Goal: Task Accomplishment & Management: Manage account settings

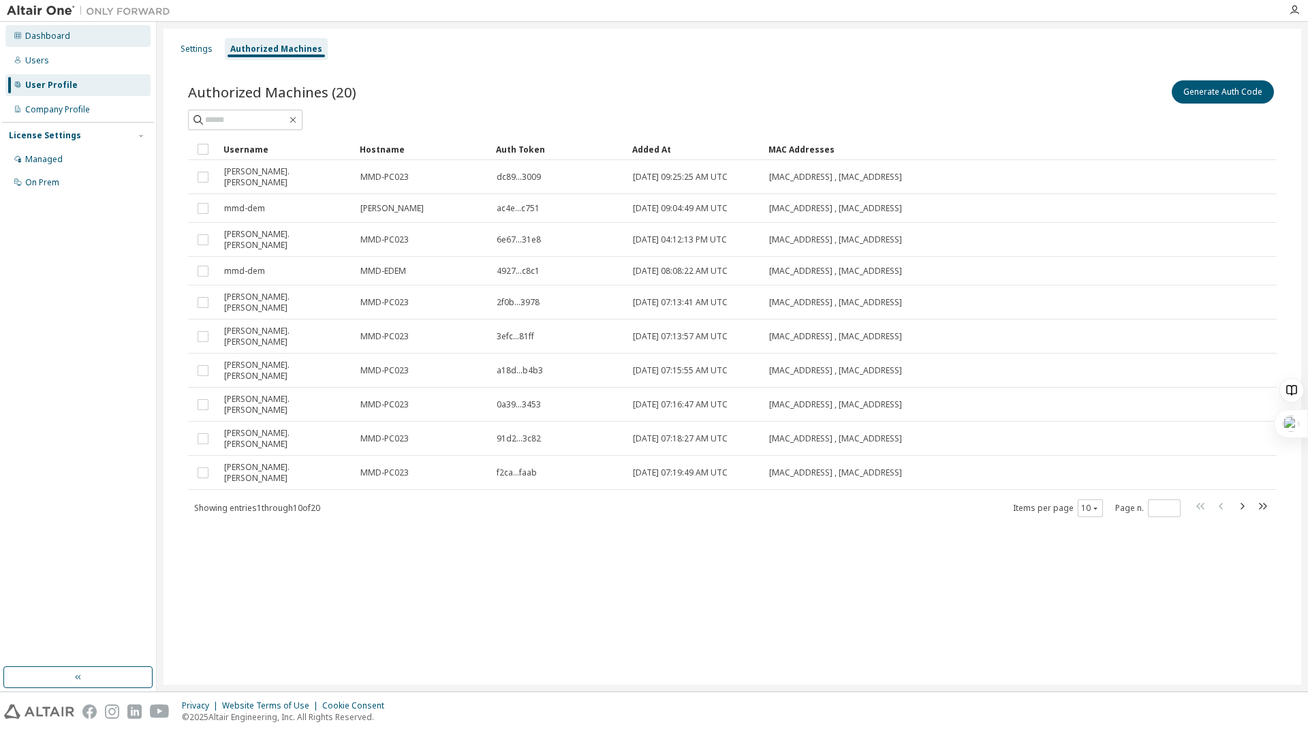
click at [31, 37] on div "Dashboard" at bounding box center [47, 36] width 45 height 11
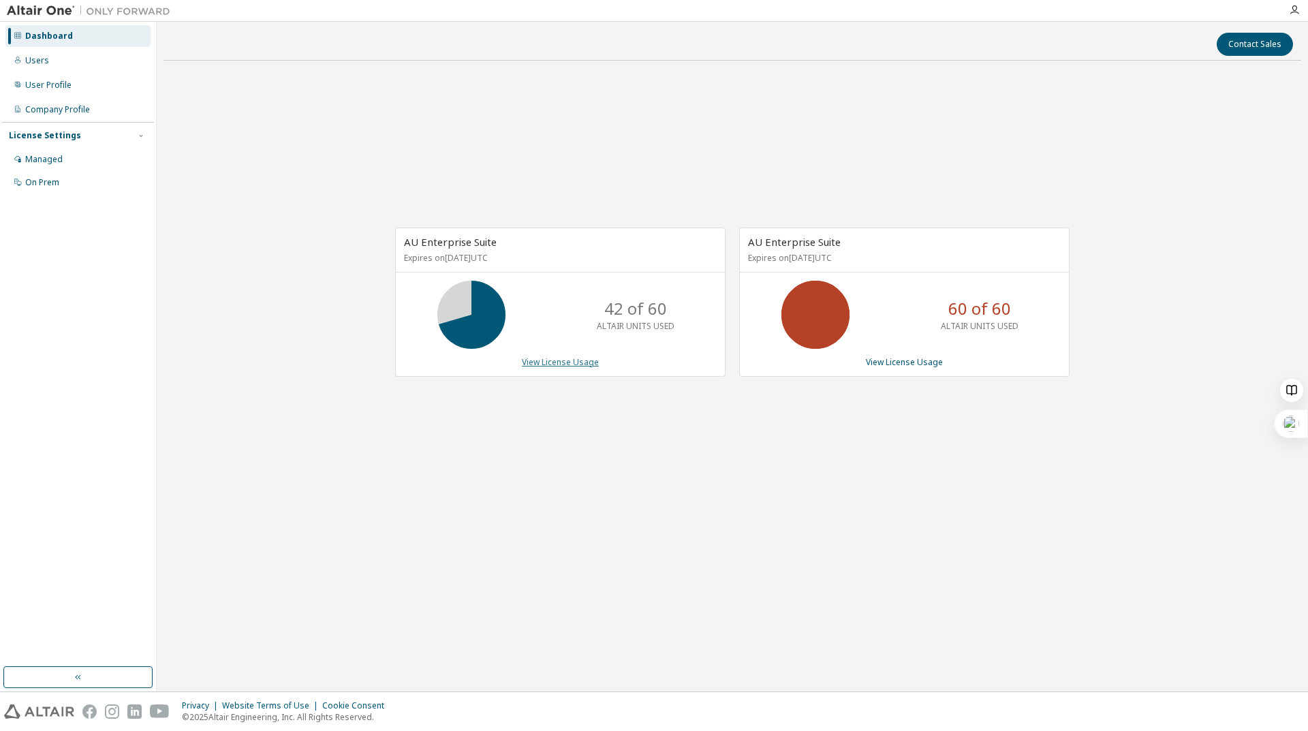
click at [579, 361] on link "View License Usage" at bounding box center [560, 362] width 77 height 12
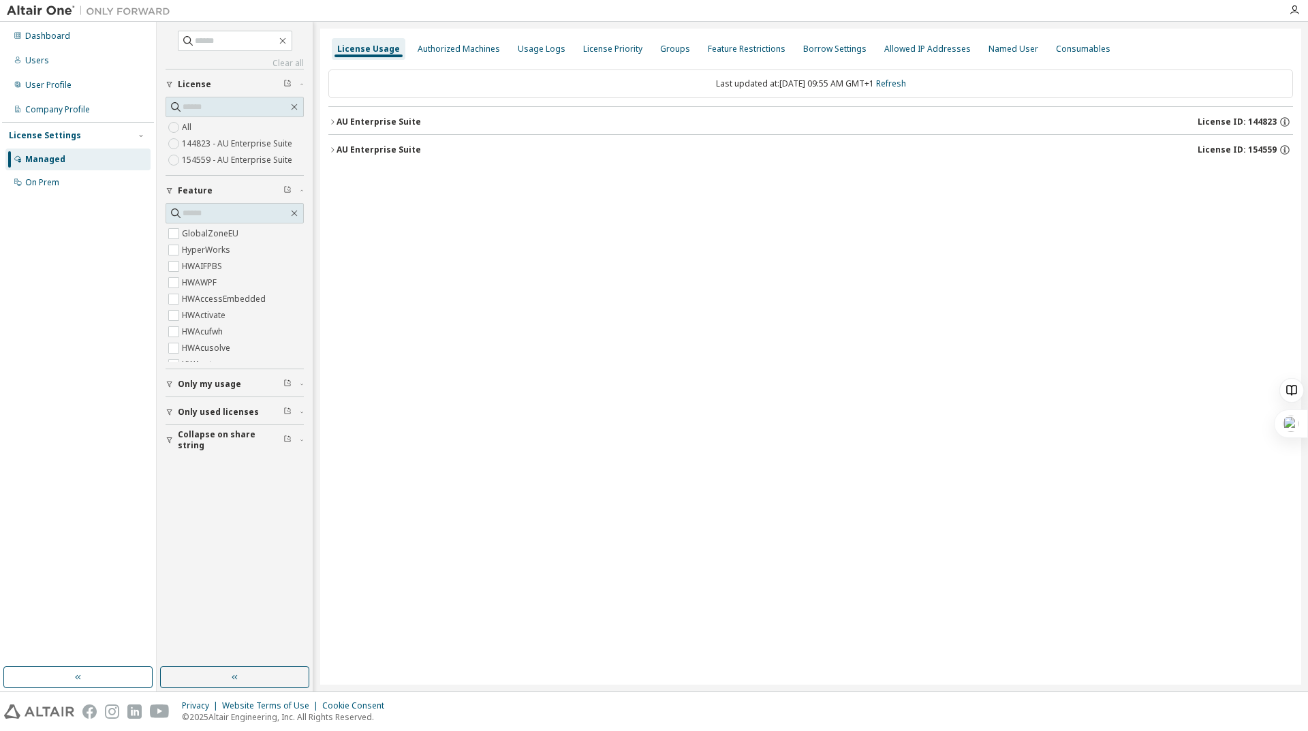
click at [341, 119] on div "AU Enterprise Suite" at bounding box center [379, 122] width 84 height 11
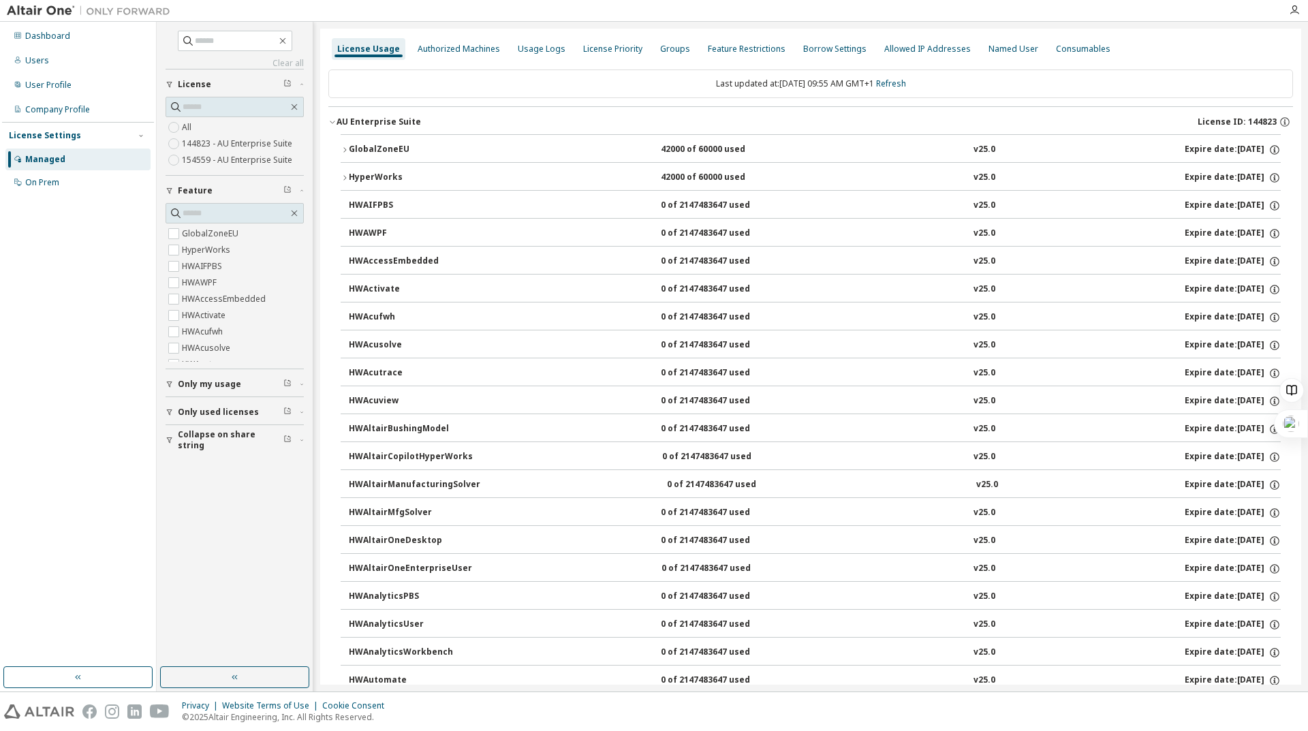
click at [186, 412] on span "Only used licenses" at bounding box center [218, 412] width 81 height 11
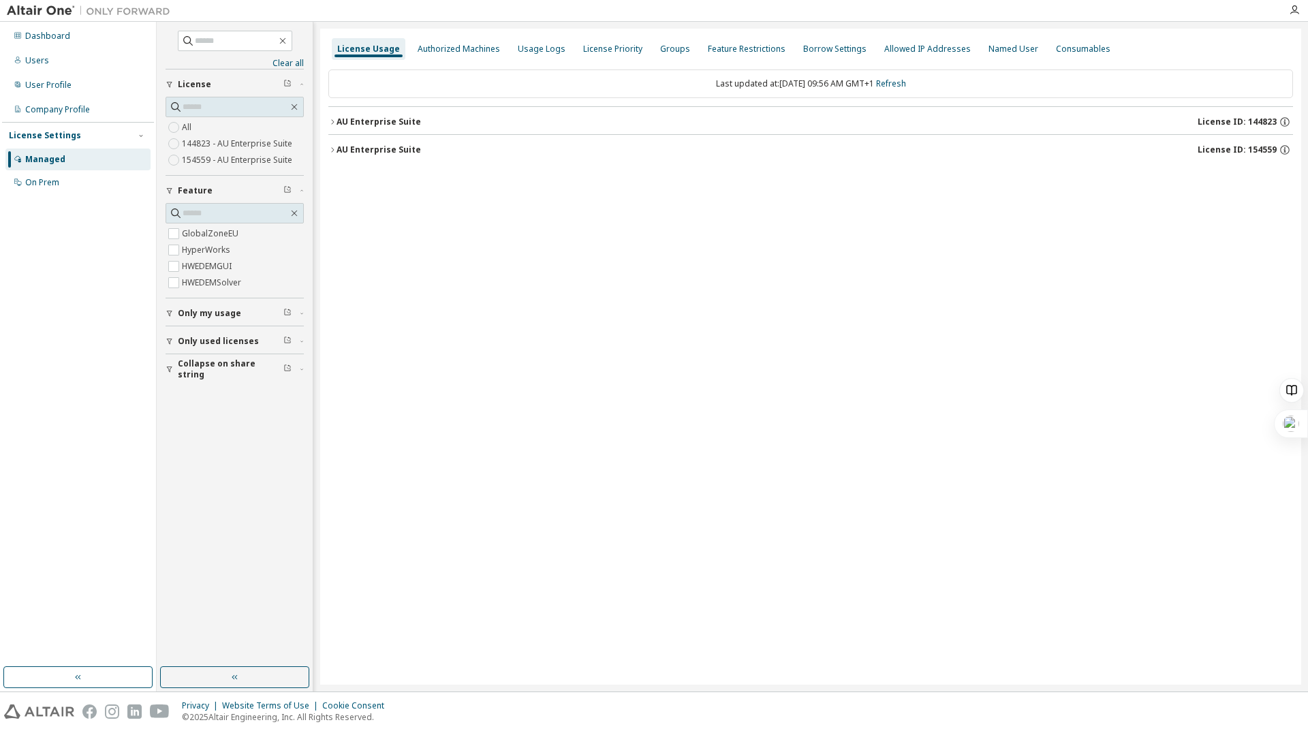
click at [325, 122] on div "License Usage Authorized Machines Usage Logs License Priority Groups Feature Re…" at bounding box center [810, 357] width 981 height 656
click at [331, 125] on icon "button" at bounding box center [332, 122] width 8 height 8
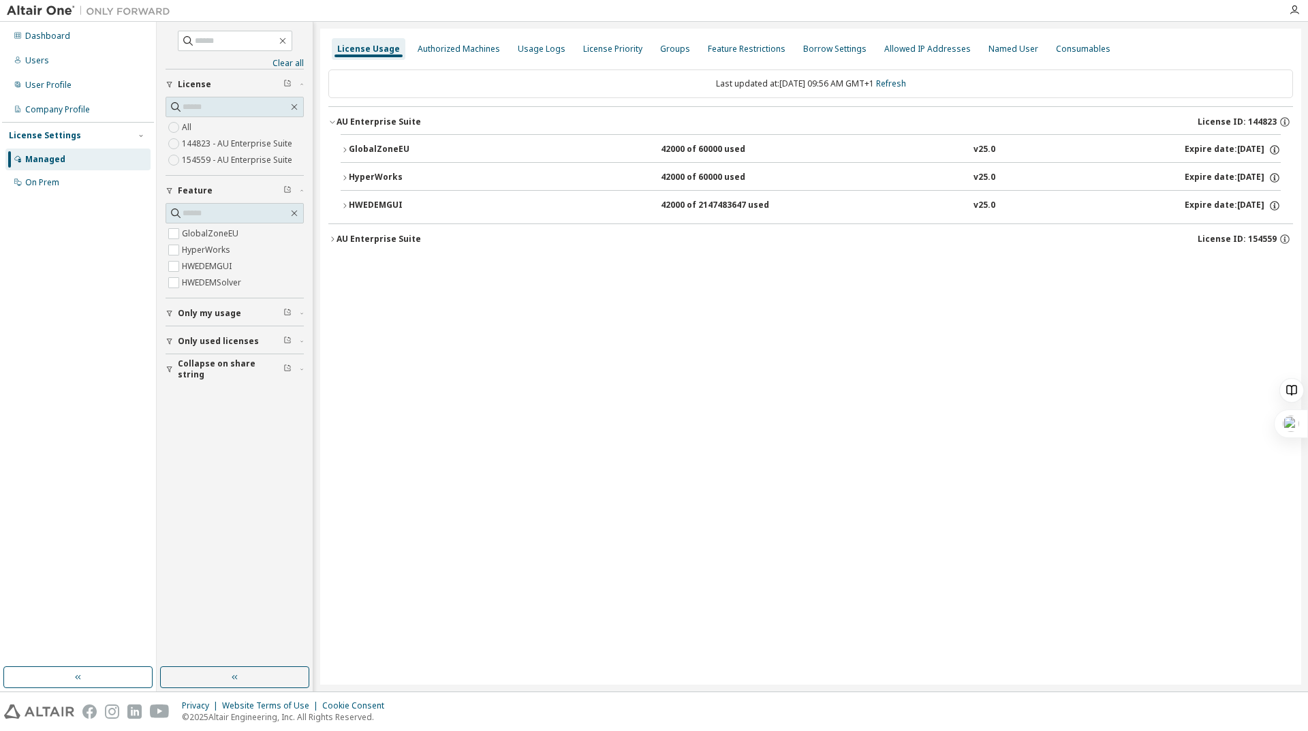
click at [352, 148] on div "GlobalZoneEU" at bounding box center [410, 150] width 123 height 12
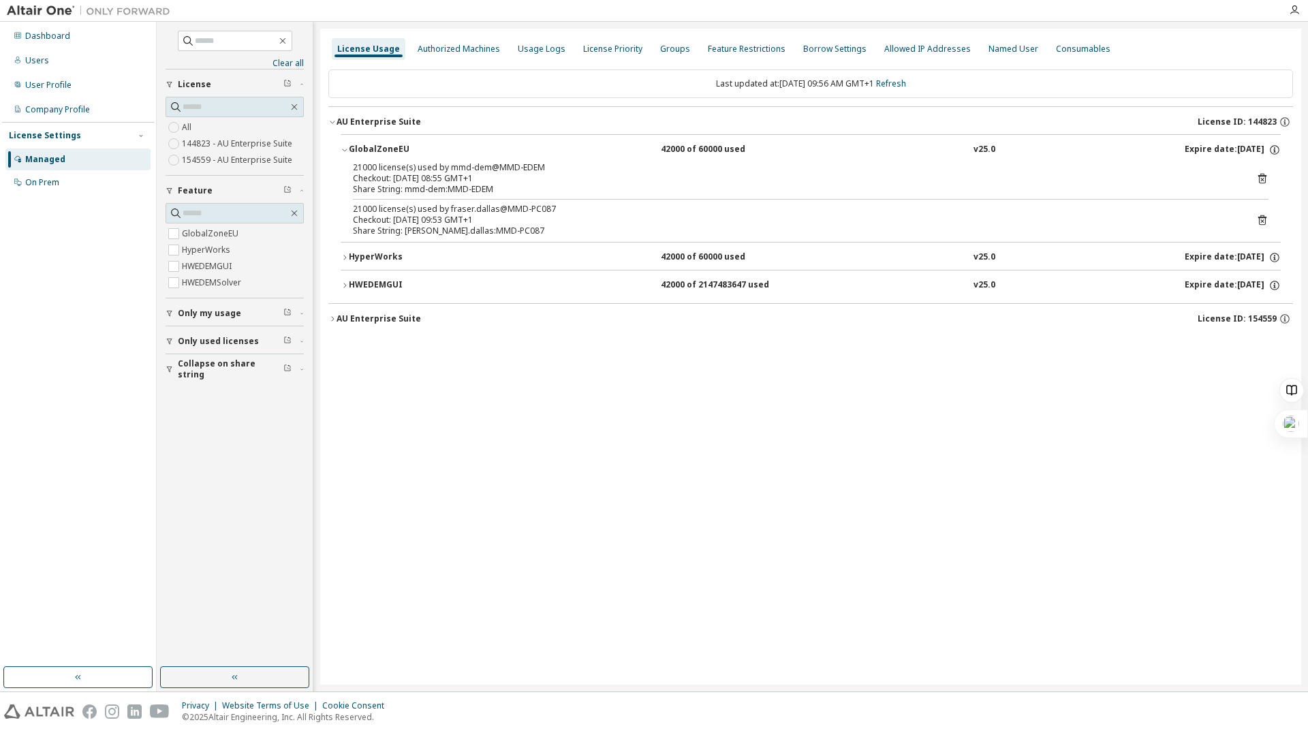
click at [341, 257] on icon "button" at bounding box center [345, 257] width 8 height 8
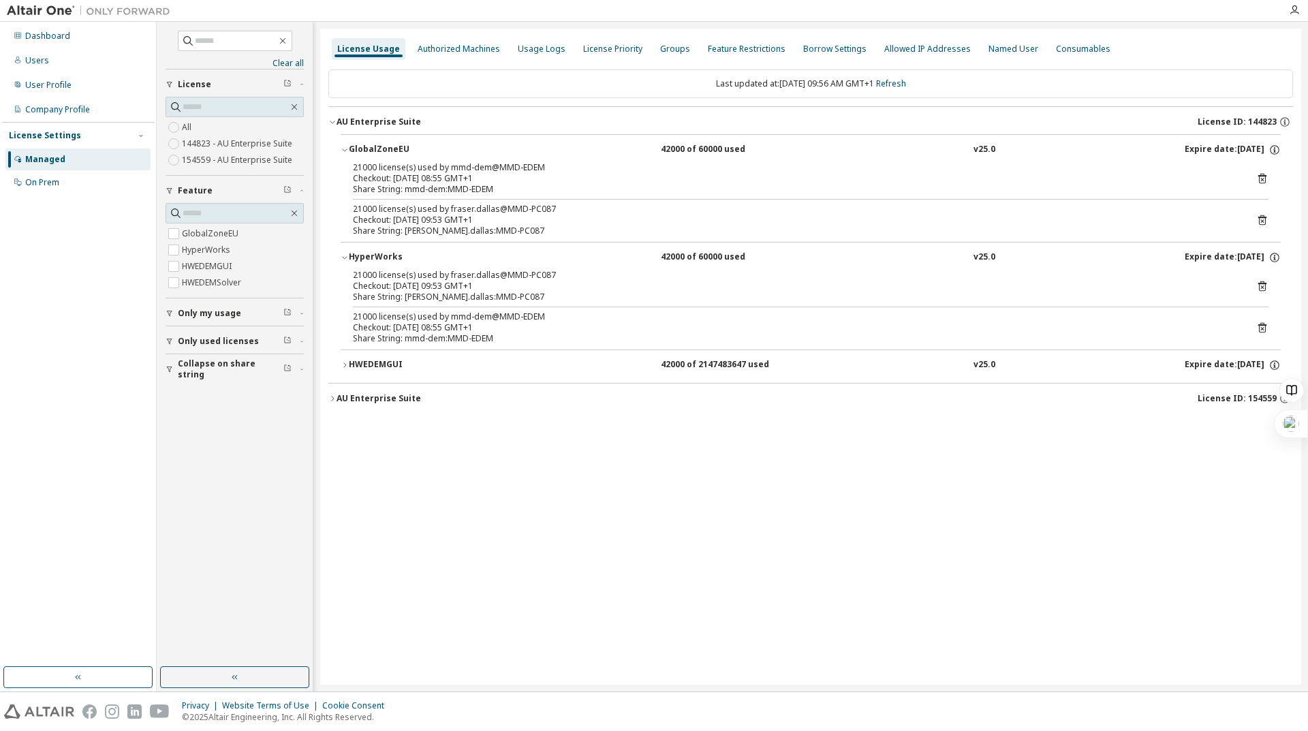
click at [337, 371] on div "GlobalZoneEU 42000 of 60000 used v25.0 Expire date: 2026-06-18 21000 license(s)…" at bounding box center [810, 258] width 965 height 249
click at [344, 365] on icon "button" at bounding box center [345, 365] width 8 height 8
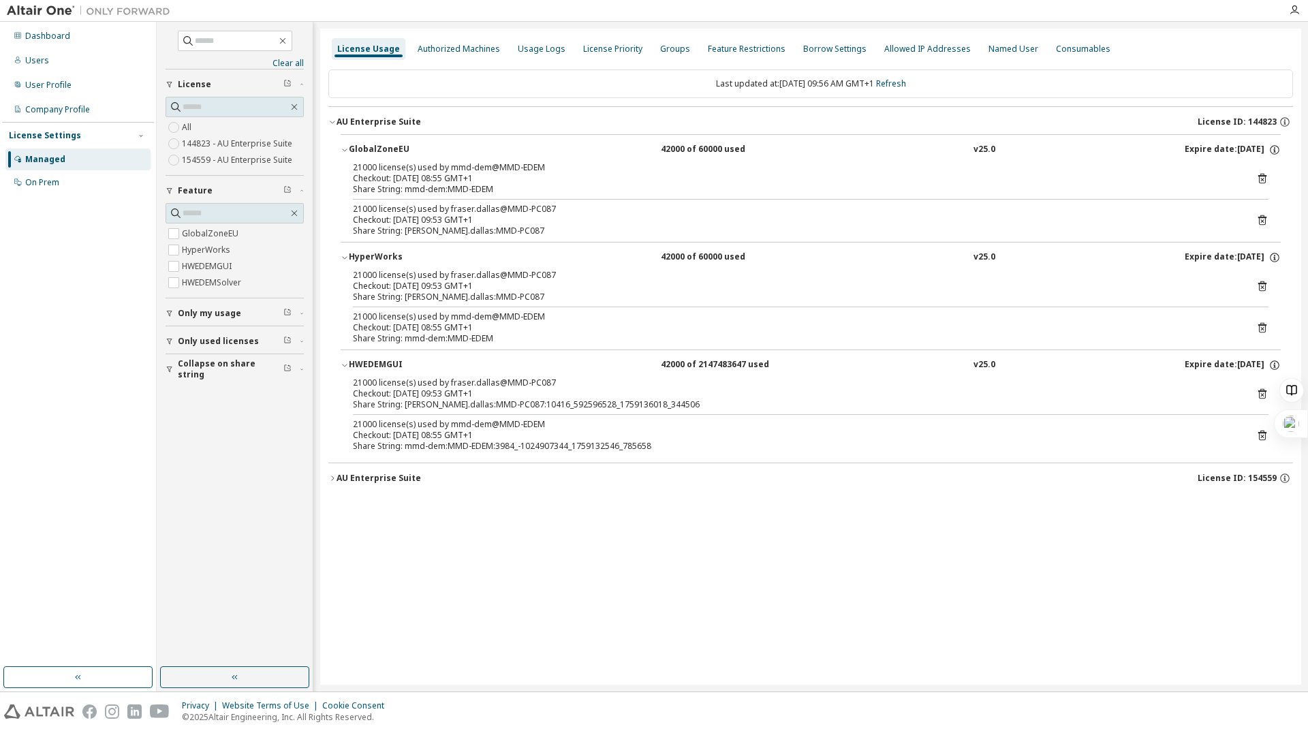
click at [336, 471] on button "AU Enterprise Suite License ID: 154559" at bounding box center [810, 478] width 965 height 30
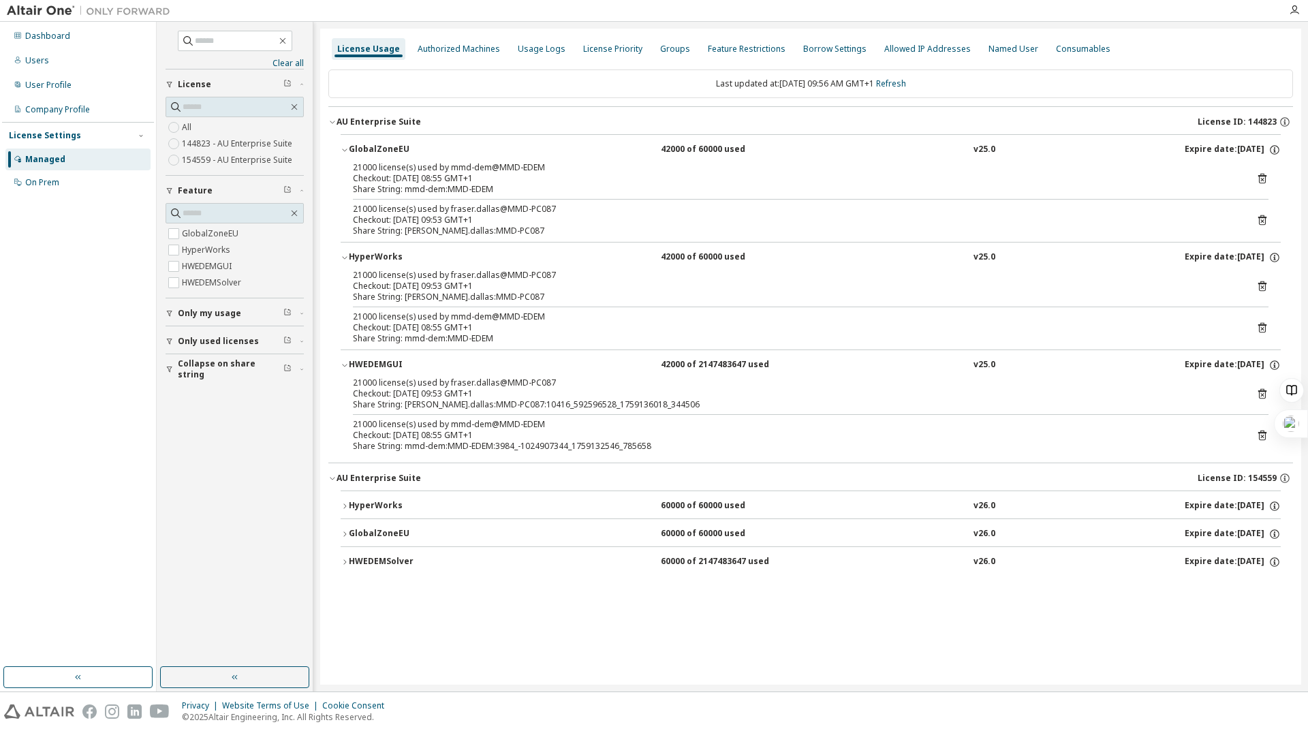
click at [344, 502] on button "HyperWorks 60000 of 60000 used v26.0 Expire date: 2025-10-15" at bounding box center [811, 506] width 940 height 30
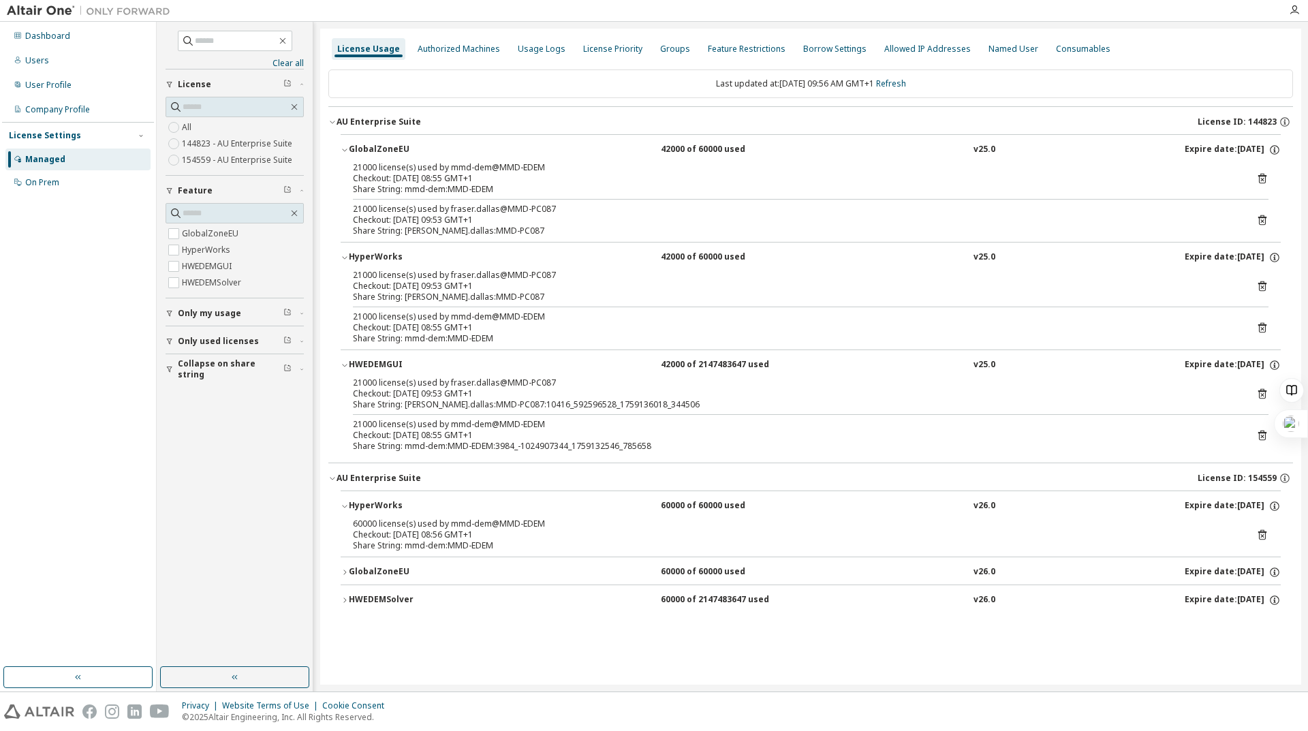
click at [350, 578] on div "GlobalZoneEU" at bounding box center [410, 572] width 123 height 12
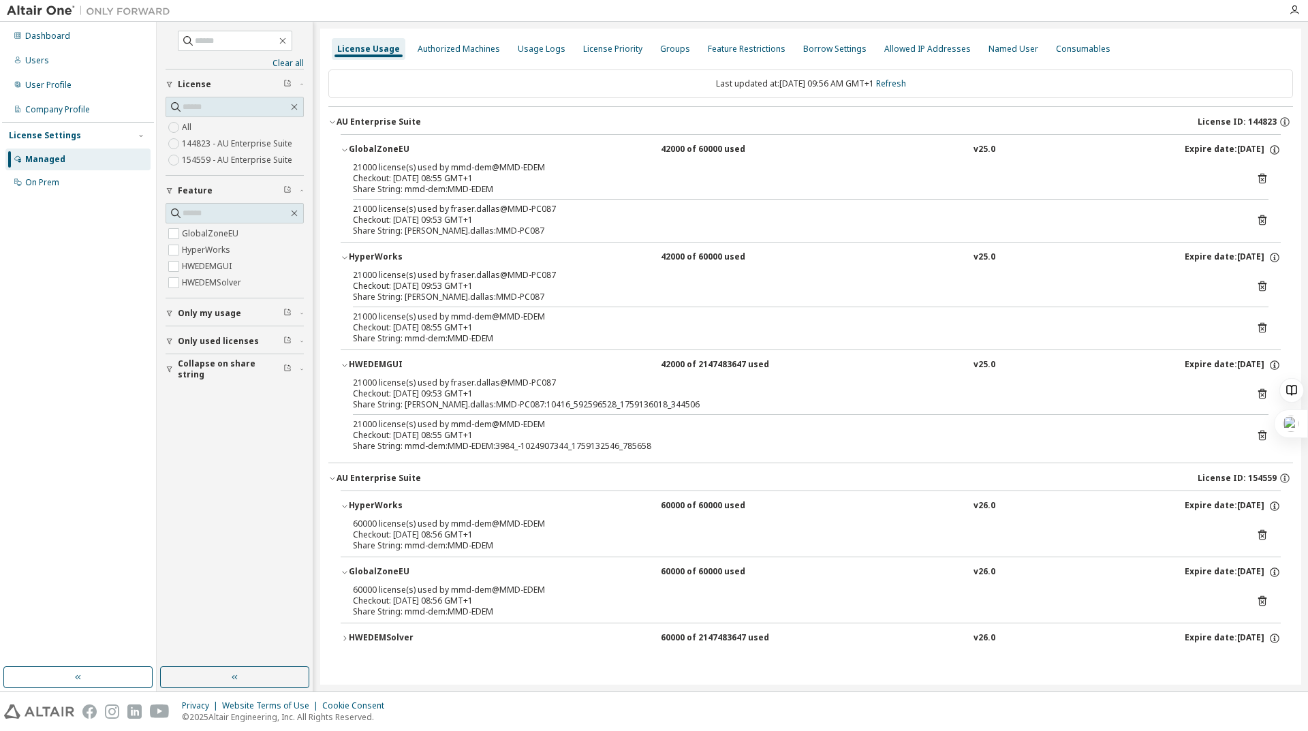
click at [347, 637] on icon "button" at bounding box center [345, 638] width 8 height 8
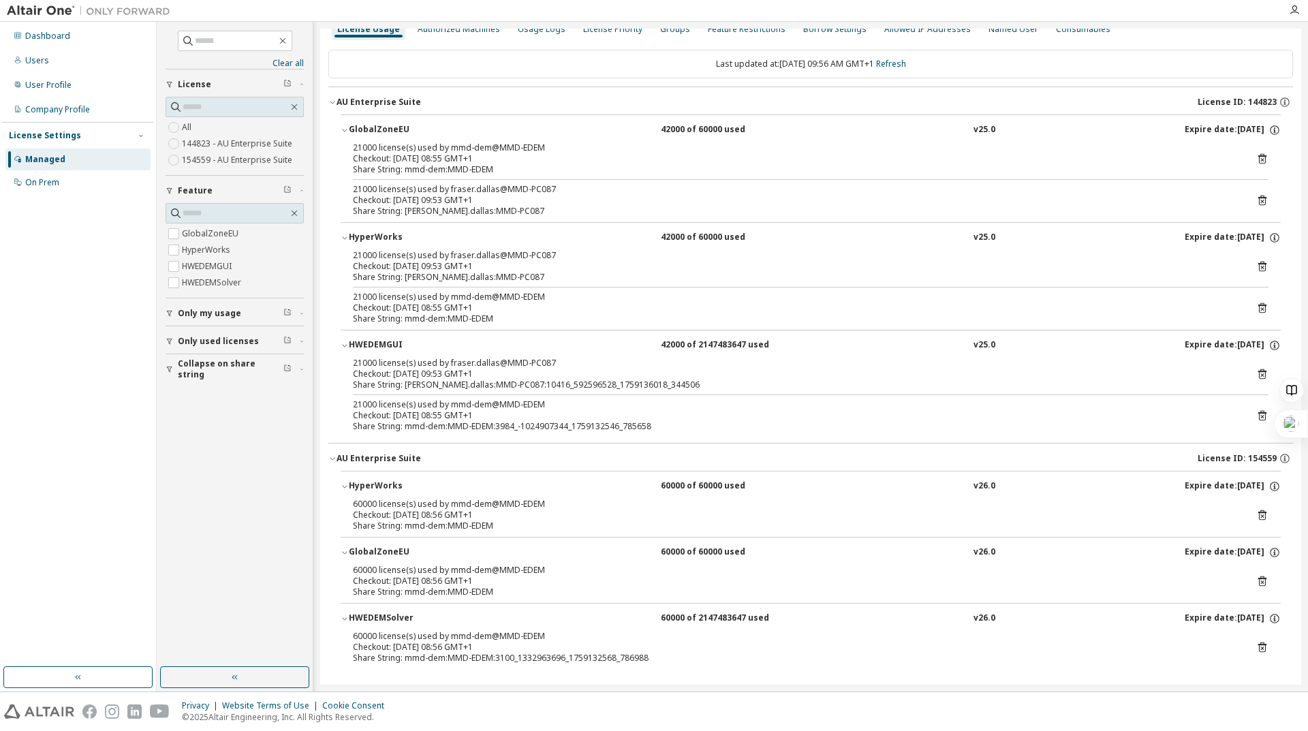
scroll to position [29, 0]
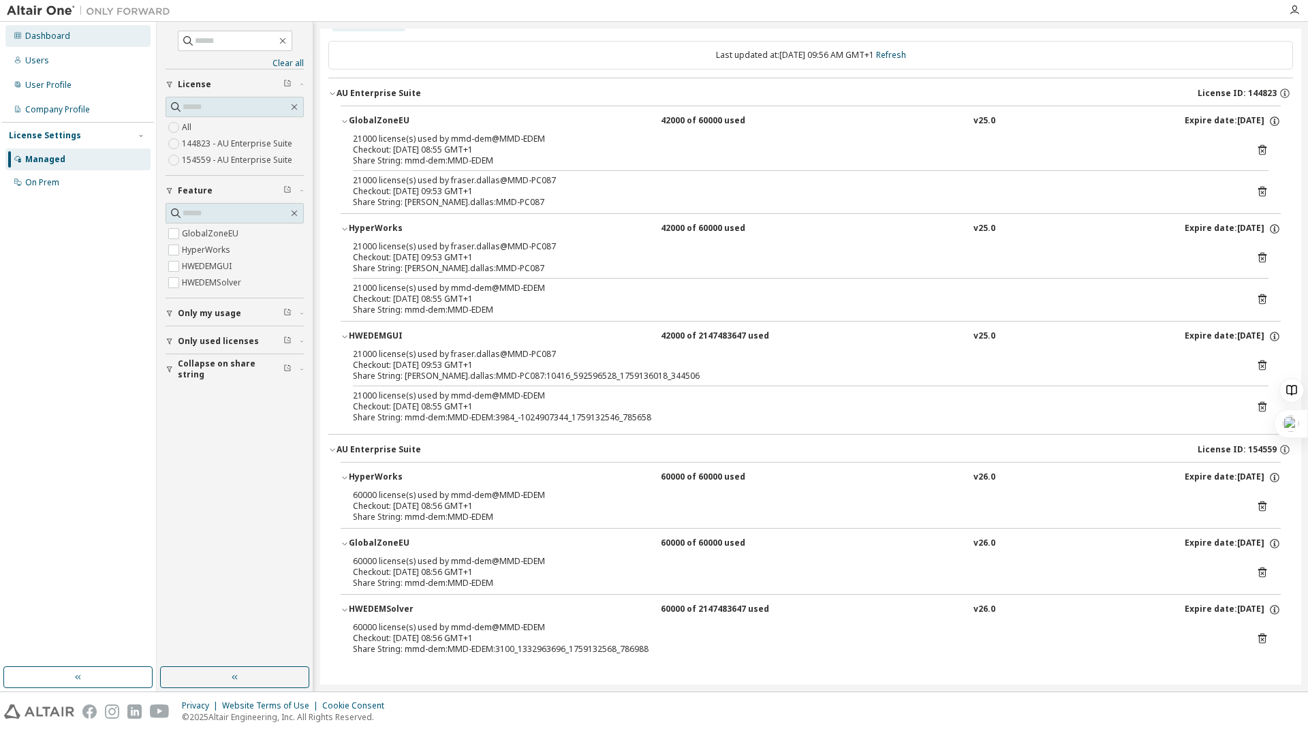
click at [38, 44] on div "Dashboard" at bounding box center [77, 36] width 145 height 22
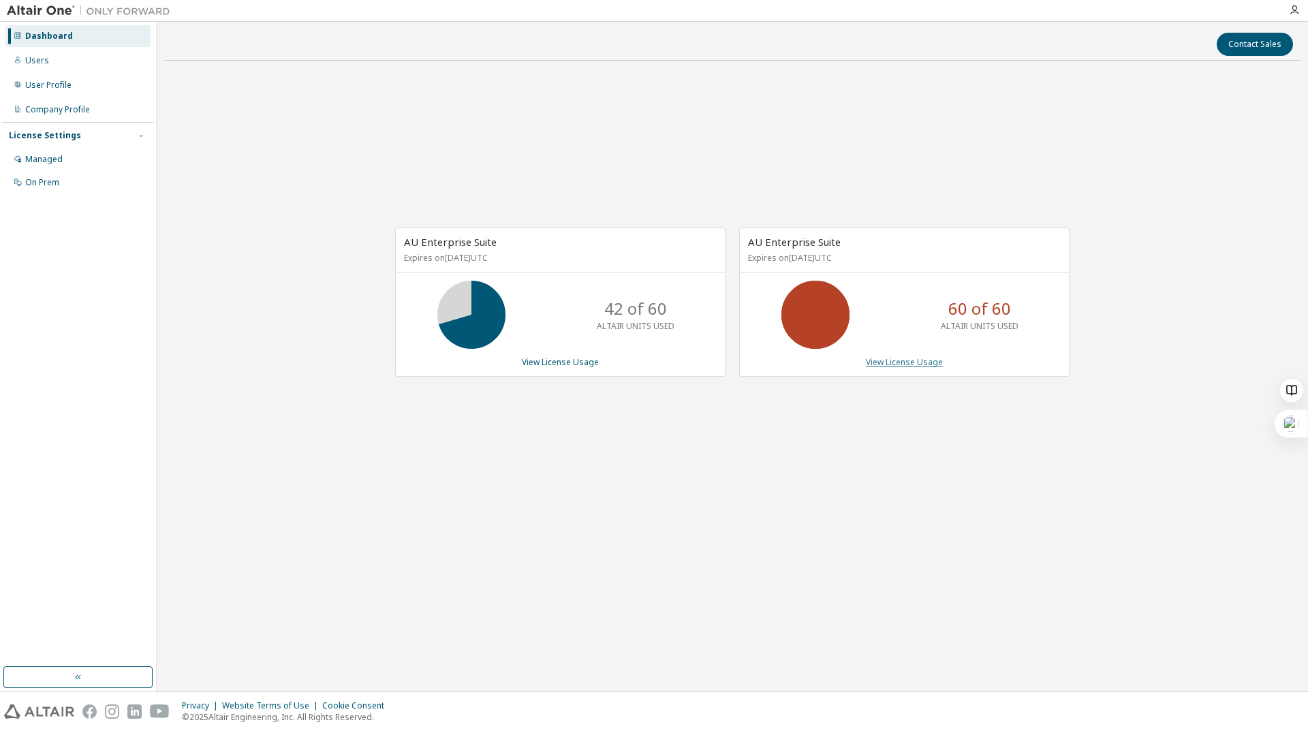
click at [896, 365] on link "View License Usage" at bounding box center [904, 362] width 77 height 12
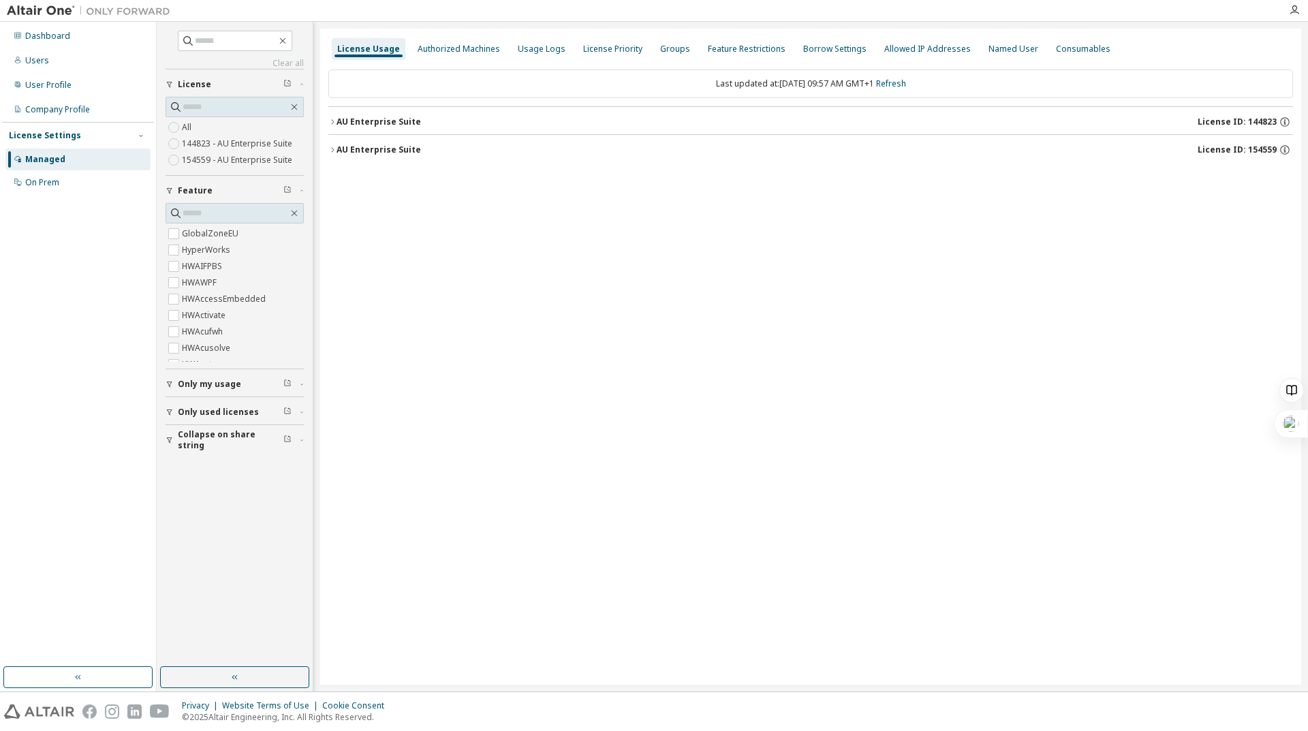
click at [335, 127] on button "AU Enterprise Suite License ID: 144823" at bounding box center [810, 122] width 965 height 30
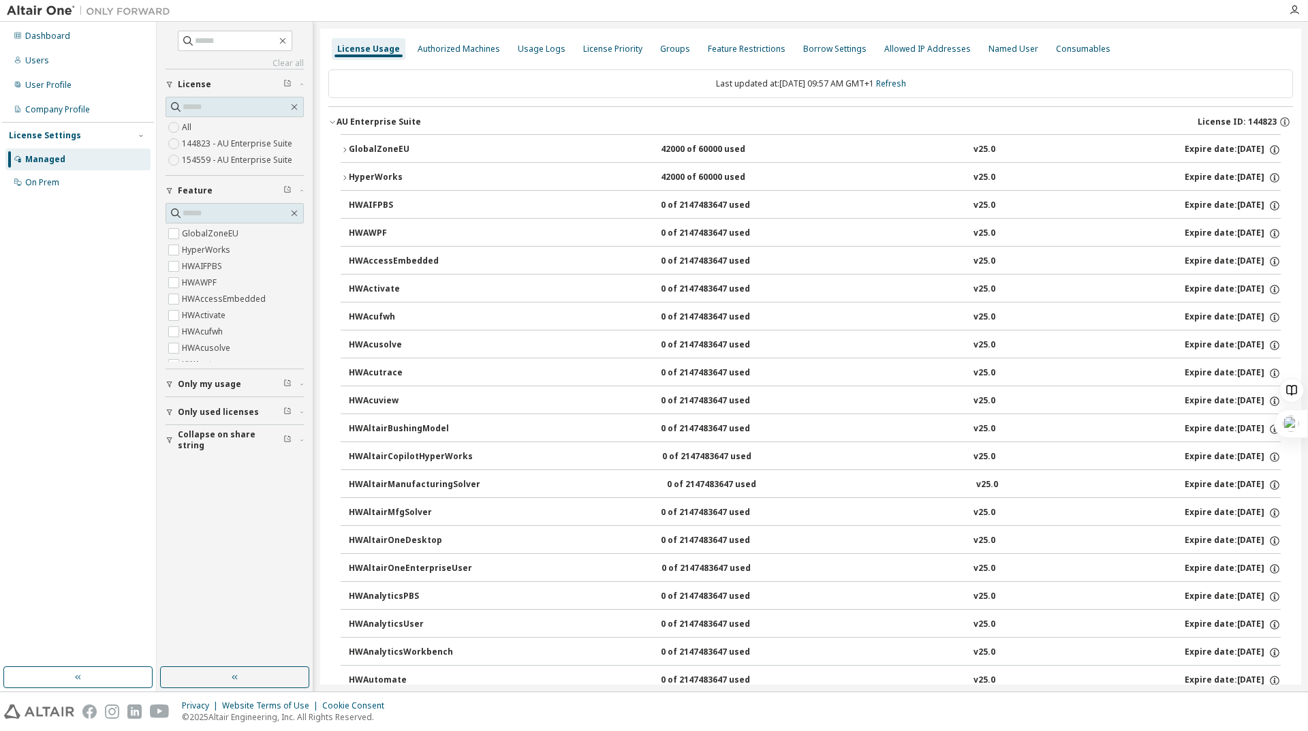
click at [346, 149] on icon "button" at bounding box center [345, 150] width 8 height 8
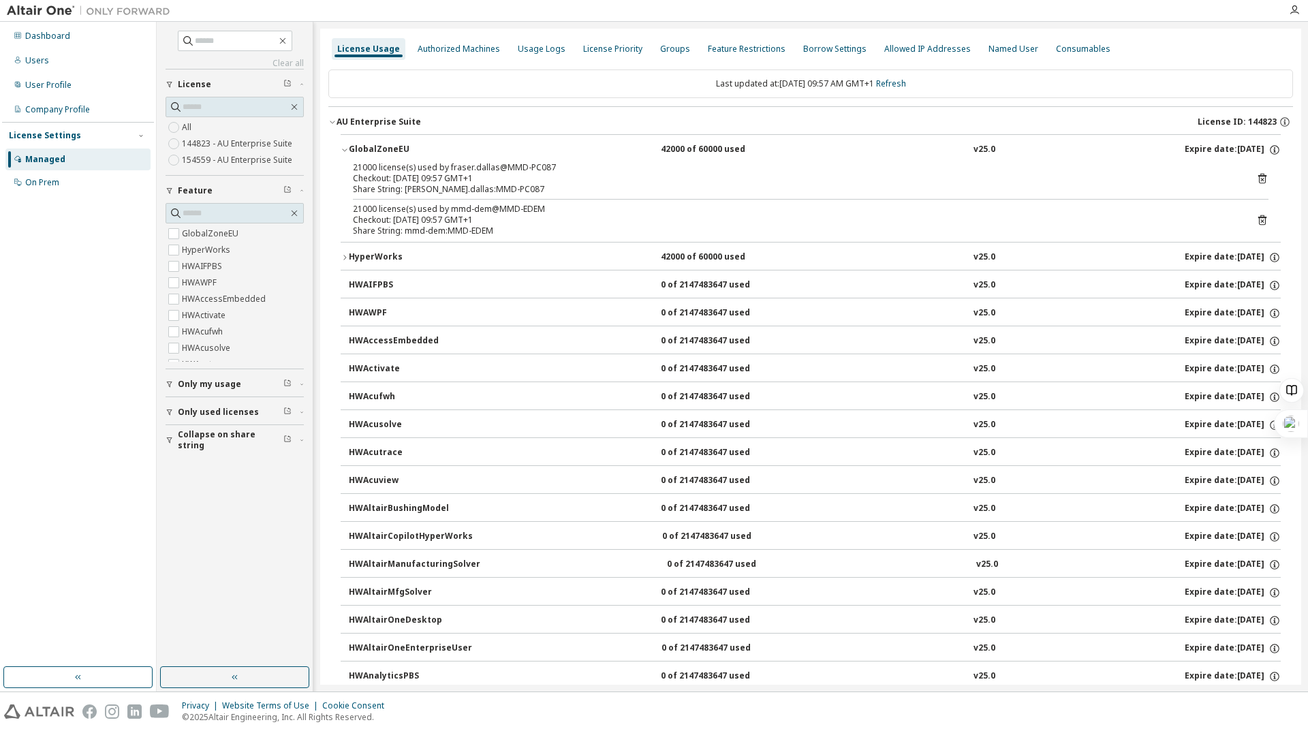
click at [348, 256] on icon "button" at bounding box center [345, 257] width 8 height 8
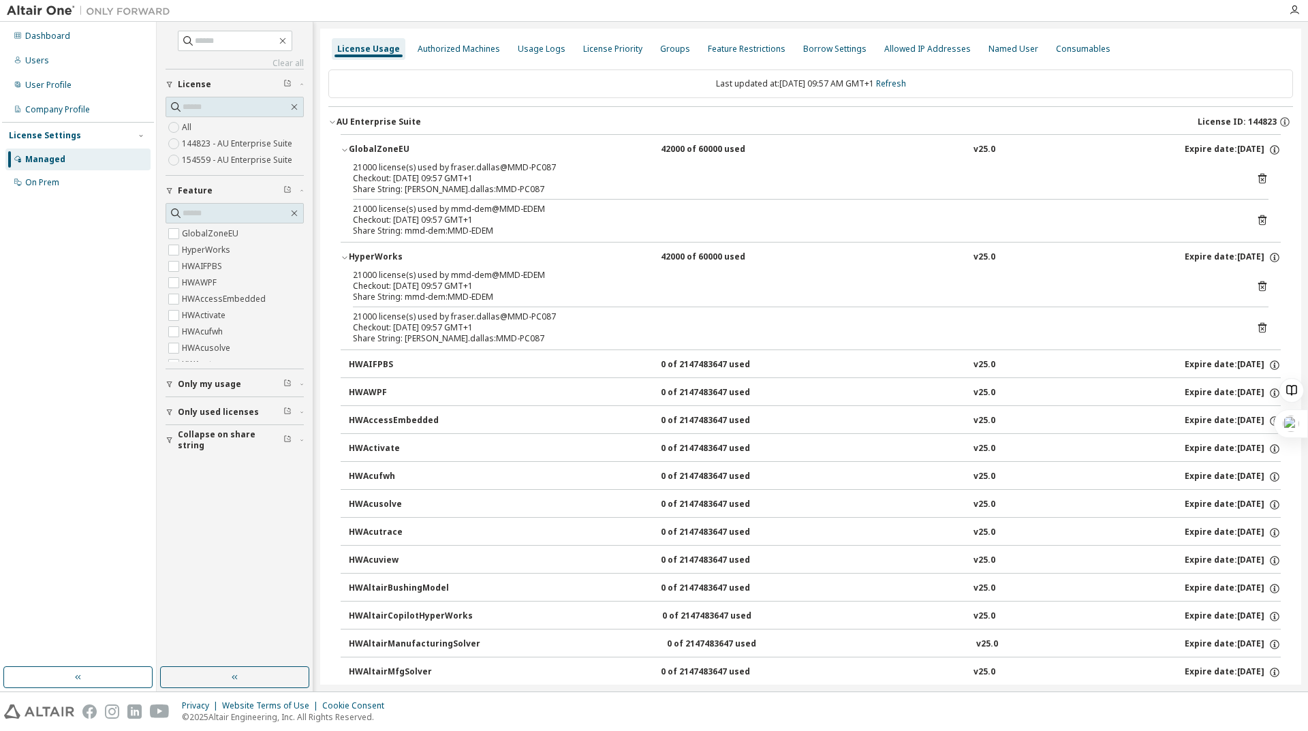
click at [383, 52] on div "License Usage" at bounding box center [368, 49] width 63 height 11
click at [68, 27] on div "Dashboard" at bounding box center [77, 36] width 145 height 22
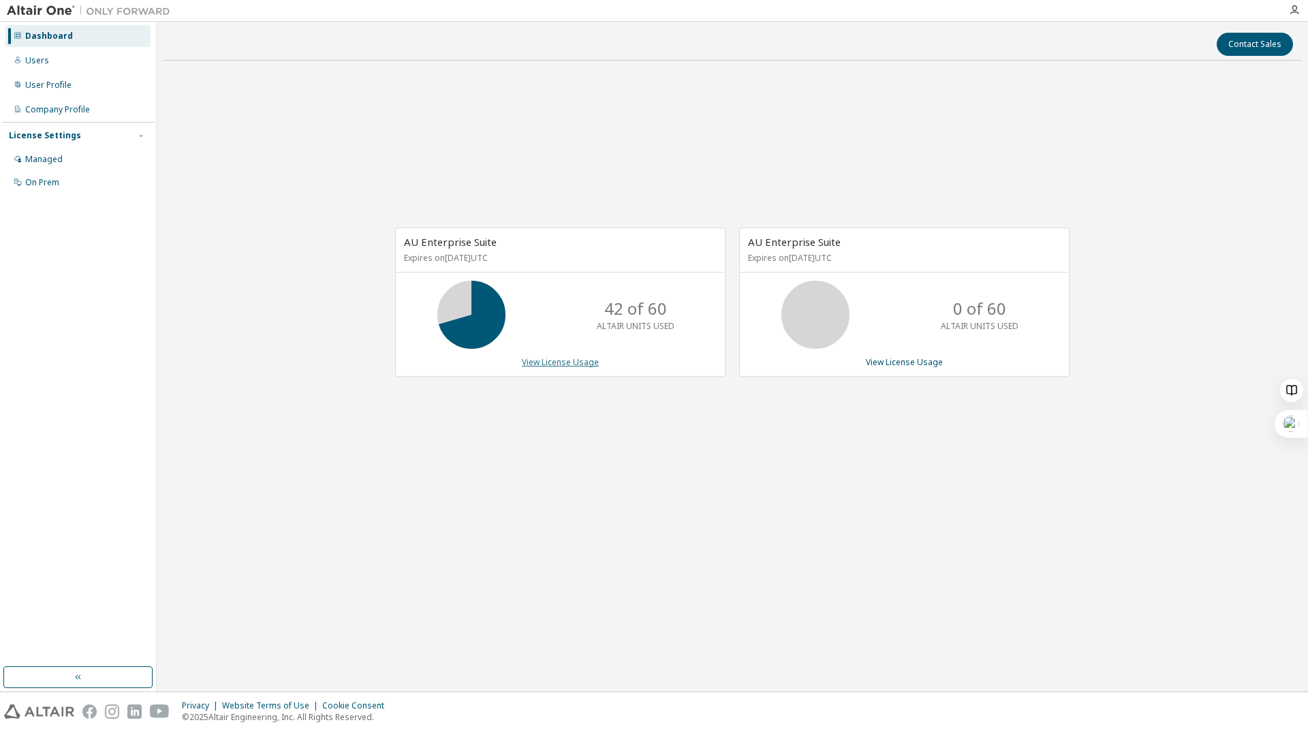
drag, startPoint x: 579, startPoint y: 403, endPoint x: 540, endPoint y: 356, distance: 60.9
click at [540, 356] on link "View License Usage" at bounding box center [560, 362] width 77 height 12
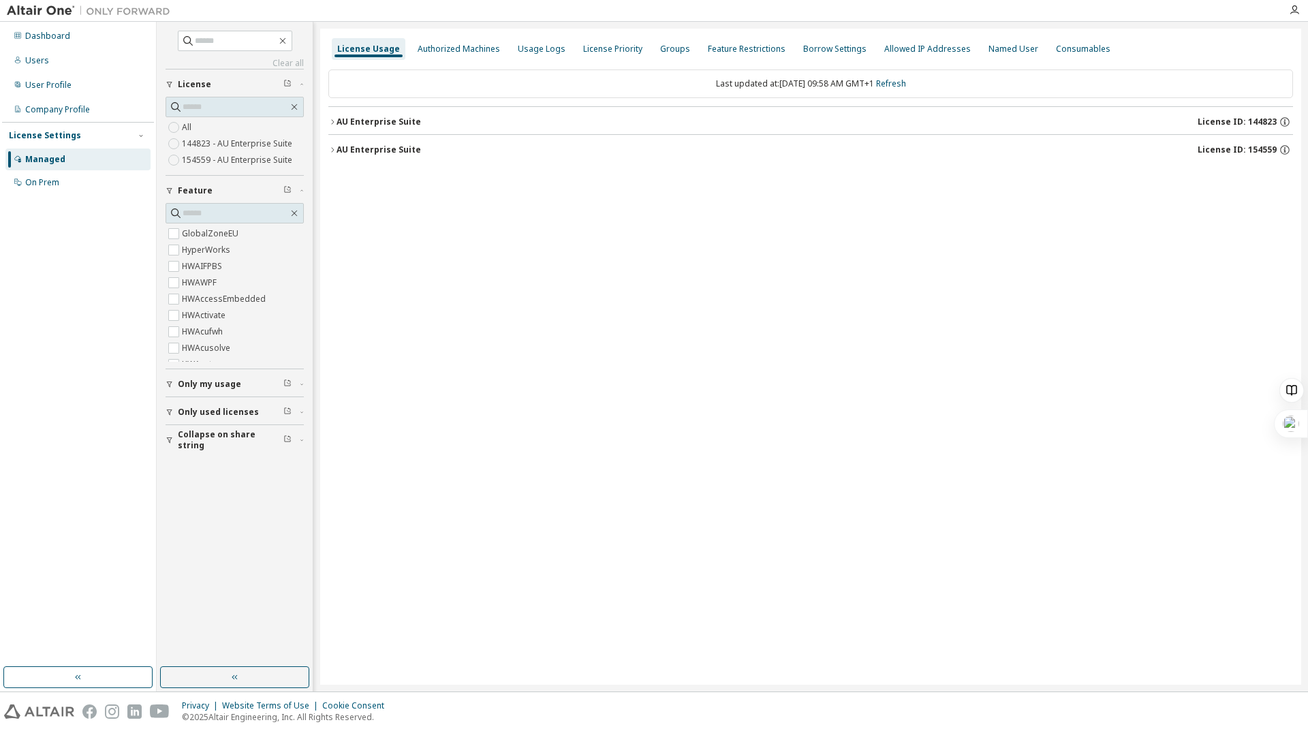
click at [329, 114] on button "AU Enterprise Suite License ID: 144823" at bounding box center [810, 122] width 965 height 30
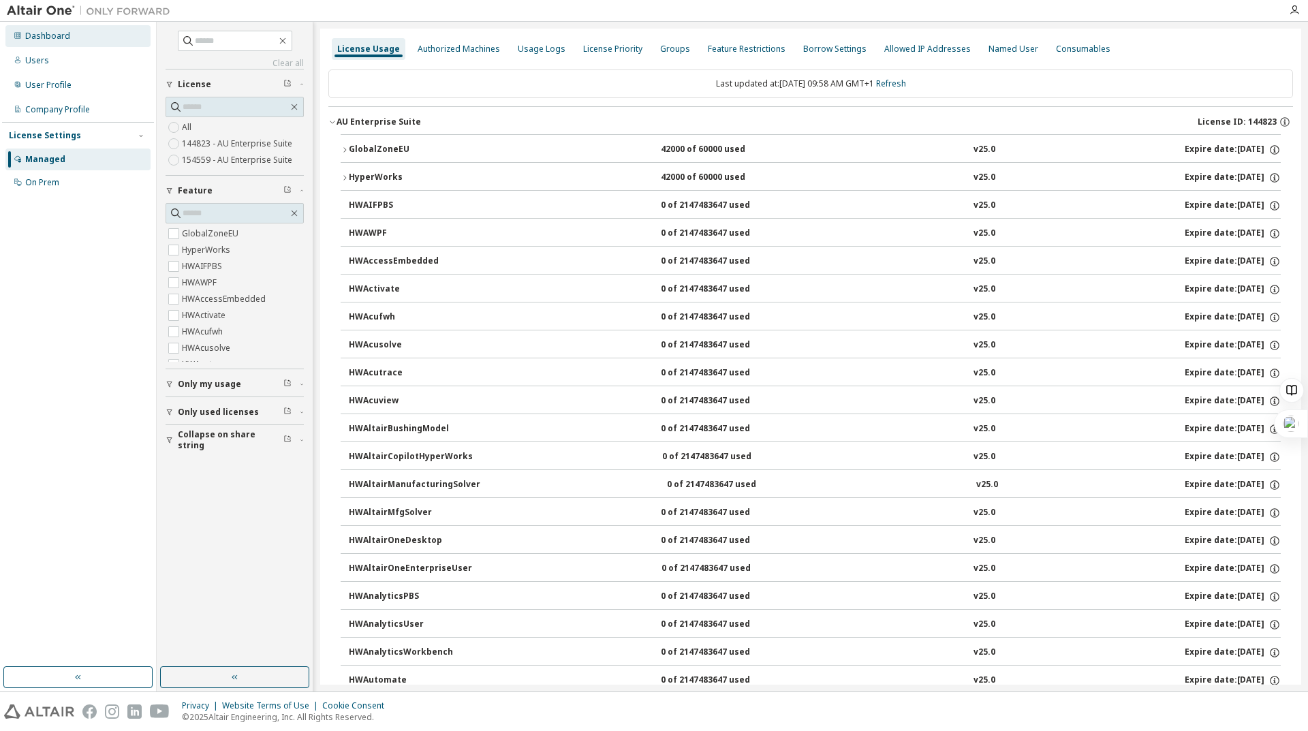
click at [80, 34] on div "Dashboard" at bounding box center [77, 36] width 145 height 22
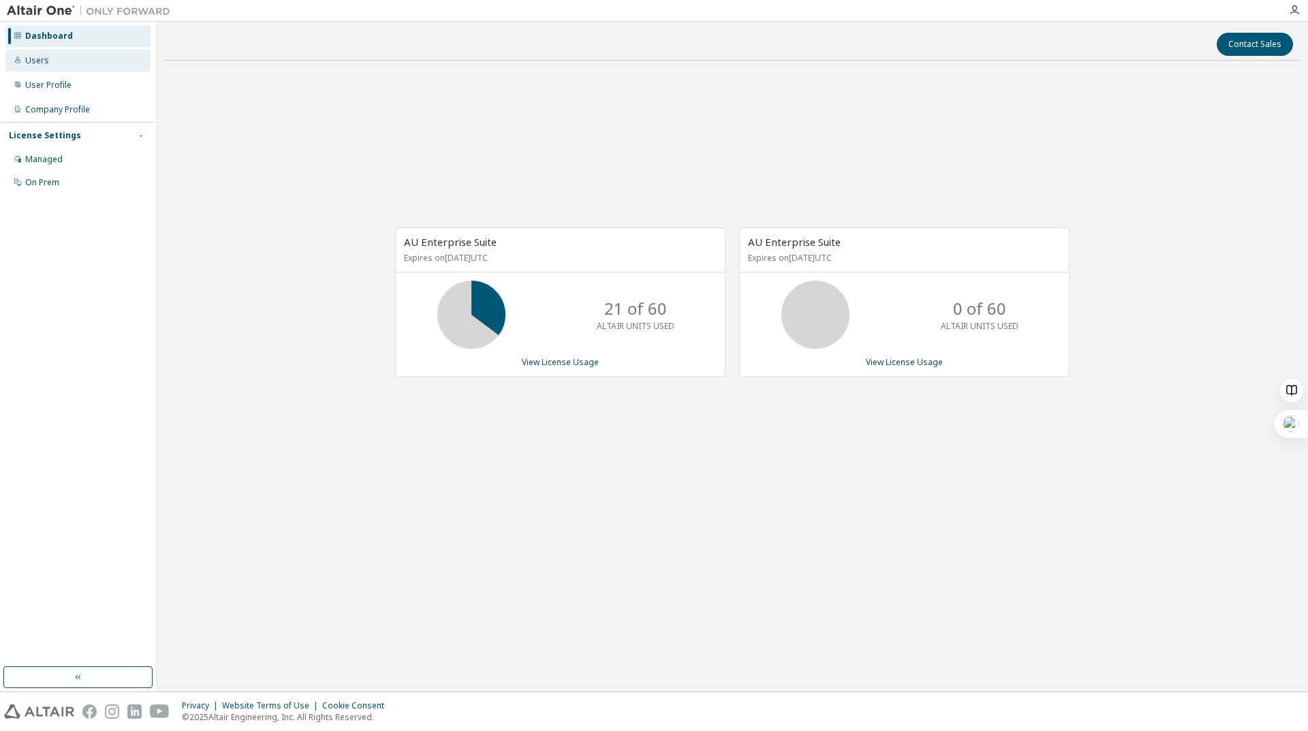
click at [88, 54] on div "Users" at bounding box center [77, 61] width 145 height 22
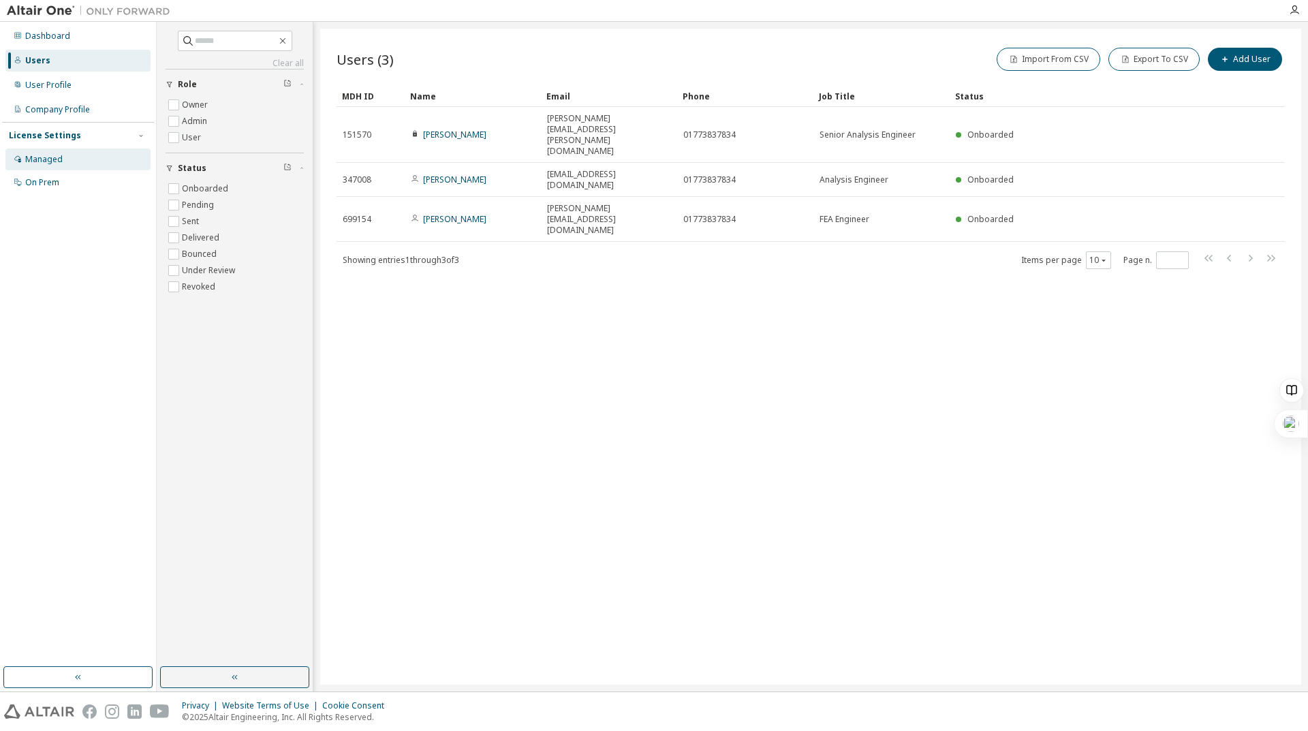
click at [65, 161] on div "Managed" at bounding box center [77, 160] width 145 height 22
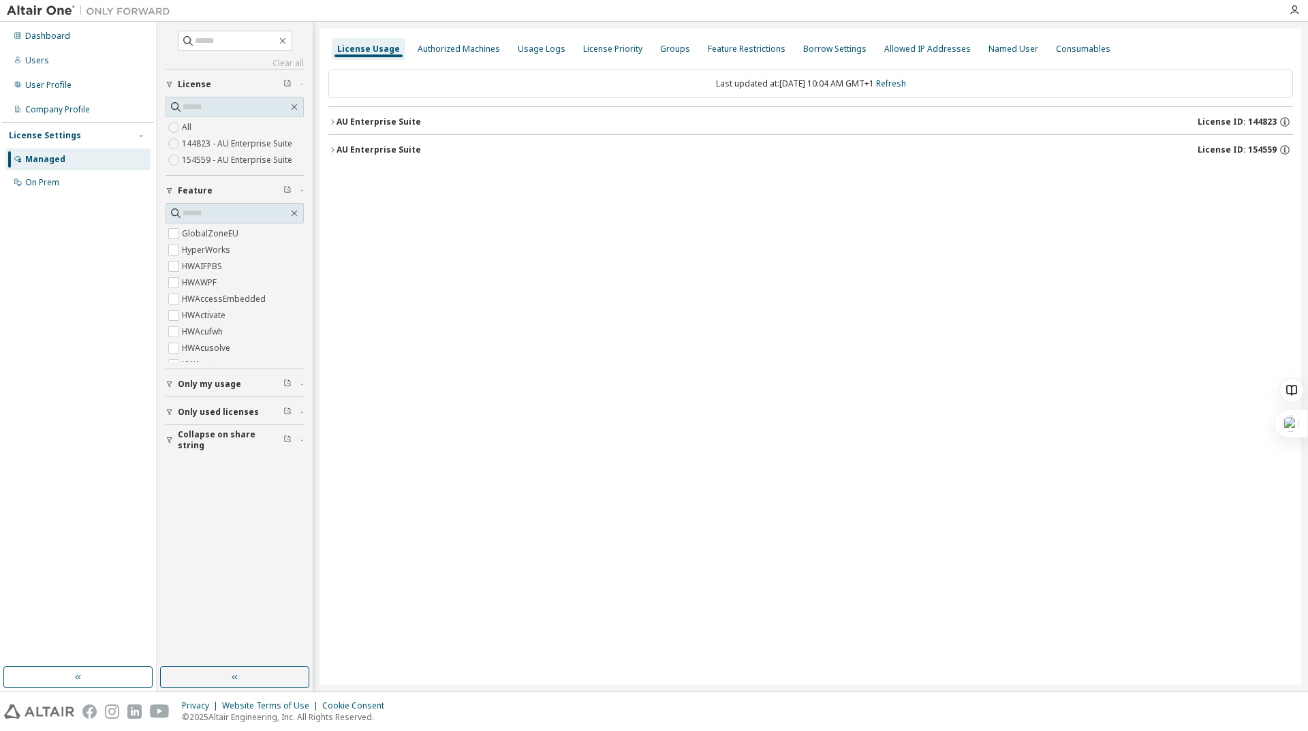
click at [217, 142] on label "144823 - AU Enterprise Suite" at bounding box center [238, 144] width 113 height 16
click at [599, 49] on div "License Priority" at bounding box center [612, 49] width 59 height 11
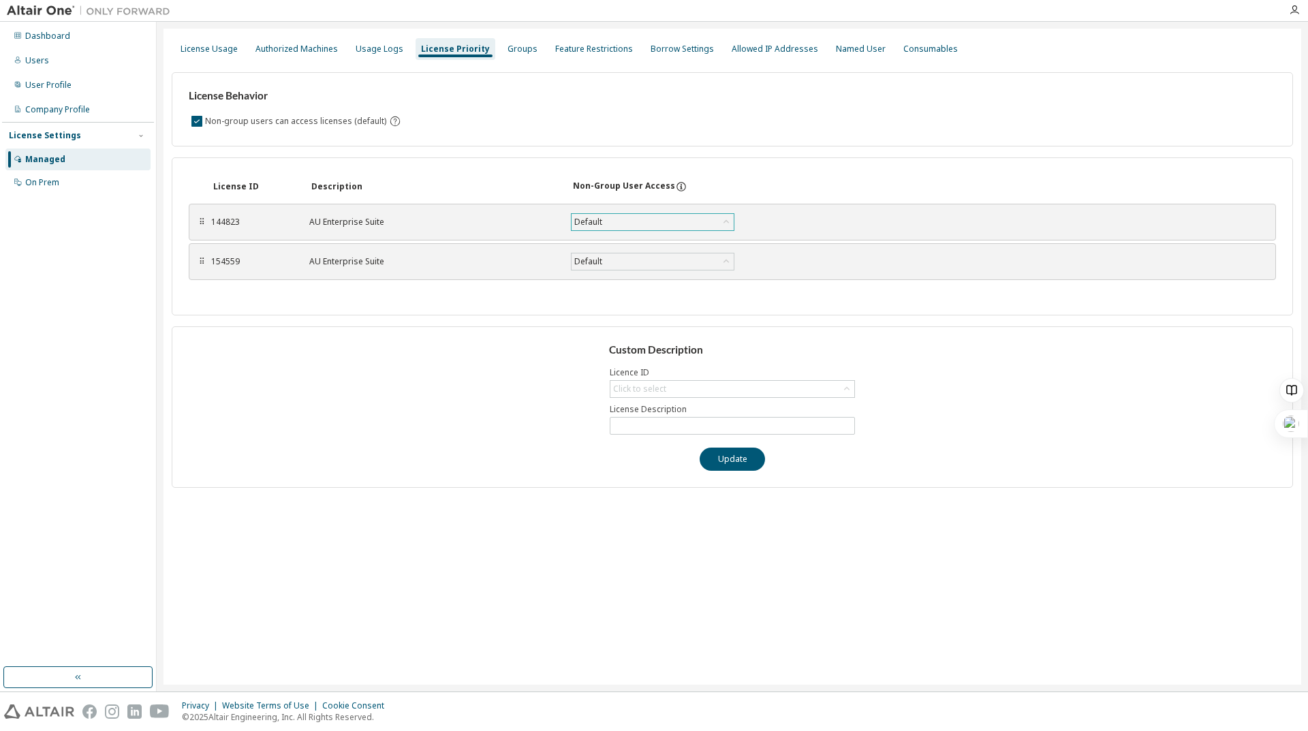
click at [679, 217] on div "Default" at bounding box center [653, 222] width 162 height 16
click at [825, 165] on div "License ID Description Non-Group User Access ⠿ 144823 AU Enterprise Suite Defau…" at bounding box center [733, 236] width 1122 height 158
click at [202, 222] on div "⠿" at bounding box center [202, 222] width 8 height 11
click at [403, 229] on div "144823 AU Enterprise Suite Default Save" at bounding box center [513, 222] width 605 height 25
click at [401, 221] on div "AU Enterprise Suite" at bounding box center [431, 222] width 245 height 11
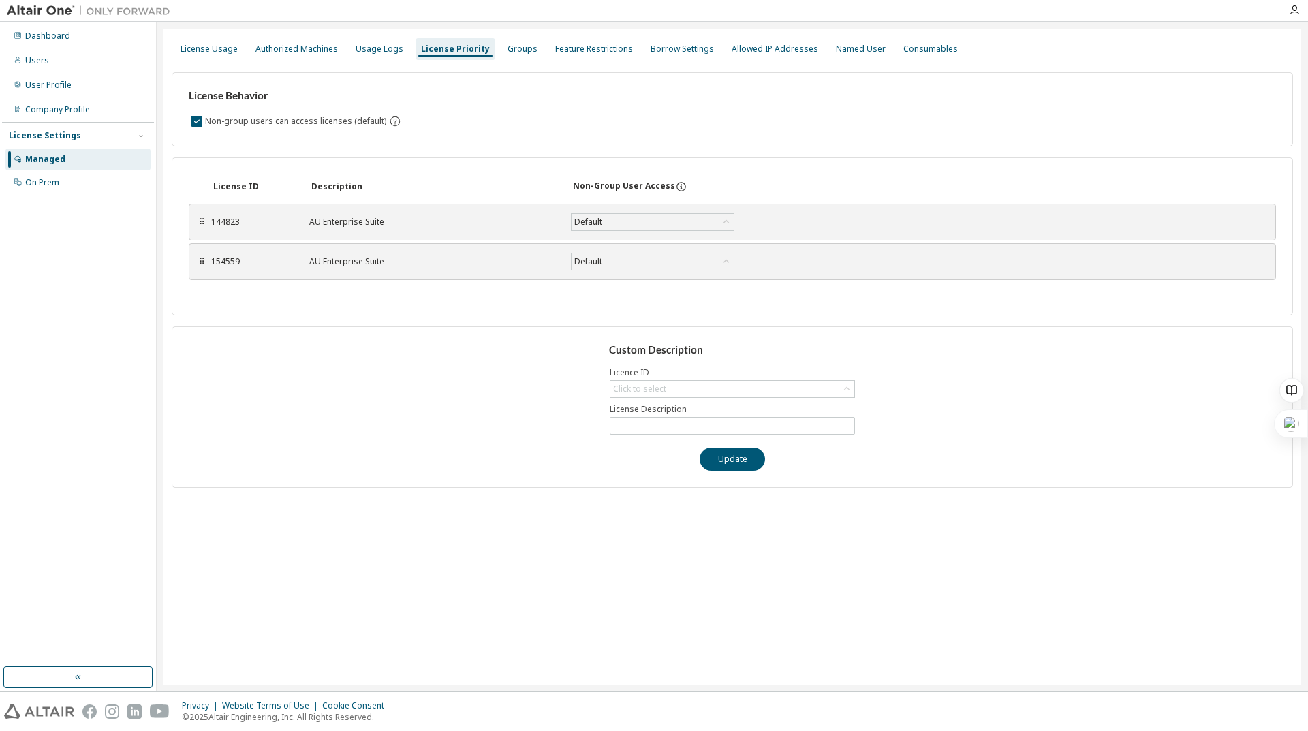
click at [401, 221] on div "AU Enterprise Suite" at bounding box center [431, 222] width 245 height 11
click at [490, 259] on div "AU Enterprise Suite" at bounding box center [431, 261] width 245 height 11
click at [706, 386] on div "Click to select" at bounding box center [733, 389] width 244 height 16
click at [705, 424] on li "144823 - AU Enterprise Suite" at bounding box center [731, 427] width 241 height 18
type input "**********"
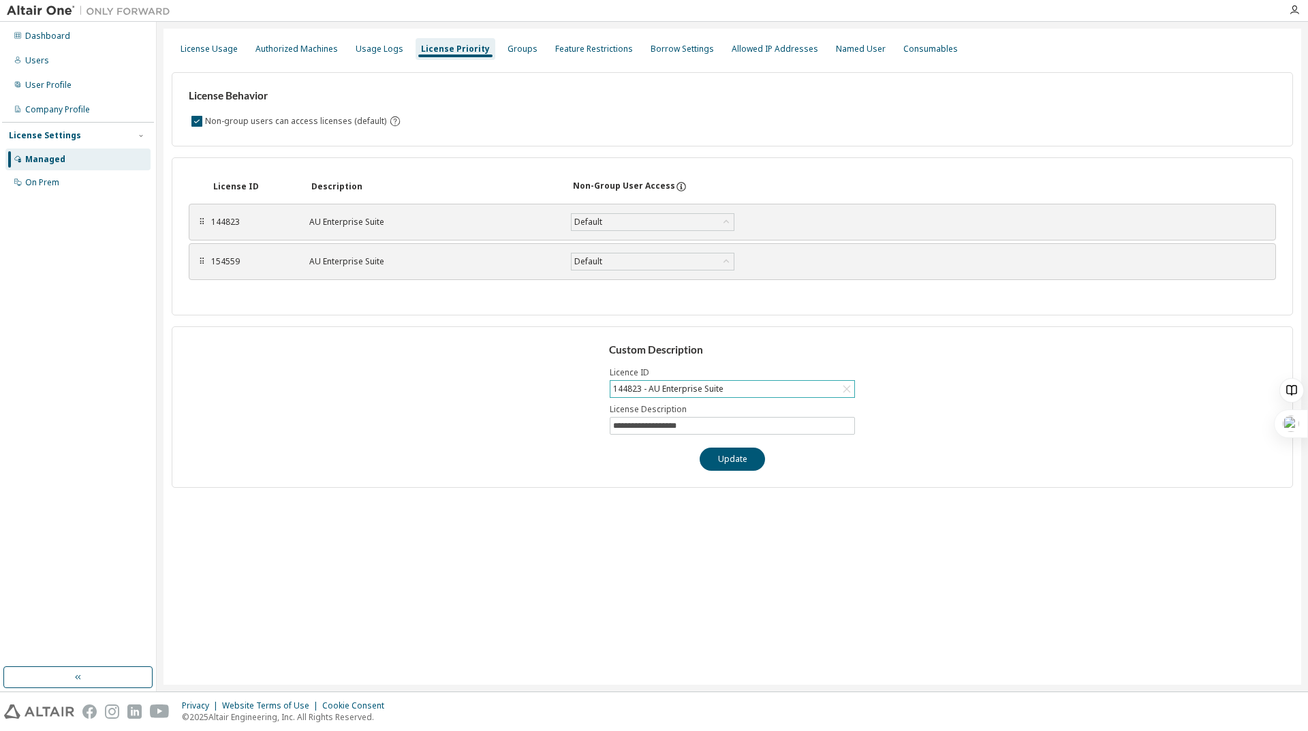
click at [1008, 345] on div "**********" at bounding box center [733, 406] width 1122 height 161
click at [484, 53] on div "License Usage Authorized Machines Usage Logs License Priority Groups Feature Re…" at bounding box center [733, 49] width 1122 height 25
click at [502, 50] on div "Groups" at bounding box center [522, 49] width 41 height 22
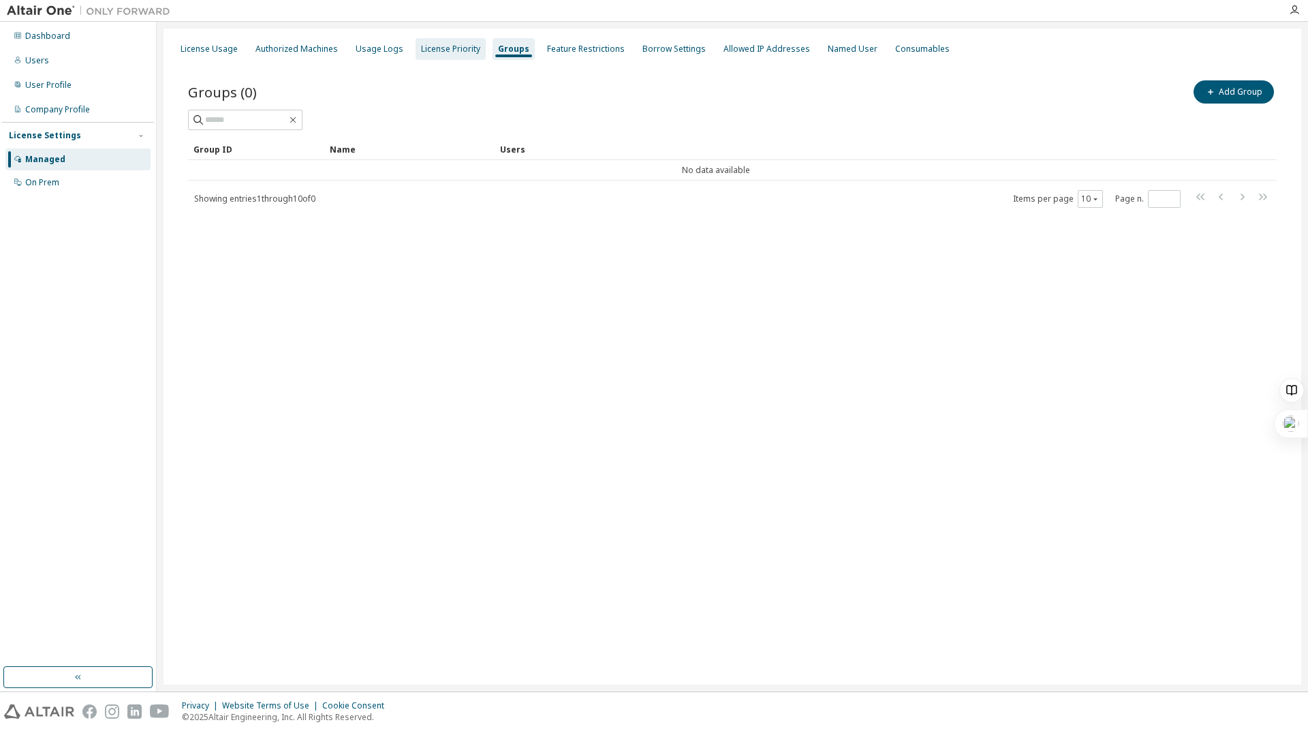
click at [446, 50] on div "License Priority" at bounding box center [450, 49] width 59 height 11
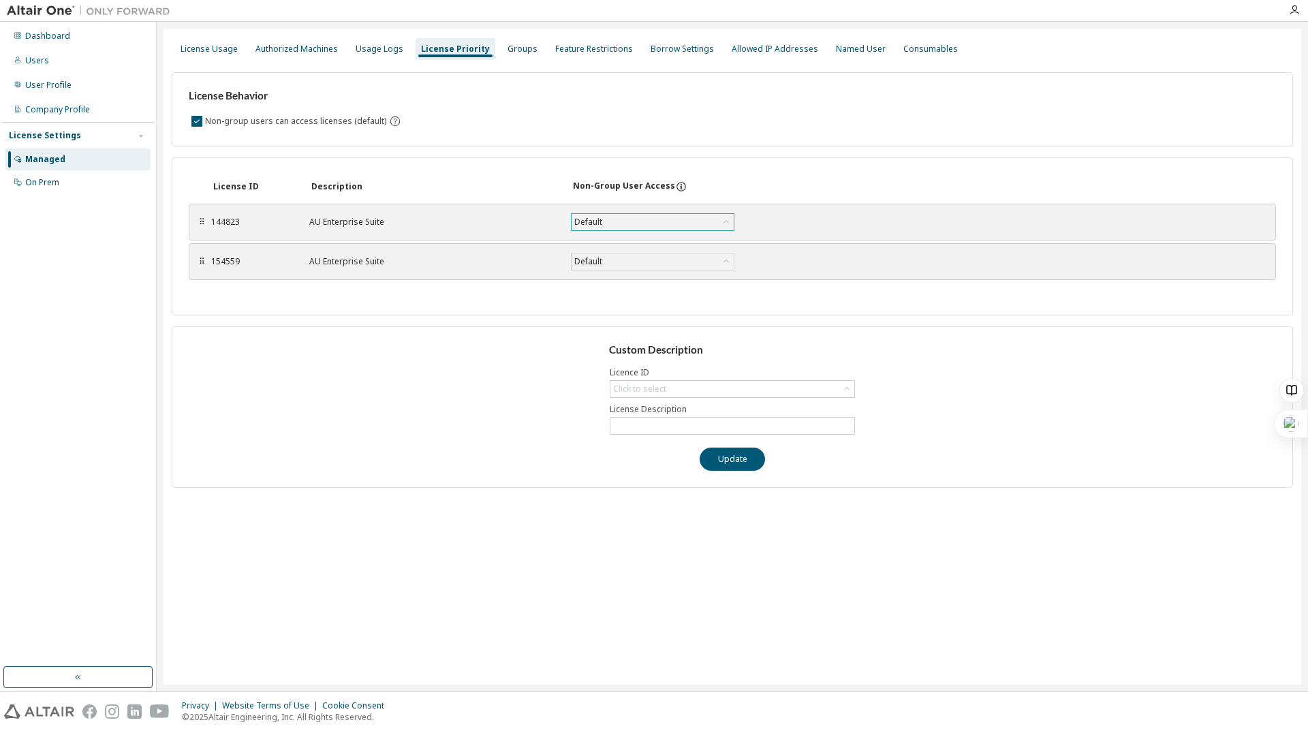
click at [645, 217] on div "Default" at bounding box center [653, 222] width 162 height 16
click at [508, 52] on div "Groups" at bounding box center [523, 49] width 30 height 11
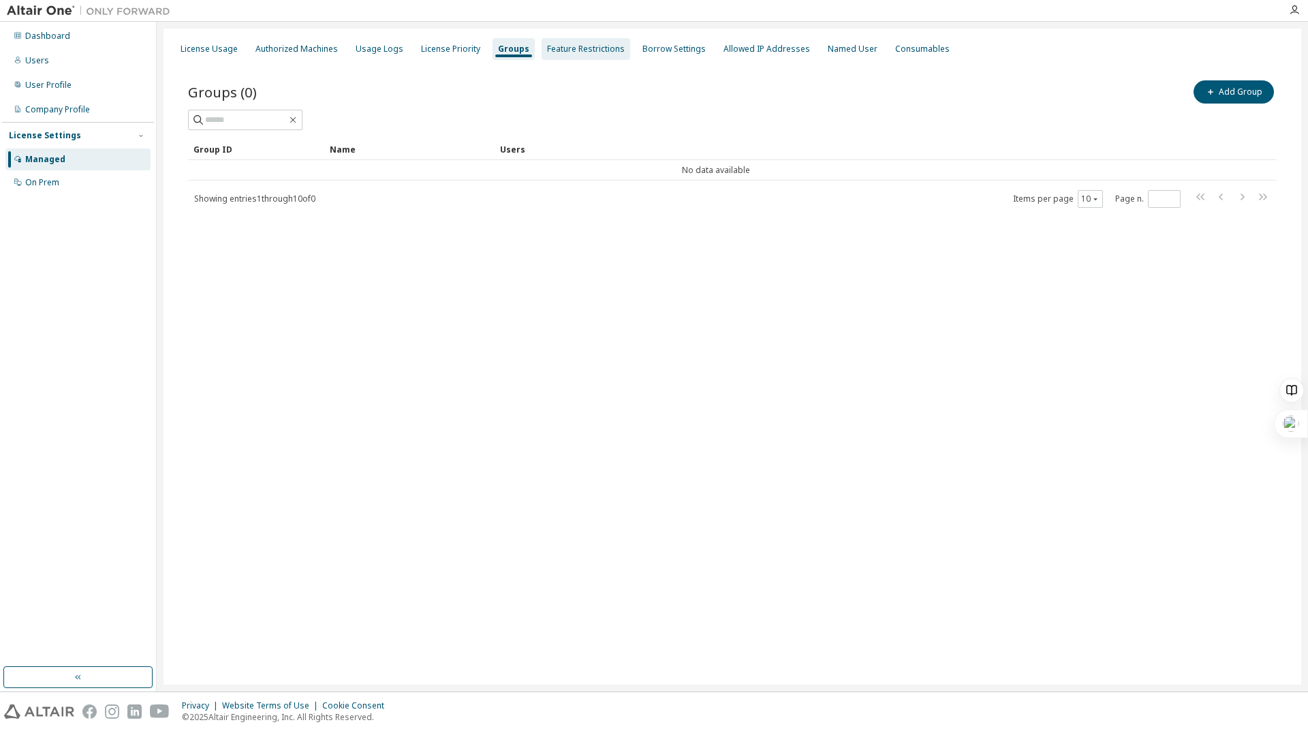
click at [549, 44] on div "Feature Restrictions" at bounding box center [586, 49] width 78 height 11
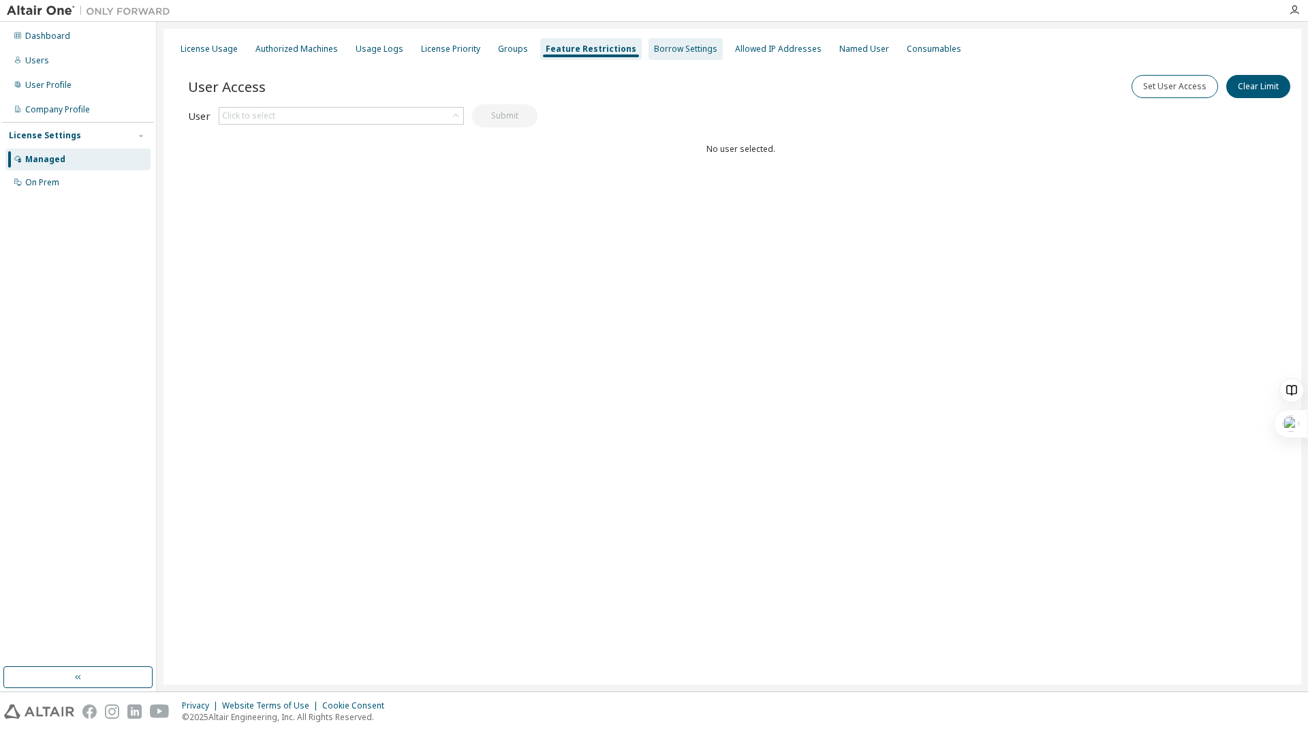
click at [662, 46] on div "Borrow Settings" at bounding box center [685, 49] width 63 height 11
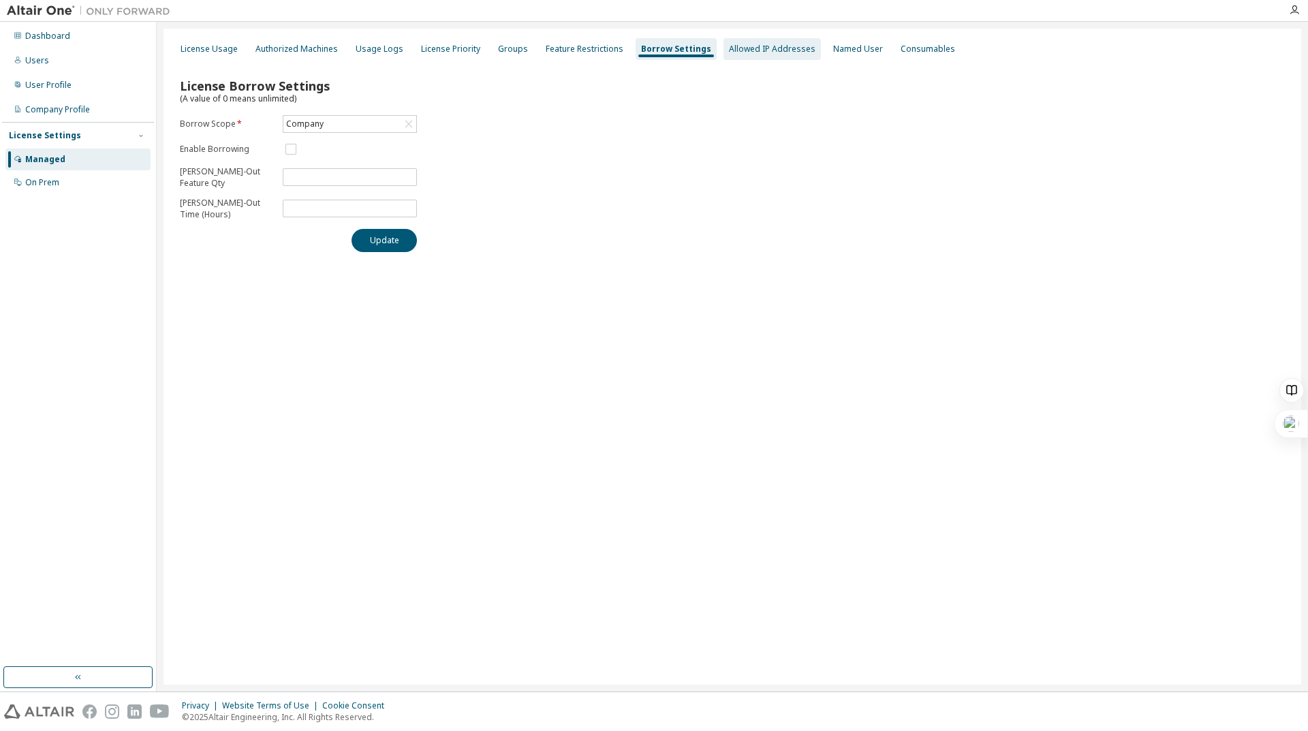
click at [730, 48] on div "Allowed IP Addresses" at bounding box center [772, 49] width 87 height 11
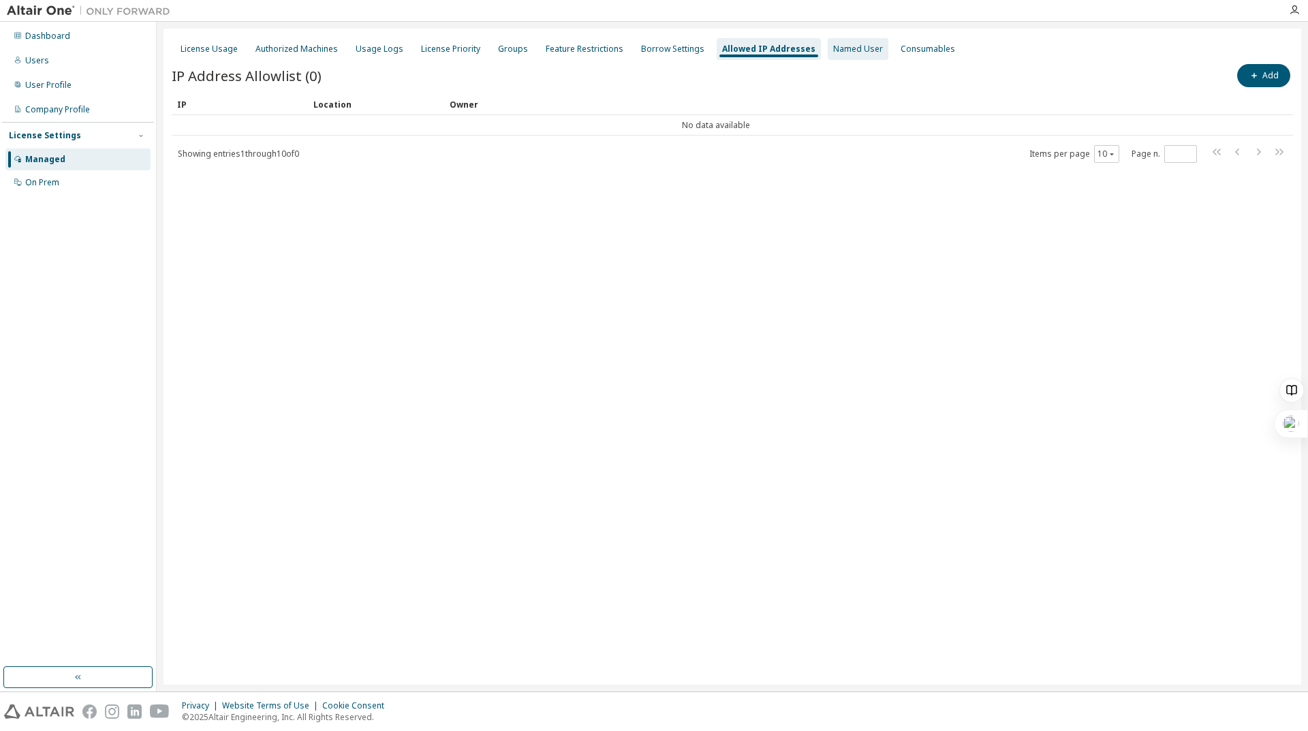
click at [828, 55] on div "Named User" at bounding box center [858, 49] width 61 height 22
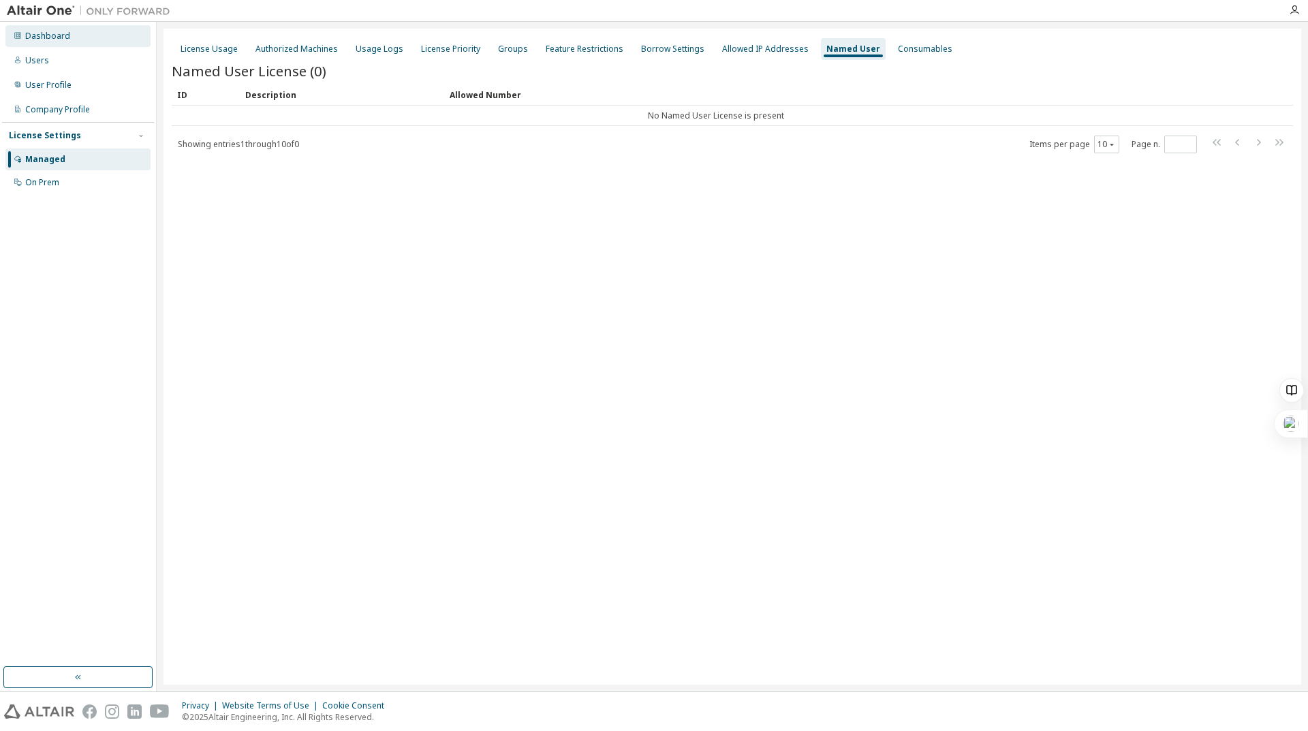
click at [58, 41] on div "Dashboard" at bounding box center [47, 36] width 45 height 11
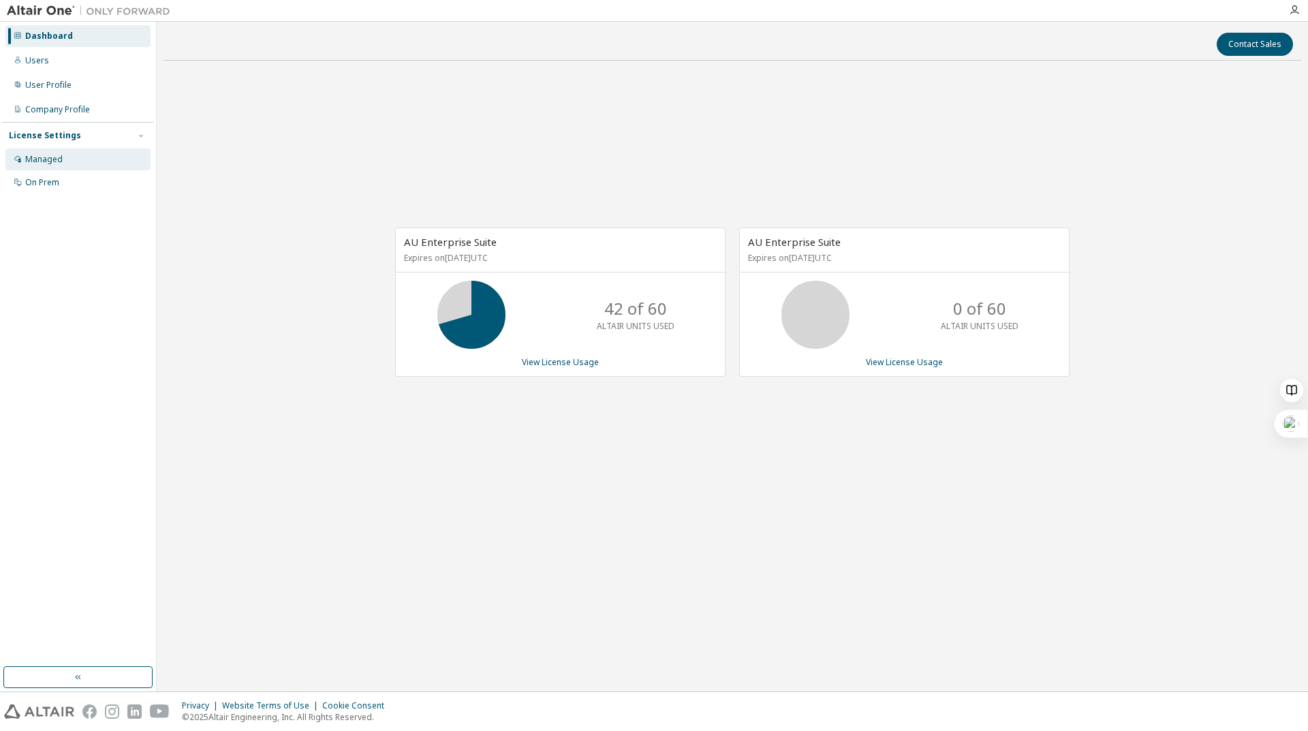
click at [70, 153] on div "Managed" at bounding box center [77, 160] width 145 height 22
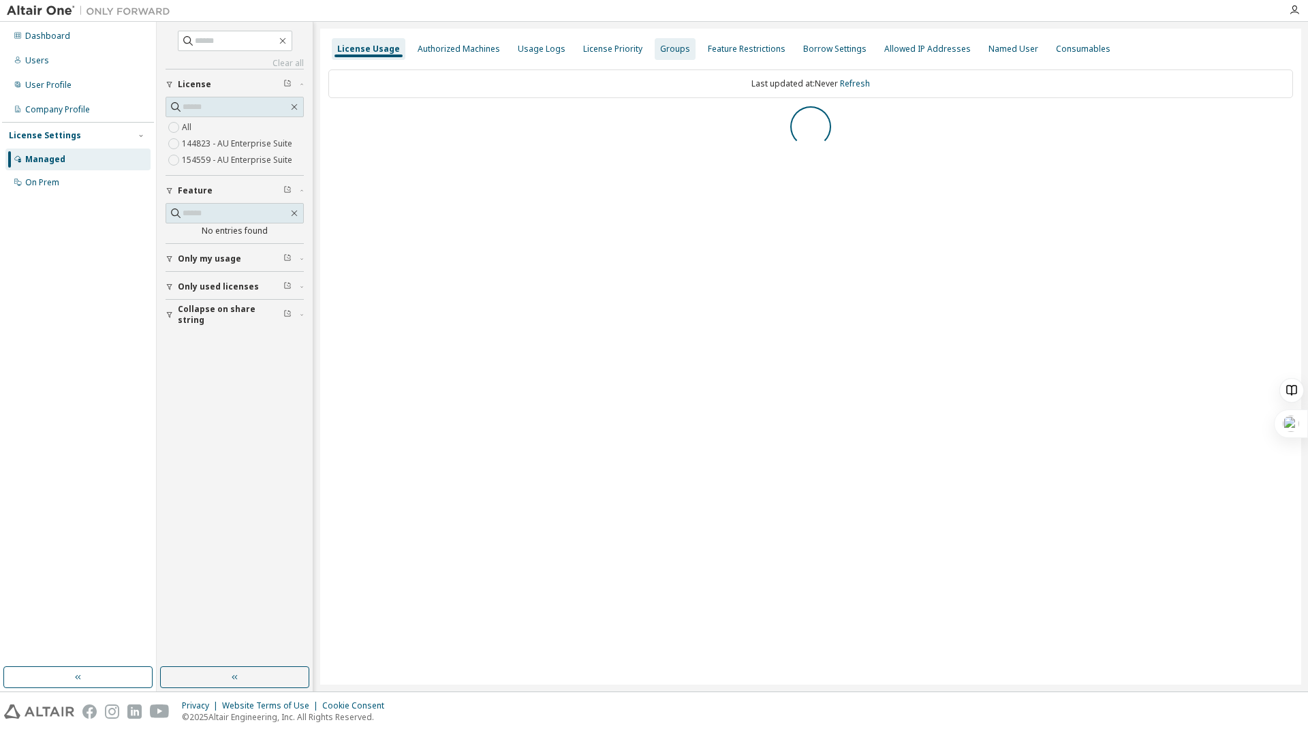
click at [668, 50] on div "Groups" at bounding box center [675, 49] width 30 height 11
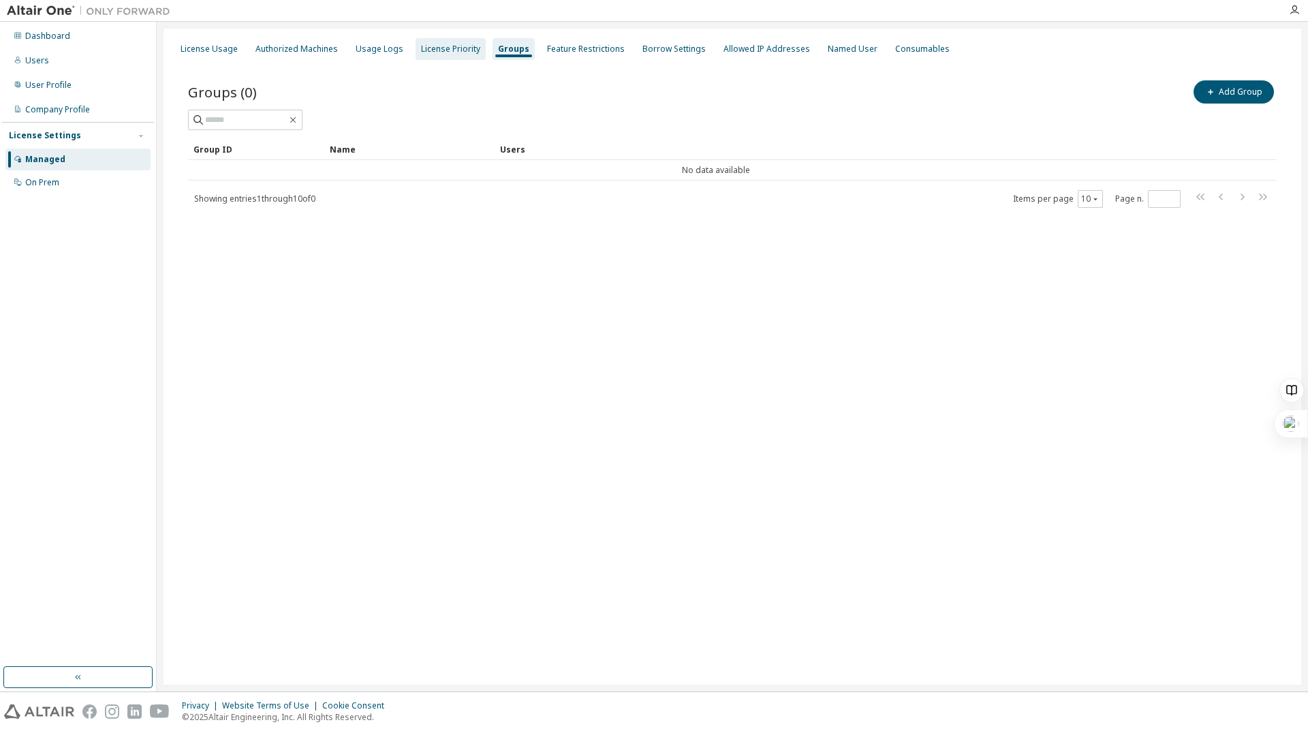
click at [447, 57] on div "License Priority" at bounding box center [451, 49] width 70 height 22
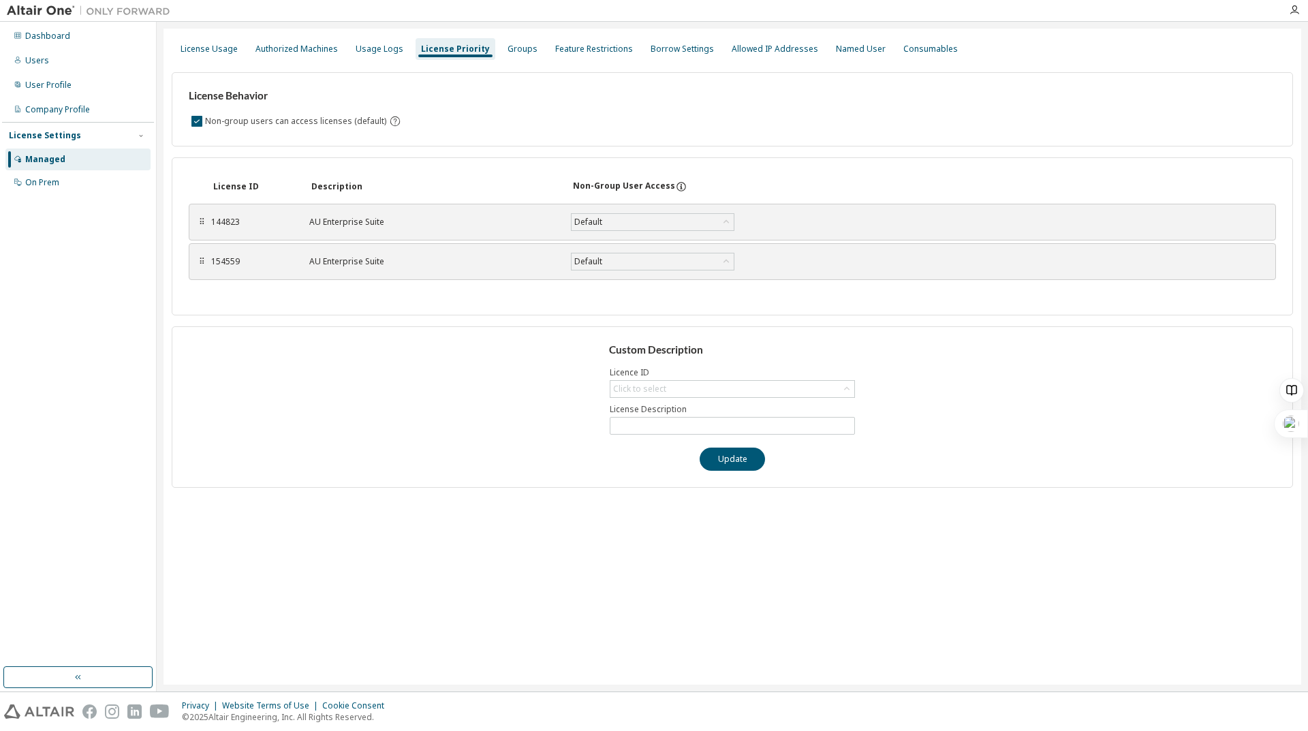
click at [680, 188] on icon at bounding box center [681, 187] width 2 height 3
click at [511, 48] on div "Groups" at bounding box center [523, 49] width 30 height 11
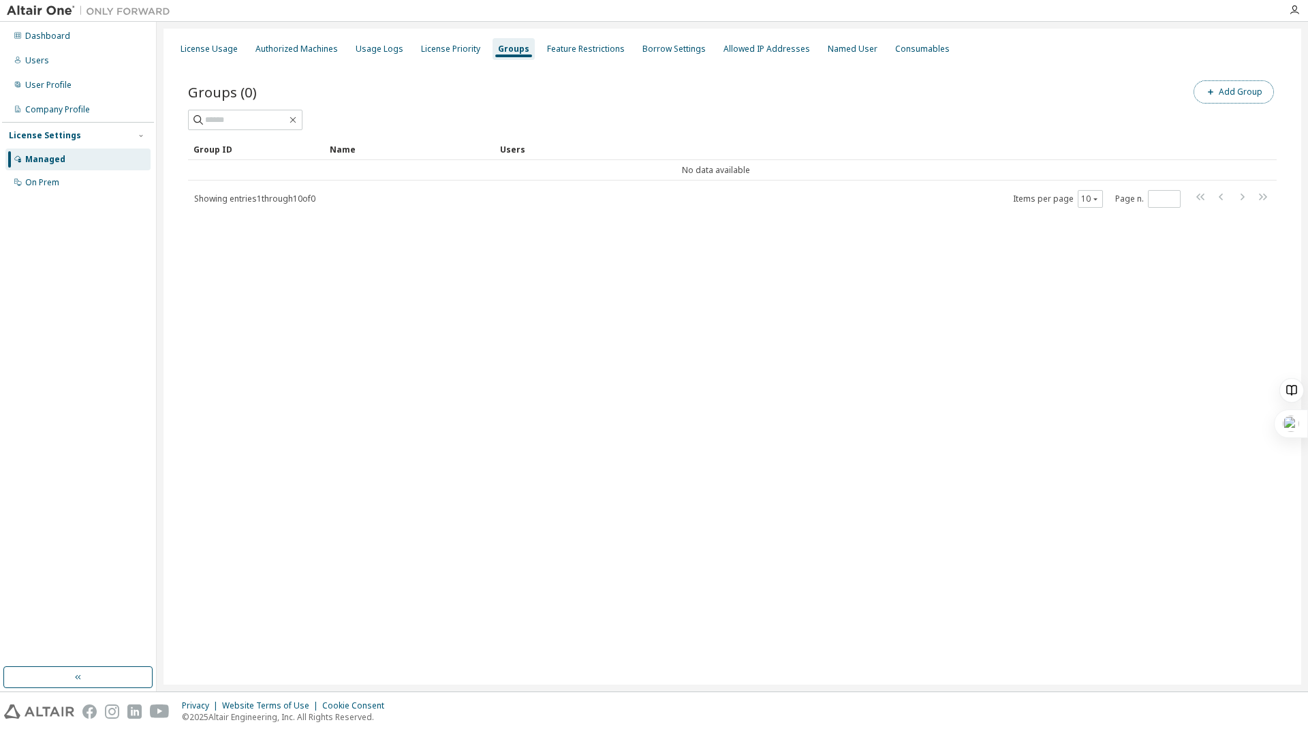
click at [1212, 93] on icon "button" at bounding box center [1211, 92] width 8 height 8
click at [1071, 104] on input "text" at bounding box center [1145, 103] width 304 height 11
click at [1256, 138] on button "Add" at bounding box center [1267, 132] width 65 height 23
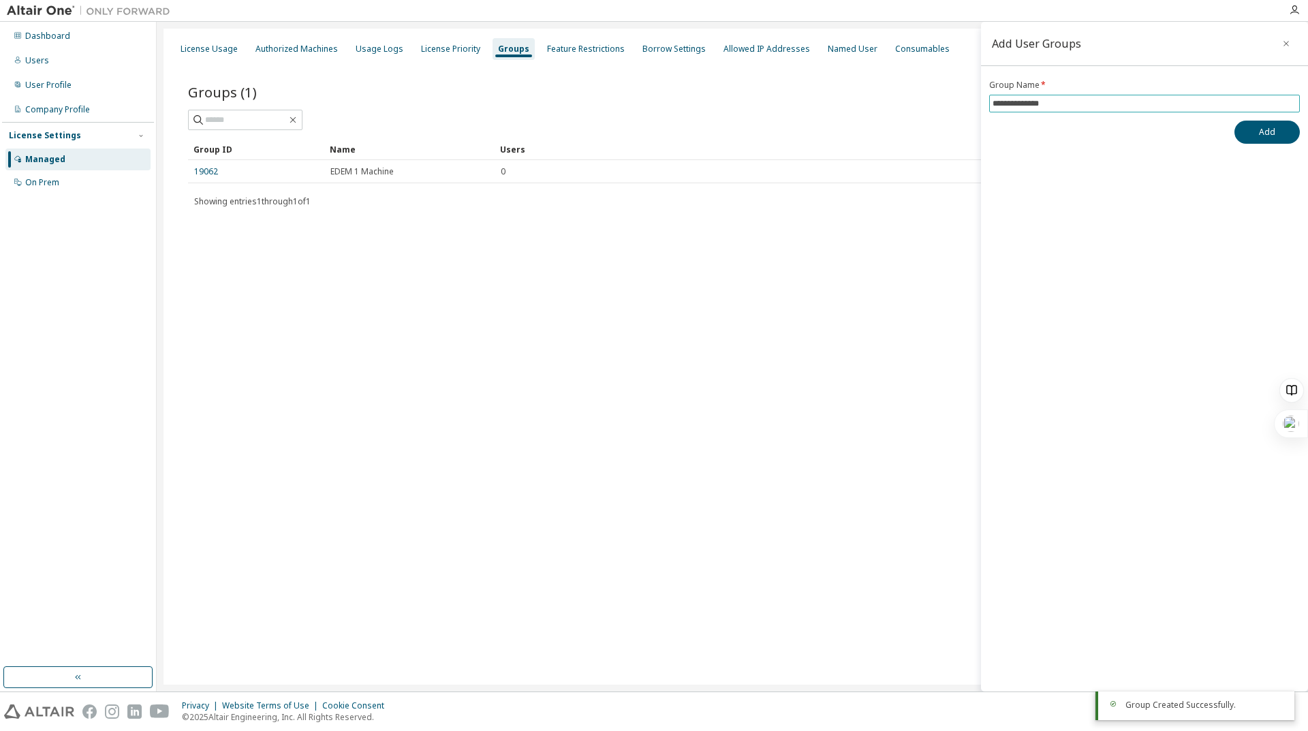
click at [1018, 101] on input "**********" at bounding box center [1145, 103] width 304 height 11
type input "**********"
click at [1278, 127] on button "Add" at bounding box center [1267, 132] width 65 height 23
click at [745, 391] on div "License Usage Authorized Machines Usage Logs License Priority Groups Feature Re…" at bounding box center [733, 357] width 1138 height 656
click at [457, 52] on div "License Priority" at bounding box center [450, 49] width 59 height 11
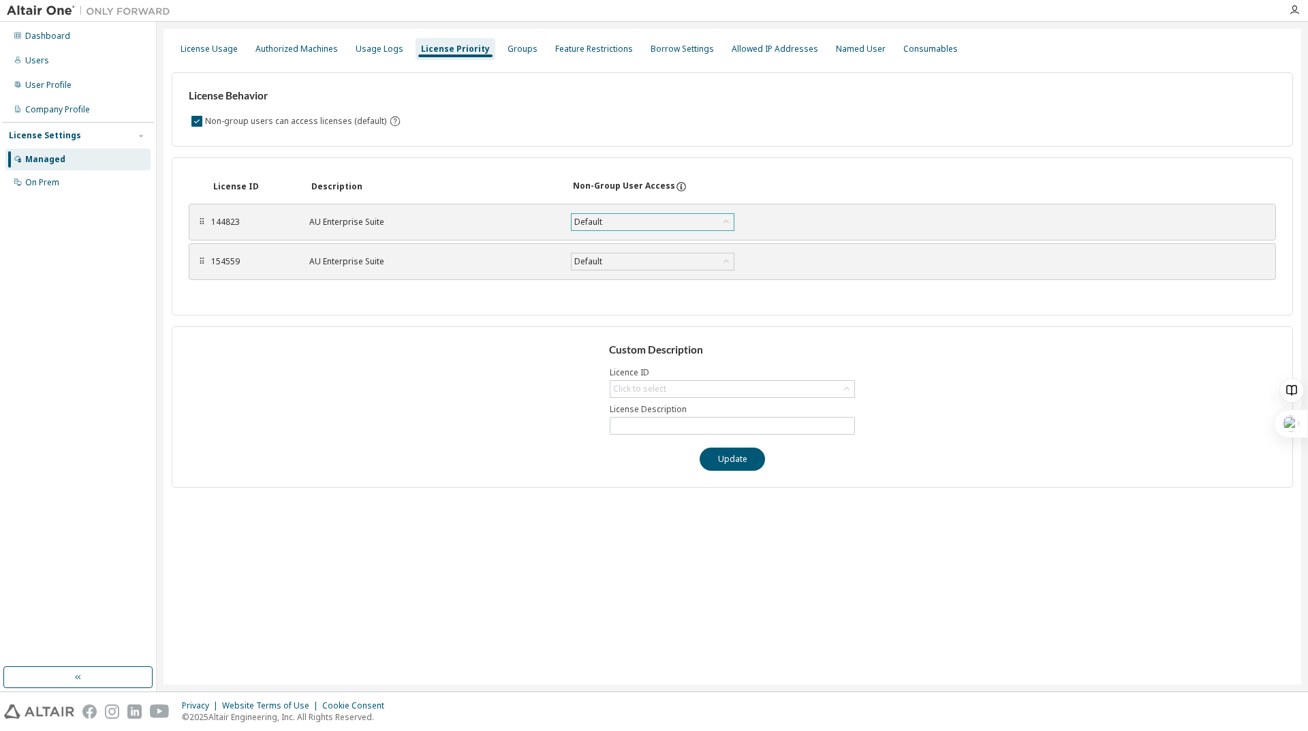
click at [692, 223] on div "Default" at bounding box center [653, 222] width 162 height 16
click at [837, 56] on div "Named User" at bounding box center [861, 49] width 61 height 22
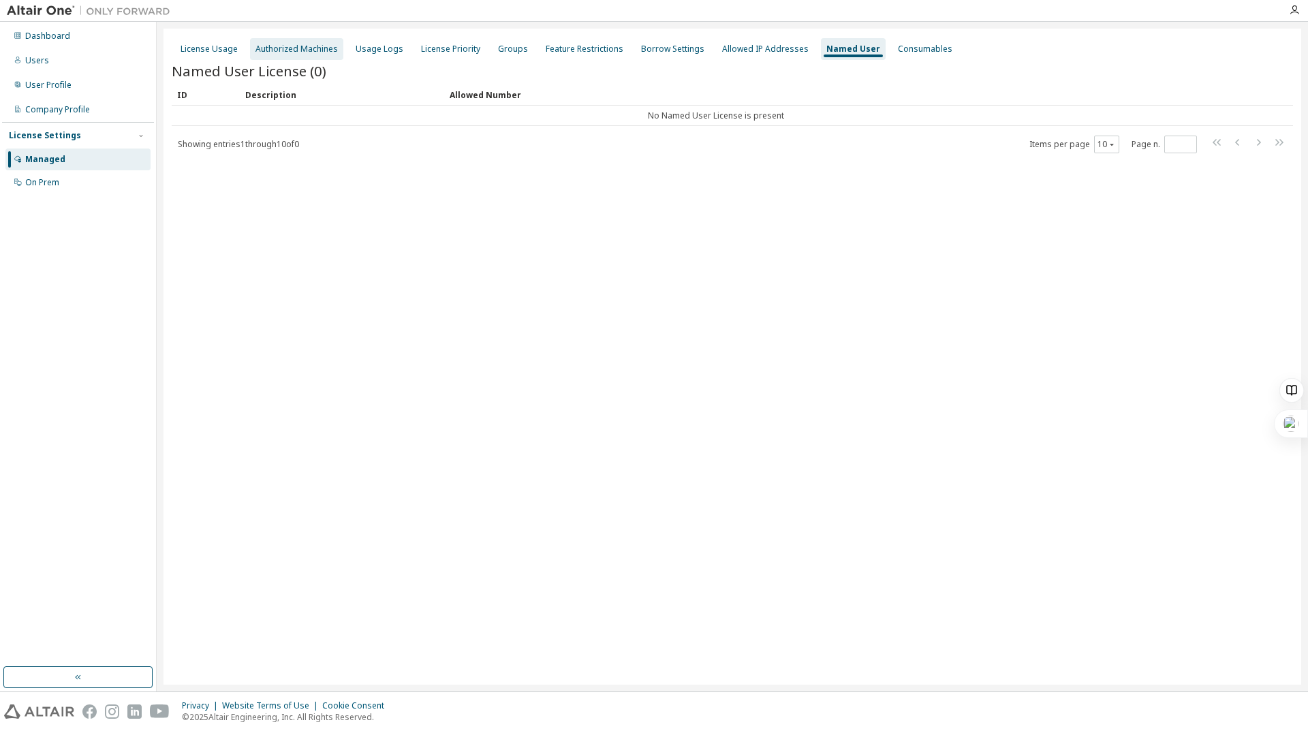
click at [277, 56] on div "Authorized Machines" at bounding box center [296, 49] width 93 height 22
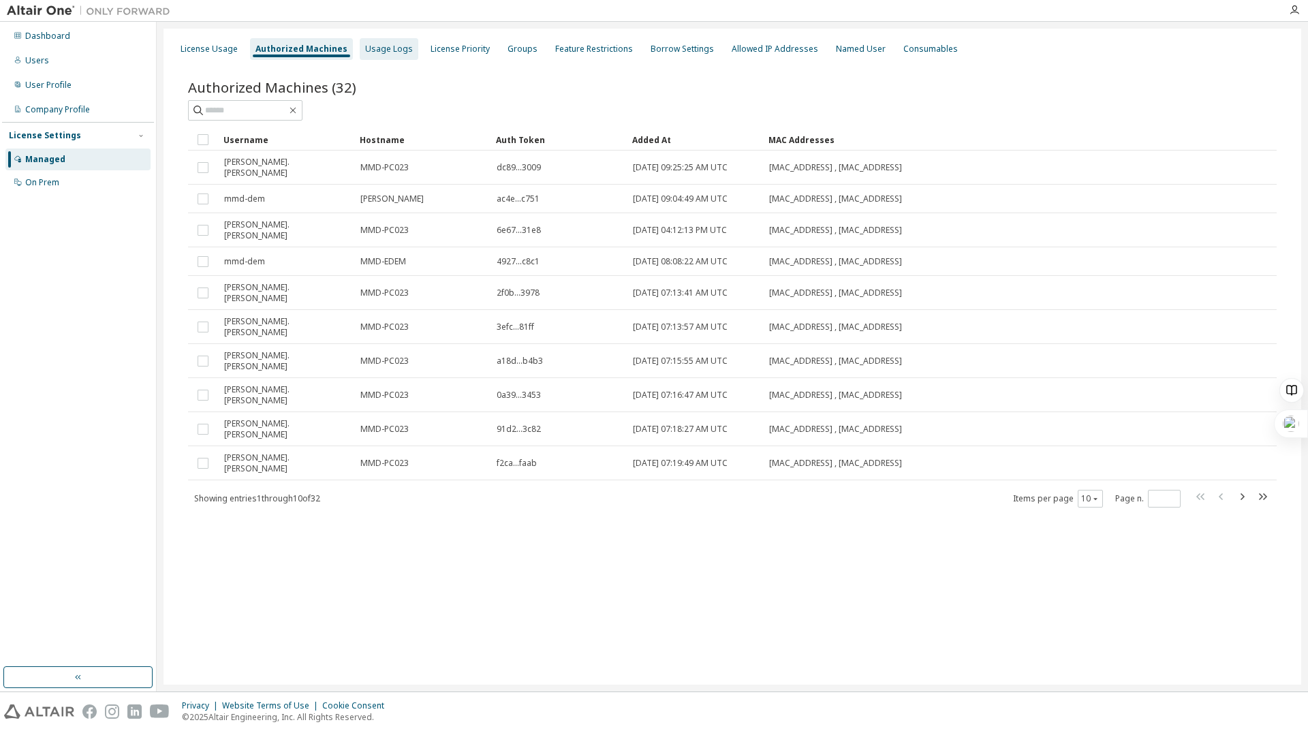
click at [365, 52] on div "Usage Logs" at bounding box center [389, 49] width 48 height 11
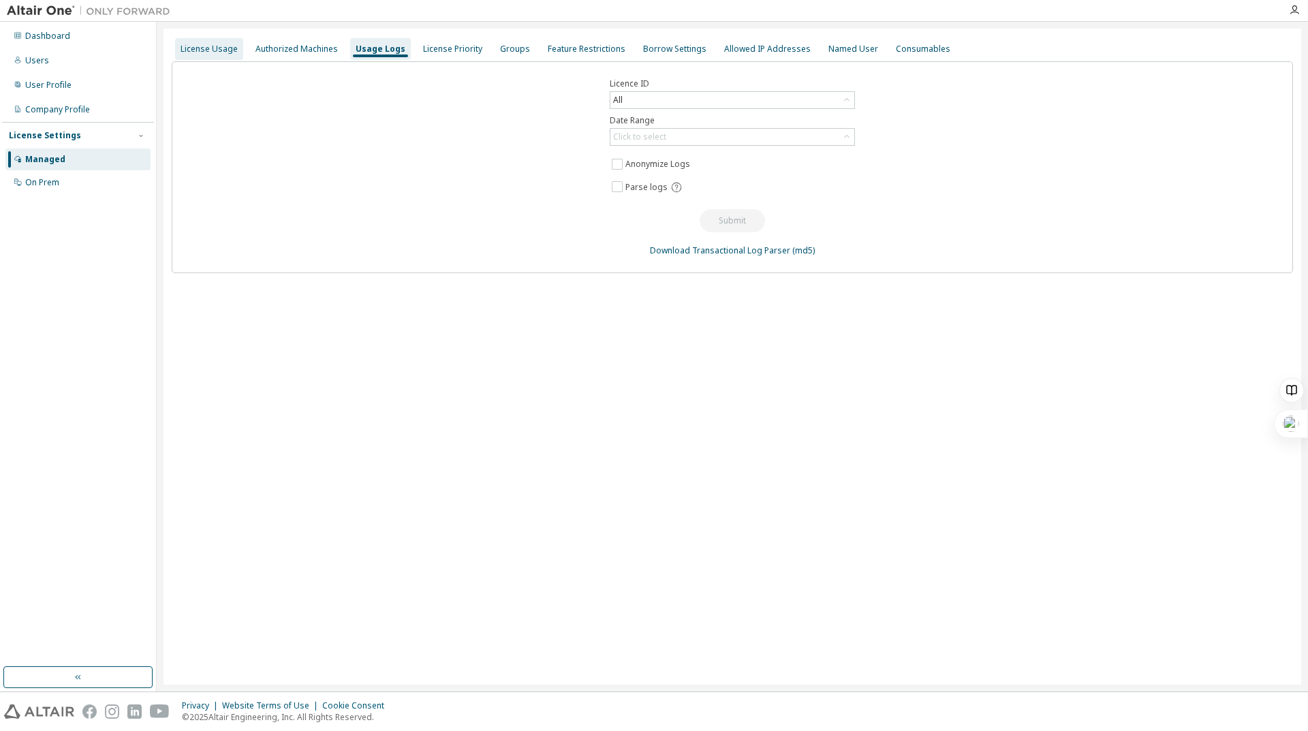
click at [211, 42] on div "License Usage" at bounding box center [209, 49] width 68 height 22
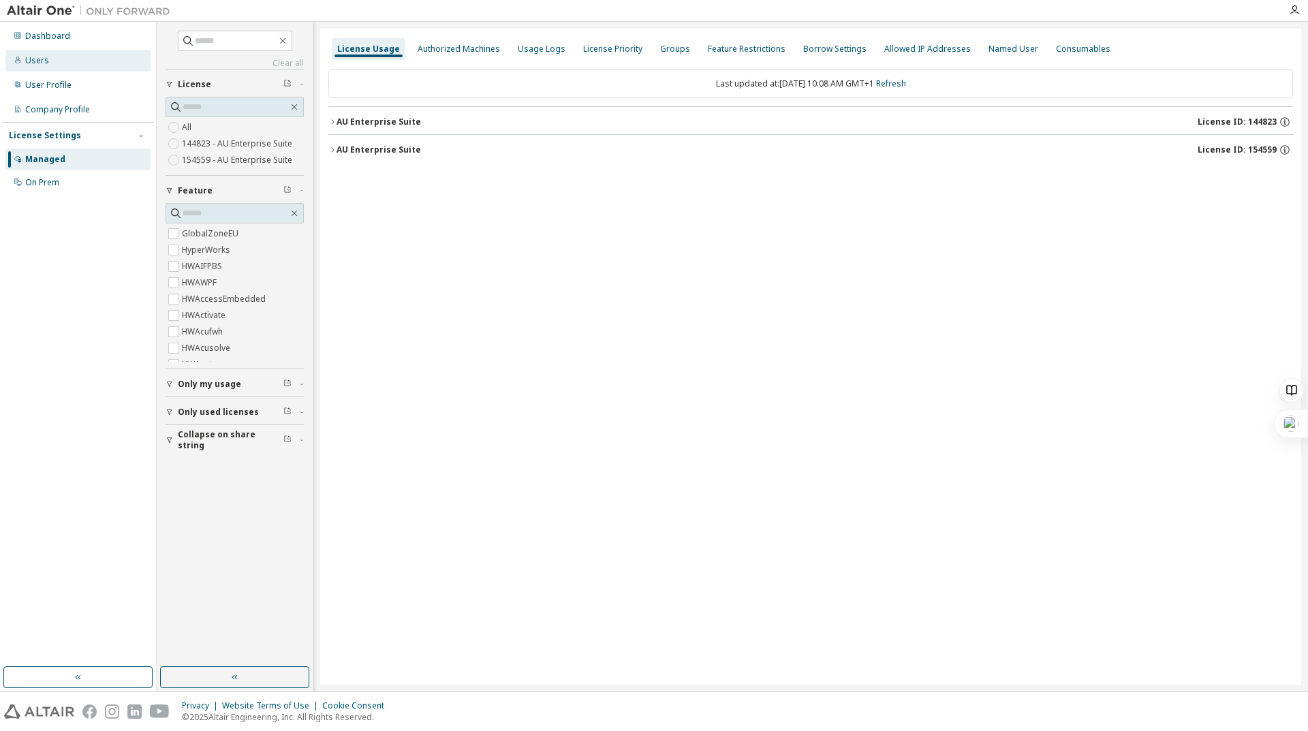
click at [14, 63] on icon at bounding box center [18, 60] width 8 height 8
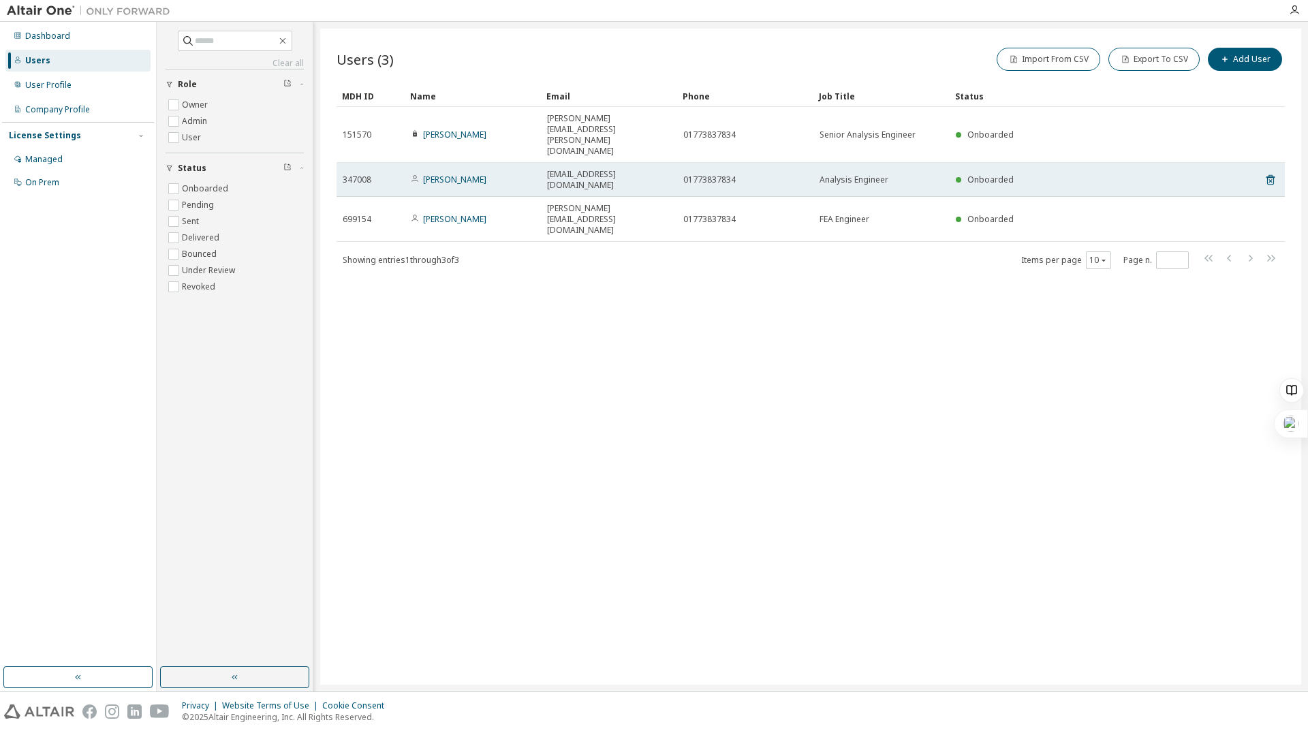
click at [1084, 174] on div "Onboarded" at bounding box center [1085, 179] width 258 height 11
click at [444, 174] on link "[PERSON_NAME]" at bounding box center [454, 180] width 63 height 12
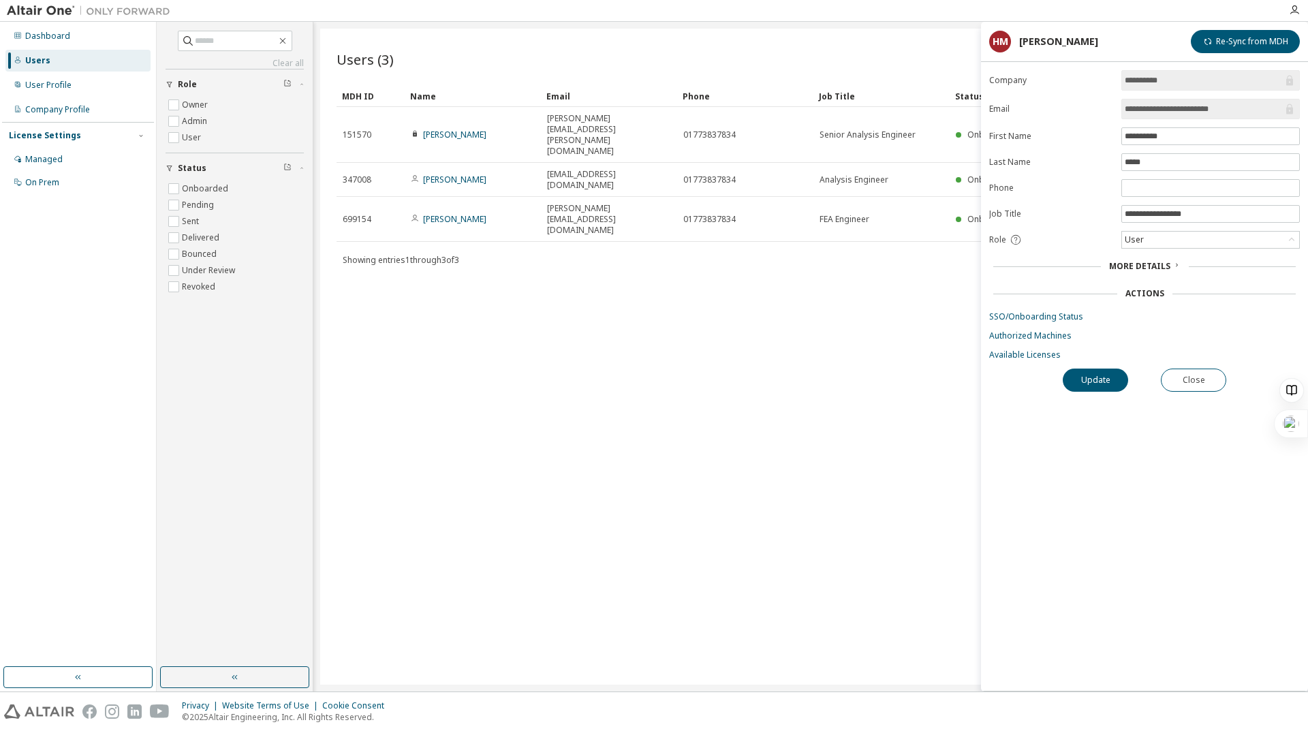
click at [1160, 260] on span "More Details" at bounding box center [1139, 266] width 61 height 12
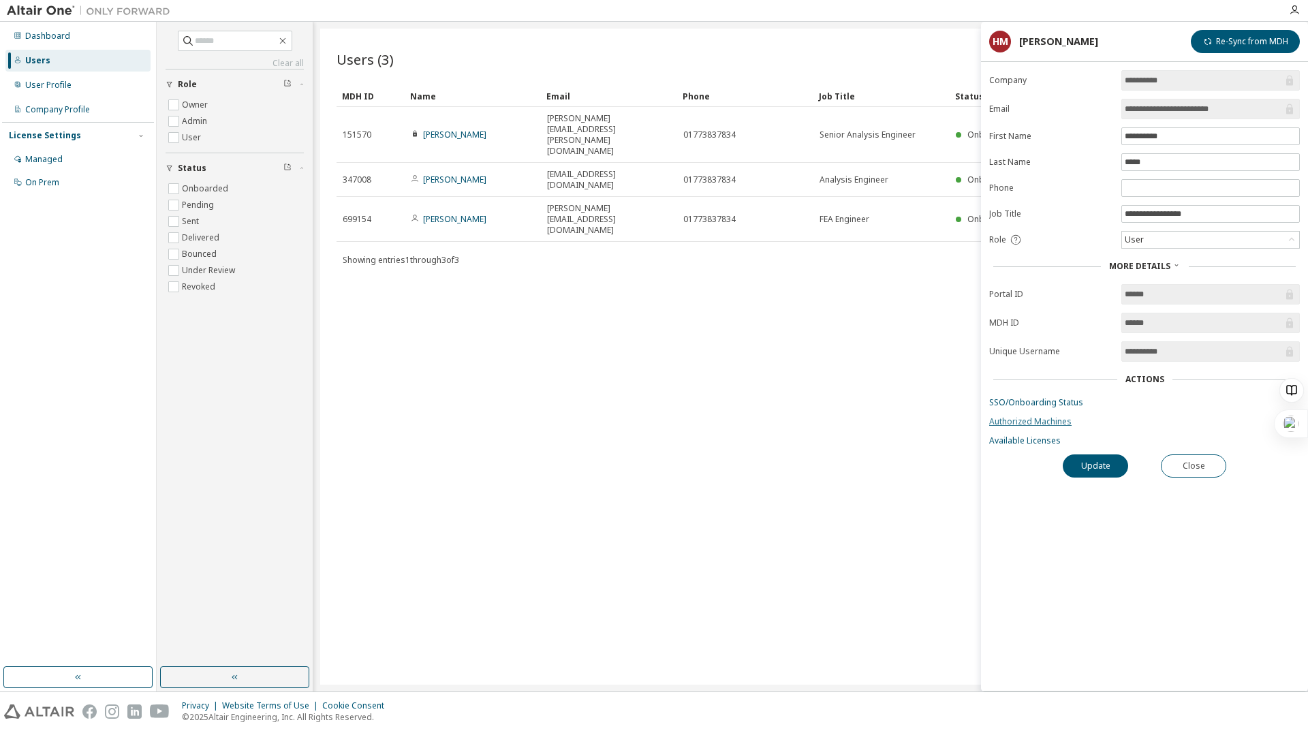
click at [1055, 423] on link "Authorized Machines" at bounding box center [1144, 421] width 311 height 11
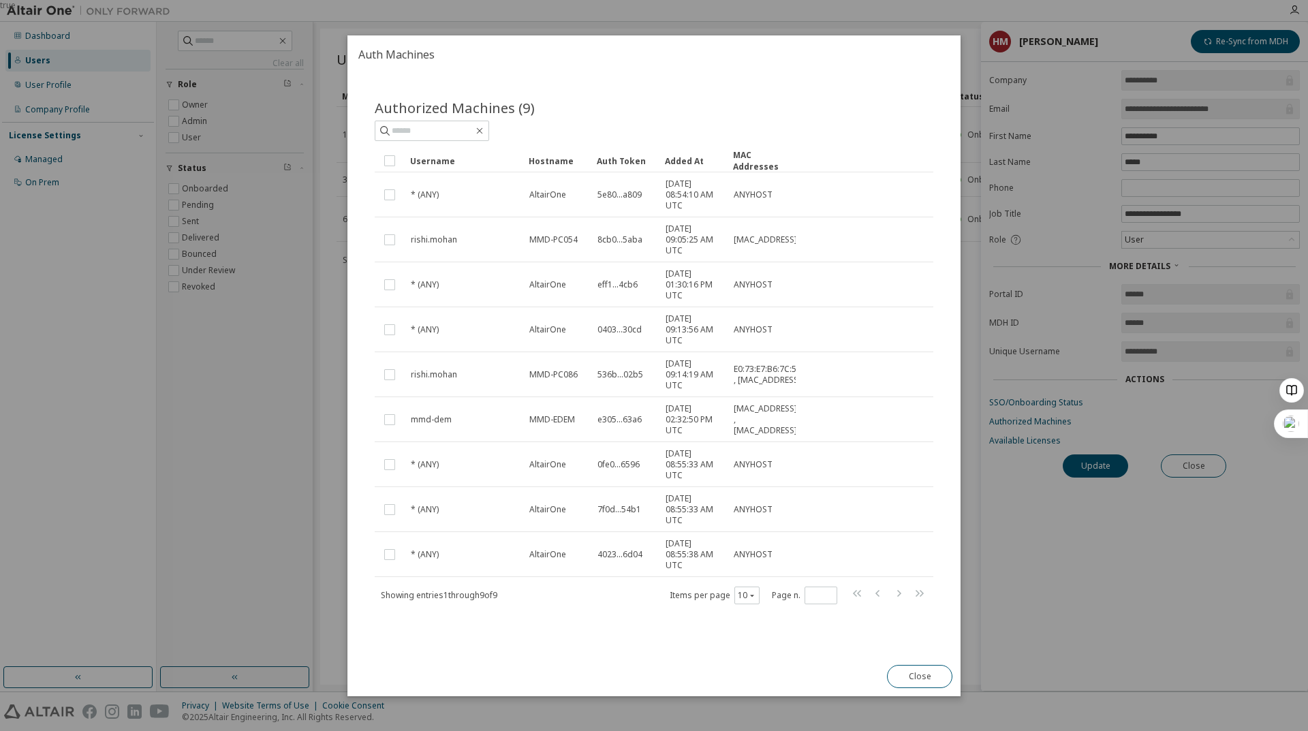
click at [922, 679] on button "Close" at bounding box center [919, 676] width 65 height 23
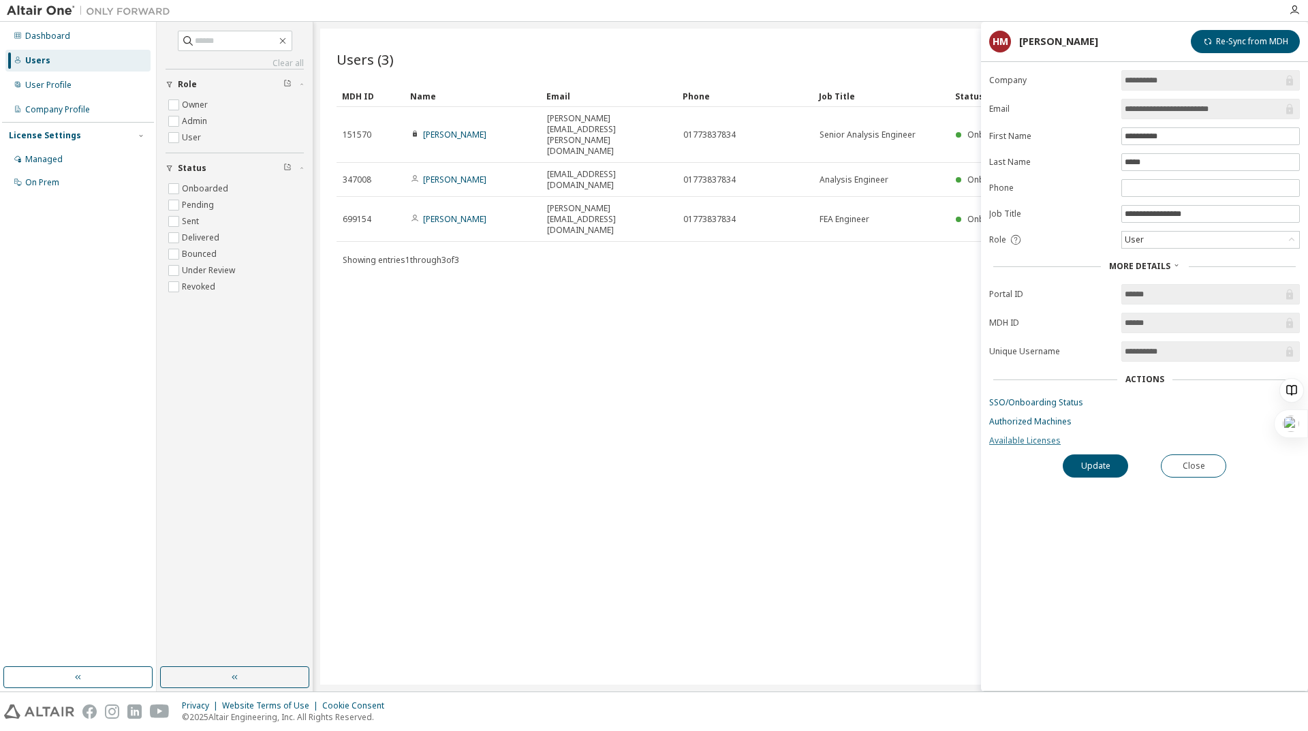
click at [1052, 439] on link "Available Licenses" at bounding box center [1144, 440] width 311 height 11
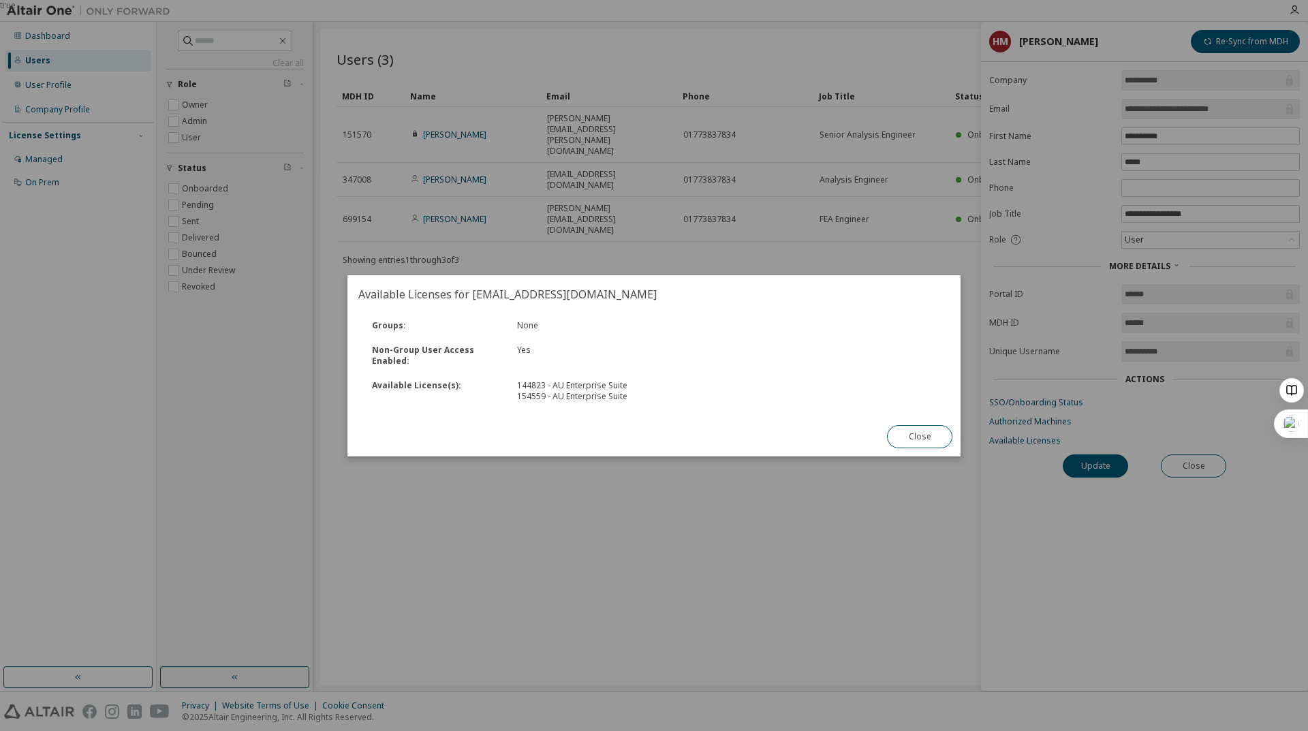
drag, startPoint x: 914, startPoint y: 429, endPoint x: 915, endPoint y: 437, distance: 8.3
click at [915, 437] on button "Close" at bounding box center [919, 436] width 65 height 23
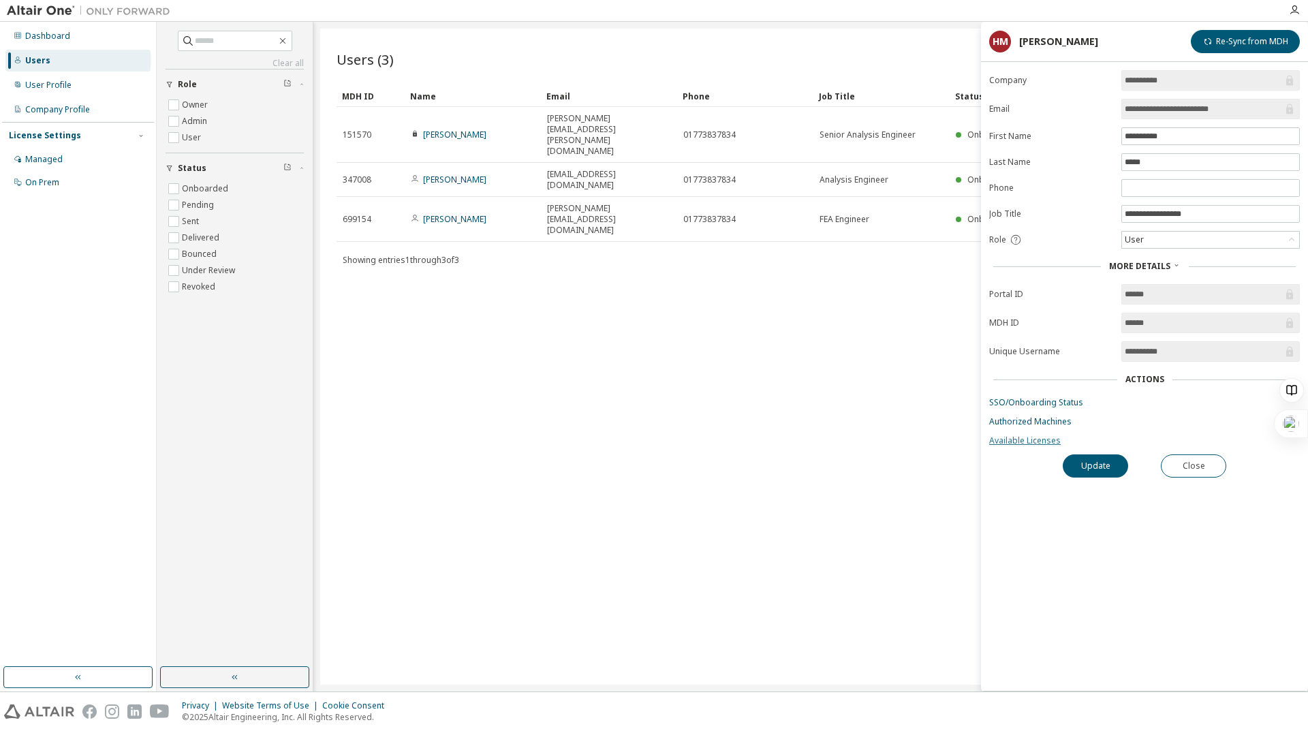
click at [1010, 443] on link "Available Licenses" at bounding box center [1144, 440] width 311 height 11
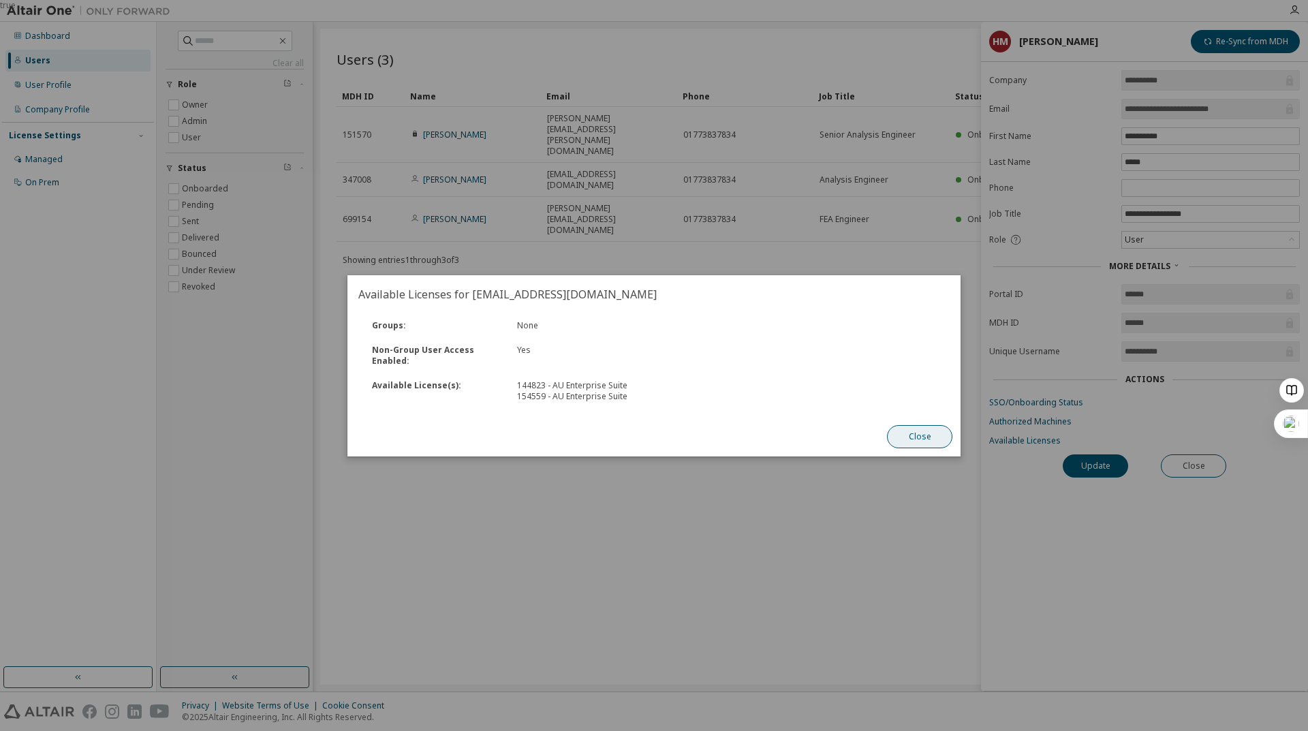
click at [919, 432] on button "Close" at bounding box center [919, 436] width 65 height 23
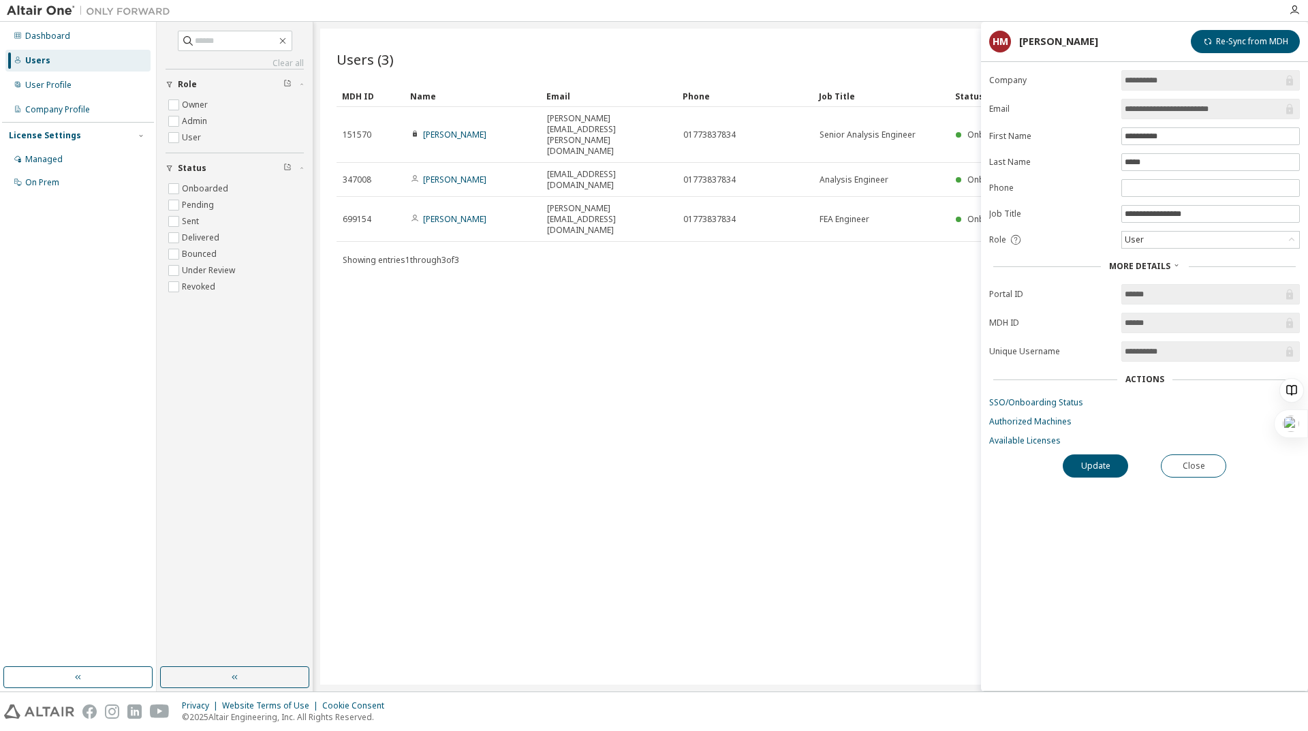
click at [921, 206] on div "Users (3) Import From CSV Export To CSV Add User Clear Load Save Save As Field …" at bounding box center [810, 357] width 981 height 656
click at [864, 234] on div "Users (3) Import From CSV Export To CSV Add User Clear Load Save Save As Field …" at bounding box center [810, 357] width 981 height 656
click at [864, 235] on div "Users (3) Import From CSV Export To CSV Add User Clear Load Save Save As Field …" at bounding box center [810, 357] width 981 height 656
click at [865, 237] on div "Users (3) Import From CSV Export To CSV Add User Clear Load Save Save As Field …" at bounding box center [810, 357] width 981 height 656
click at [51, 92] on div "User Profile" at bounding box center [77, 85] width 145 height 22
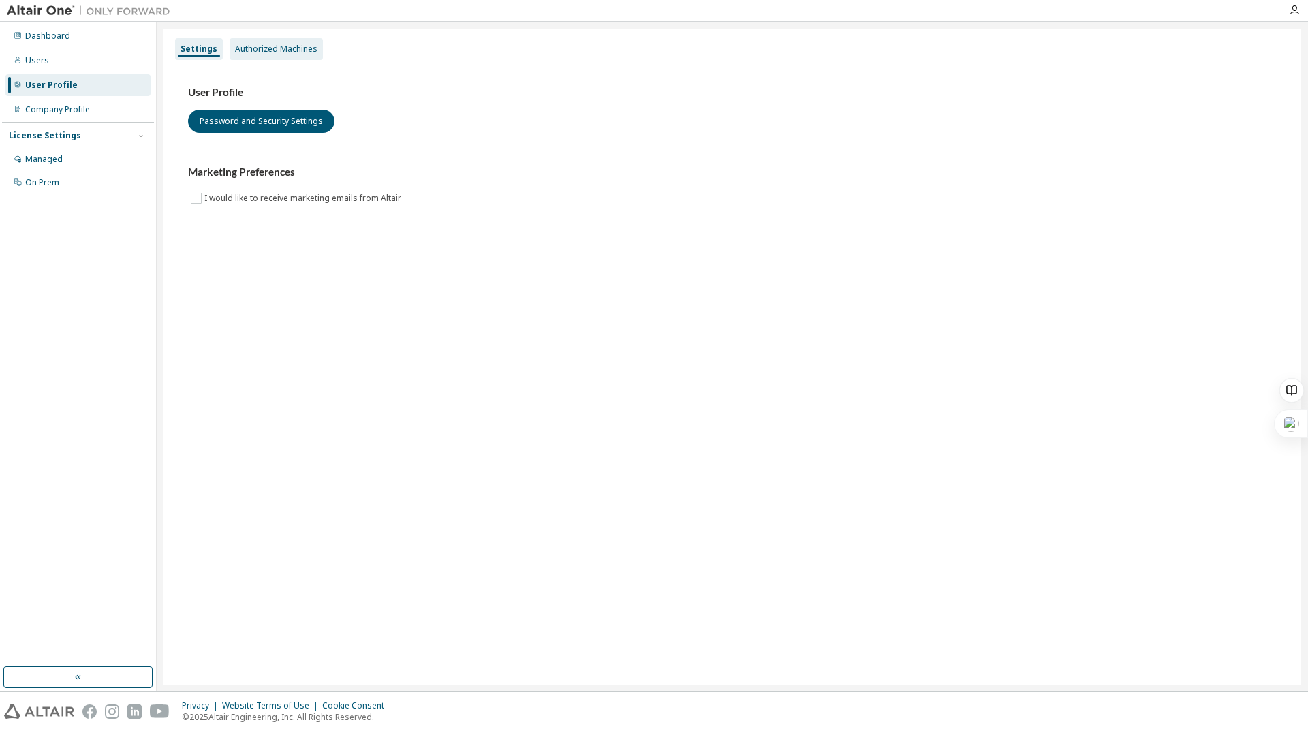
click at [252, 42] on div "Authorized Machines" at bounding box center [276, 49] width 93 height 22
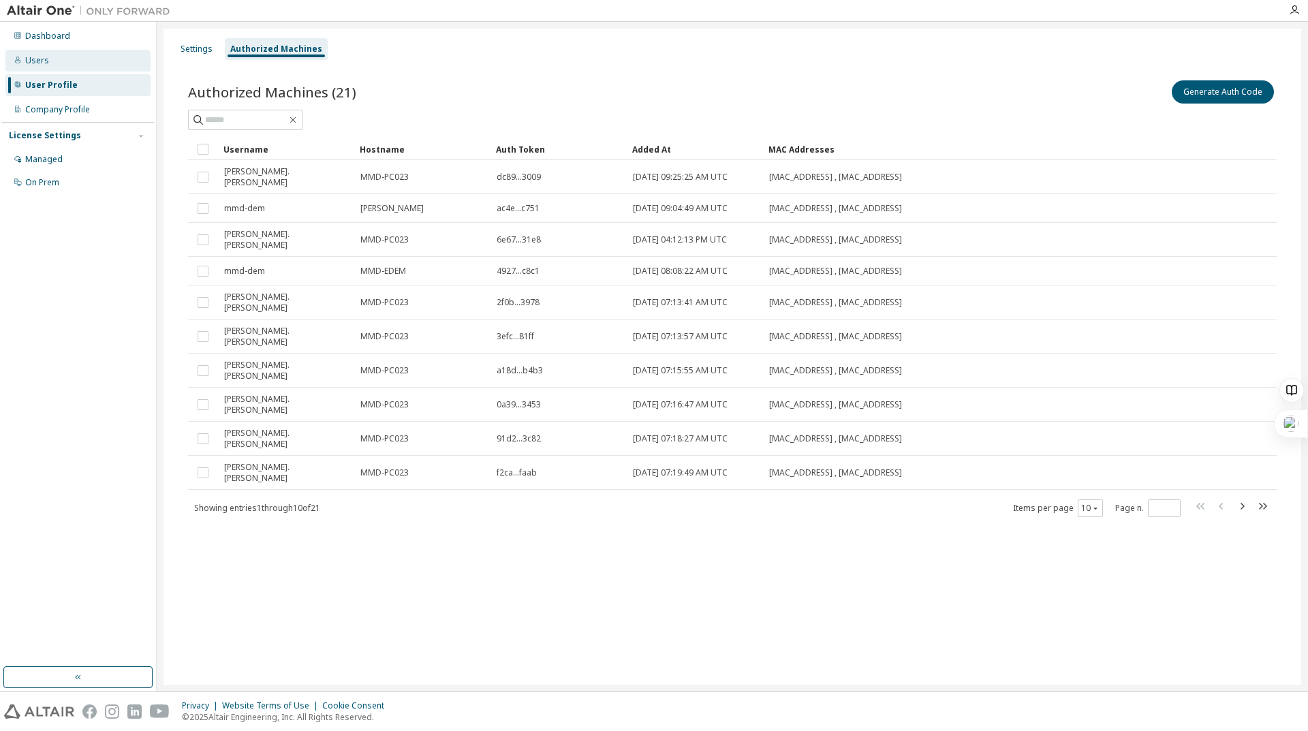
click at [56, 61] on div "Users" at bounding box center [77, 61] width 145 height 22
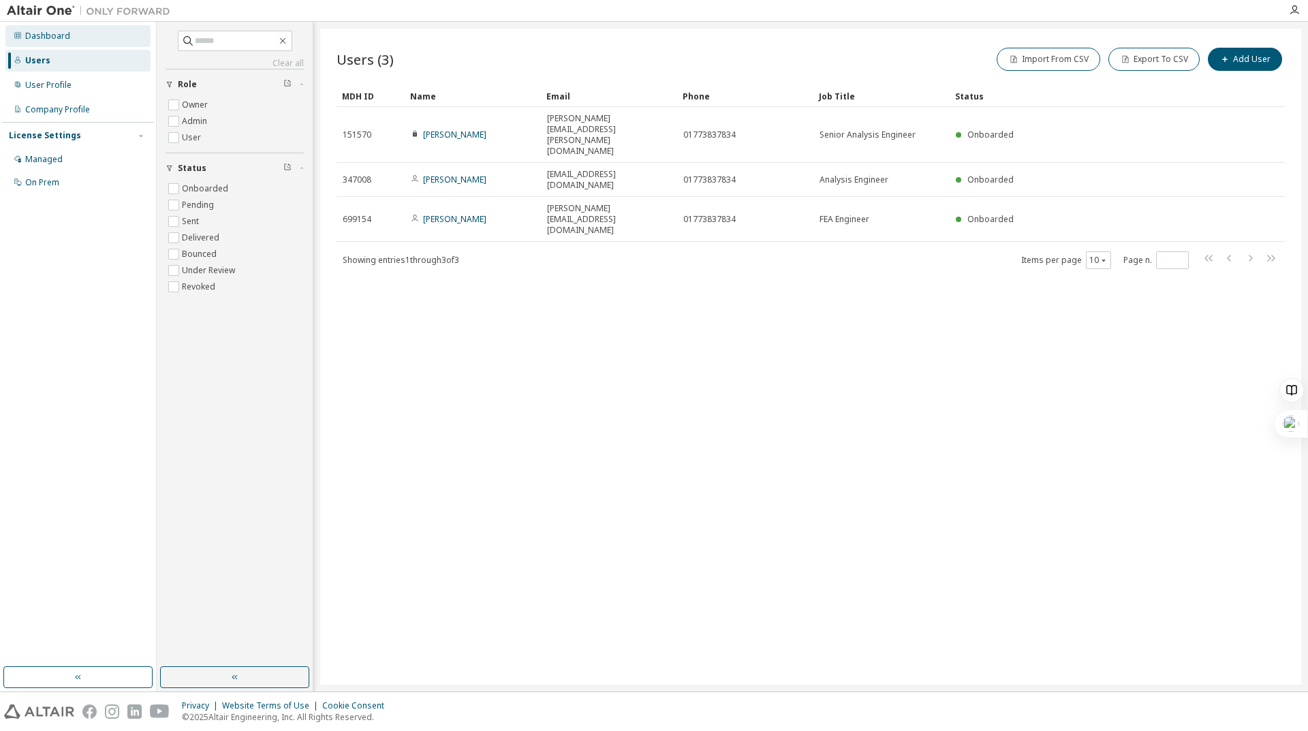
click at [52, 40] on div "Dashboard" at bounding box center [47, 36] width 45 height 11
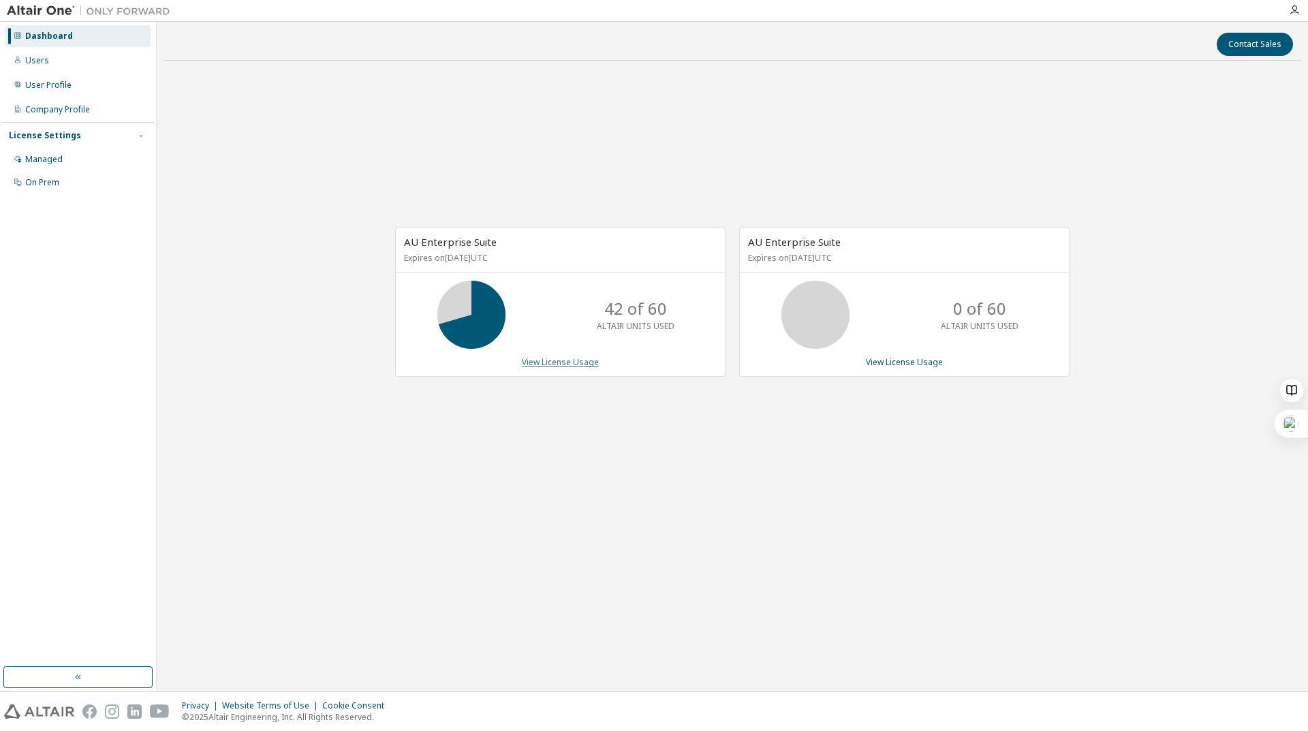
click at [560, 364] on link "View License Usage" at bounding box center [560, 362] width 77 height 12
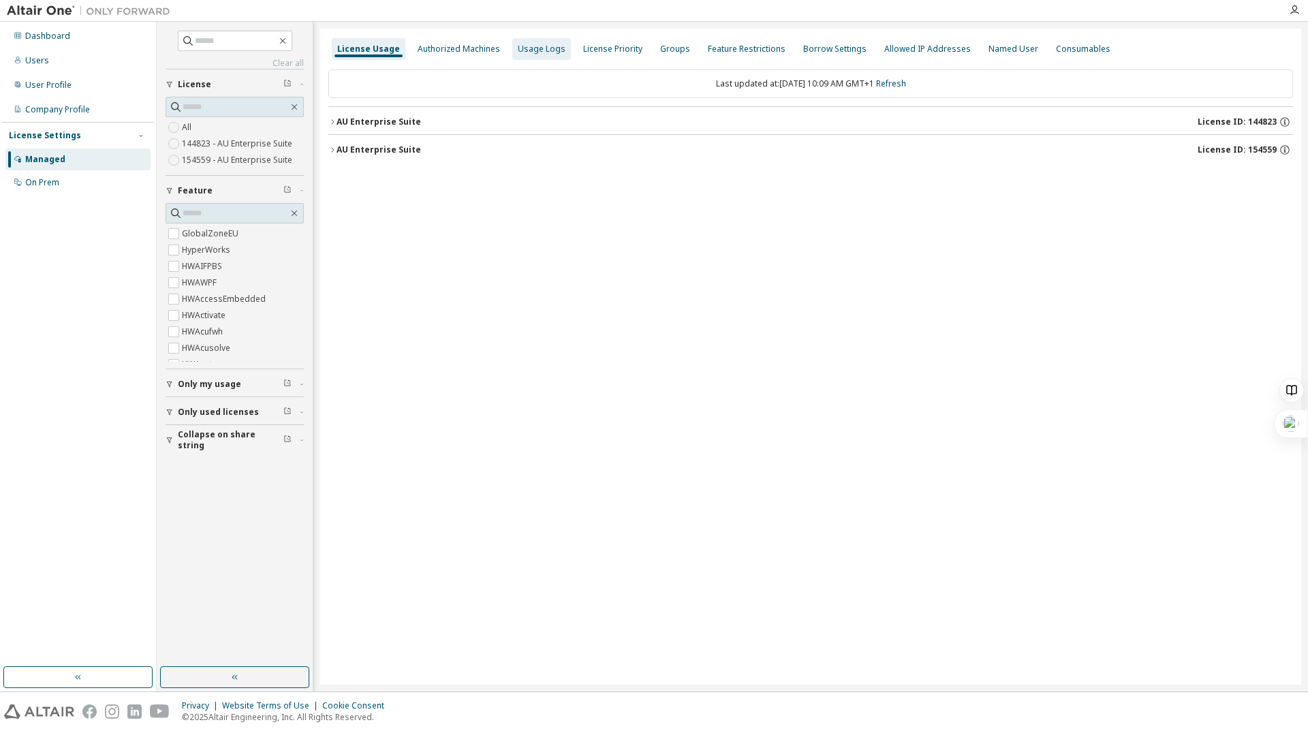
click at [522, 44] on div "Usage Logs" at bounding box center [542, 49] width 48 height 11
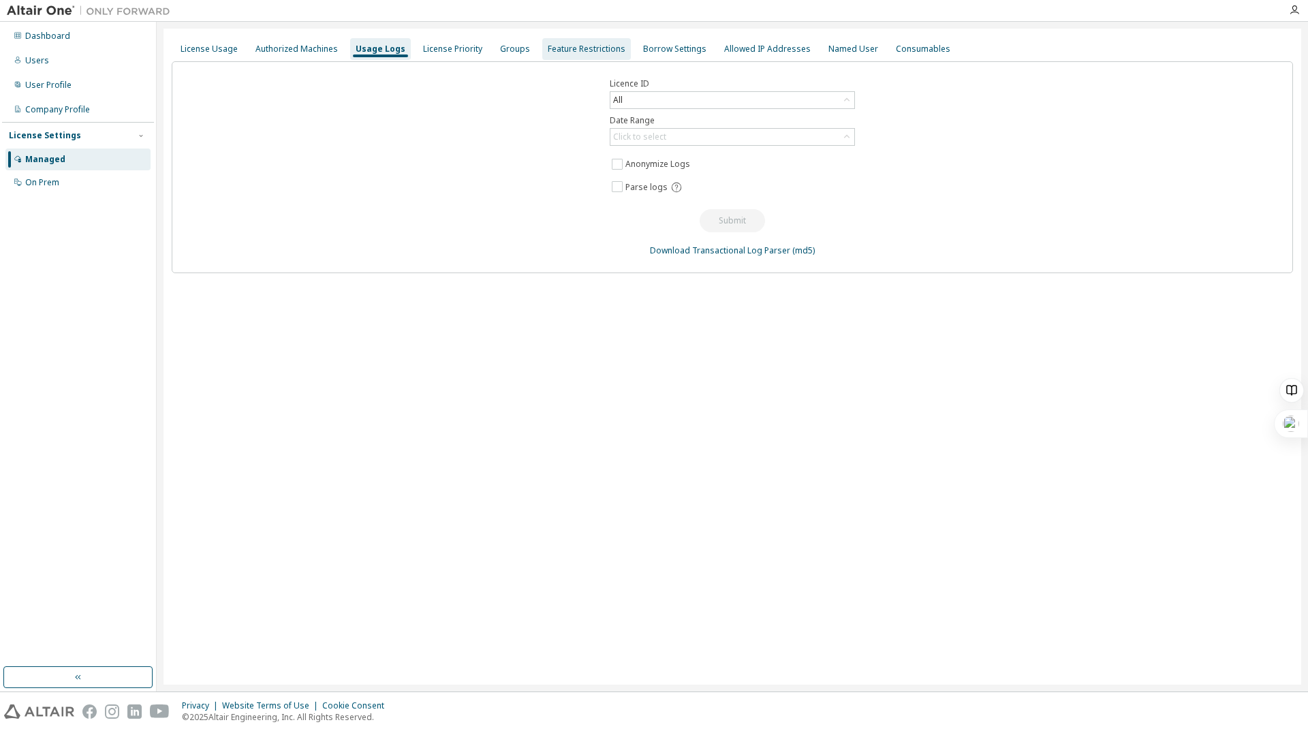
click at [555, 46] on div "Feature Restrictions" at bounding box center [587, 49] width 78 height 11
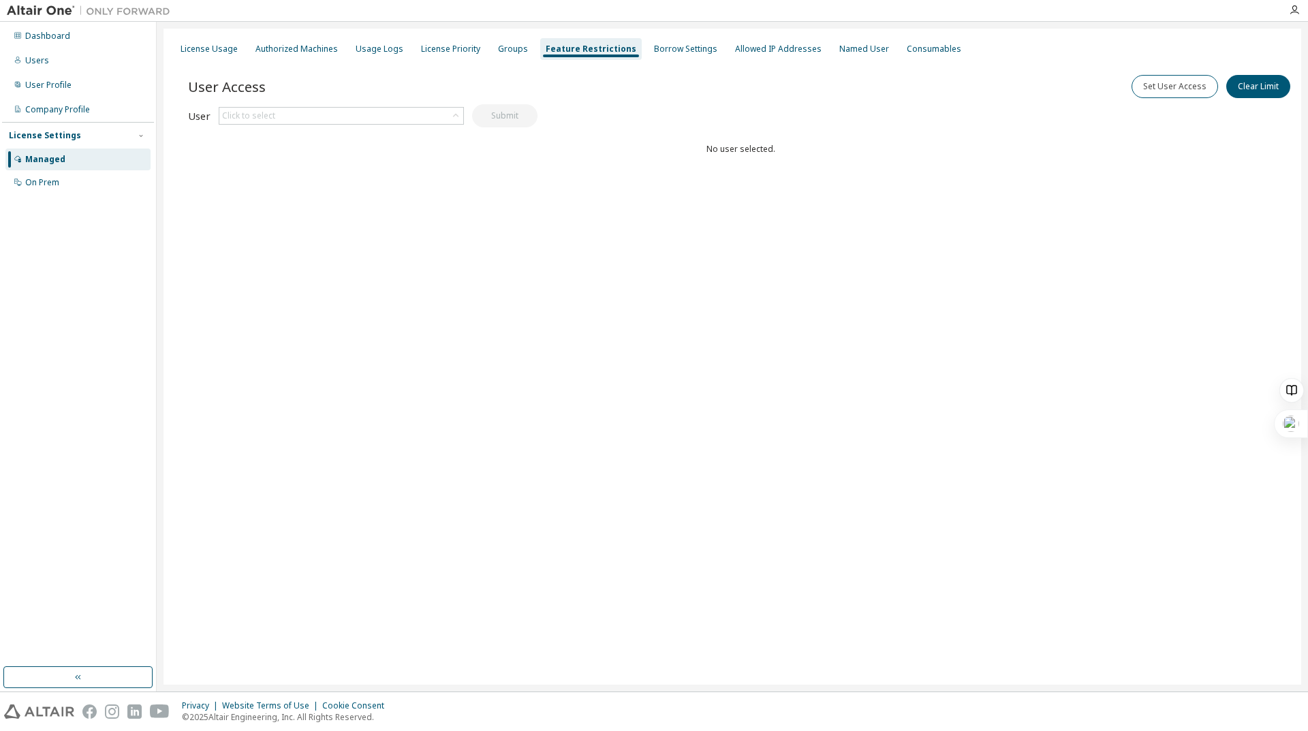
click at [406, 125] on div "User Click to select Submit" at bounding box center [363, 115] width 350 height 23
click at [412, 121] on div "Click to select" at bounding box center [341, 116] width 244 height 16
click at [509, 55] on div "Groups" at bounding box center [513, 49] width 41 height 22
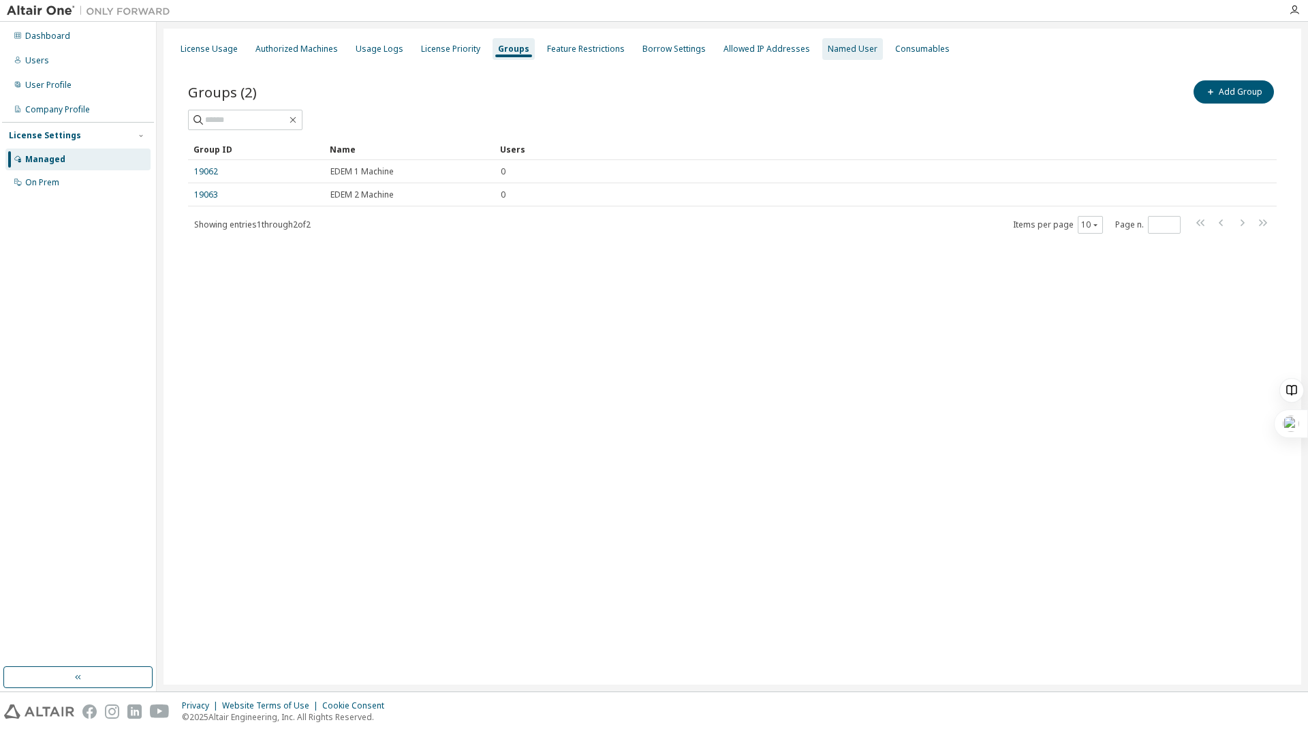
click at [846, 52] on div "Named User" at bounding box center [853, 49] width 50 height 11
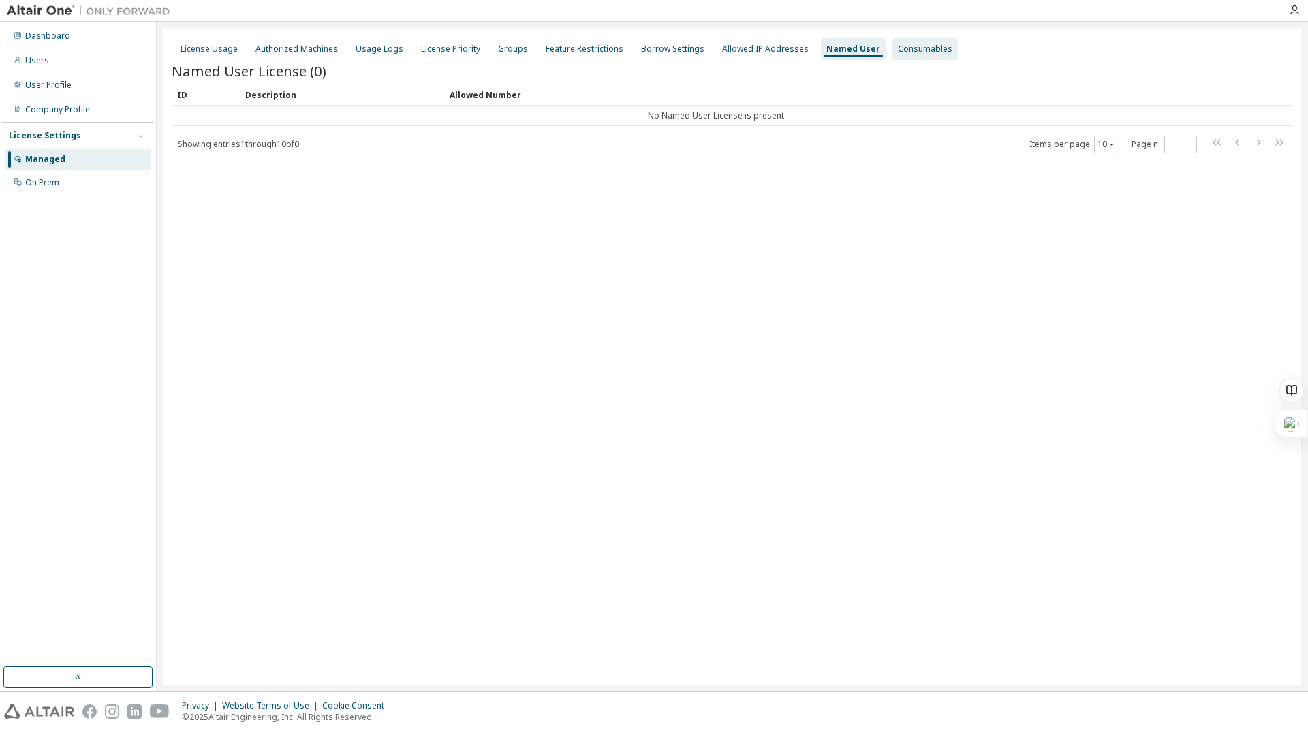
click at [898, 51] on div "Consumables" at bounding box center [925, 49] width 55 height 11
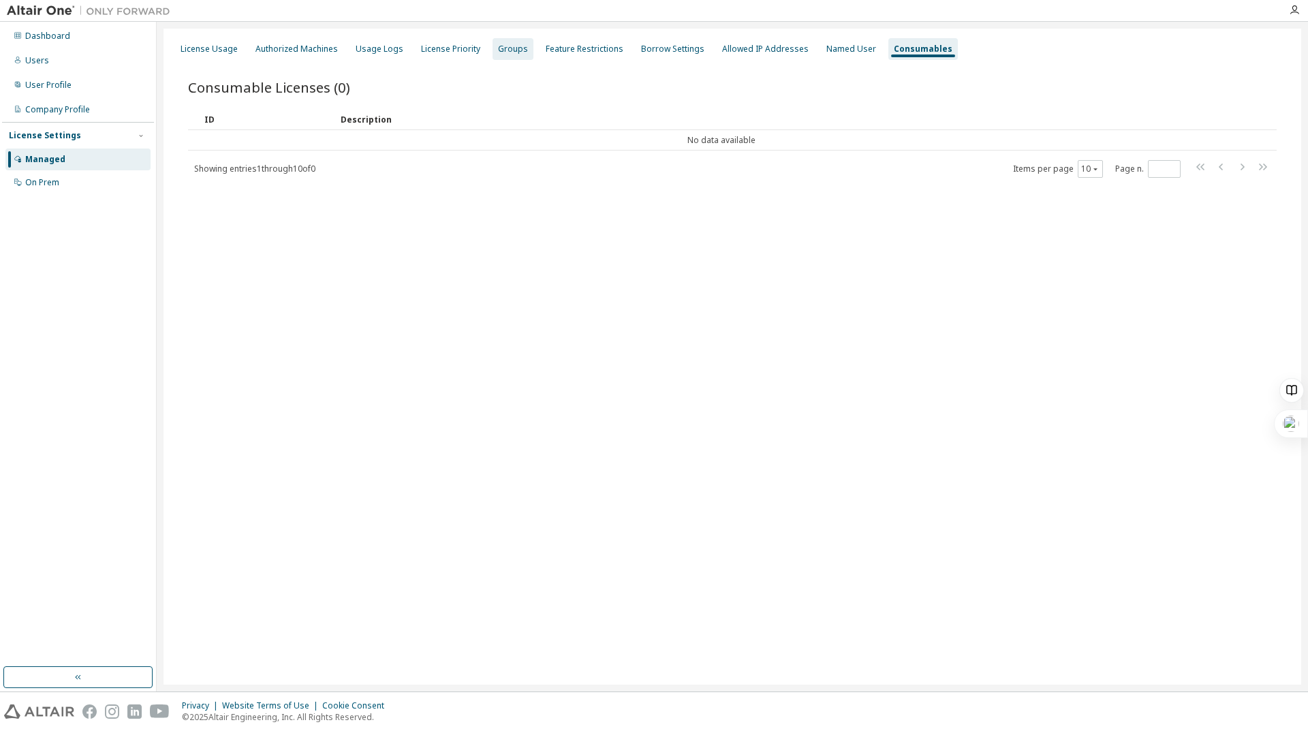
click at [499, 48] on div "Groups" at bounding box center [513, 49] width 30 height 11
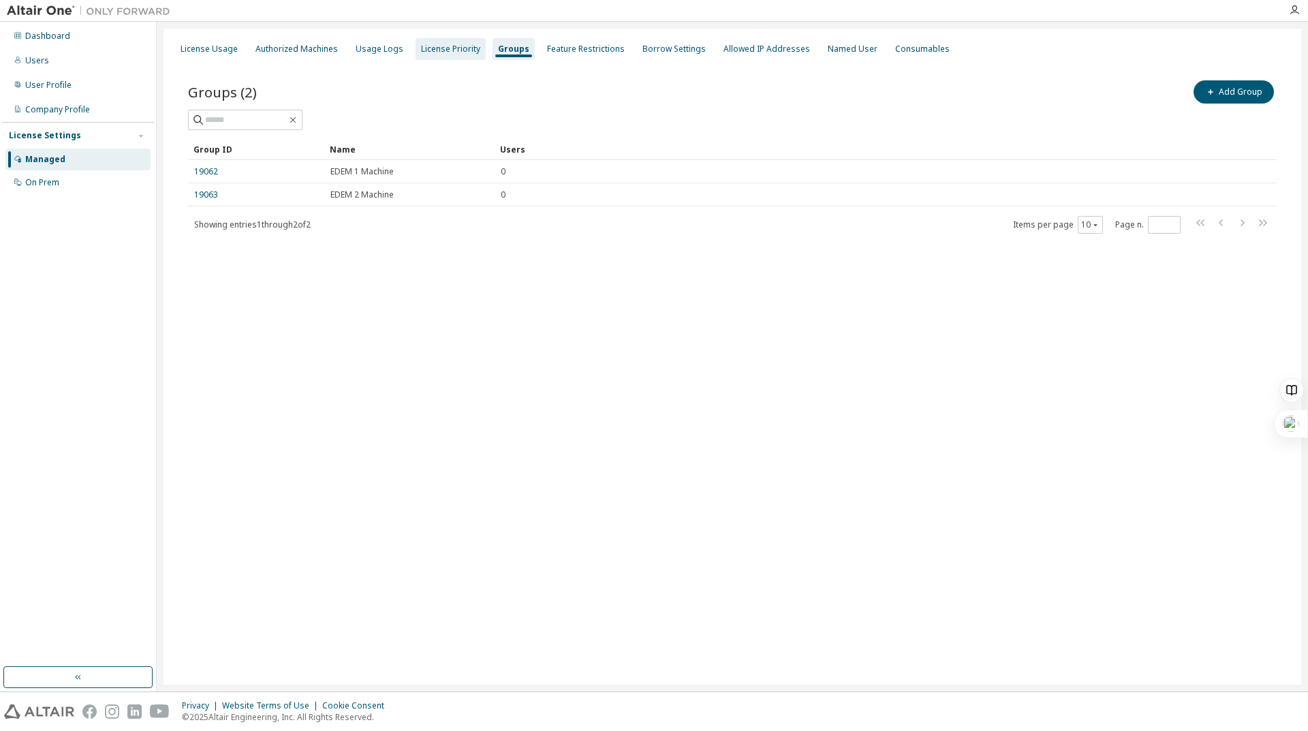
click at [442, 53] on div "License Priority" at bounding box center [450, 49] width 59 height 11
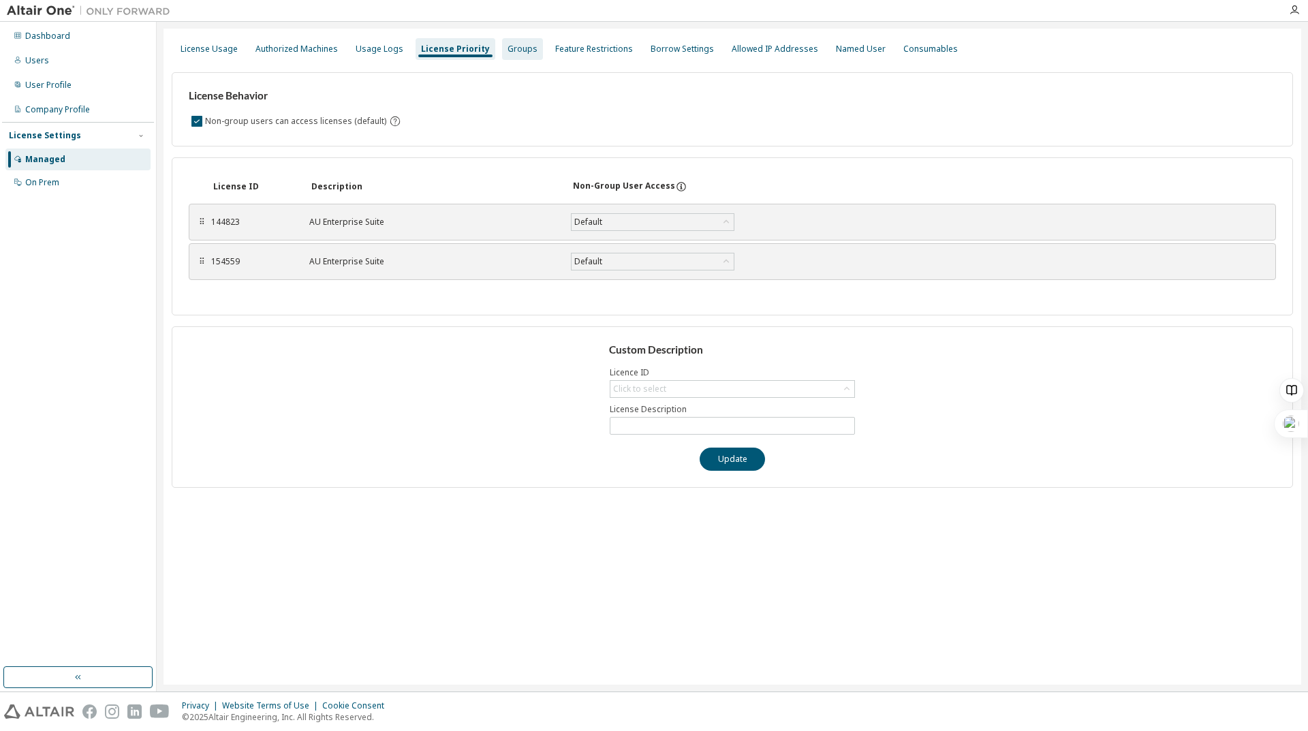
click at [504, 56] on div "Groups" at bounding box center [522, 49] width 41 height 22
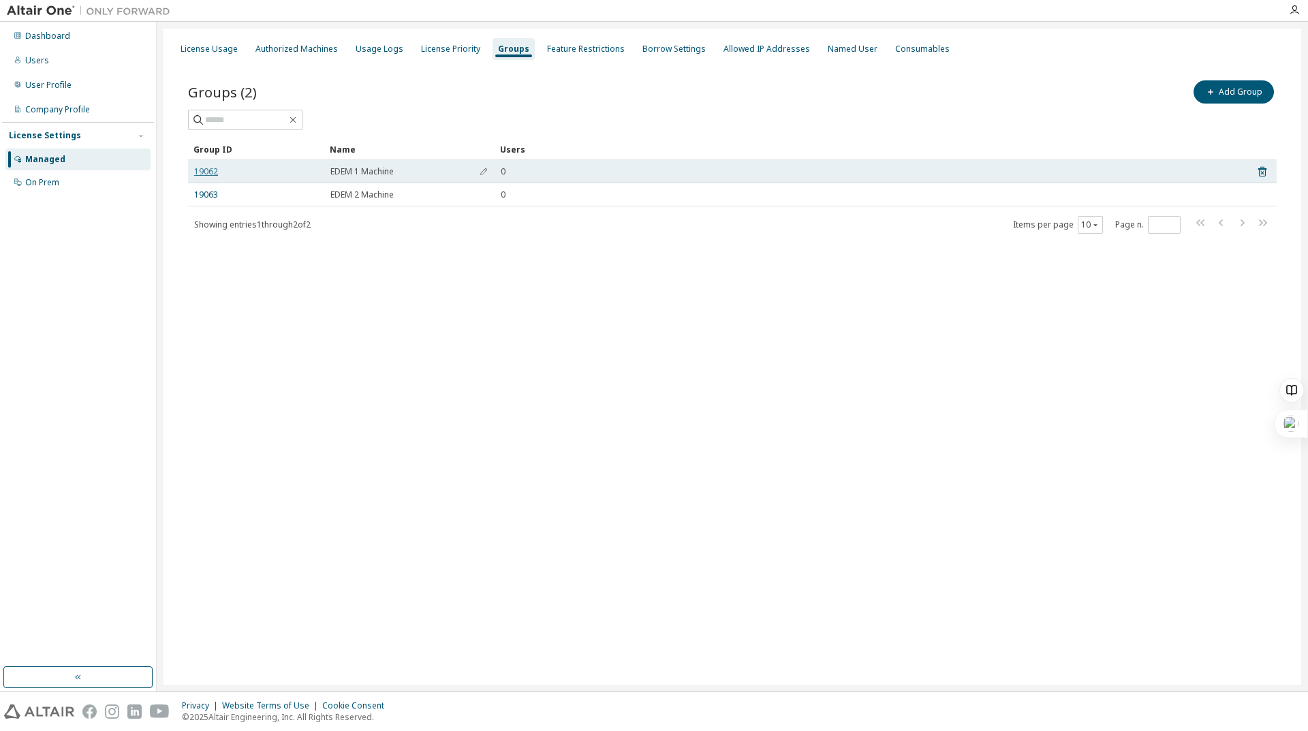
click at [205, 176] on link "19062" at bounding box center [206, 171] width 24 height 11
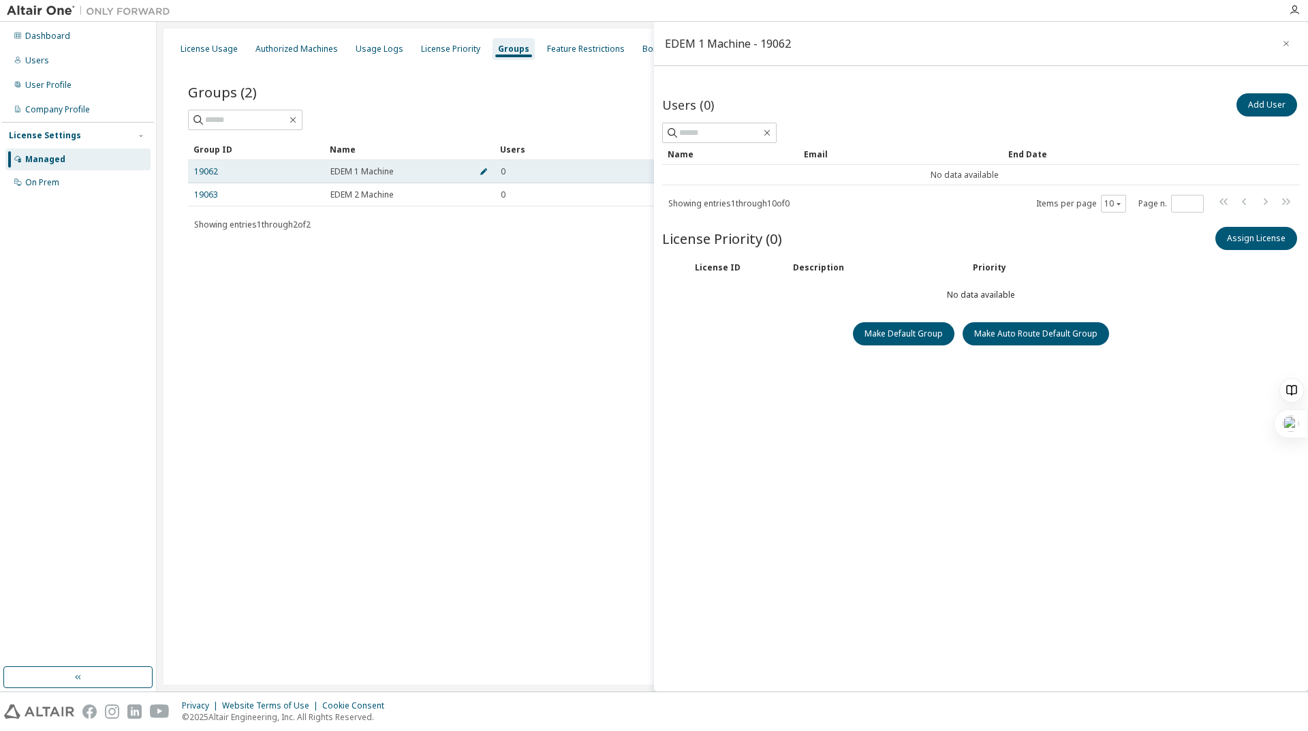
click at [479, 172] on span "button" at bounding box center [484, 171] width 10 height 11
click at [484, 176] on icon "button" at bounding box center [484, 175] width 8 height 8
drag, startPoint x: 1261, startPoint y: 239, endPoint x: 1155, endPoint y: 241, distance: 106.3
click at [1154, 247] on div "Assign License" at bounding box center [1140, 238] width 319 height 29
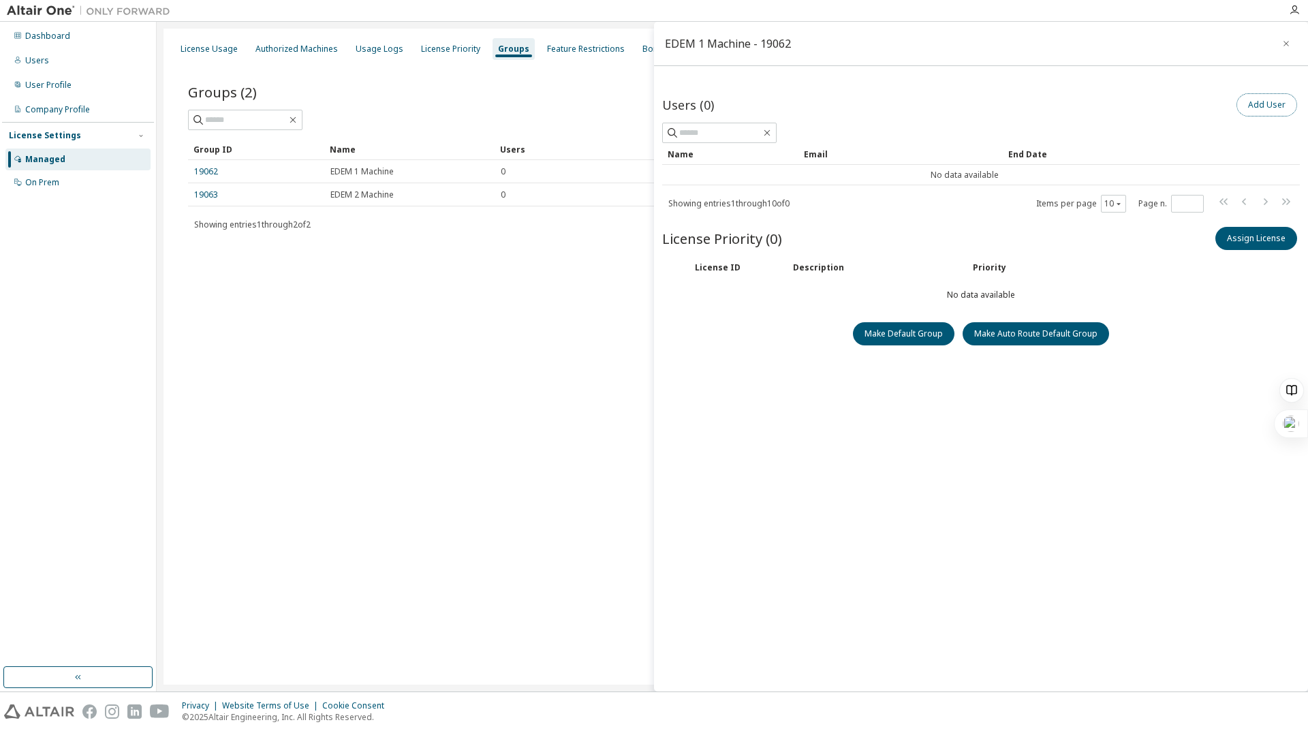
click at [1257, 97] on button "Add User" at bounding box center [1267, 104] width 61 height 23
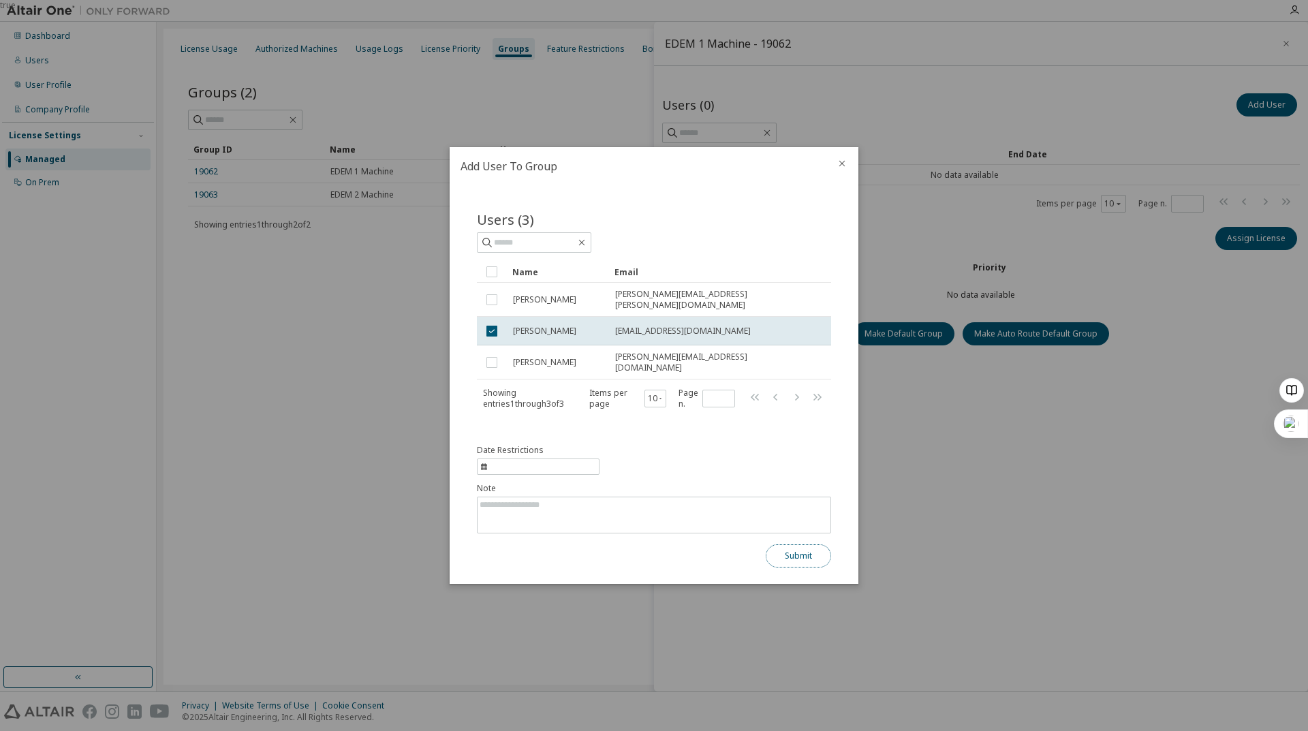
click at [792, 552] on button "Submit" at bounding box center [798, 555] width 65 height 23
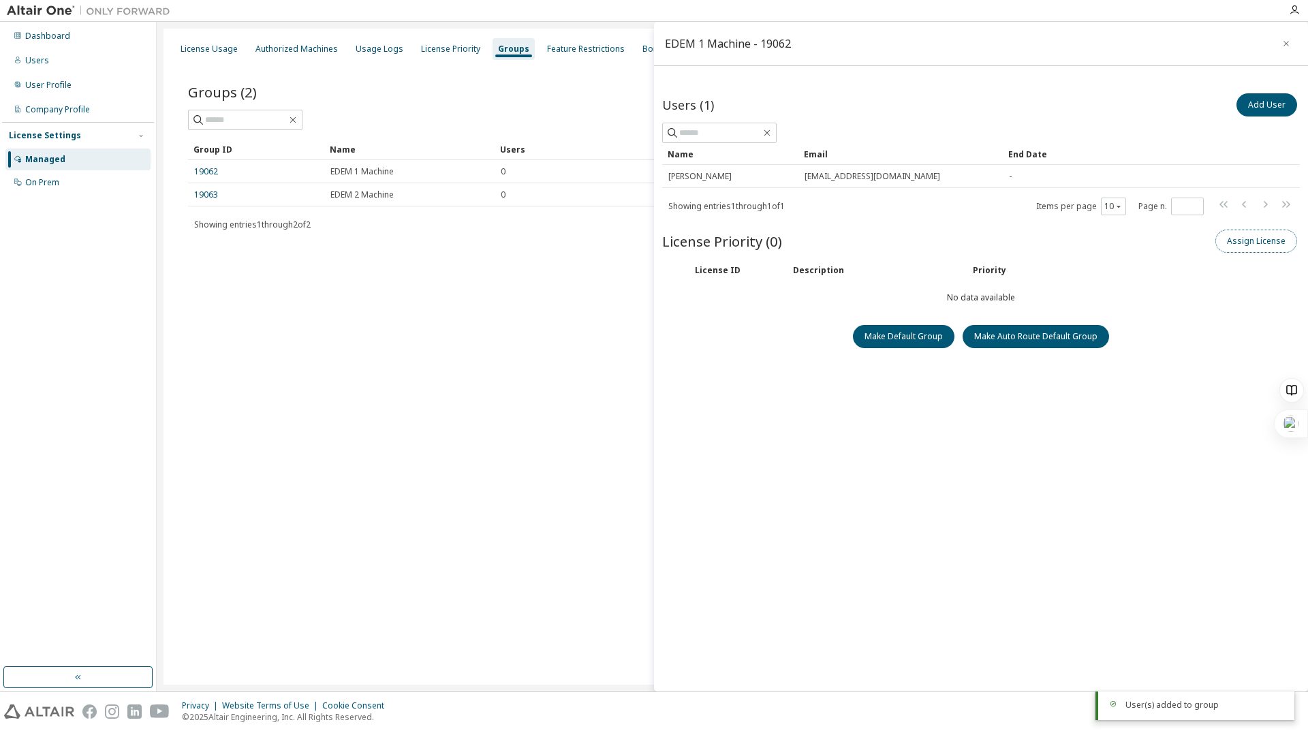
click at [1244, 238] on button "Assign License" at bounding box center [1257, 241] width 82 height 23
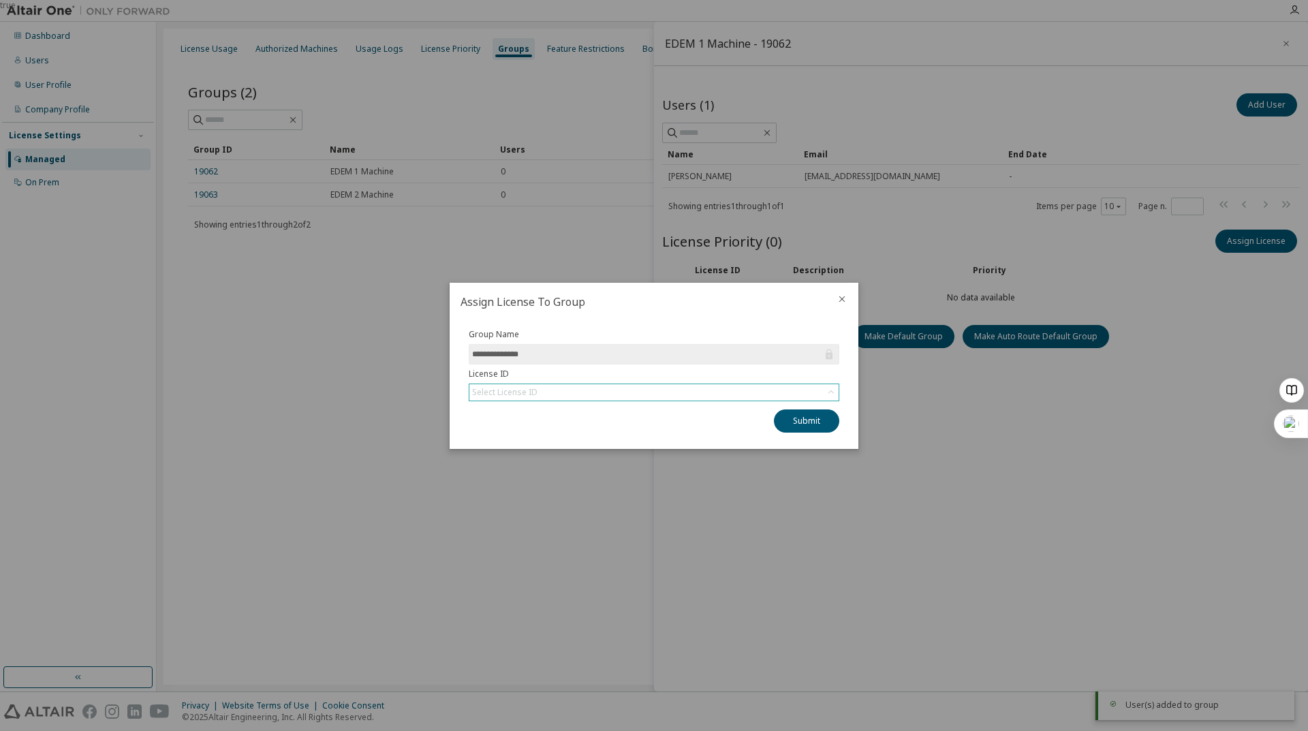
click at [738, 393] on div "Select License ID" at bounding box center [653, 392] width 369 height 16
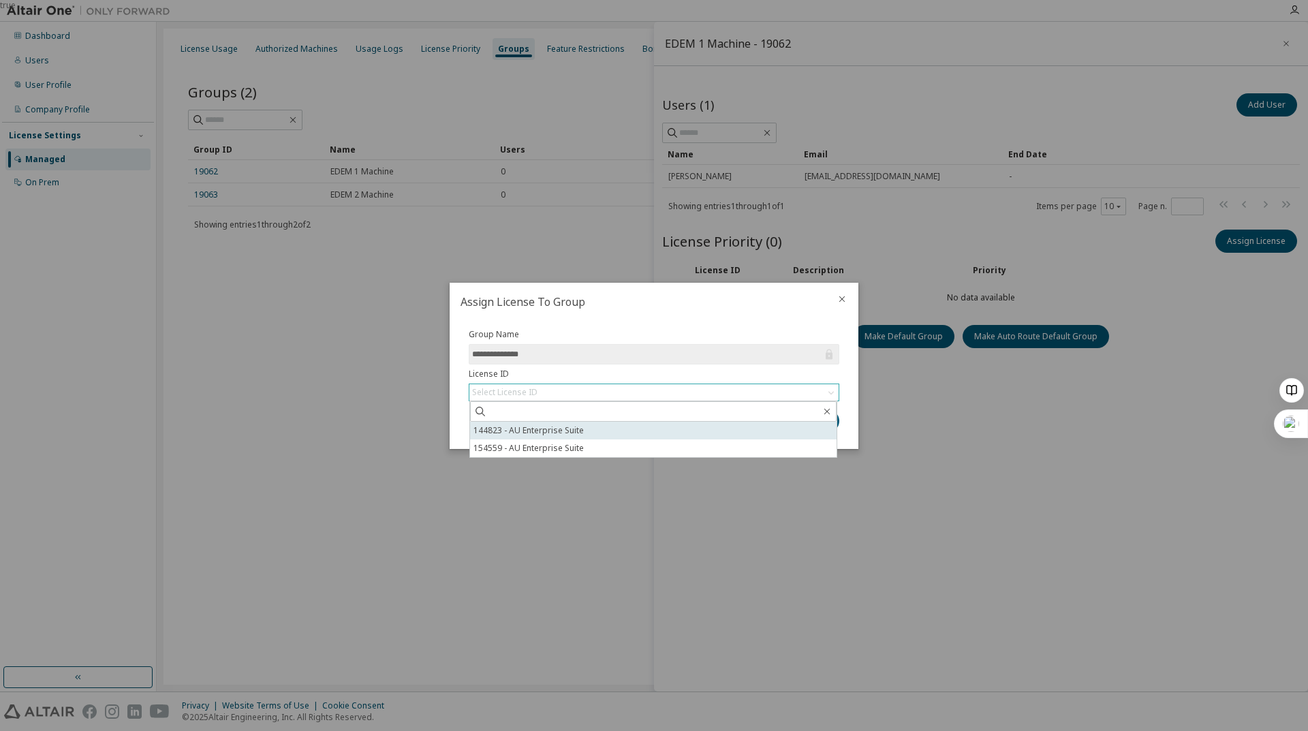
click at [689, 431] on li "144823 - AU Enterprise Suite" at bounding box center [653, 431] width 367 height 18
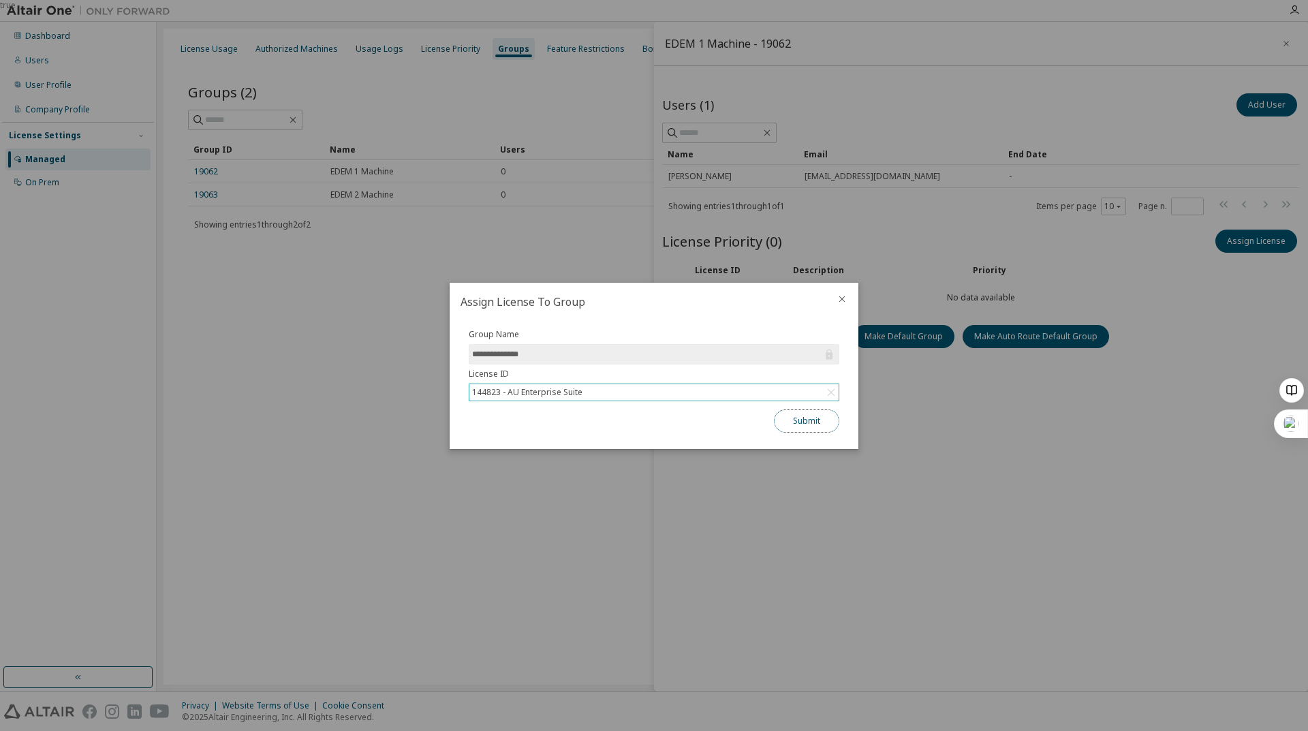
click at [814, 424] on button "Submit" at bounding box center [806, 421] width 65 height 23
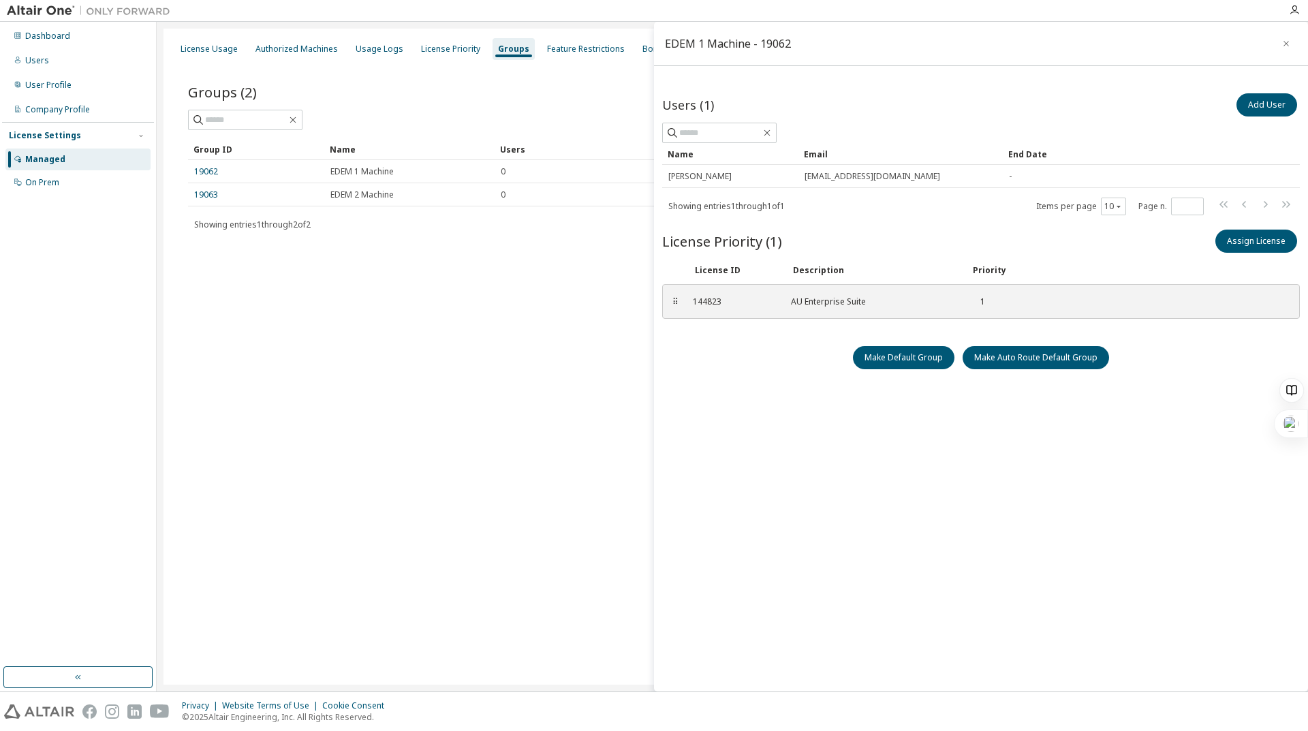
click at [1025, 388] on div "Users (1) Add User Clear Load Save Save As Field Operator Value Select filter S…" at bounding box center [981, 383] width 638 height 585
click at [508, 356] on div "License Usage Authorized Machines Usage Logs License Priority Groups Feature Re…" at bounding box center [733, 357] width 1138 height 656
click at [204, 195] on link "19063" at bounding box center [206, 194] width 24 height 11
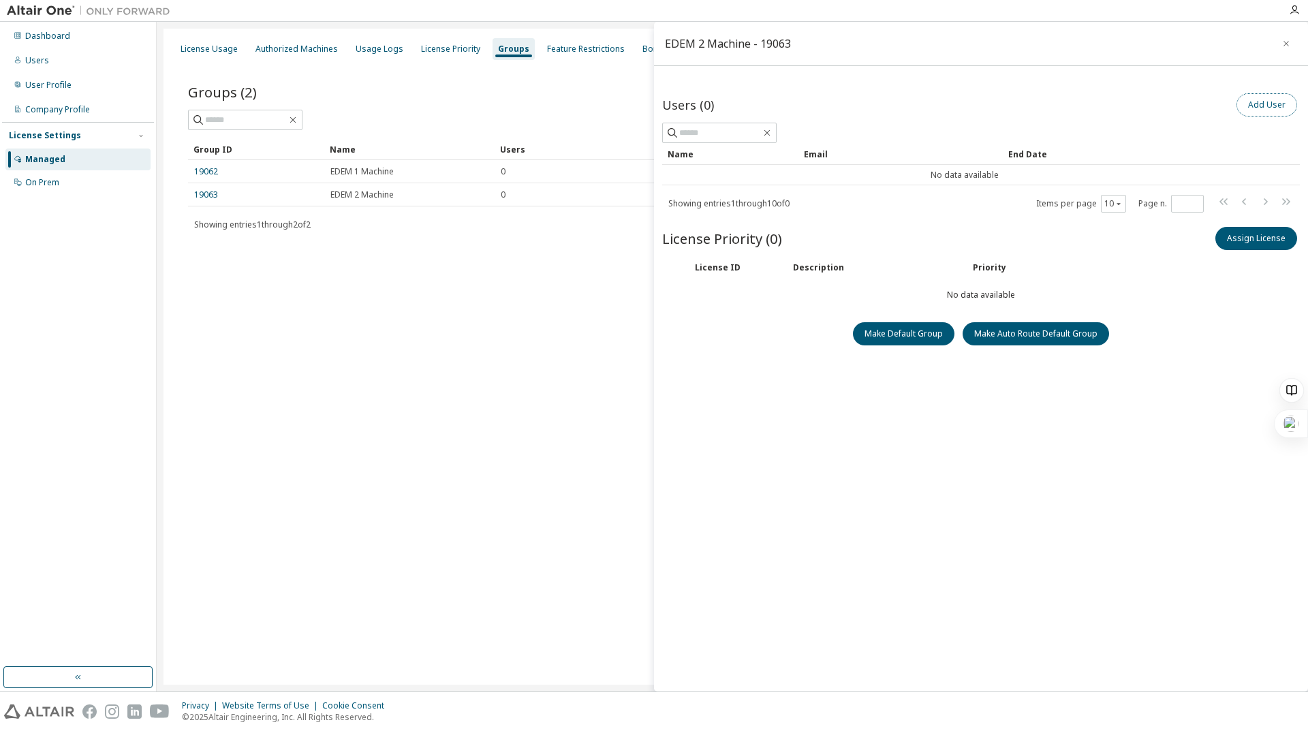
click at [1268, 108] on button "Add User" at bounding box center [1267, 104] width 61 height 23
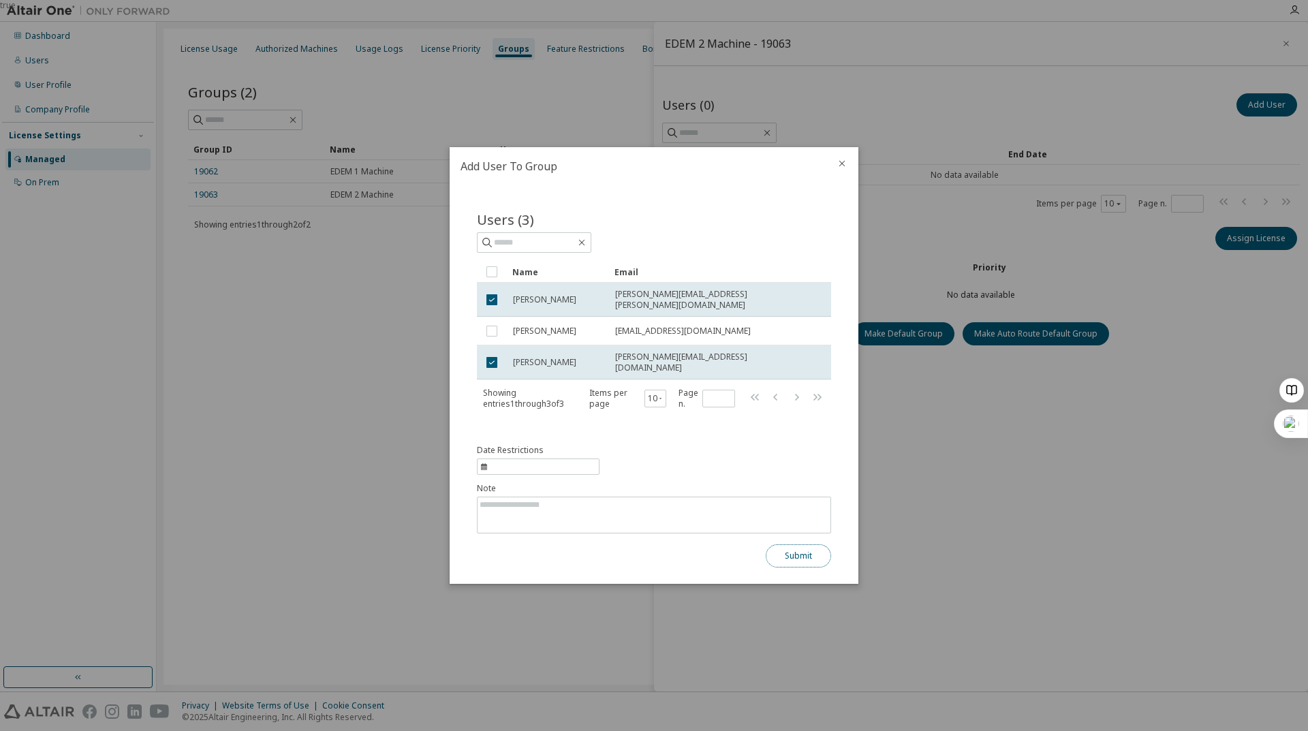
click at [801, 559] on button "Submit" at bounding box center [798, 555] width 65 height 23
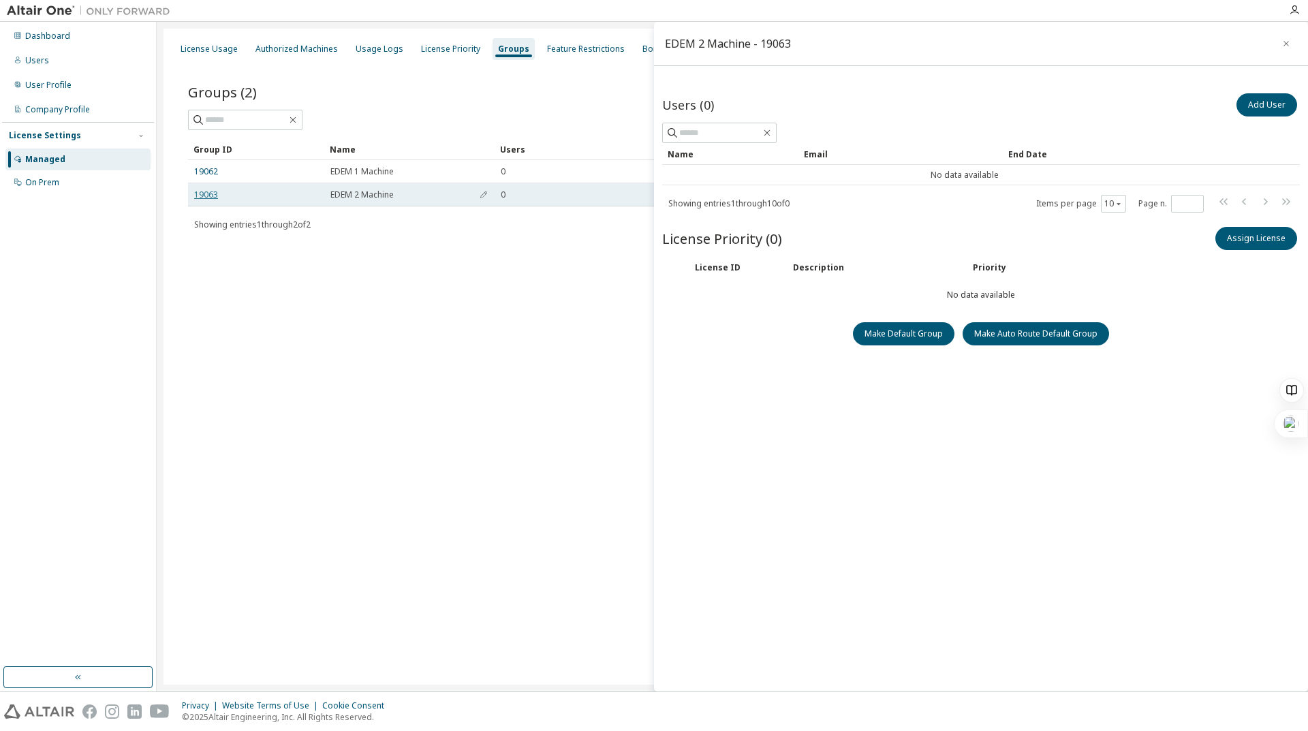
click at [202, 195] on link "19063" at bounding box center [206, 194] width 24 height 11
click at [204, 172] on link "19062" at bounding box center [206, 171] width 24 height 11
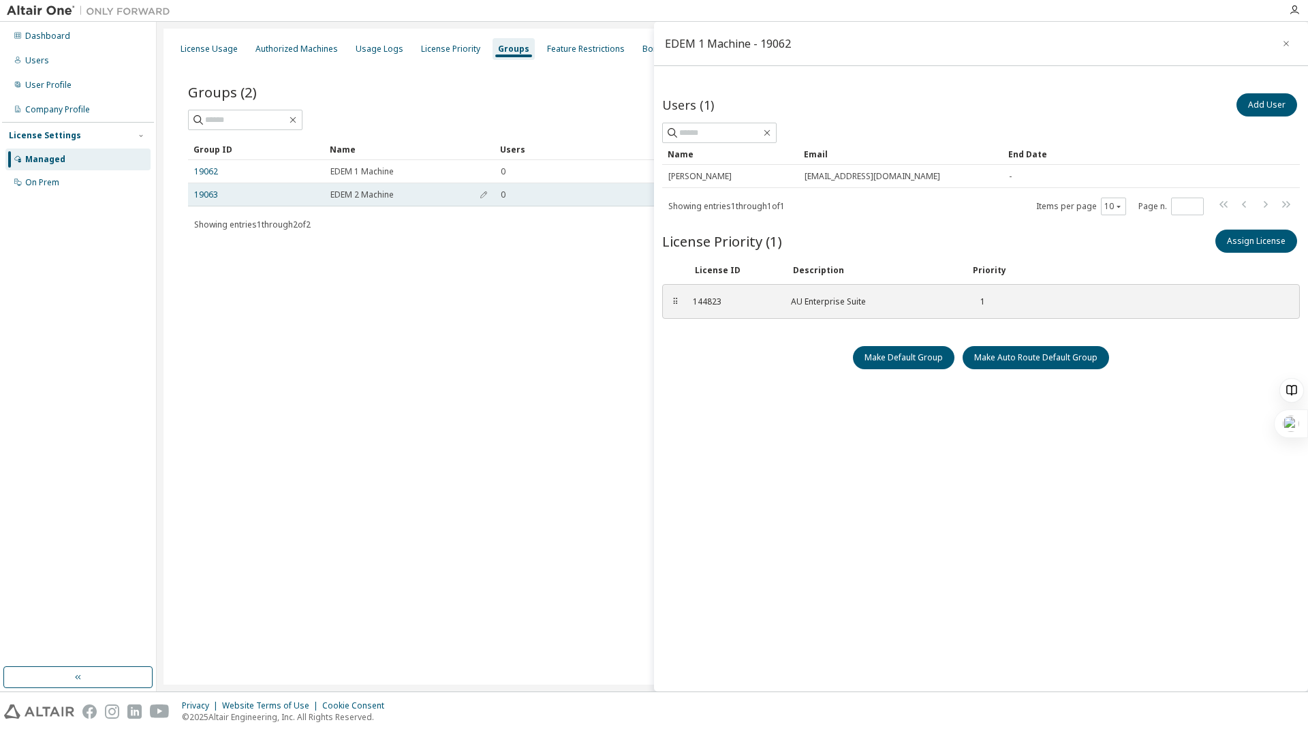
click at [206, 185] on td "19063" at bounding box center [256, 194] width 136 height 23
click at [207, 191] on link "19063" at bounding box center [206, 194] width 24 height 11
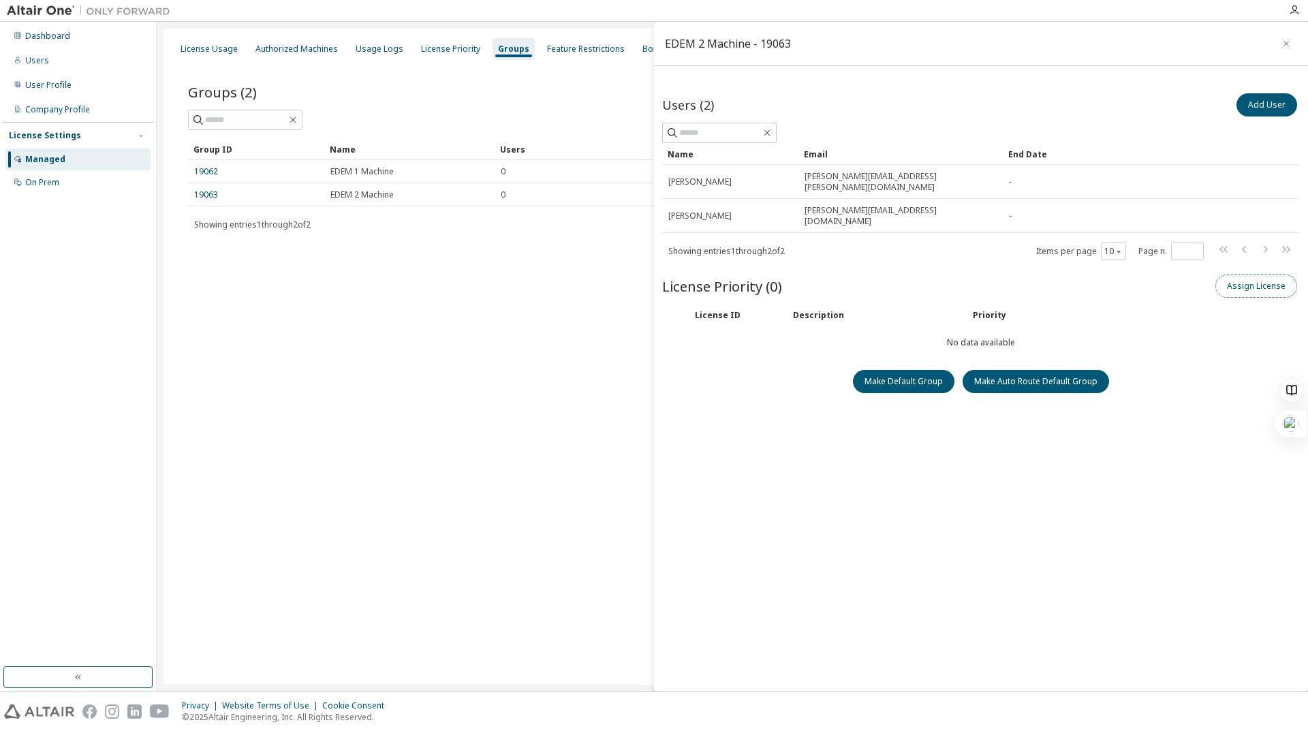
click at [1257, 275] on button "Assign License" at bounding box center [1257, 286] width 82 height 23
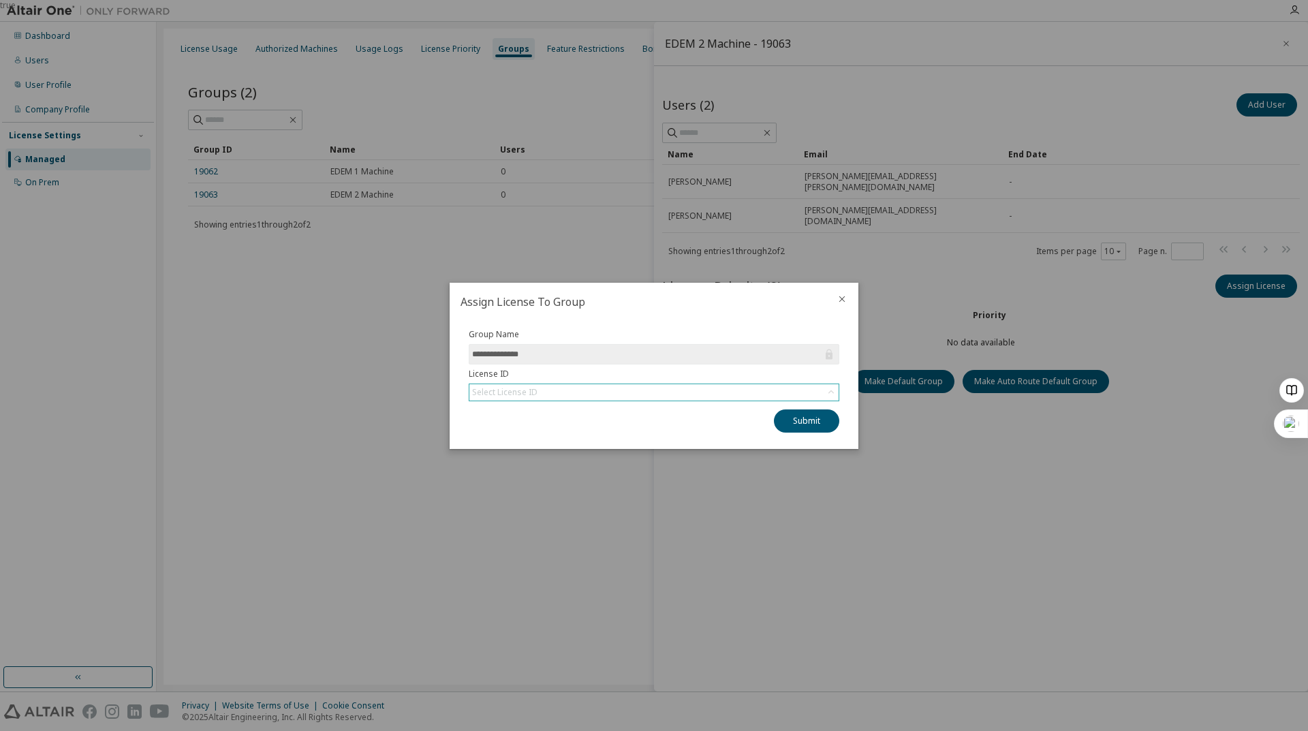
click at [783, 386] on div "Select License ID" at bounding box center [653, 392] width 369 height 16
click at [711, 440] on li "154559 - AU Enterprise Suite" at bounding box center [653, 448] width 367 height 18
click at [818, 421] on button "Submit" at bounding box center [806, 421] width 65 height 23
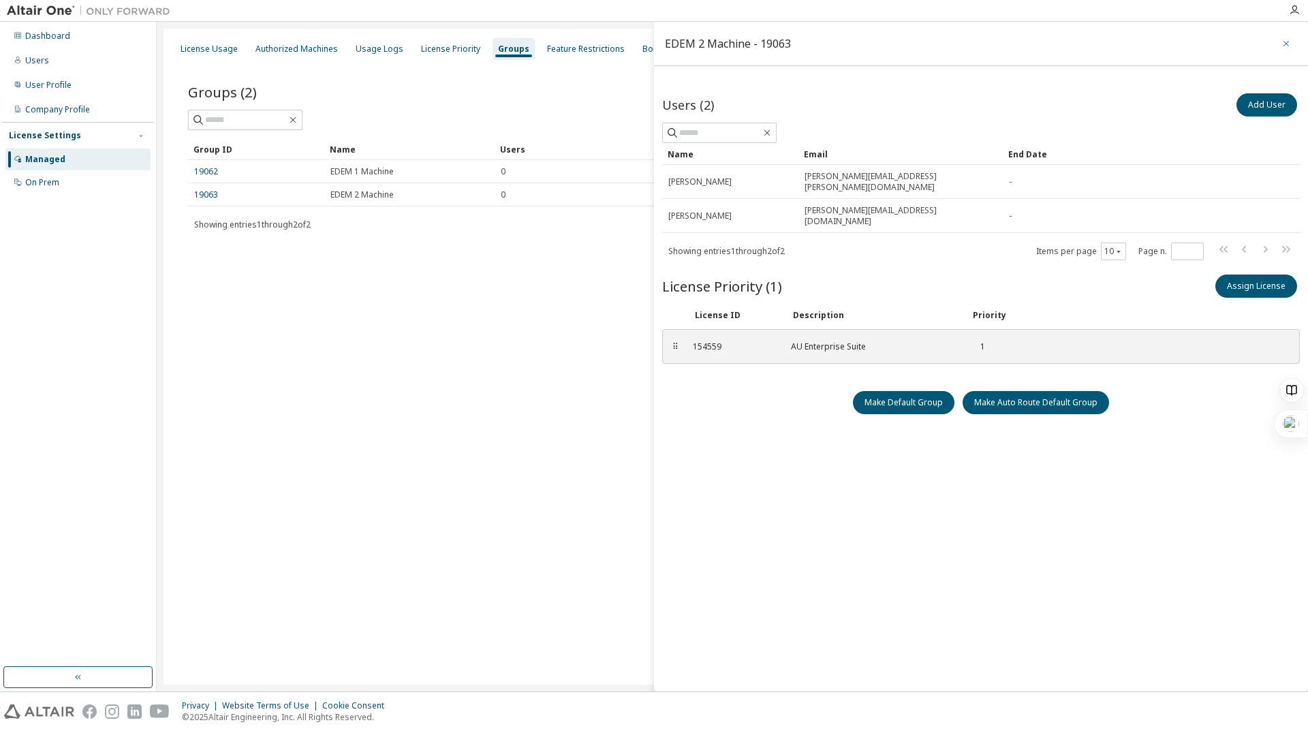
click at [1286, 43] on icon "button" at bounding box center [1287, 43] width 10 height 11
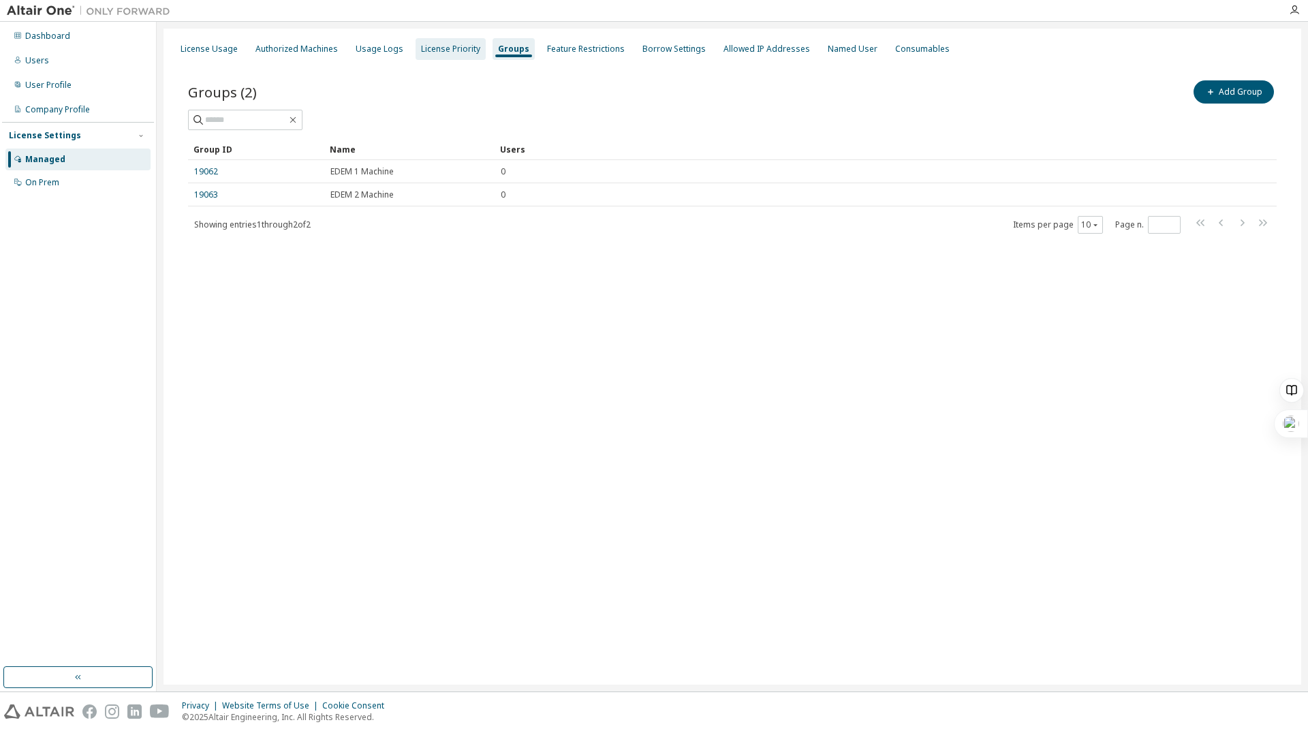
click at [450, 55] on div "License Priority" at bounding box center [451, 49] width 70 height 22
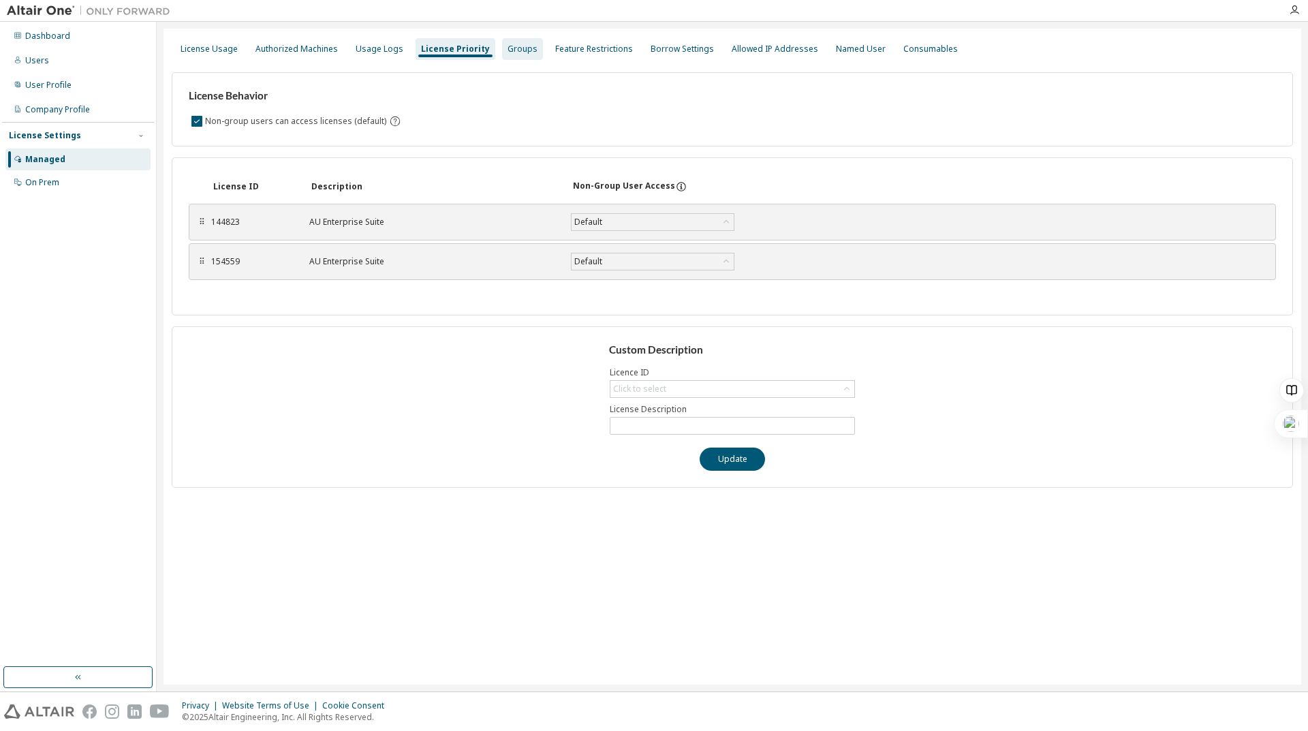
click at [508, 50] on div "Groups" at bounding box center [523, 49] width 30 height 11
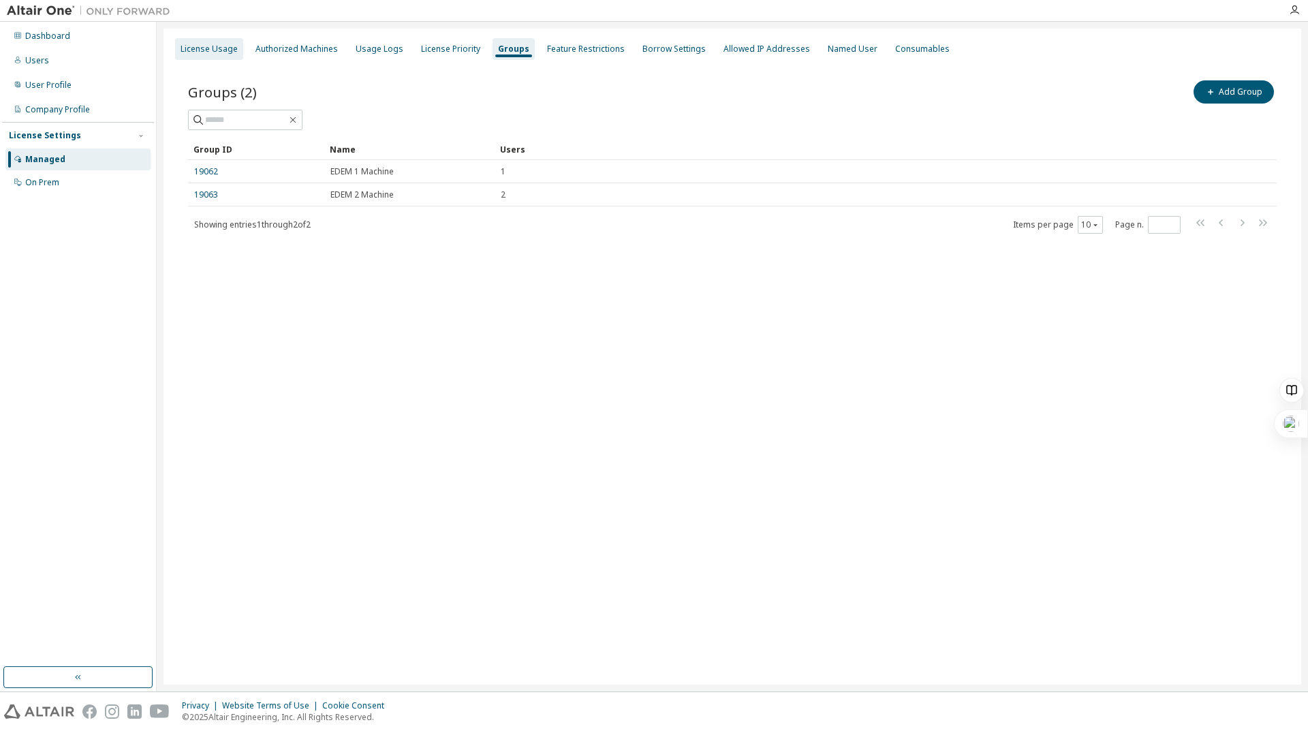
click at [196, 51] on div "License Usage" at bounding box center [209, 49] width 57 height 11
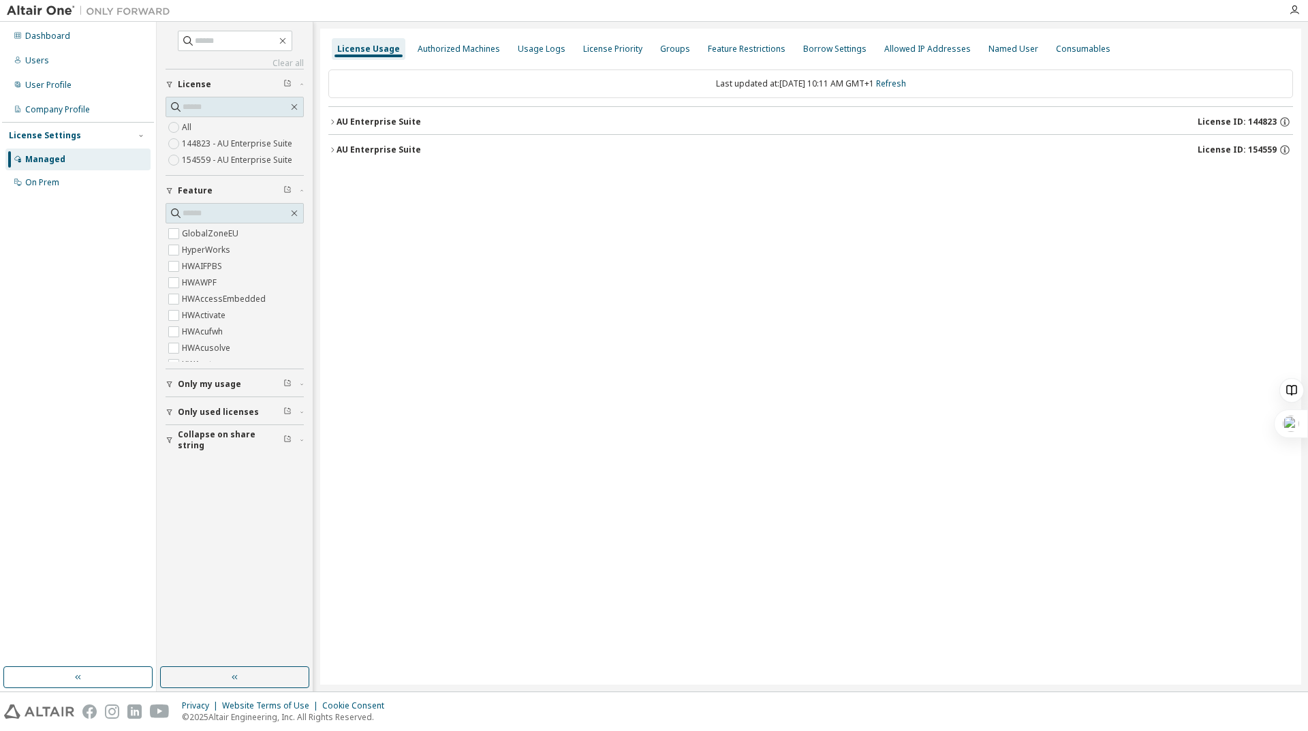
click at [325, 123] on div "License Usage Authorized Machines Usage Logs License Priority Groups Feature Re…" at bounding box center [810, 357] width 981 height 656
click at [29, 28] on div "Dashboard" at bounding box center [77, 36] width 145 height 22
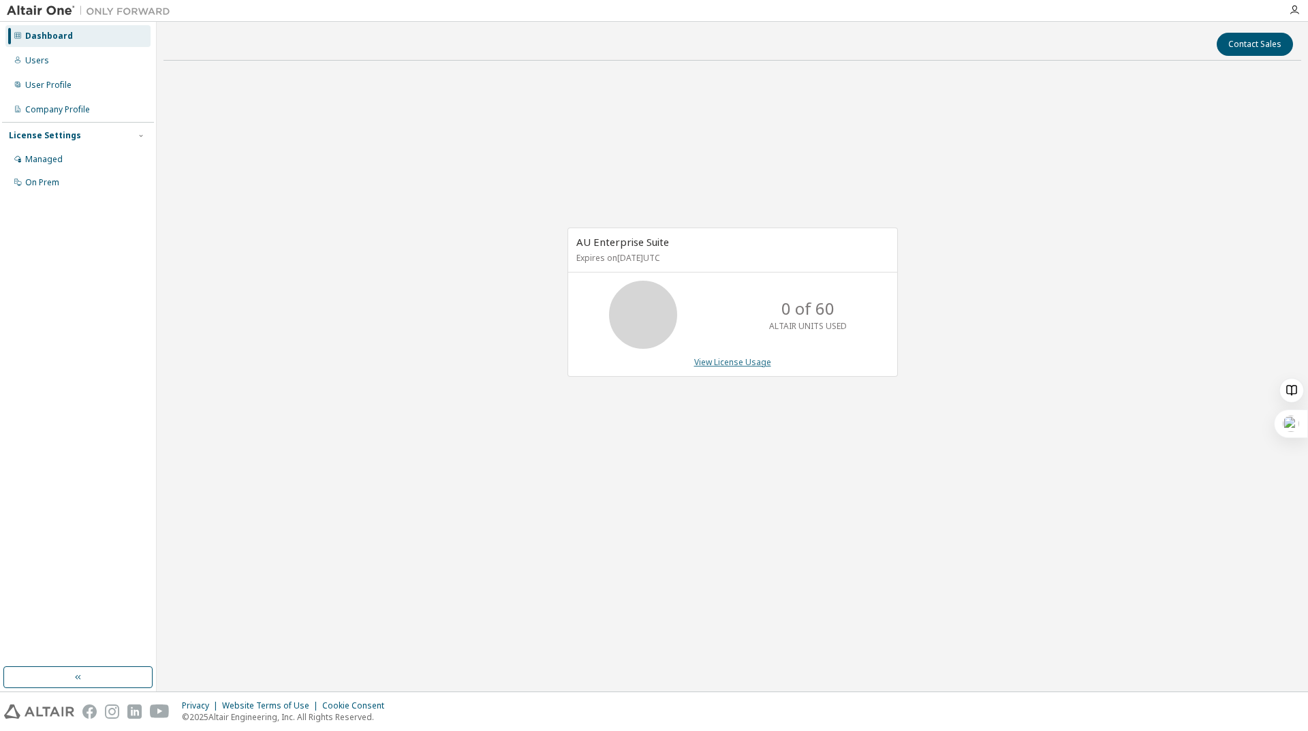
click at [744, 363] on link "View License Usage" at bounding box center [732, 362] width 77 height 12
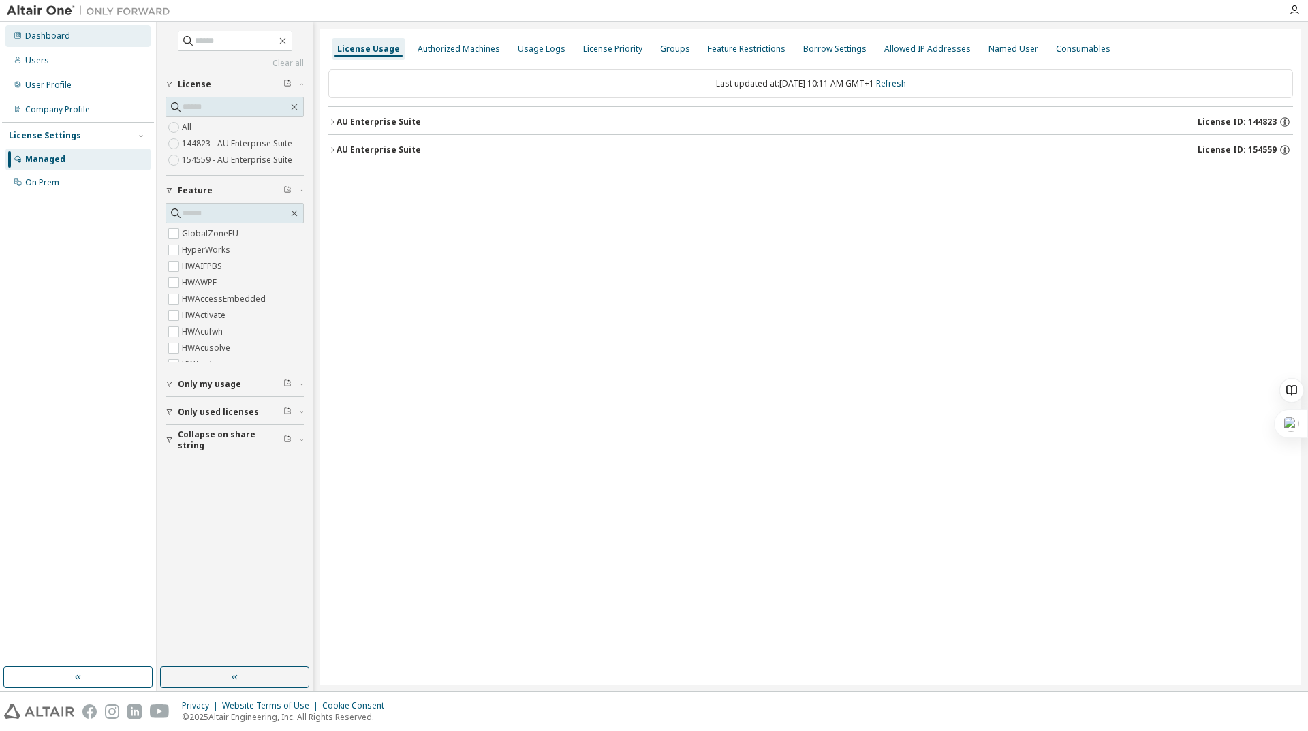
click at [59, 41] on div "Dashboard" at bounding box center [47, 36] width 45 height 11
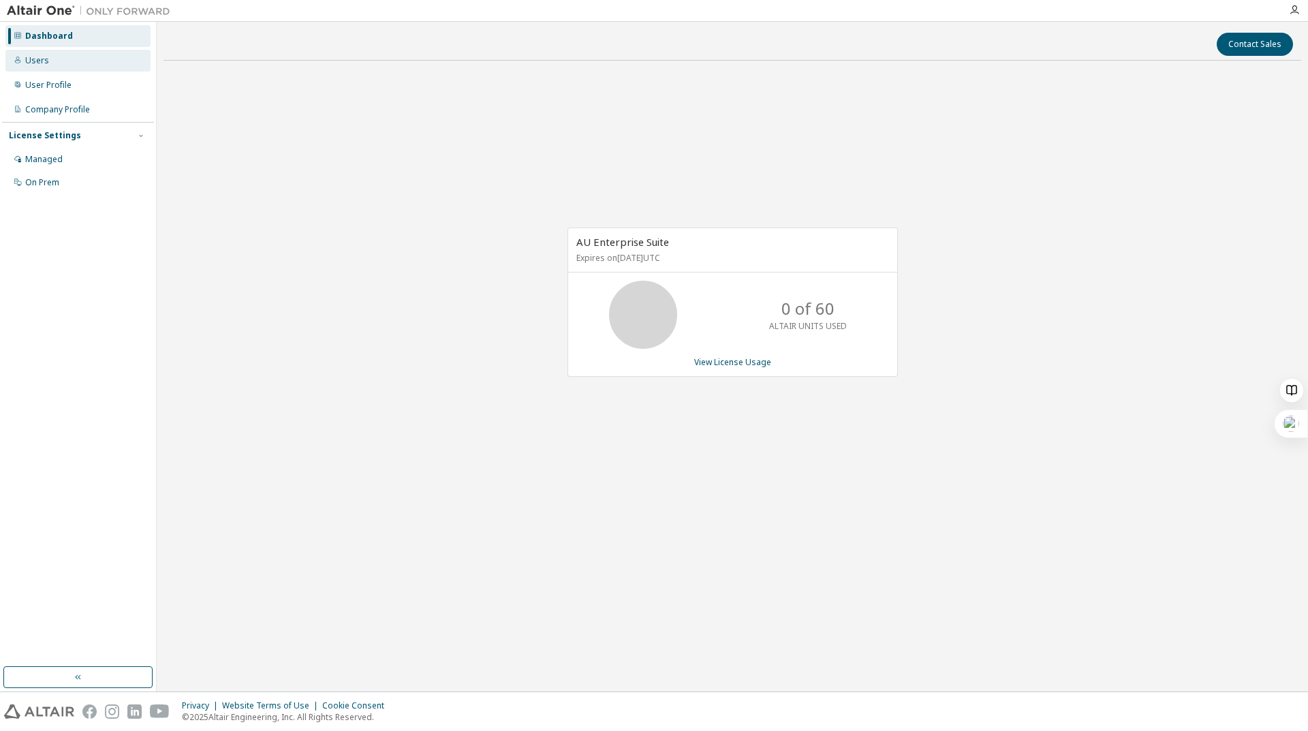
click at [57, 63] on div "Users" at bounding box center [77, 61] width 145 height 22
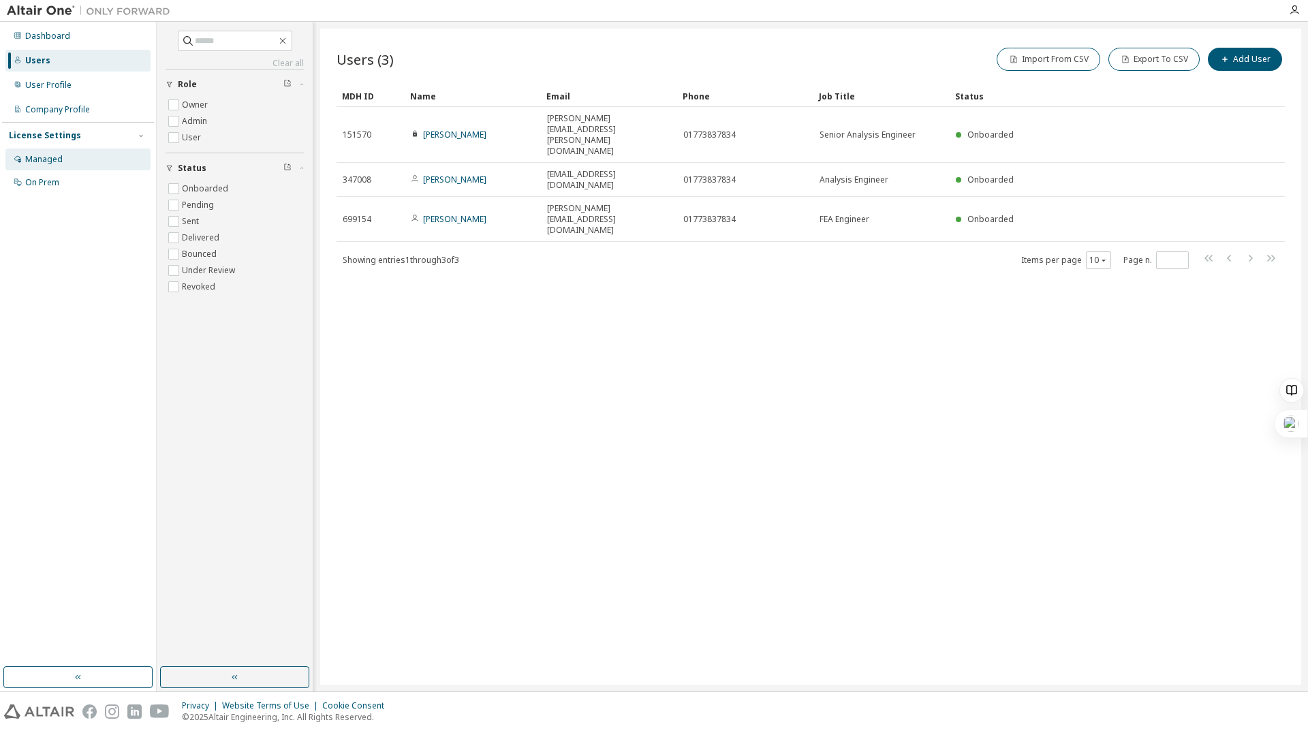
click at [85, 155] on div "Managed" at bounding box center [77, 160] width 145 height 22
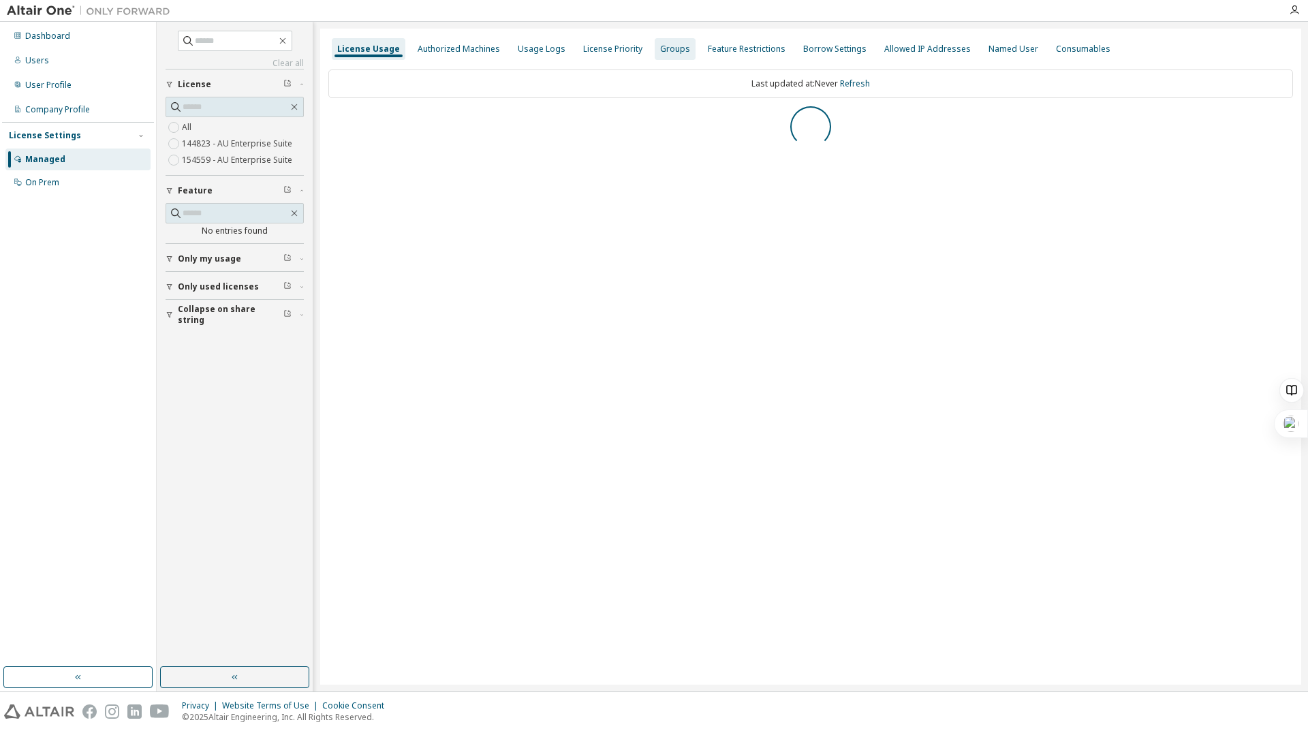
click at [655, 45] on div "Groups" at bounding box center [675, 49] width 41 height 22
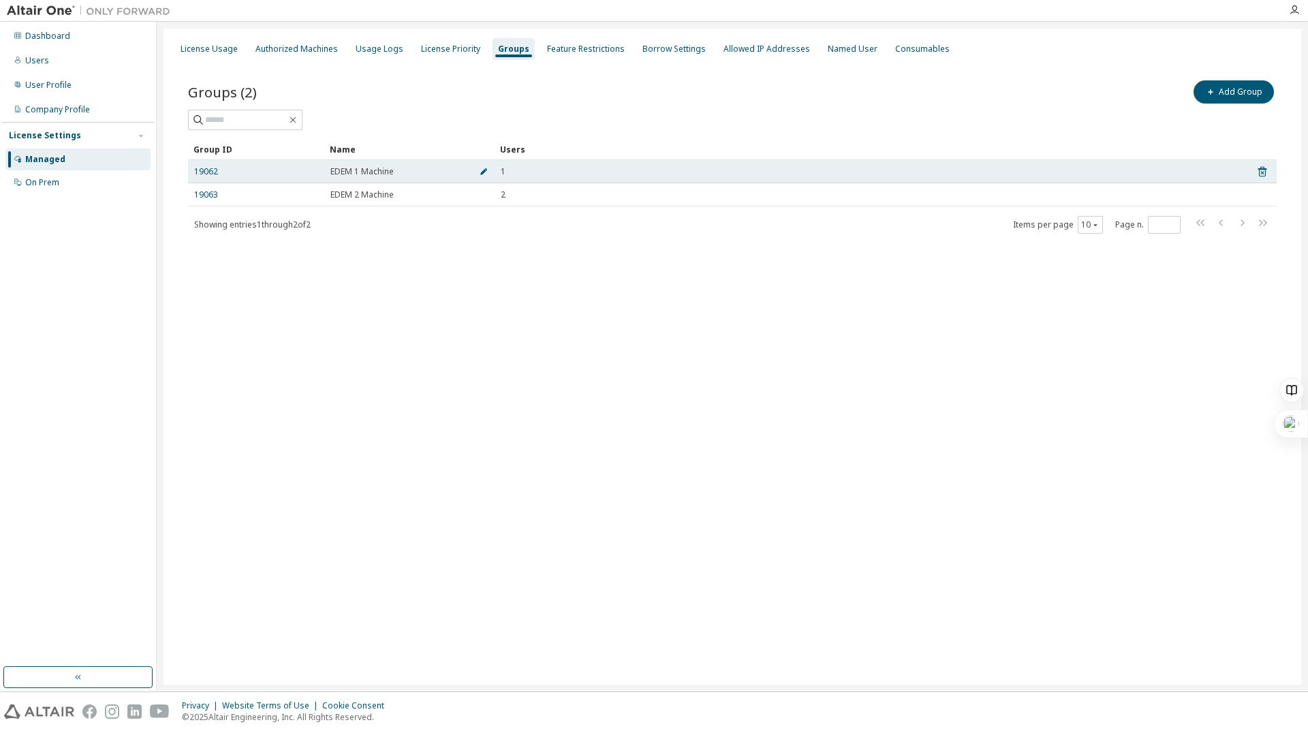
click at [480, 172] on icon "button" at bounding box center [484, 172] width 8 height 8
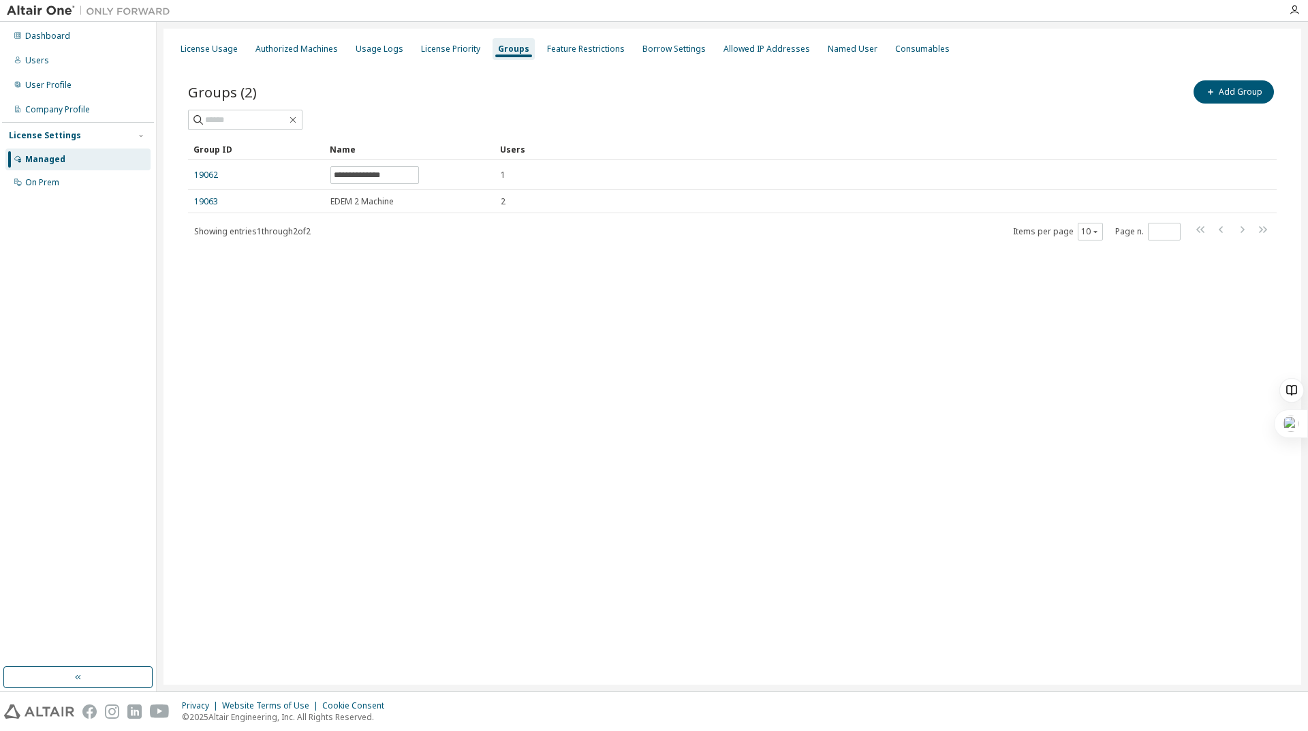
click at [472, 247] on div "**********" at bounding box center [733, 168] width 1122 height 215
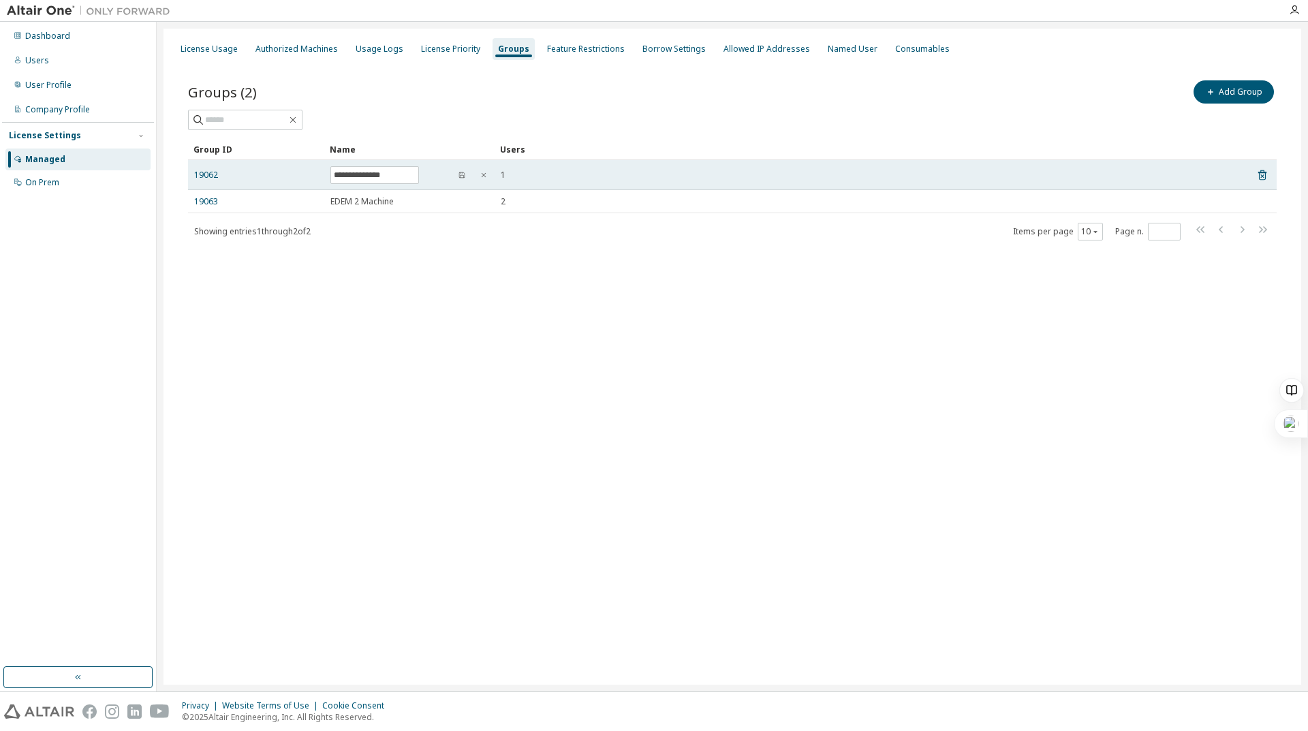
click at [218, 174] on div "19062" at bounding box center [256, 175] width 124 height 11
click at [212, 174] on link "19062" at bounding box center [206, 175] width 24 height 11
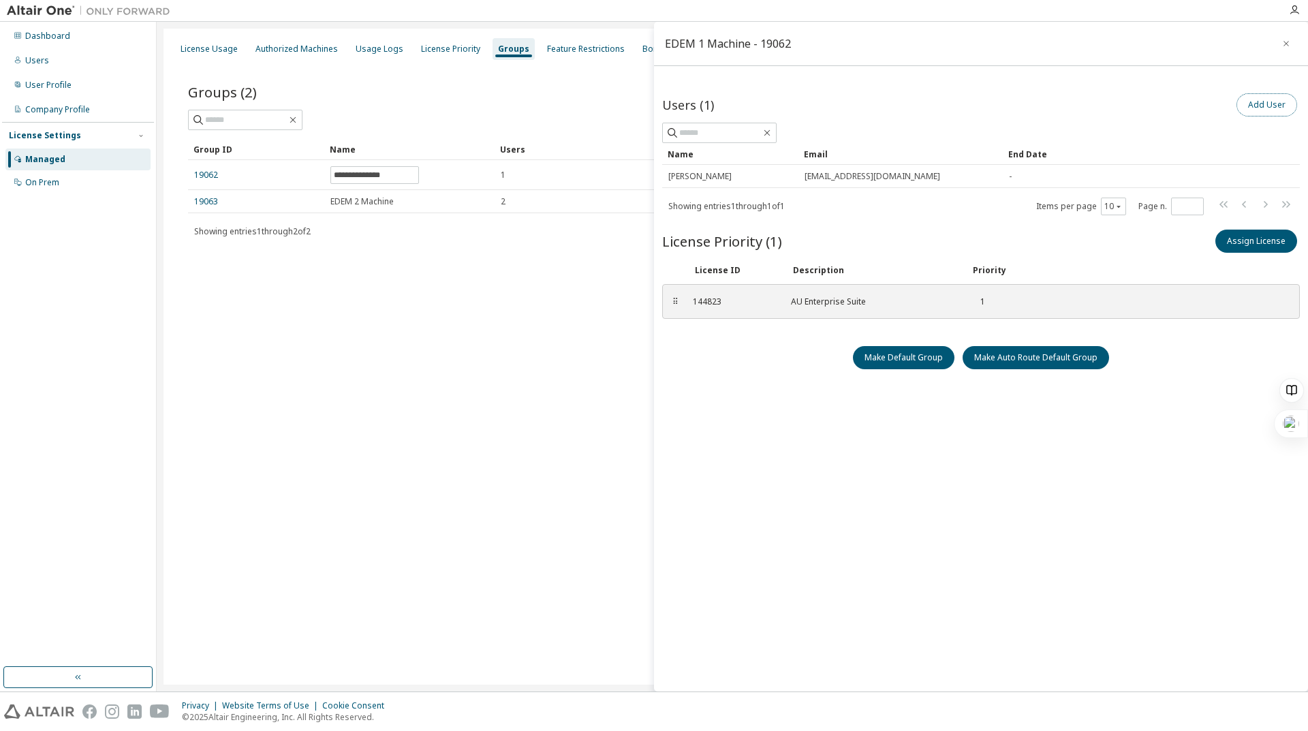
click at [1259, 112] on button "Add User" at bounding box center [1267, 104] width 61 height 23
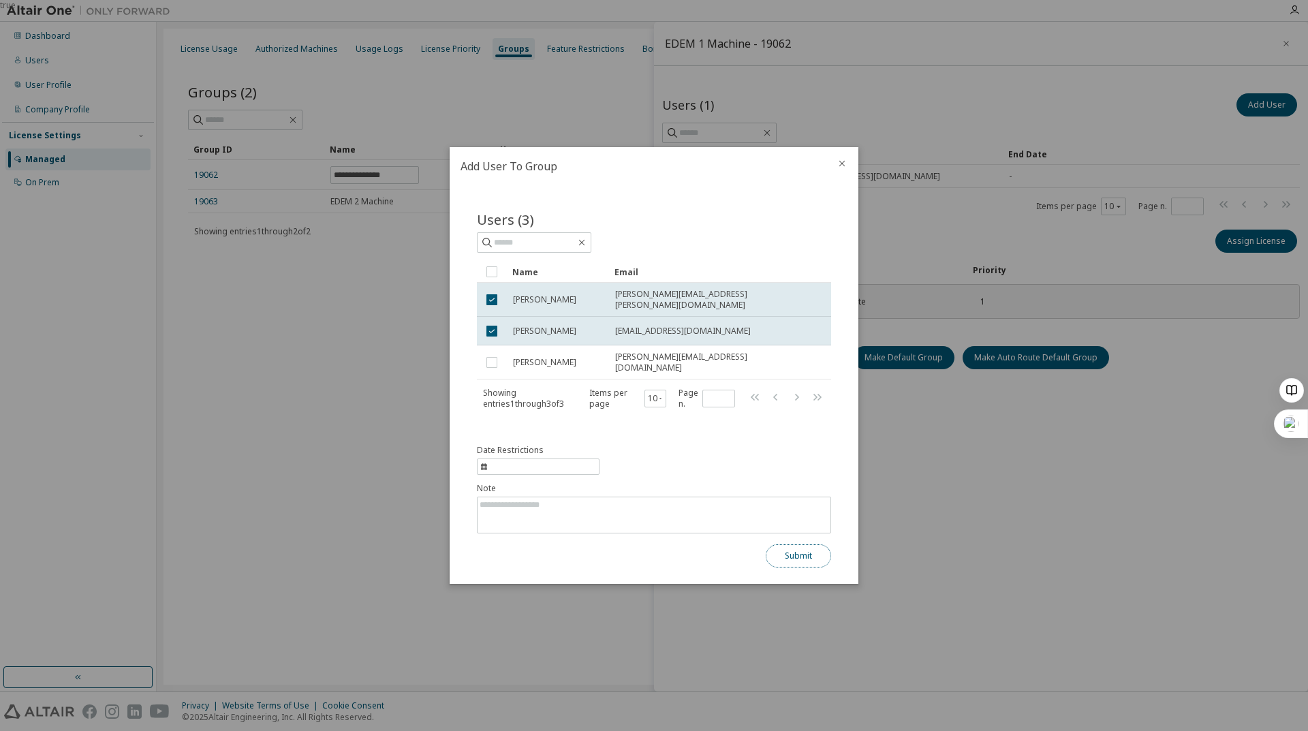
click at [820, 551] on button "Submit" at bounding box center [798, 555] width 65 height 23
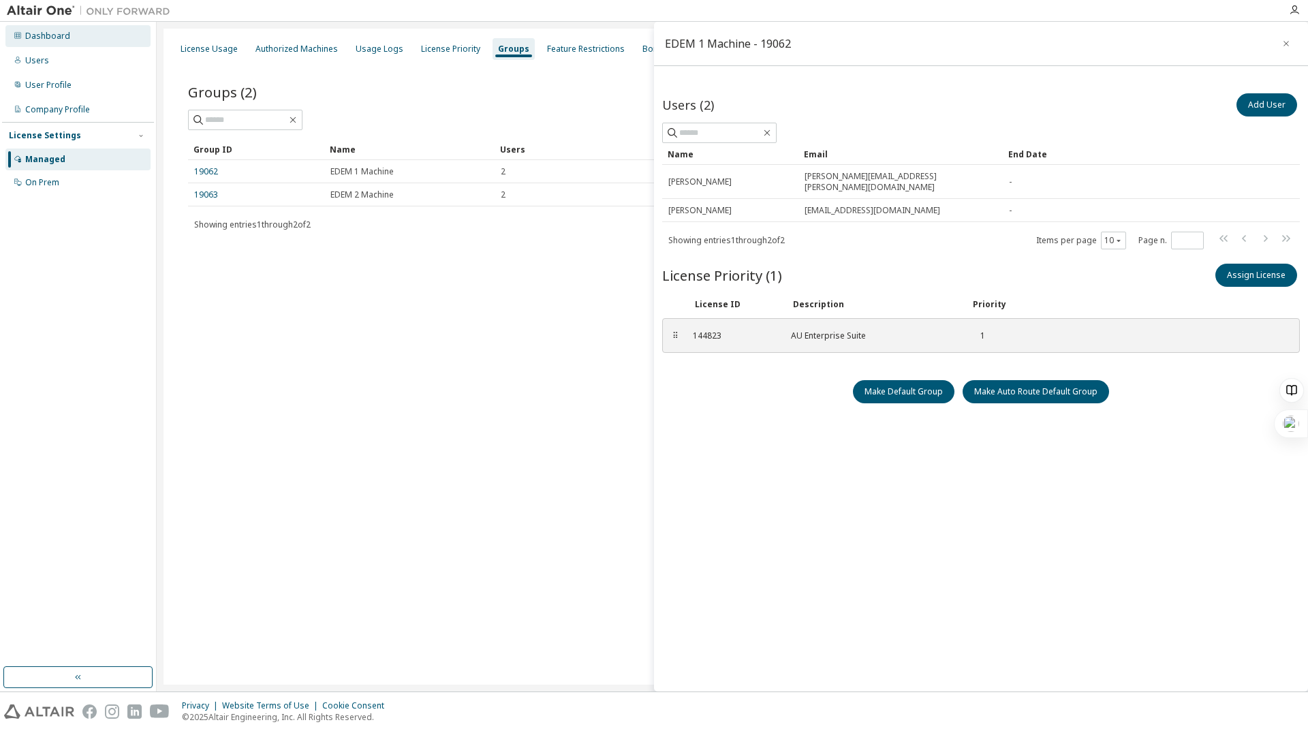
click at [93, 37] on div "Dashboard" at bounding box center [77, 36] width 145 height 22
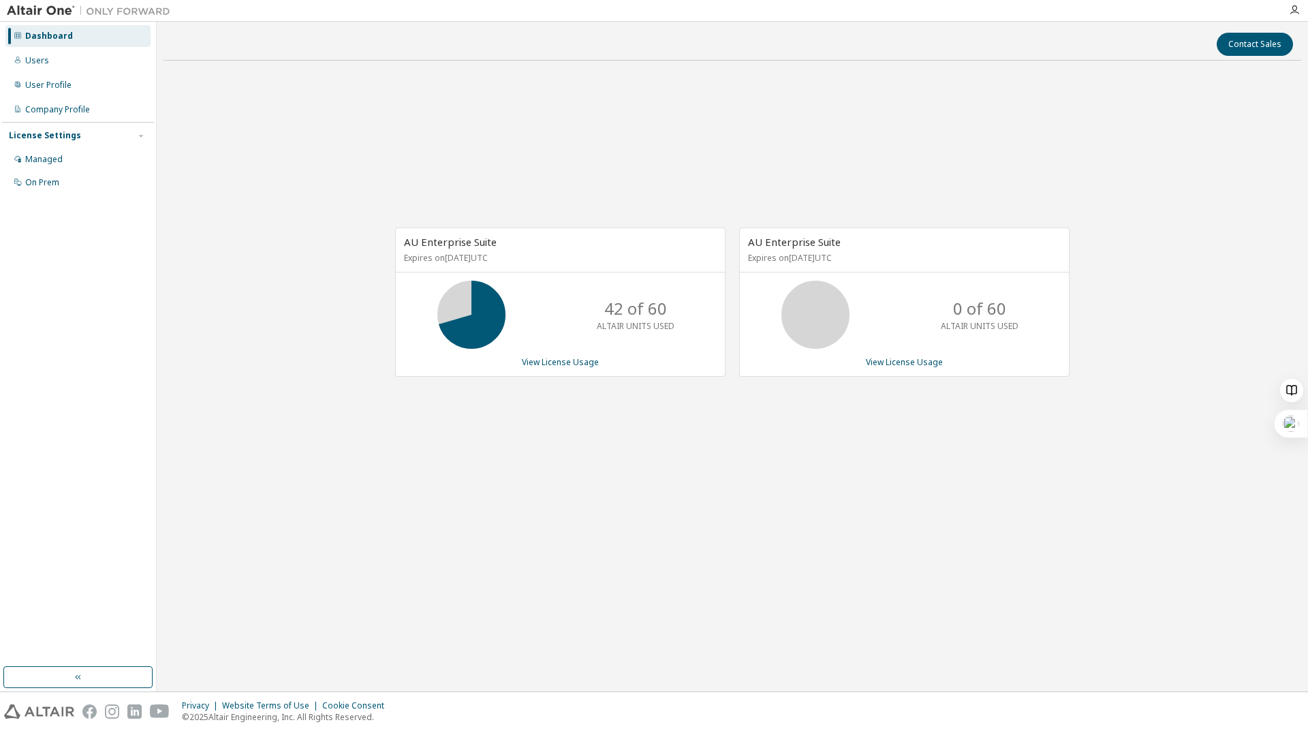
click at [711, 463] on div "AU Enterprise Suite Expires on June 18, 2026 UTC 42 of 60 ALTAIR UNITS USED Vie…" at bounding box center [733, 309] width 1138 height 475
click at [561, 365] on link "View License Usage" at bounding box center [560, 362] width 77 height 12
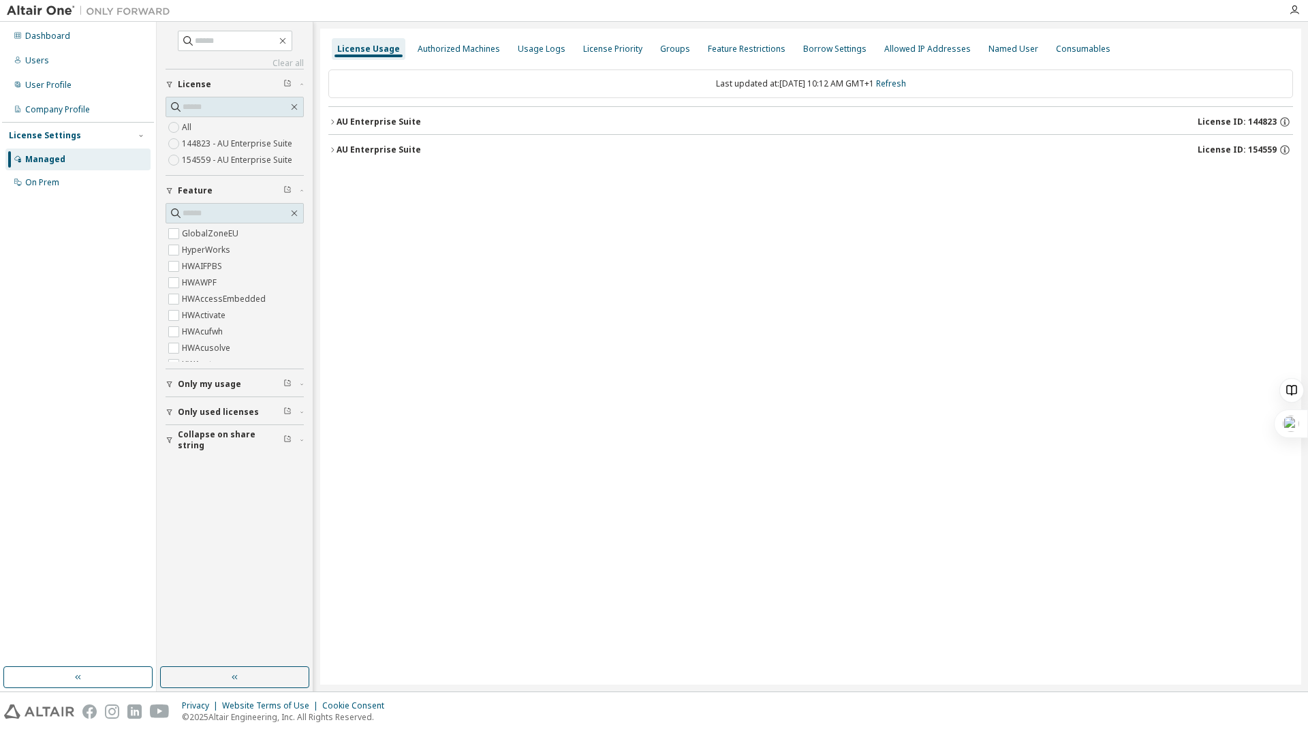
click at [333, 120] on icon "button" at bounding box center [332, 122] width 8 height 8
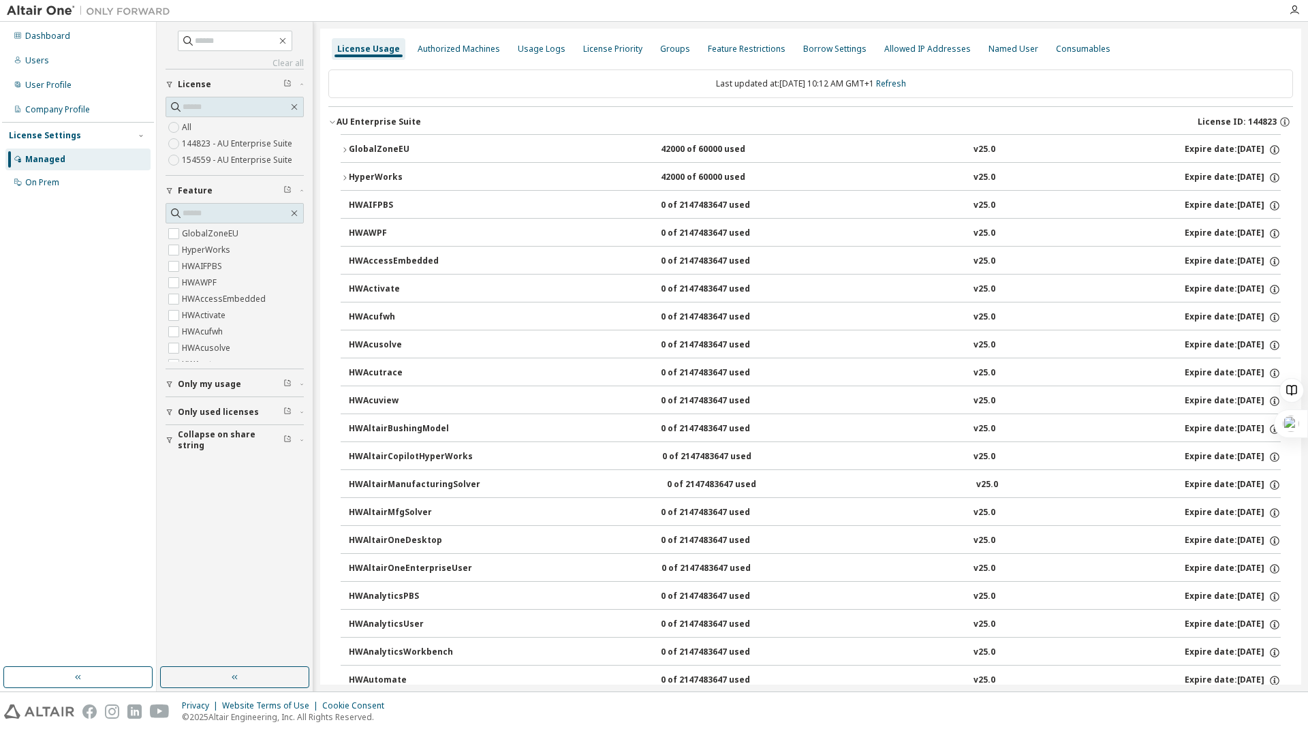
click at [341, 155] on button "GlobalZoneEU 42000 of 60000 used v25.0 Expire date: 2026-06-18" at bounding box center [811, 150] width 940 height 30
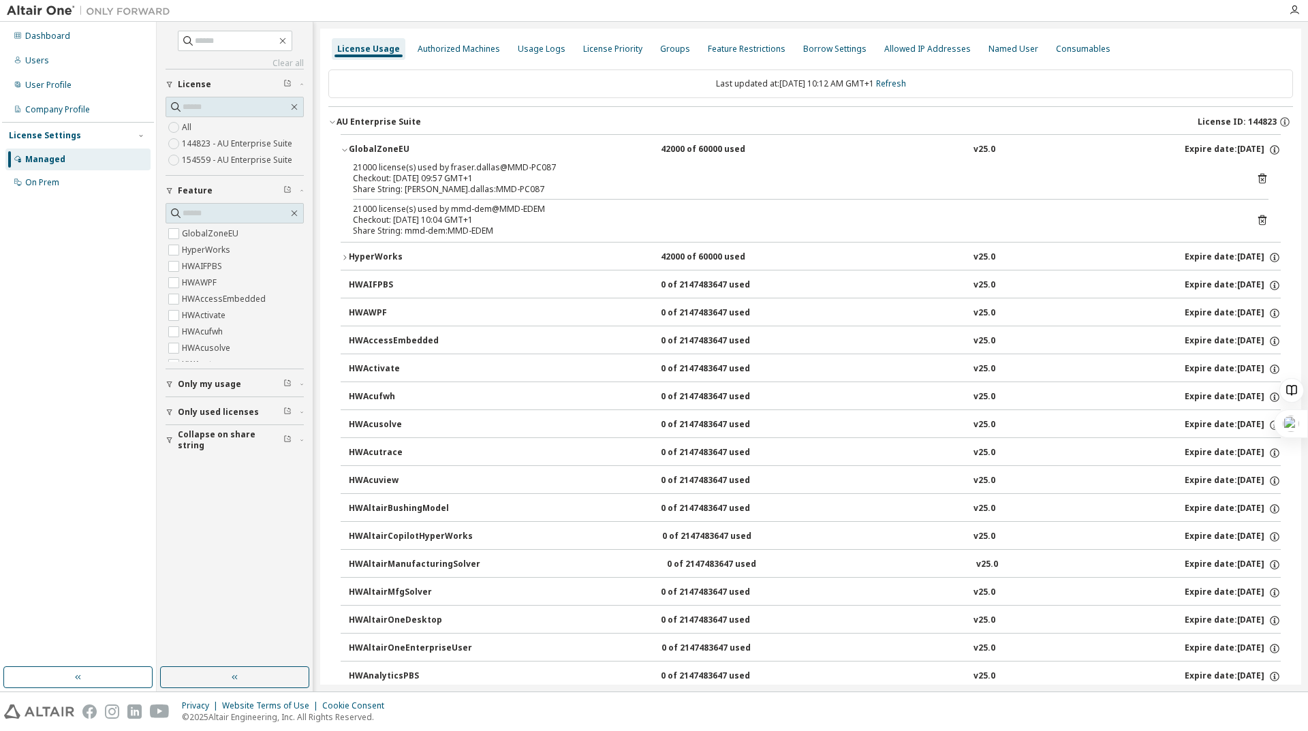
click at [343, 252] on button "HyperWorks 42000 of 60000 used v25.0 Expire date: 2026-06-18" at bounding box center [811, 258] width 940 height 30
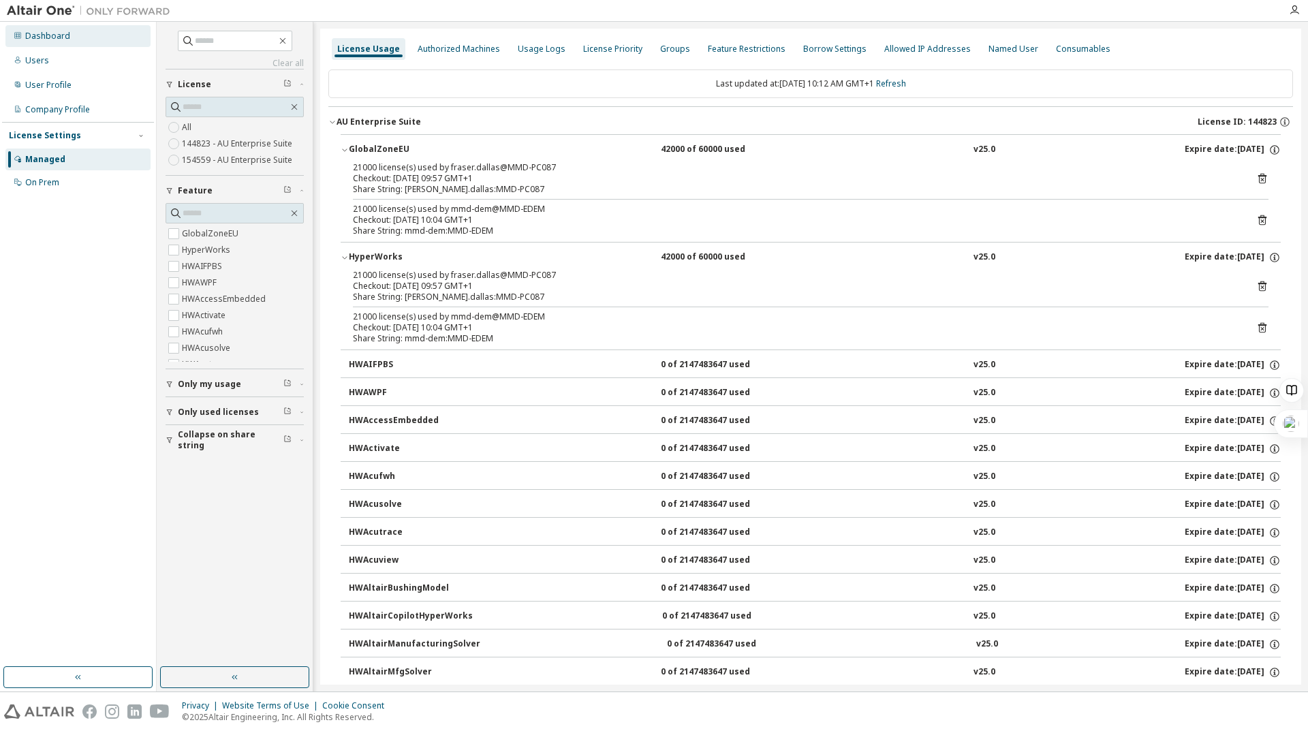
click at [86, 37] on div "Dashboard" at bounding box center [77, 36] width 145 height 22
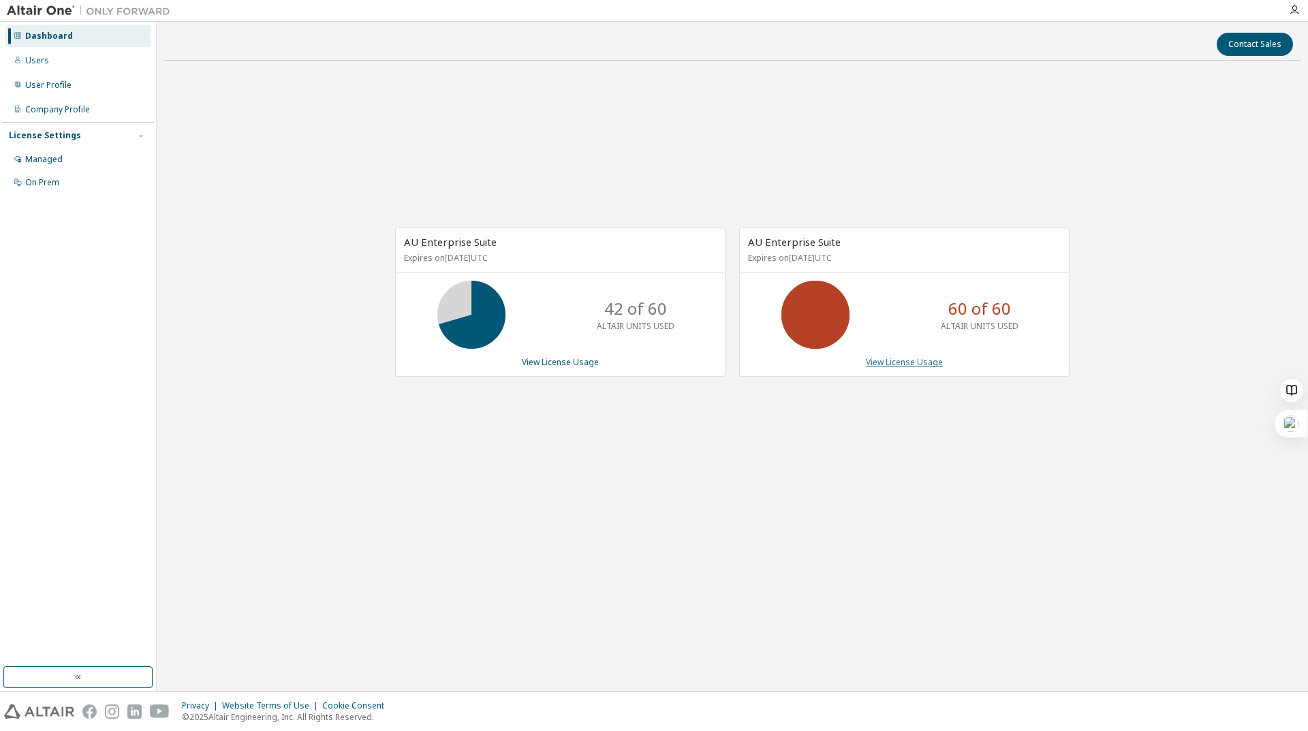
click at [930, 363] on link "View License Usage" at bounding box center [904, 362] width 77 height 12
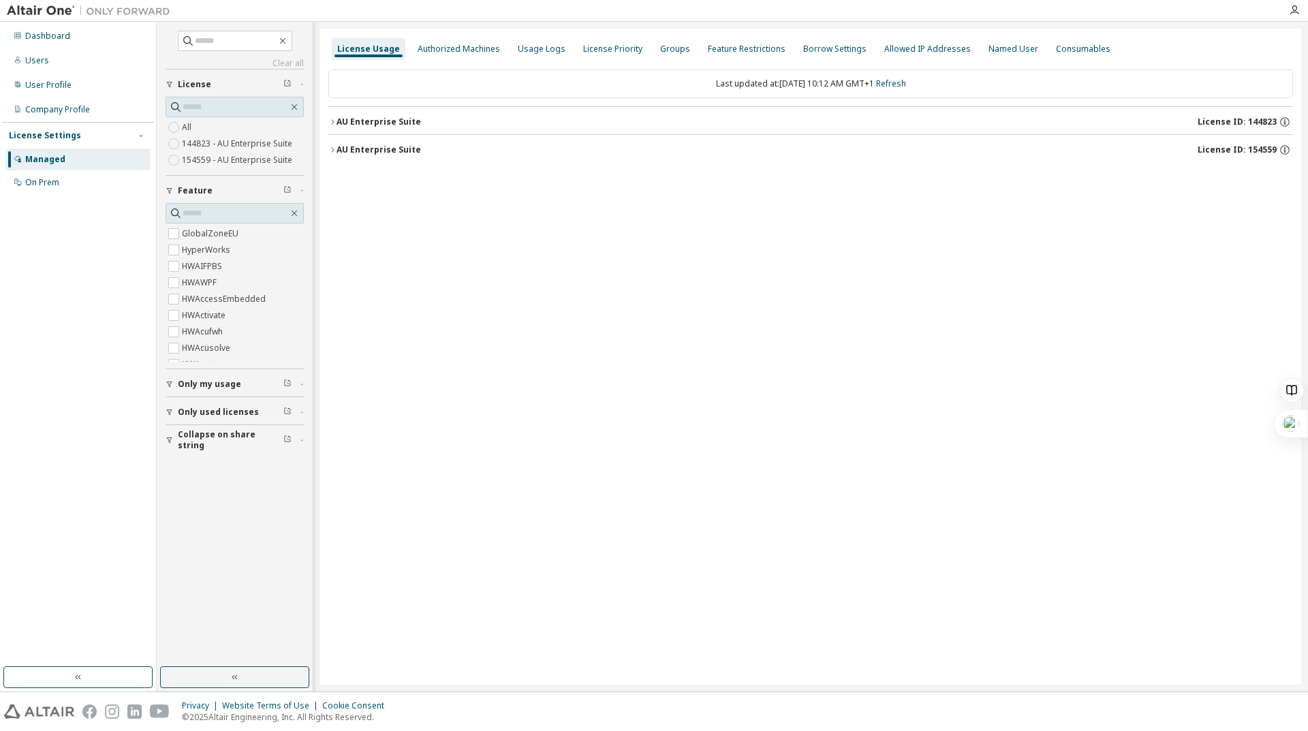
click at [336, 120] on icon "button" at bounding box center [332, 122] width 8 height 8
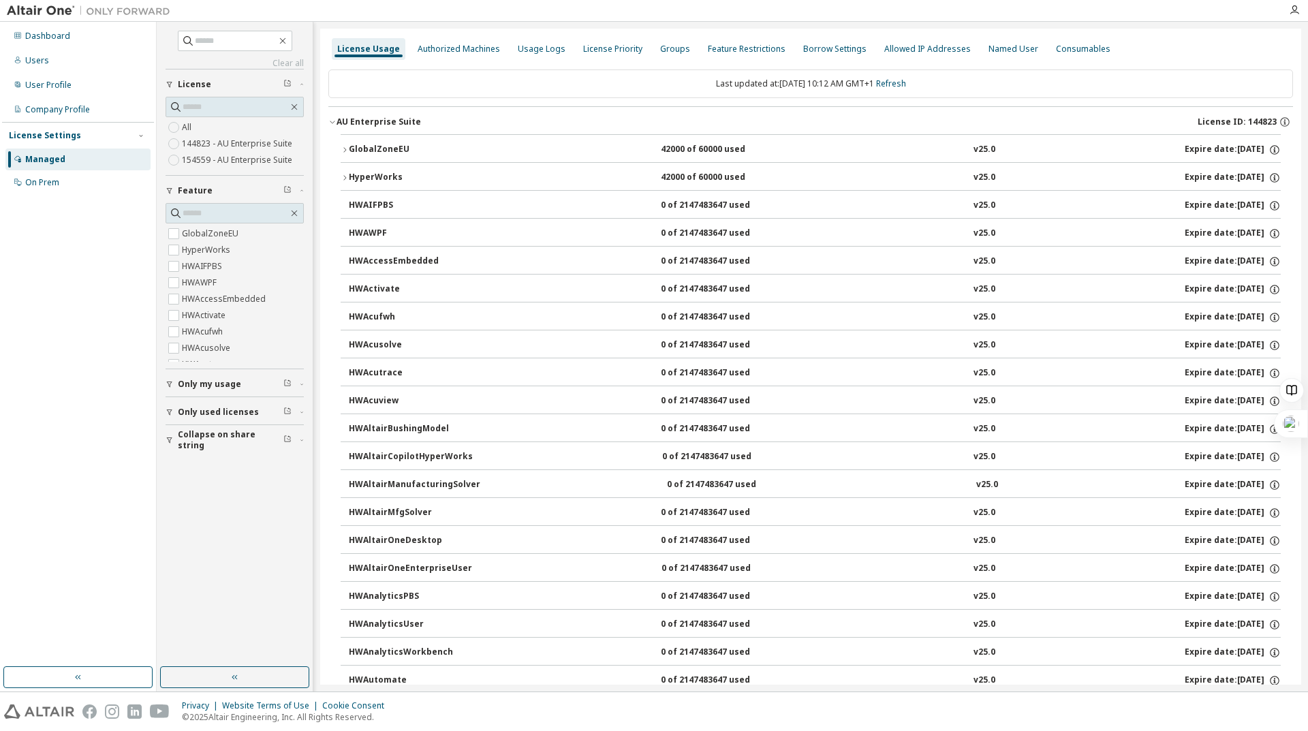
click at [345, 150] on icon "button" at bounding box center [345, 150] width 8 height 8
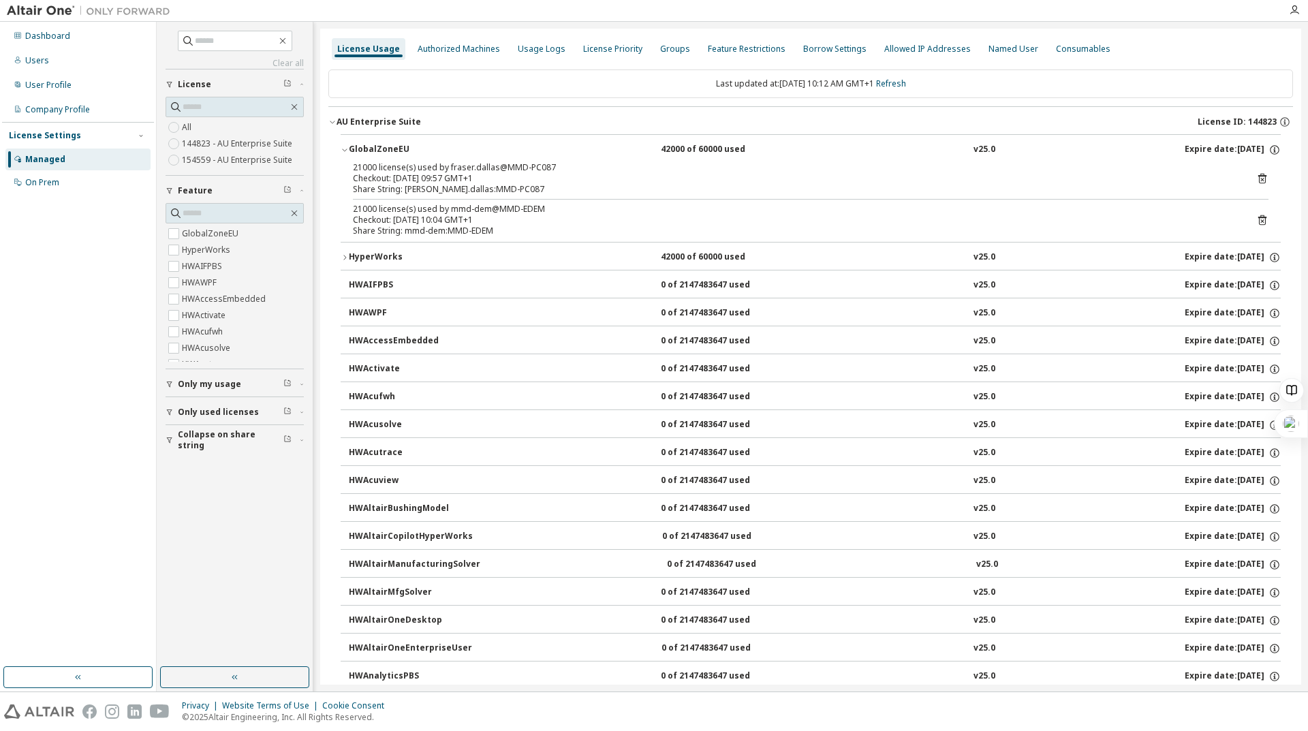
click at [343, 258] on icon "button" at bounding box center [345, 257] width 8 height 8
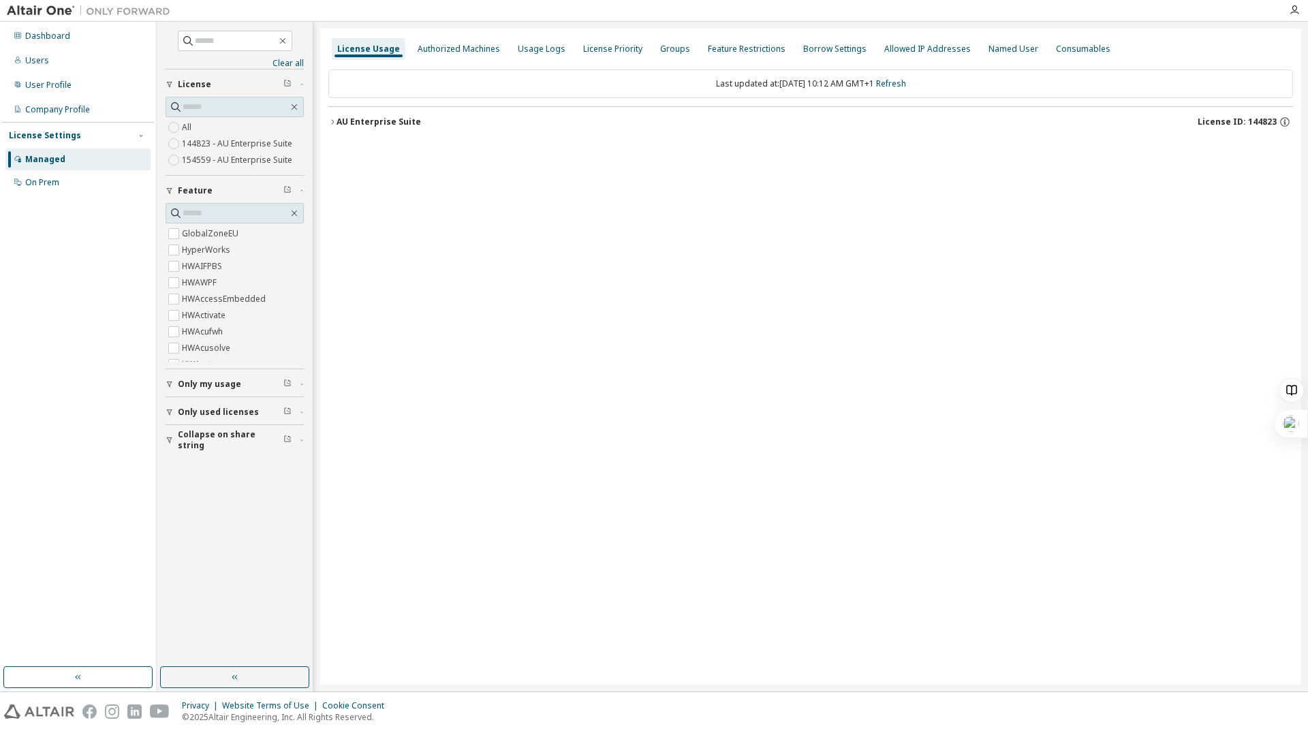
click at [168, 416] on button "Only used licenses" at bounding box center [235, 412] width 138 height 30
click at [340, 121] on div "AU Enterprise Suite" at bounding box center [379, 122] width 84 height 11
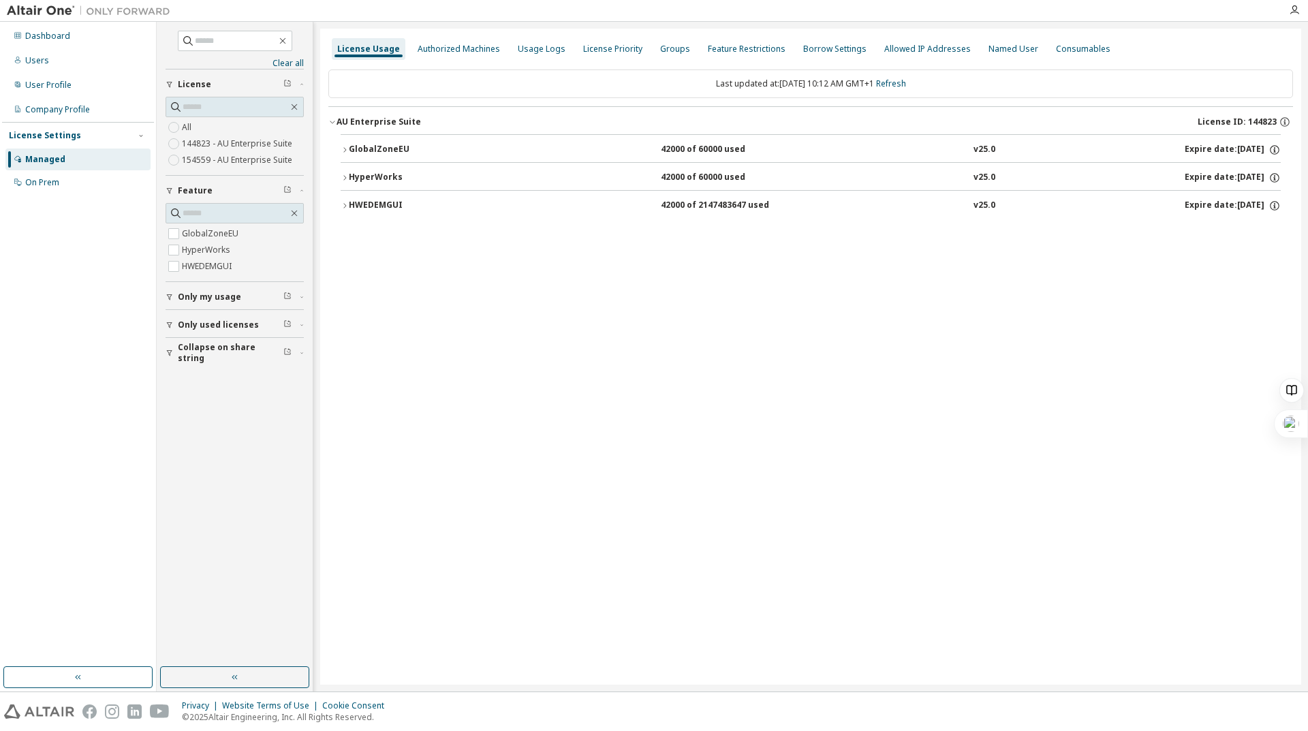
click at [344, 147] on icon "button" at bounding box center [345, 150] width 8 height 8
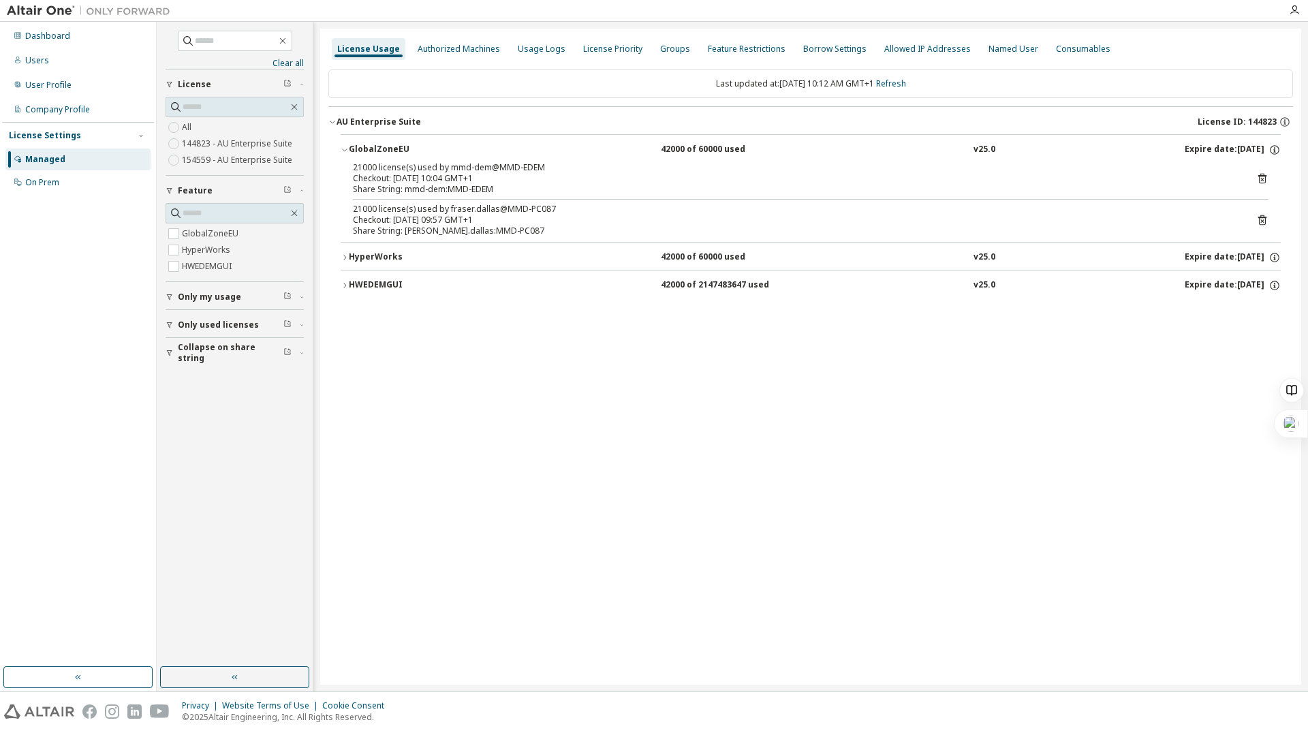
click at [345, 255] on icon "button" at bounding box center [345, 257] width 8 height 8
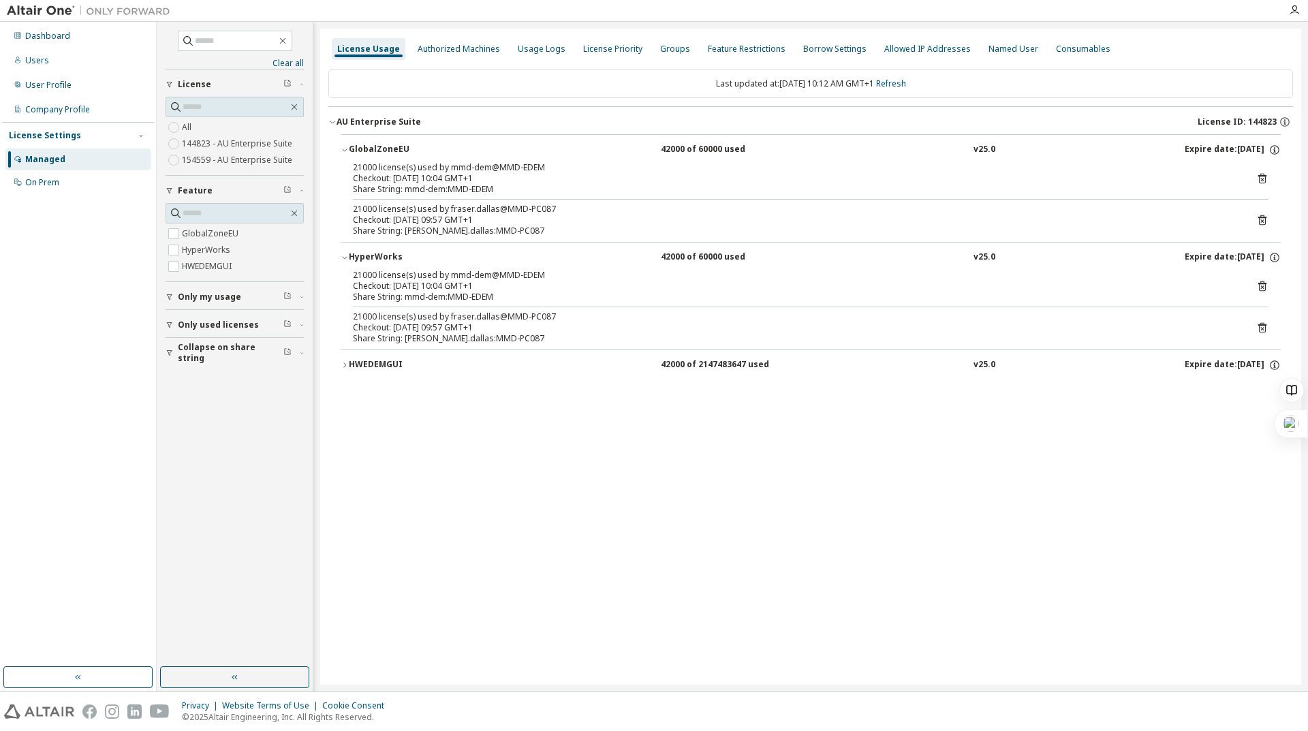
click at [341, 356] on button "HWEDEMGUI 42000 of 2147483647 used v25.0 Expire date: 2026-06-18" at bounding box center [811, 365] width 940 height 30
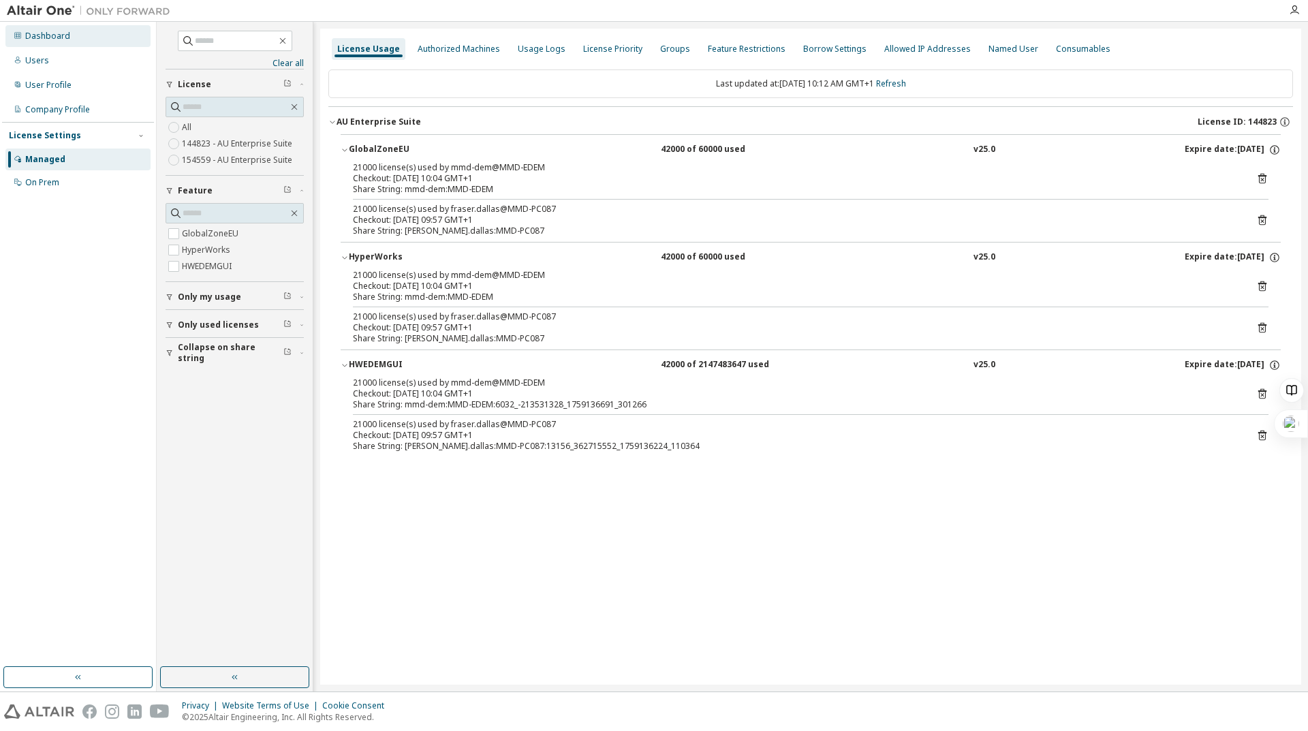
click at [50, 33] on div "Dashboard" at bounding box center [47, 36] width 45 height 11
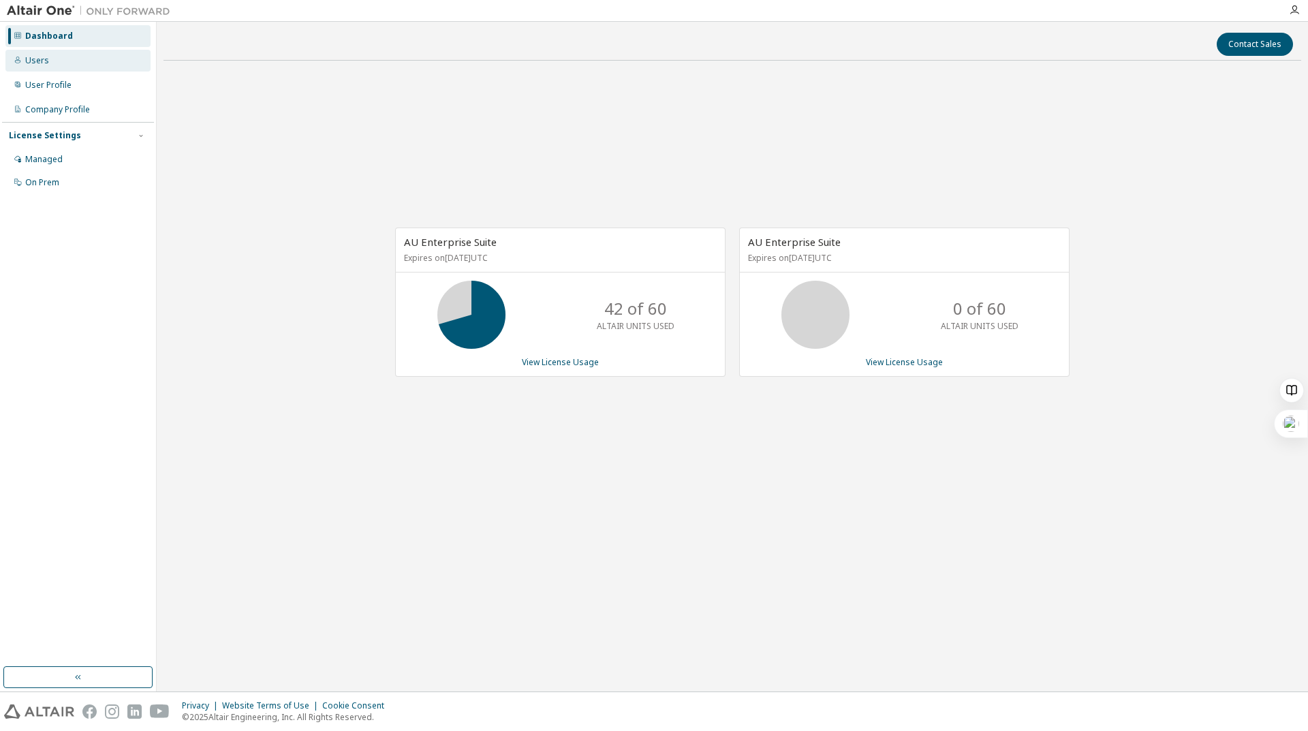
click at [65, 63] on div "Users" at bounding box center [77, 61] width 145 height 22
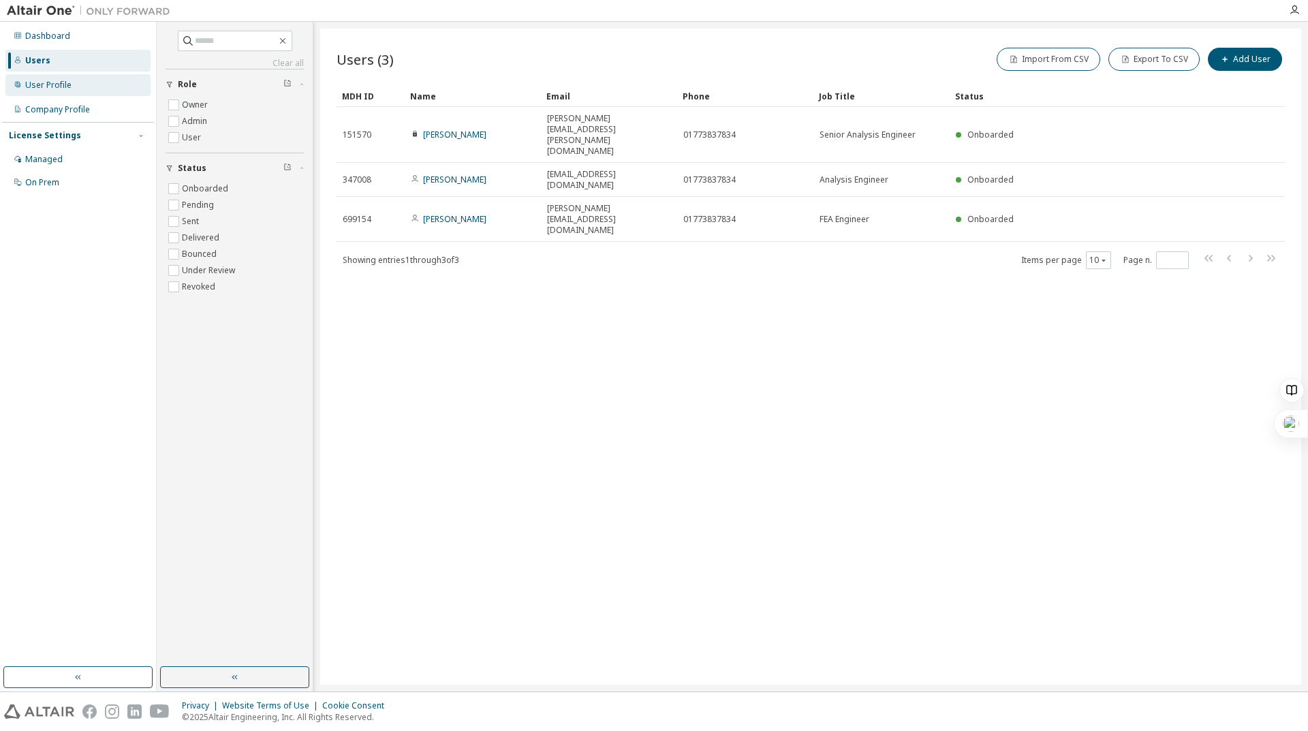
click at [62, 91] on div "User Profile" at bounding box center [77, 85] width 145 height 22
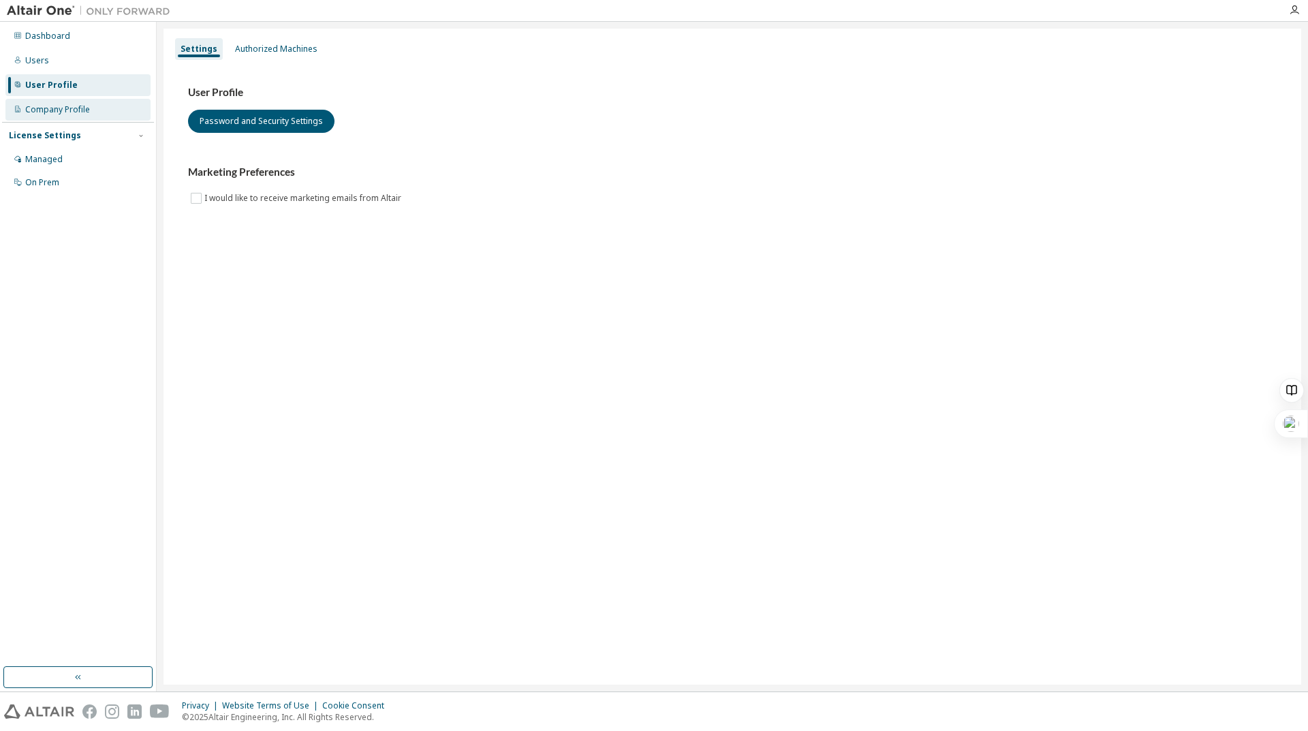
click at [65, 114] on div "Company Profile" at bounding box center [57, 109] width 65 height 11
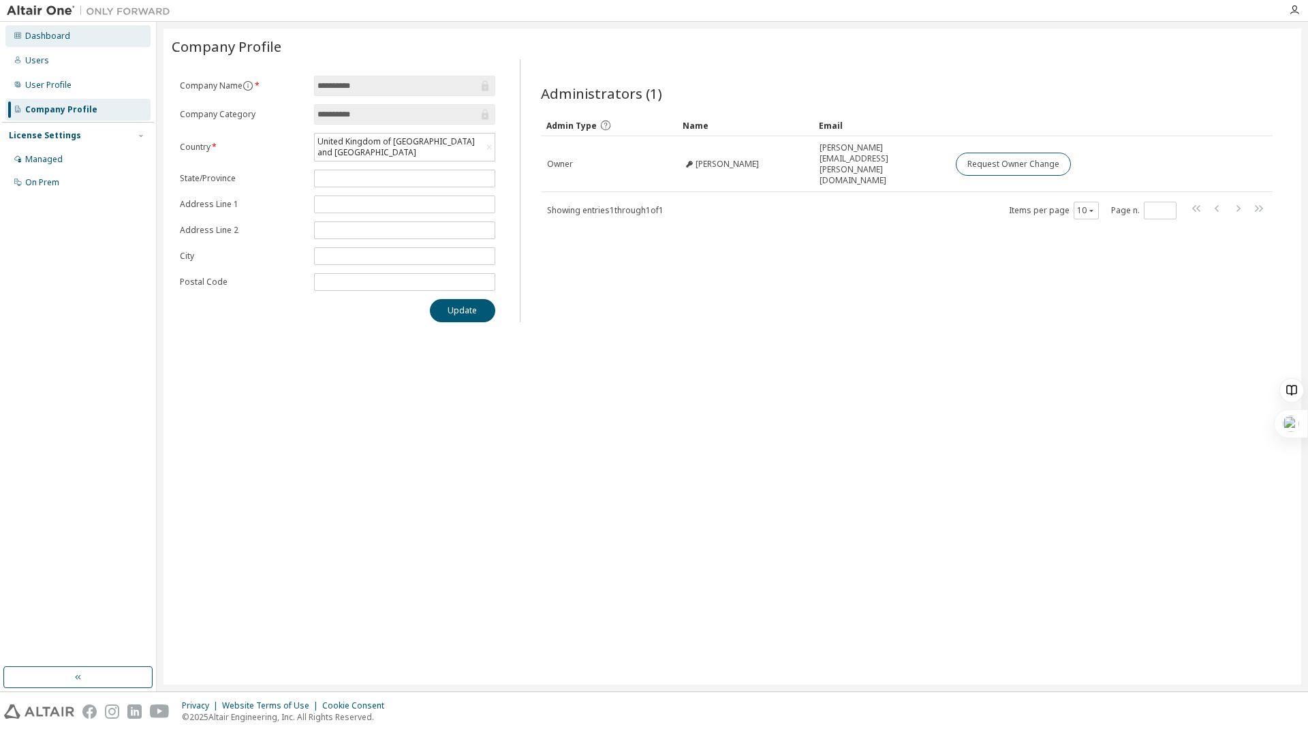
click at [59, 43] on div "Dashboard" at bounding box center [77, 36] width 145 height 22
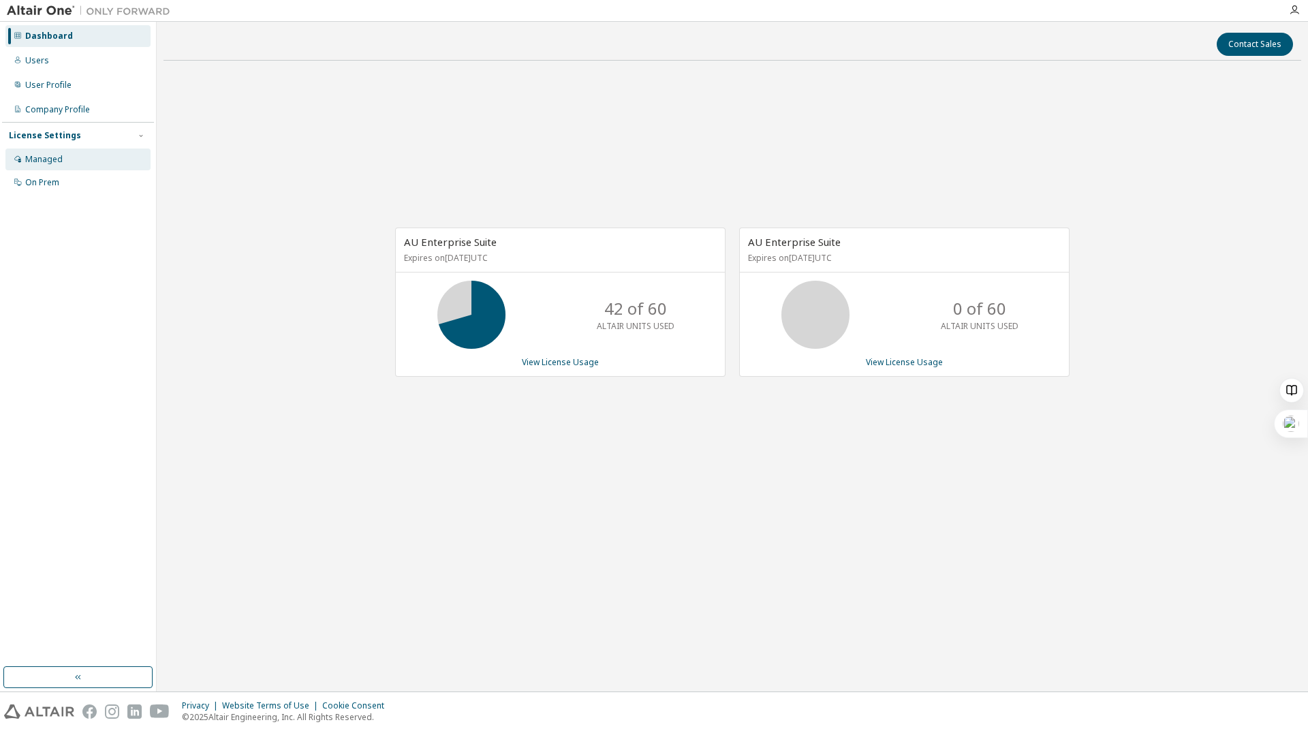
click at [66, 155] on div "Managed" at bounding box center [77, 160] width 145 height 22
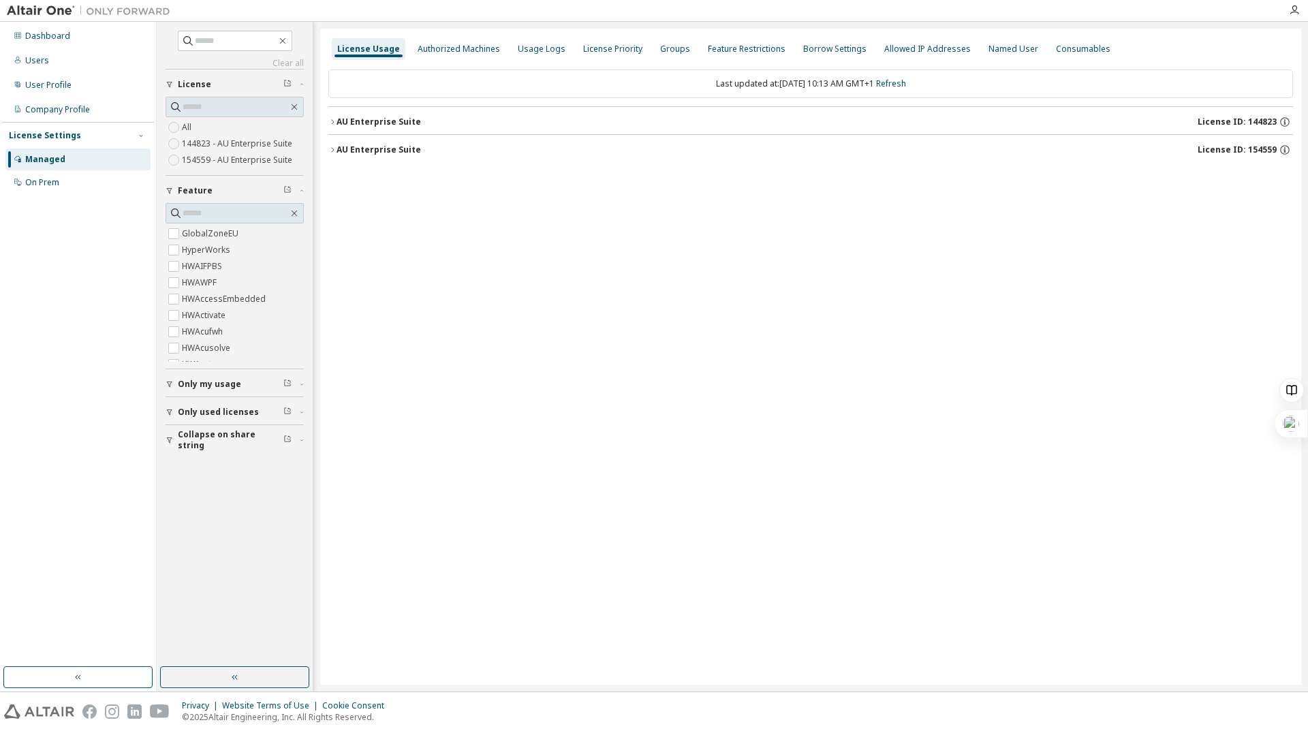
click at [333, 119] on icon "button" at bounding box center [332, 122] width 8 height 8
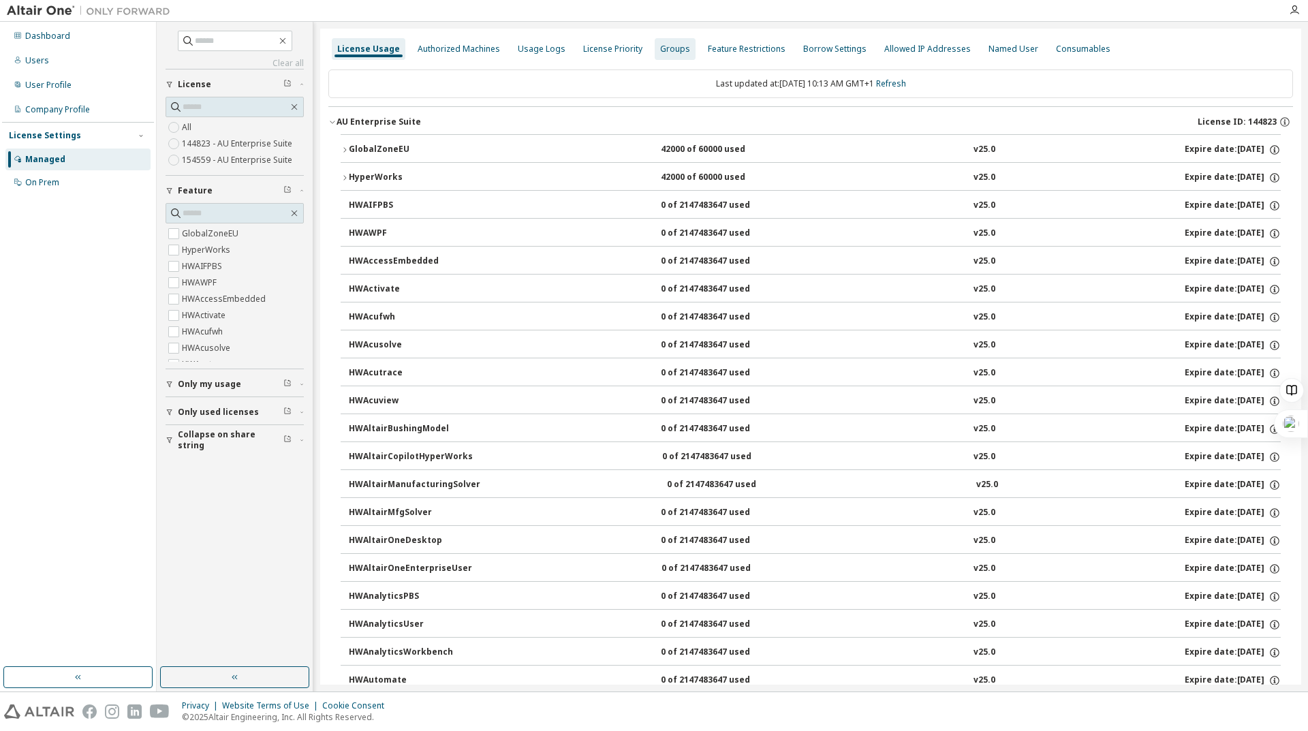
click at [673, 56] on div "Groups" at bounding box center [675, 49] width 41 height 22
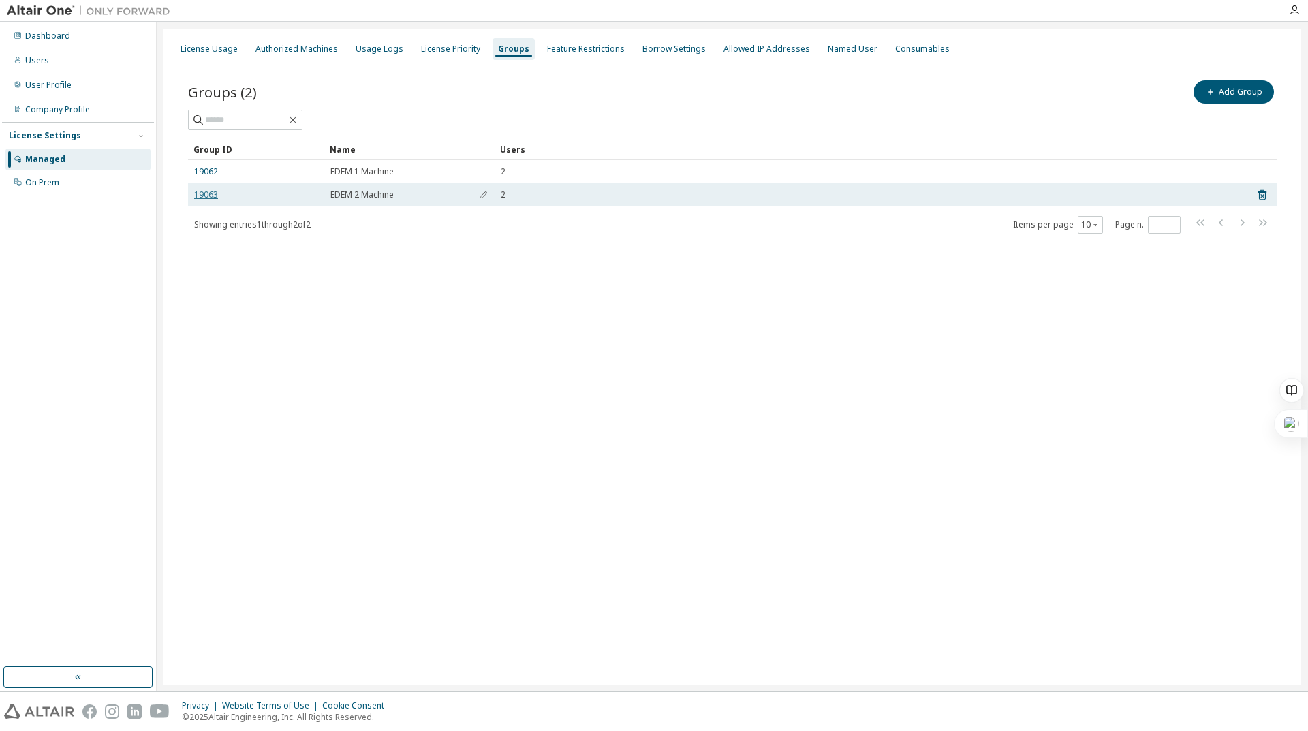
click at [205, 195] on link "19063" at bounding box center [206, 194] width 24 height 11
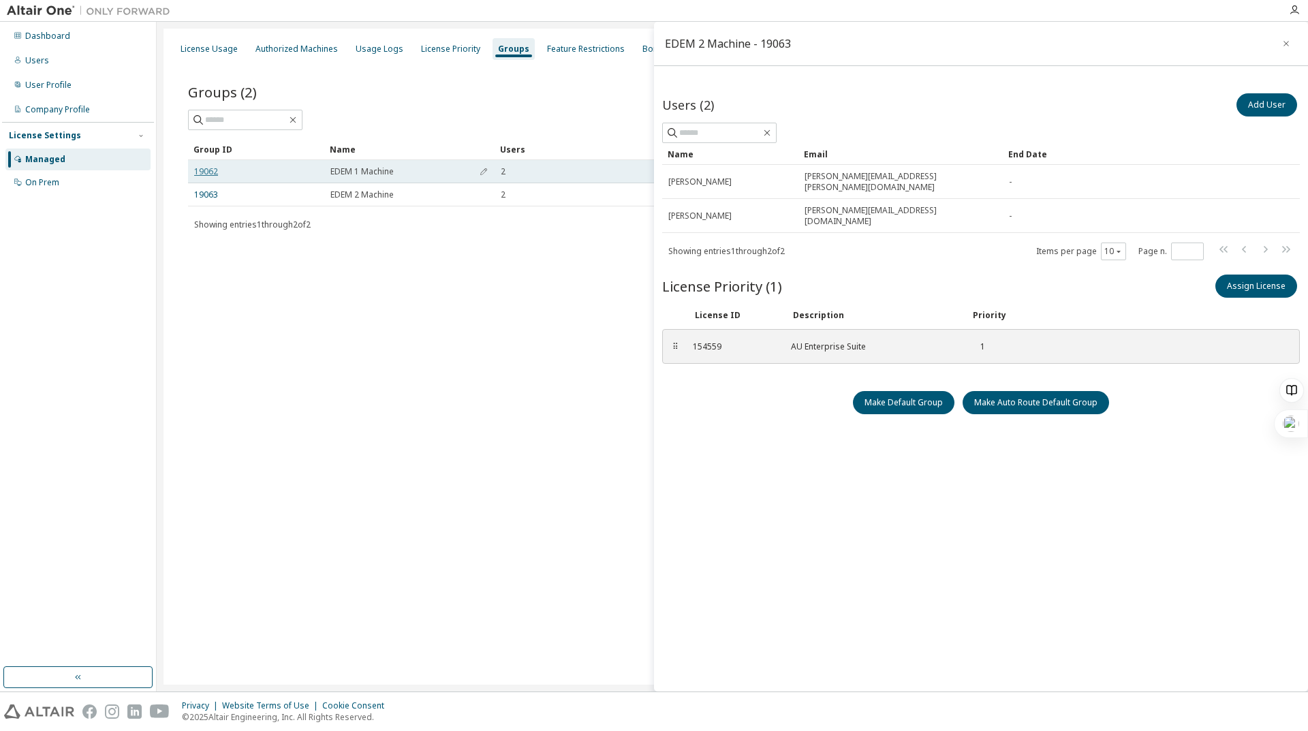
click at [209, 174] on link "19062" at bounding box center [206, 171] width 24 height 11
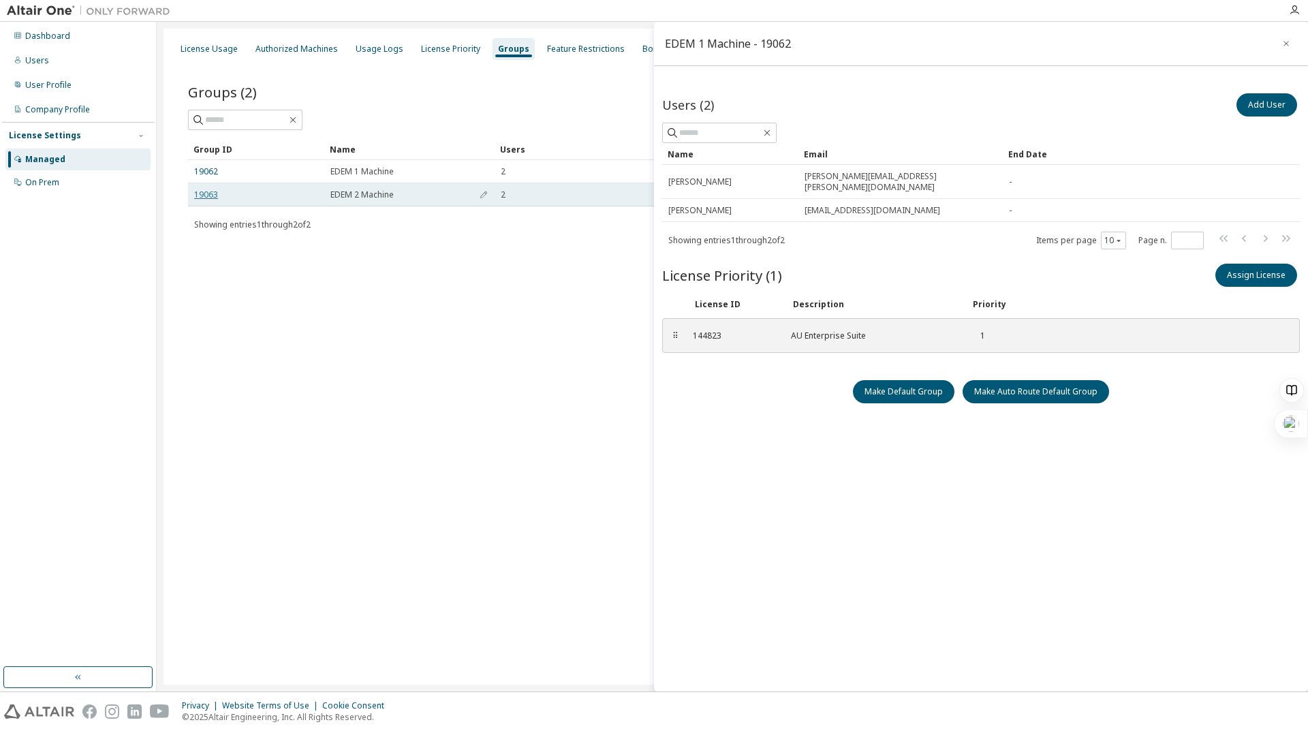
click at [210, 191] on link "19063" at bounding box center [206, 194] width 24 height 11
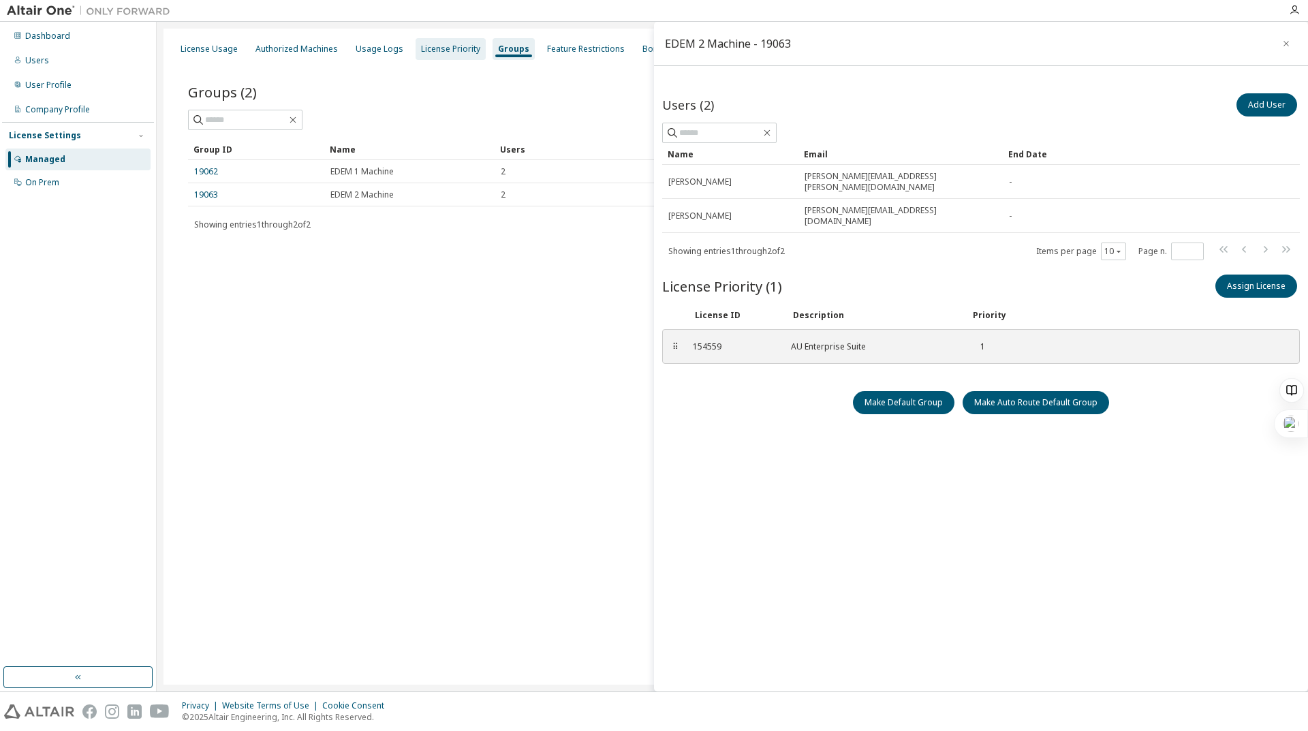
click at [435, 58] on div "License Priority" at bounding box center [451, 49] width 70 height 22
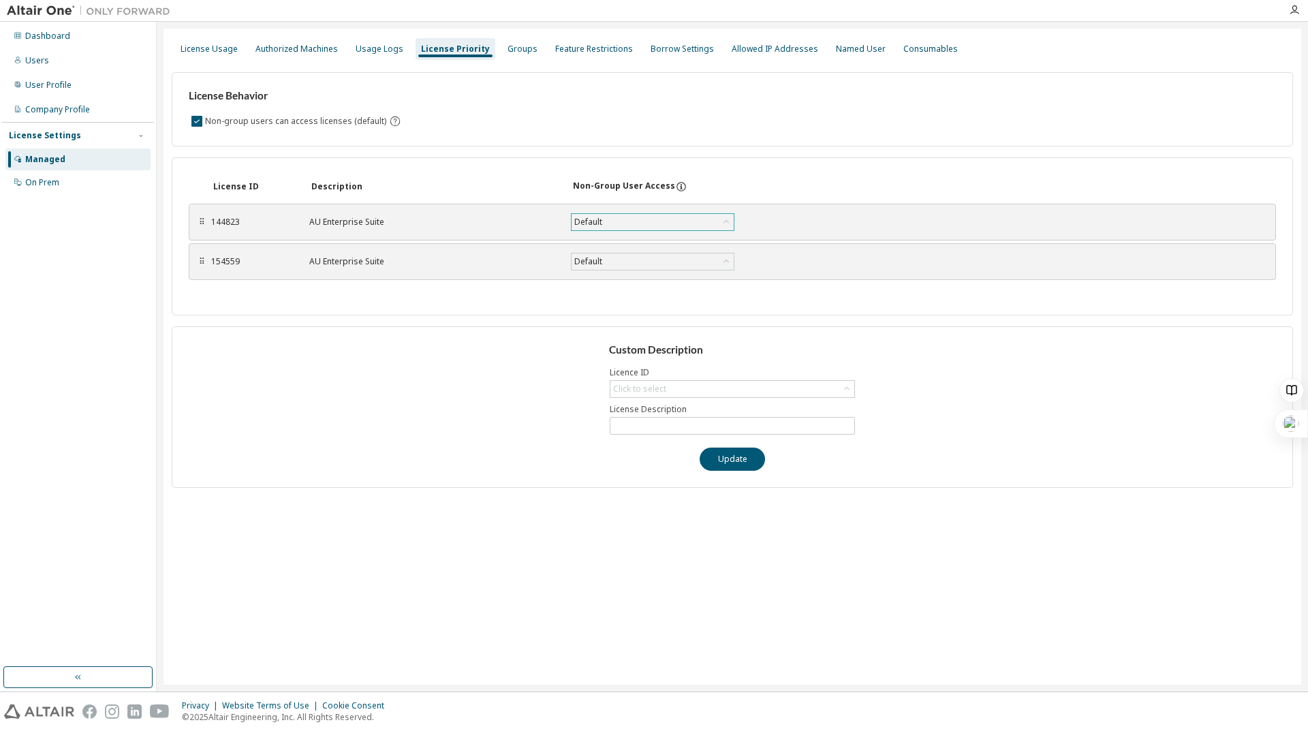
click at [651, 218] on div "Default" at bounding box center [653, 222] width 162 height 16
click at [607, 268] on li "False" at bounding box center [651, 275] width 159 height 18
click at [659, 259] on div "Default" at bounding box center [653, 261] width 162 height 16
click at [638, 313] on li "False" at bounding box center [651, 315] width 159 height 18
click at [767, 222] on button "Save" at bounding box center [783, 222] width 65 height 23
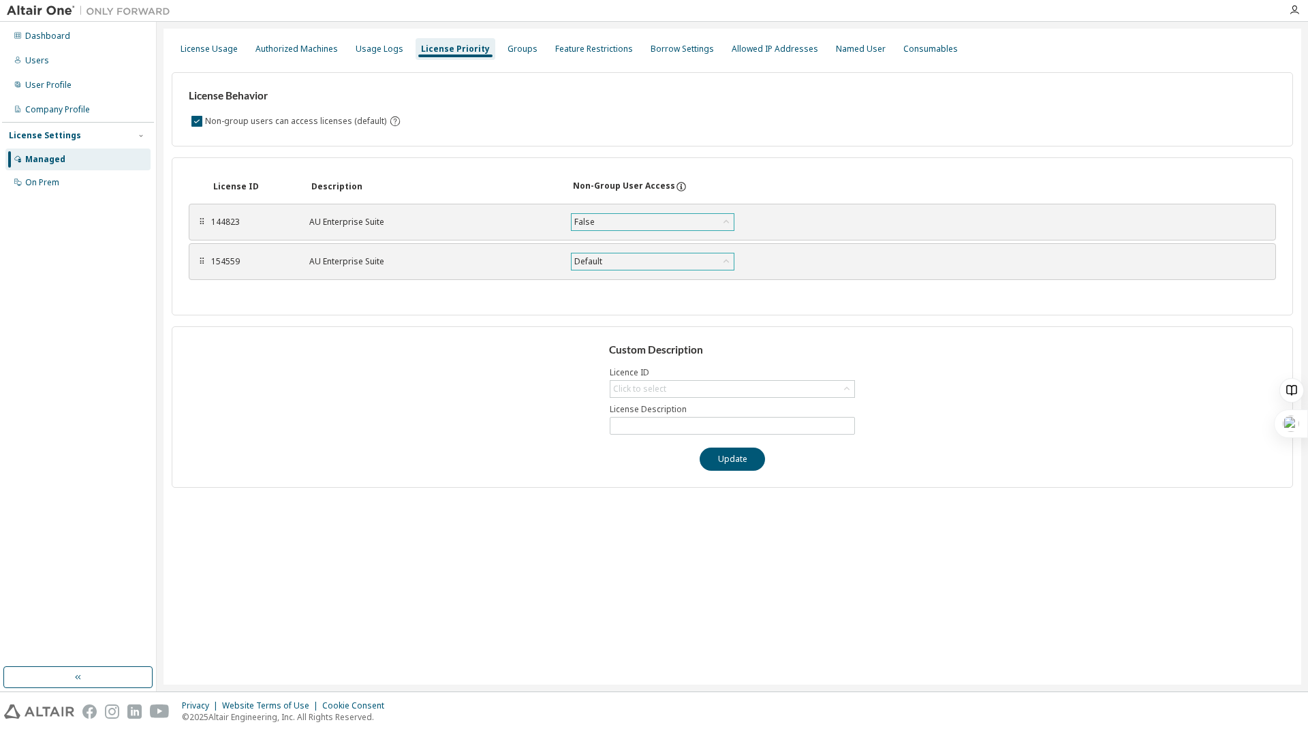
click at [715, 264] on div "Default" at bounding box center [653, 261] width 162 height 16
click at [685, 315] on li "False" at bounding box center [651, 315] width 159 height 18
click at [778, 254] on button "Save" at bounding box center [783, 261] width 65 height 23
click at [194, 49] on div "License Usage" at bounding box center [209, 49] width 57 height 11
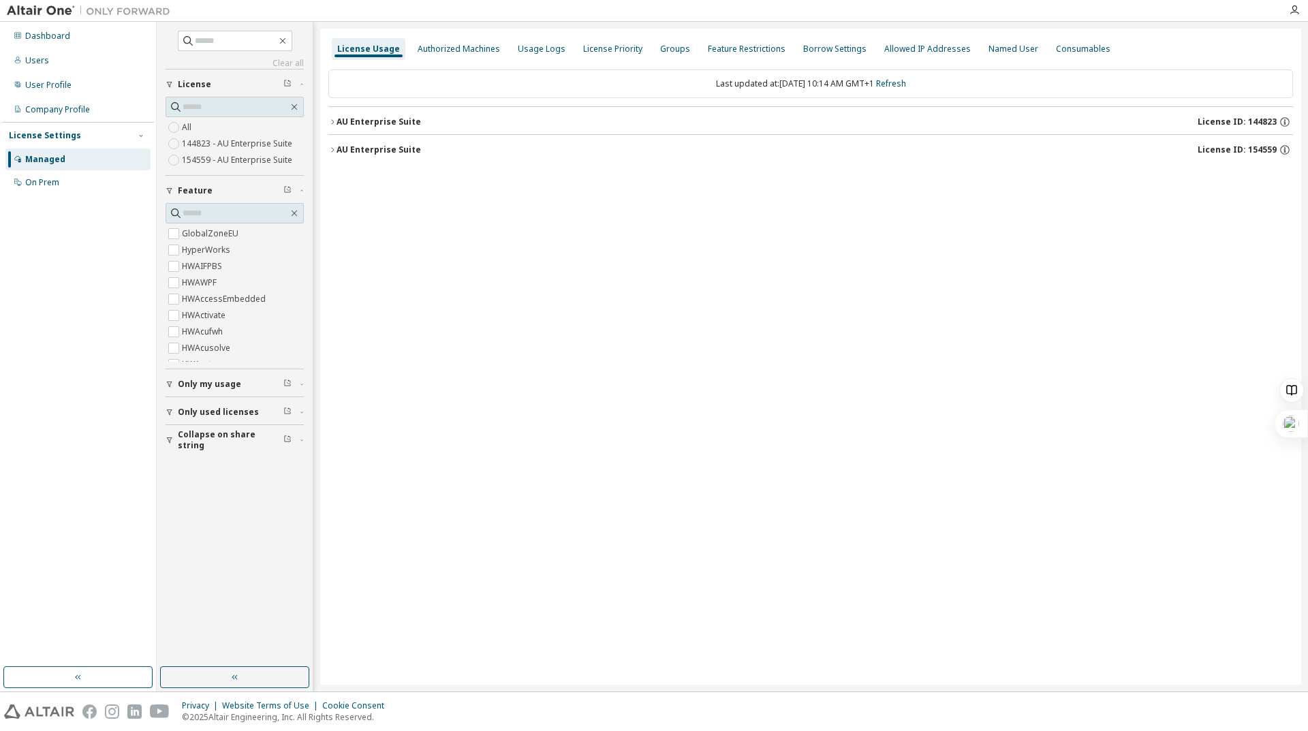
click at [337, 123] on div "AU Enterprise Suite" at bounding box center [379, 122] width 84 height 11
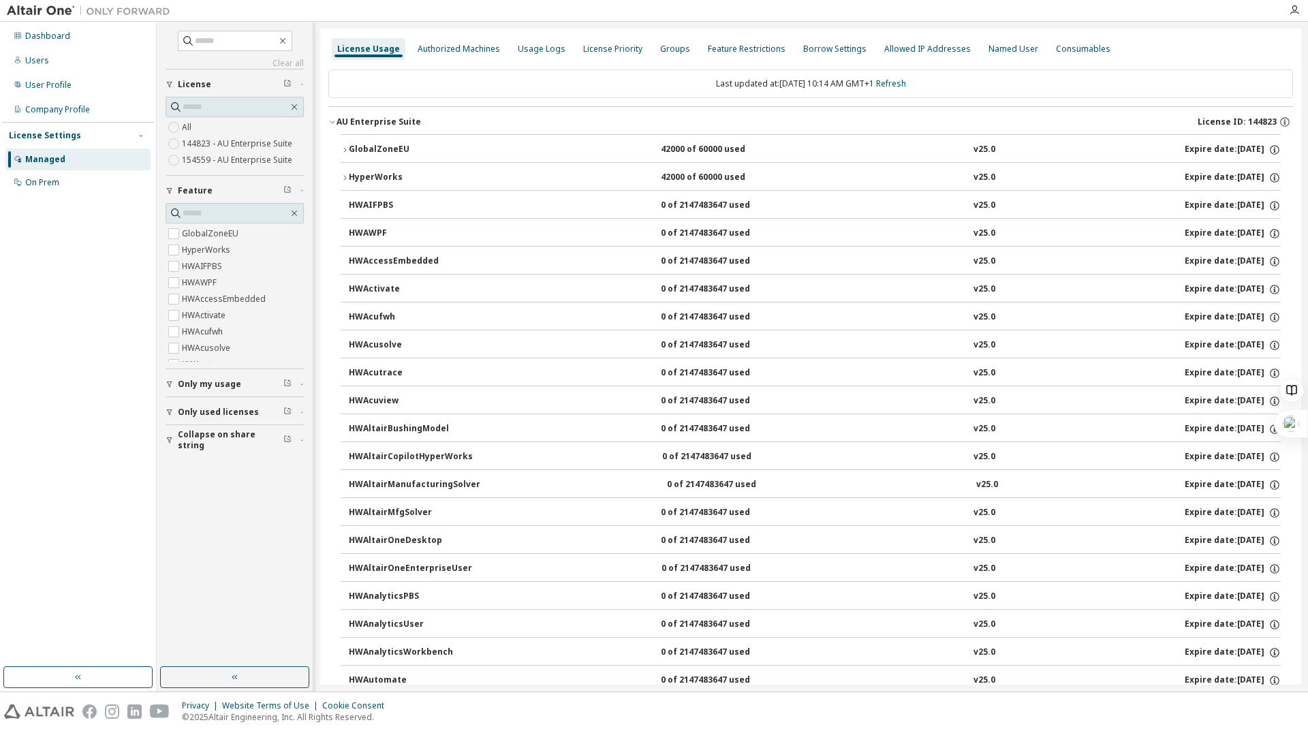
click at [333, 122] on icon "button" at bounding box center [332, 122] width 8 height 8
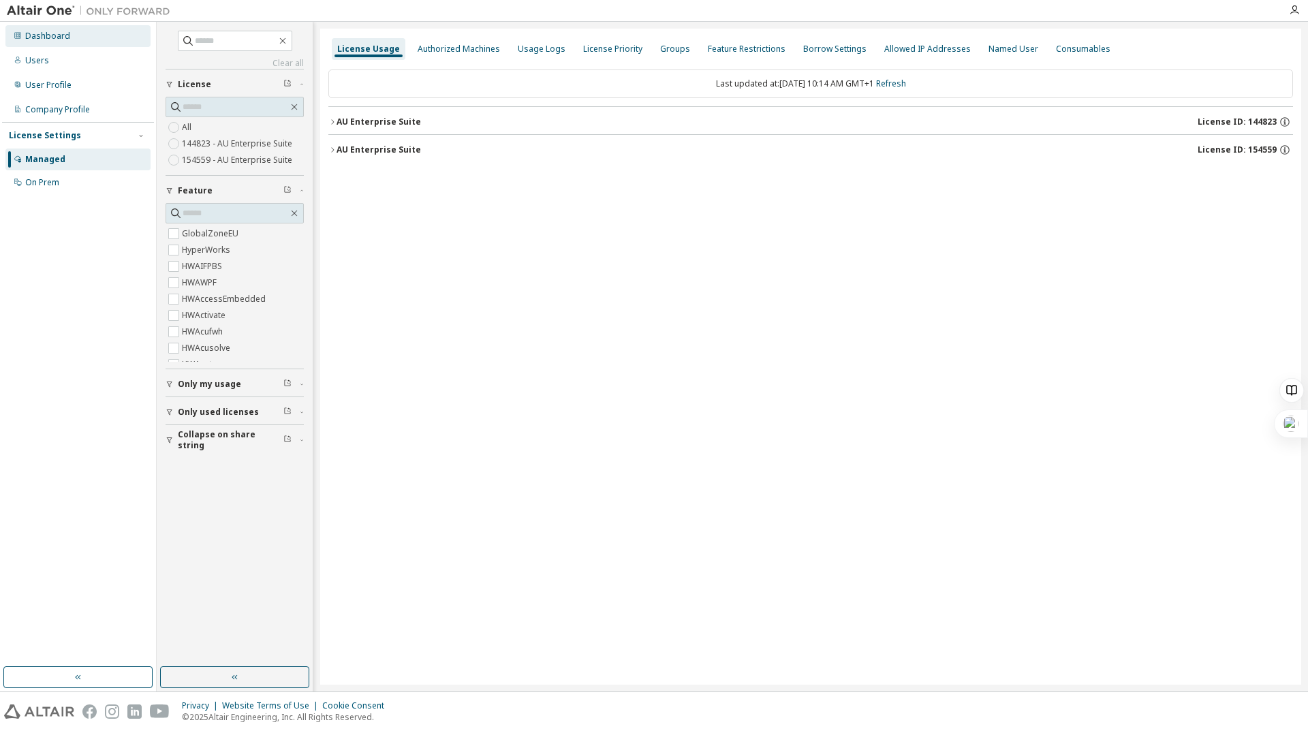
click at [50, 40] on div "Dashboard" at bounding box center [47, 36] width 45 height 11
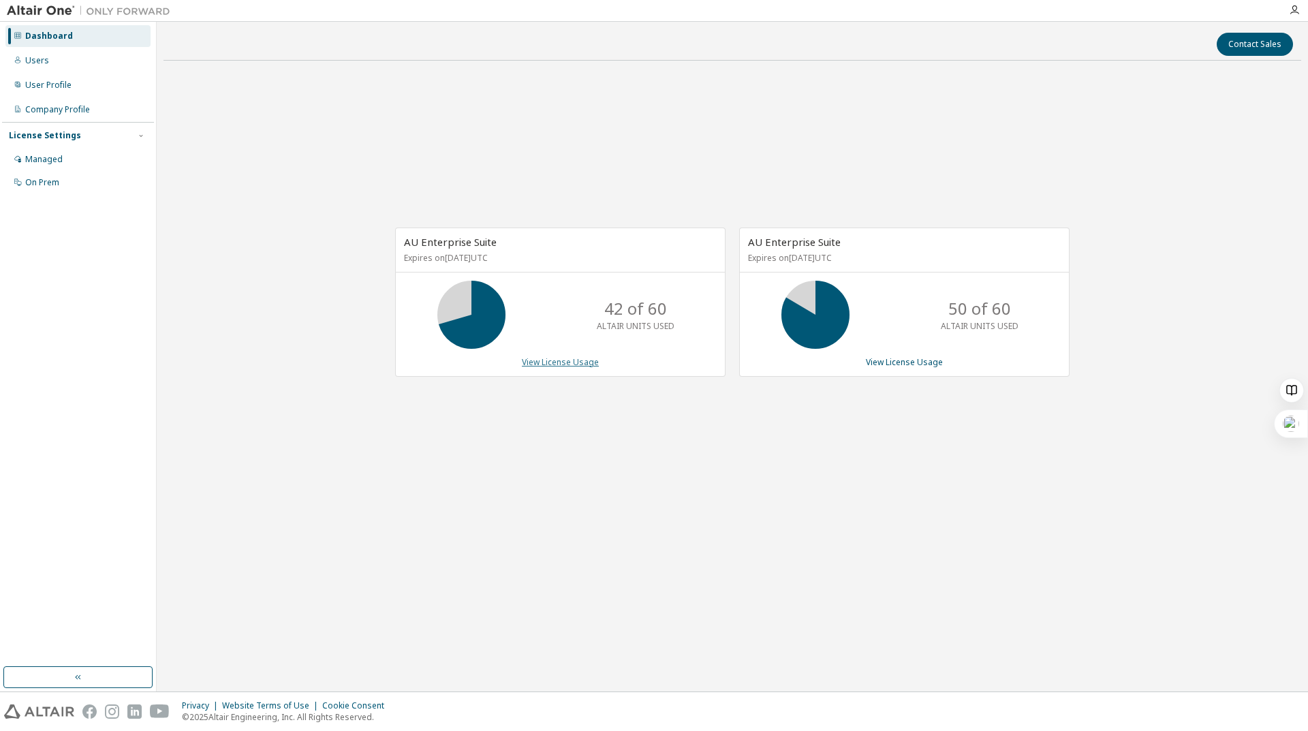
click at [561, 358] on link "View License Usage" at bounding box center [560, 362] width 77 height 12
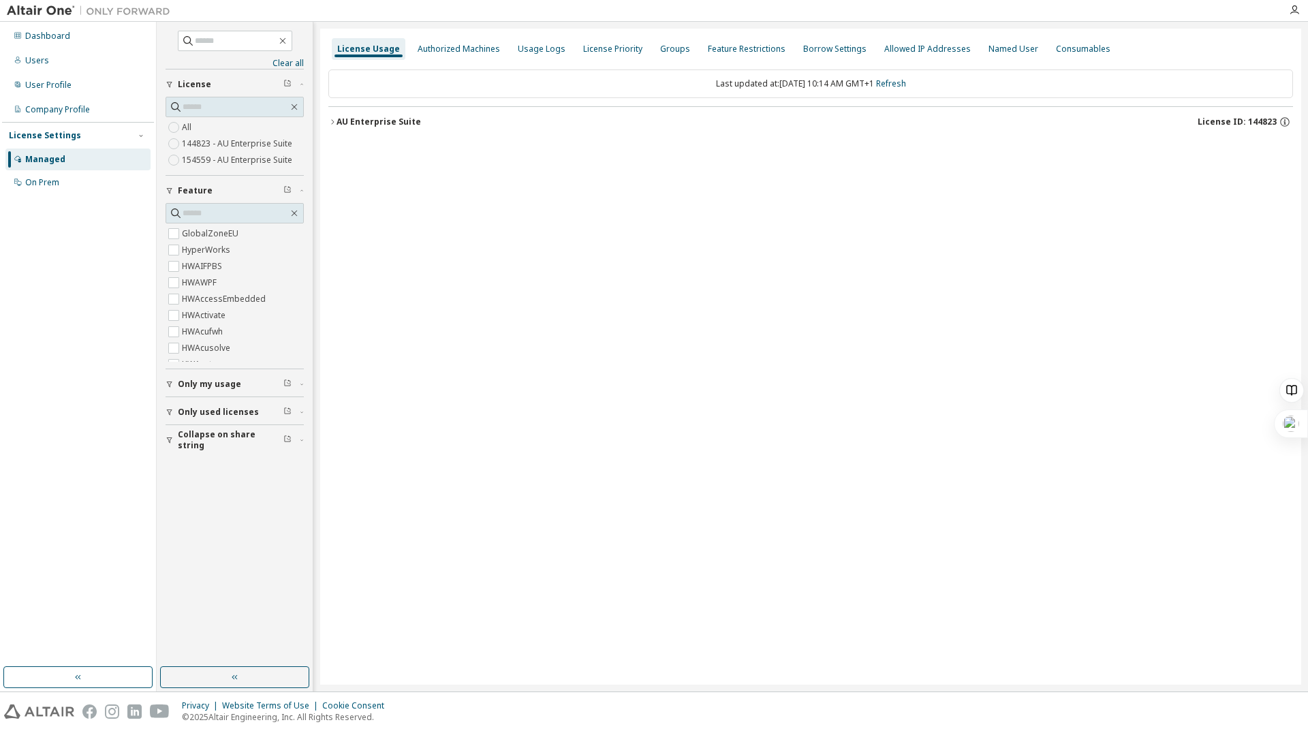
click at [339, 119] on div "AU Enterprise Suite" at bounding box center [379, 122] width 84 height 11
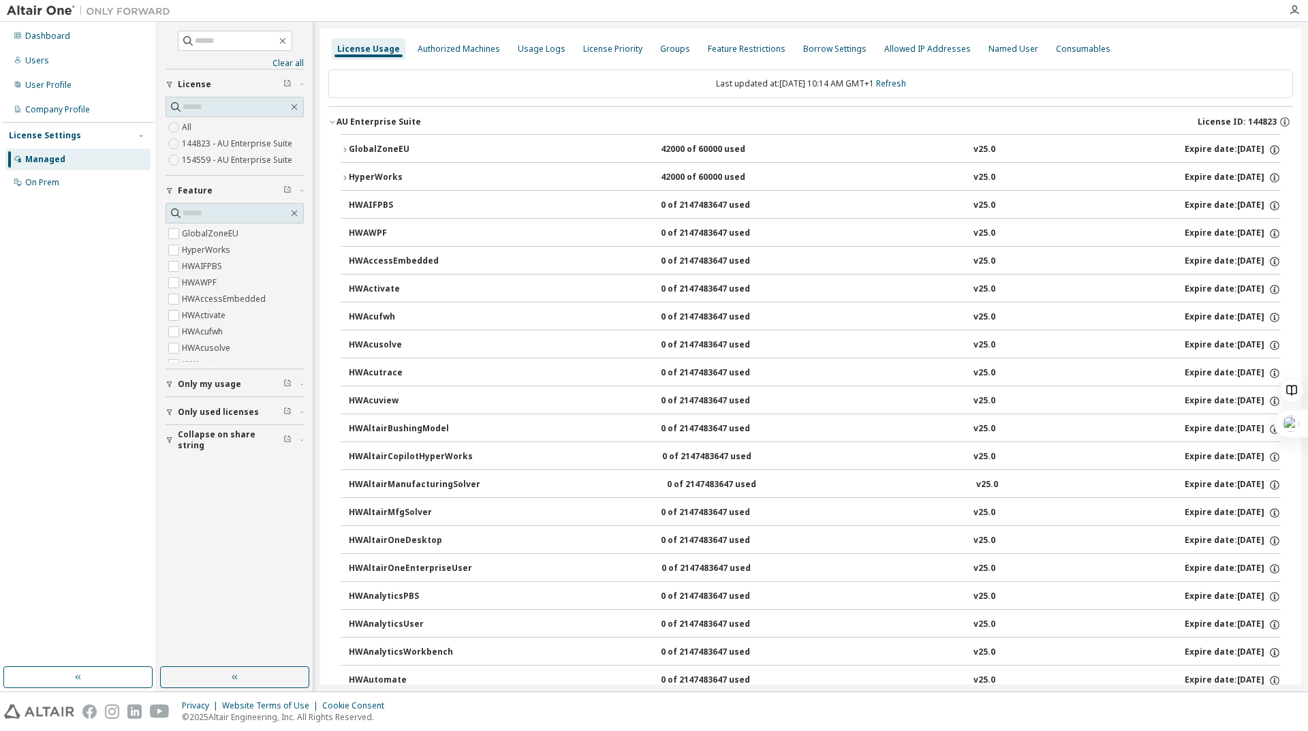
click at [334, 118] on icon "button" at bounding box center [332, 122] width 8 height 8
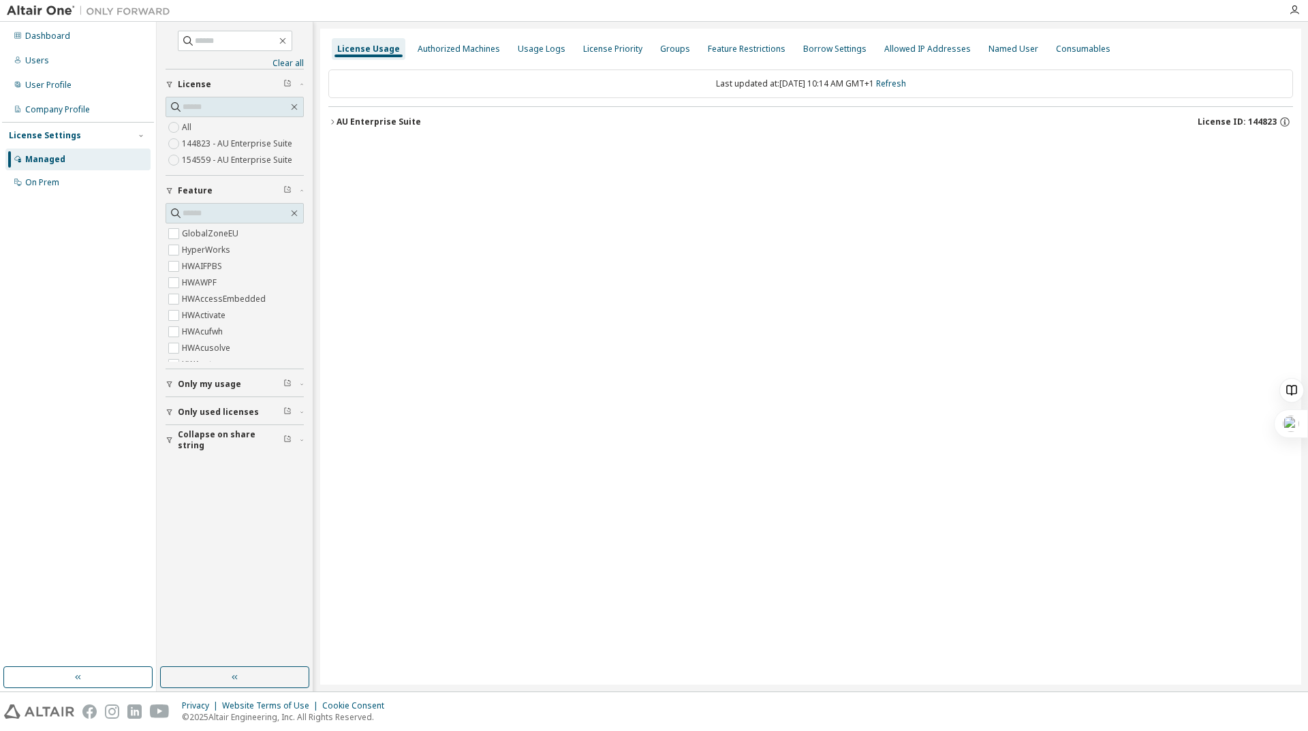
click at [170, 408] on icon "button" at bounding box center [170, 412] width 8 height 8
click at [338, 132] on button "AU Enterprise Suite License ID: 144823" at bounding box center [810, 122] width 965 height 30
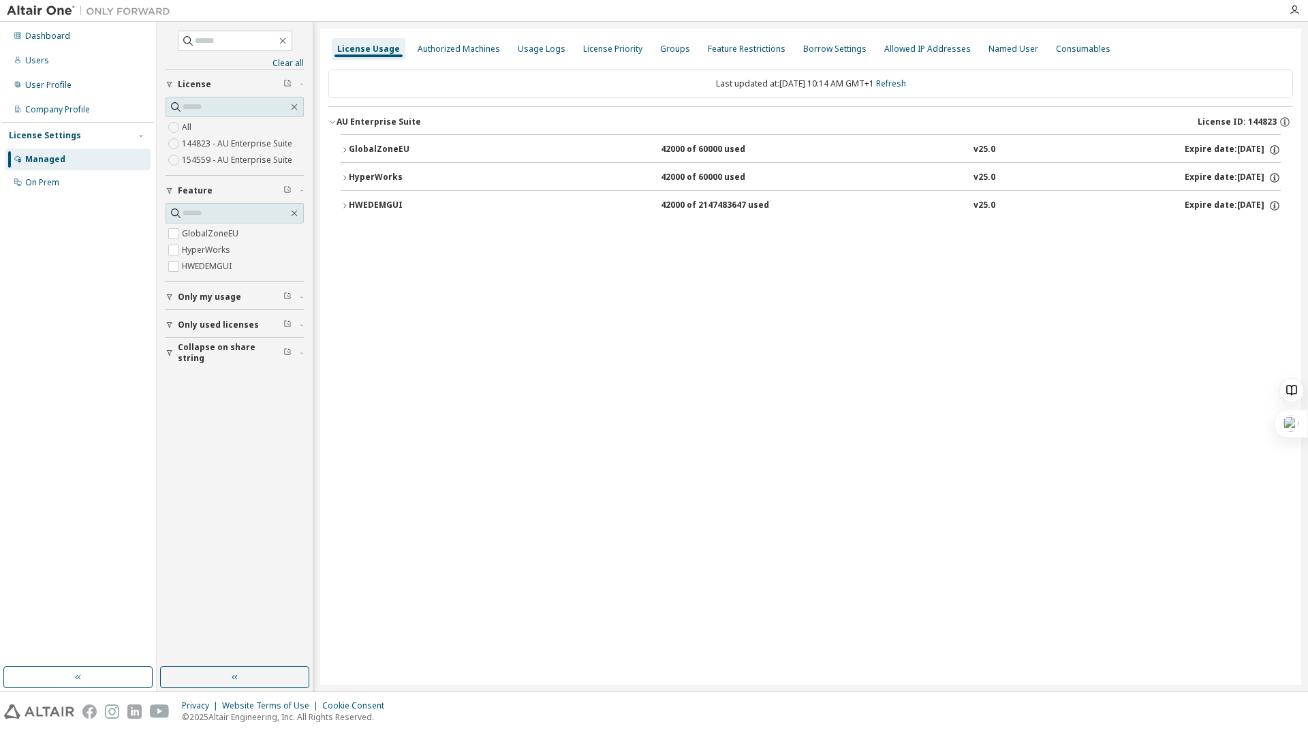
click at [341, 149] on icon "button" at bounding box center [345, 150] width 8 height 8
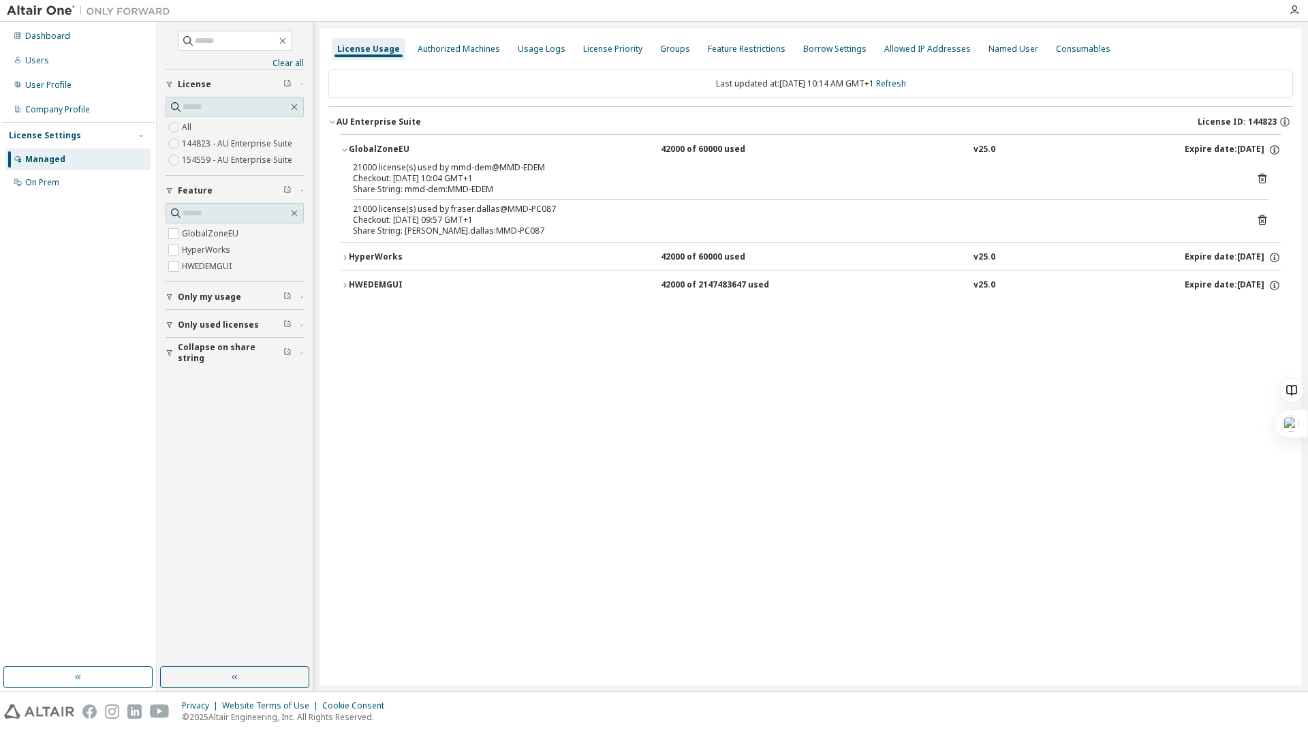
click at [343, 261] on icon "button" at bounding box center [345, 257] width 8 height 8
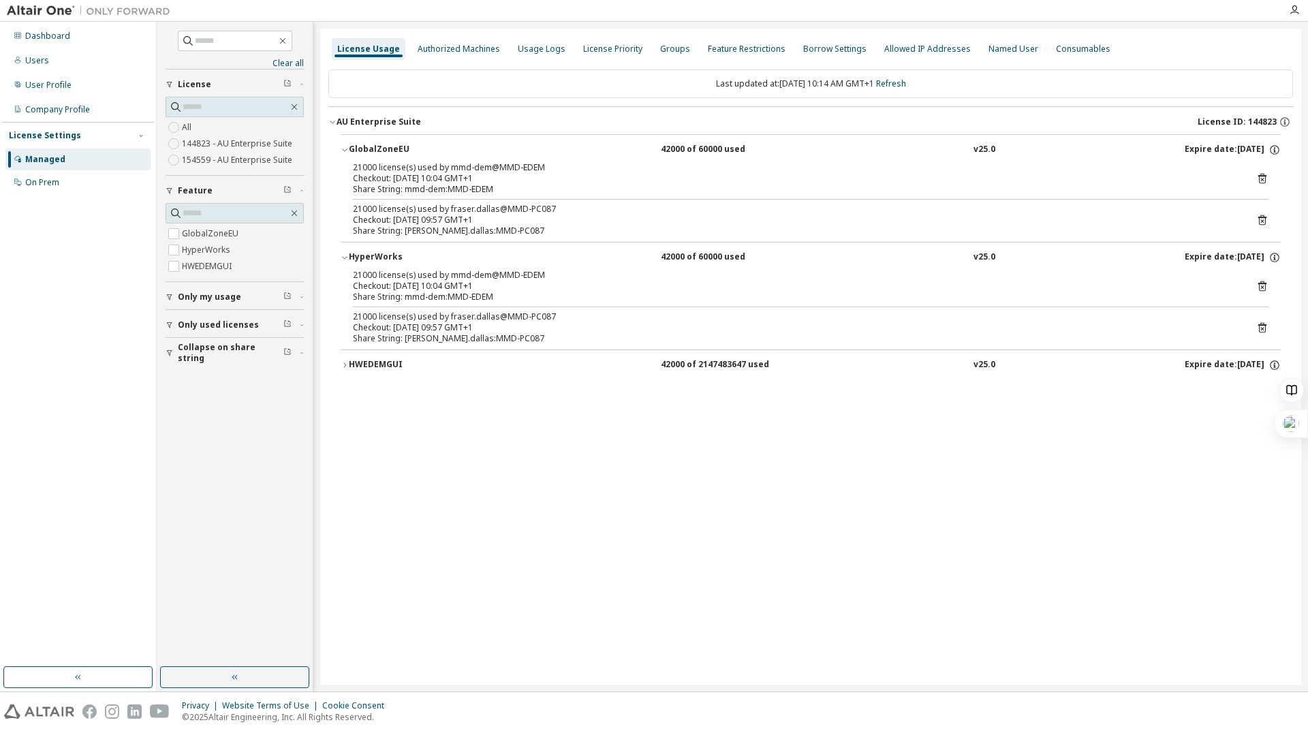
click at [345, 353] on button "HWEDEMGUI 42000 of 2147483647 used v25.0 Expire date: 2026-06-18" at bounding box center [811, 365] width 940 height 30
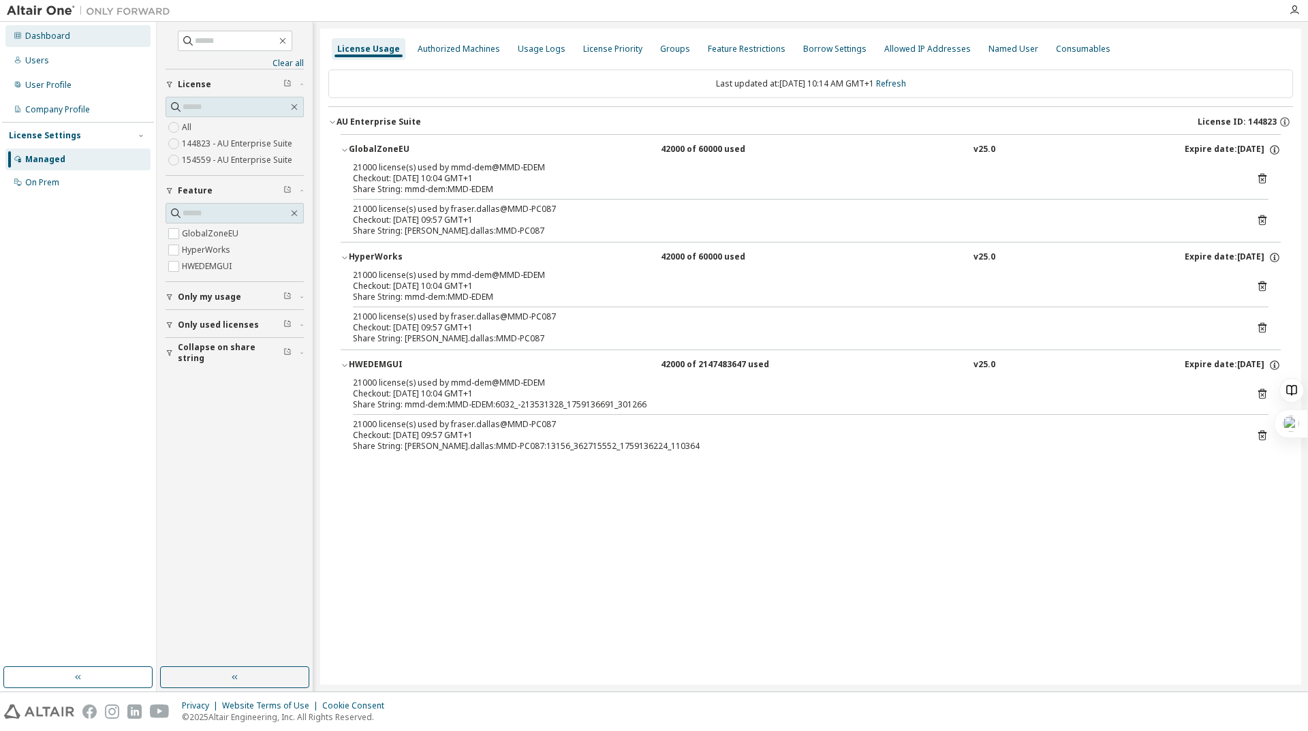
click at [67, 33] on div "Dashboard" at bounding box center [47, 36] width 45 height 11
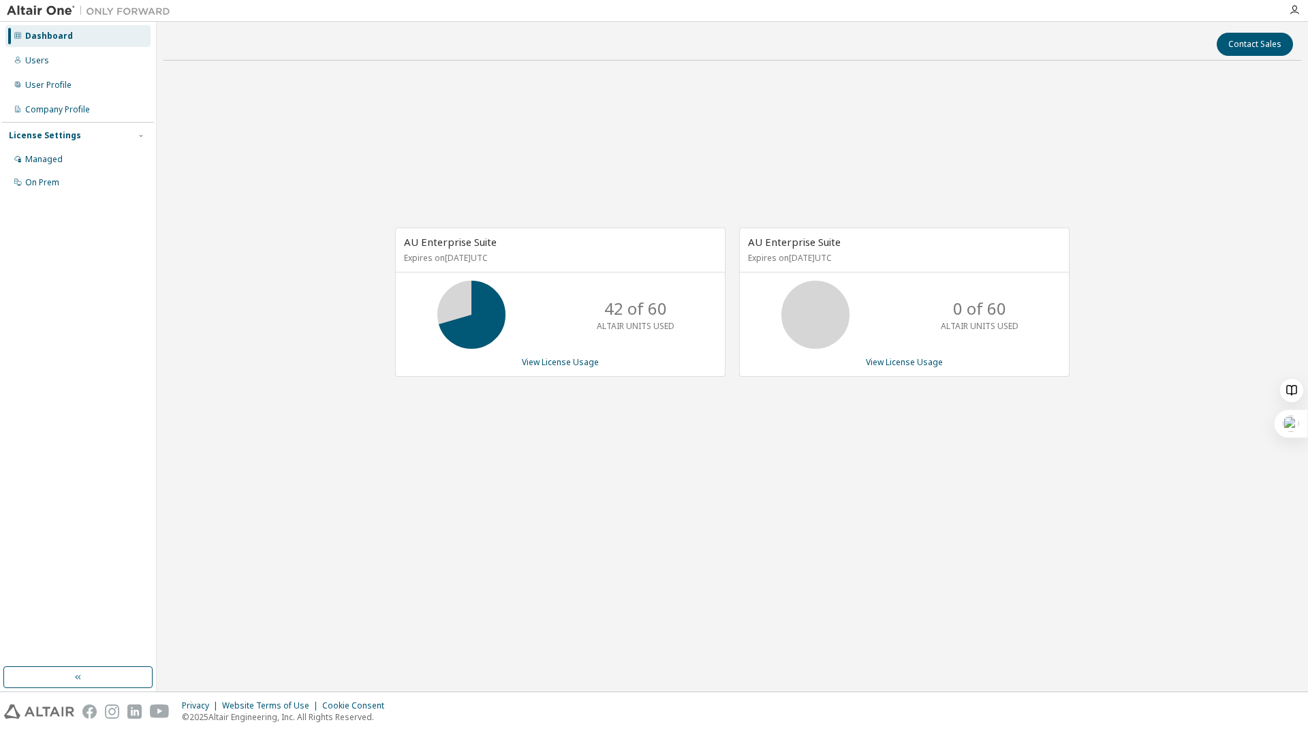
click at [45, 37] on div "Dashboard" at bounding box center [49, 36] width 48 height 11
click at [45, 55] on div "Users" at bounding box center [37, 60] width 24 height 11
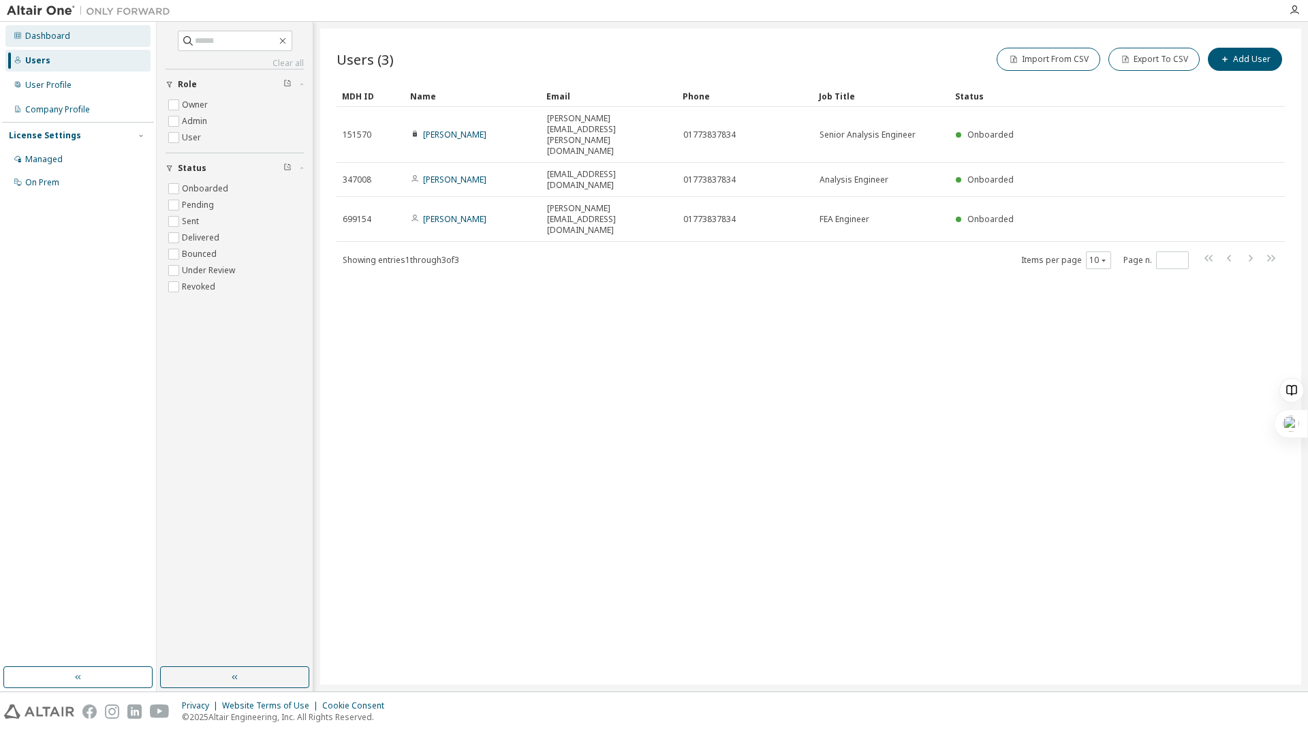
click at [37, 43] on div "Dashboard" at bounding box center [77, 36] width 145 height 22
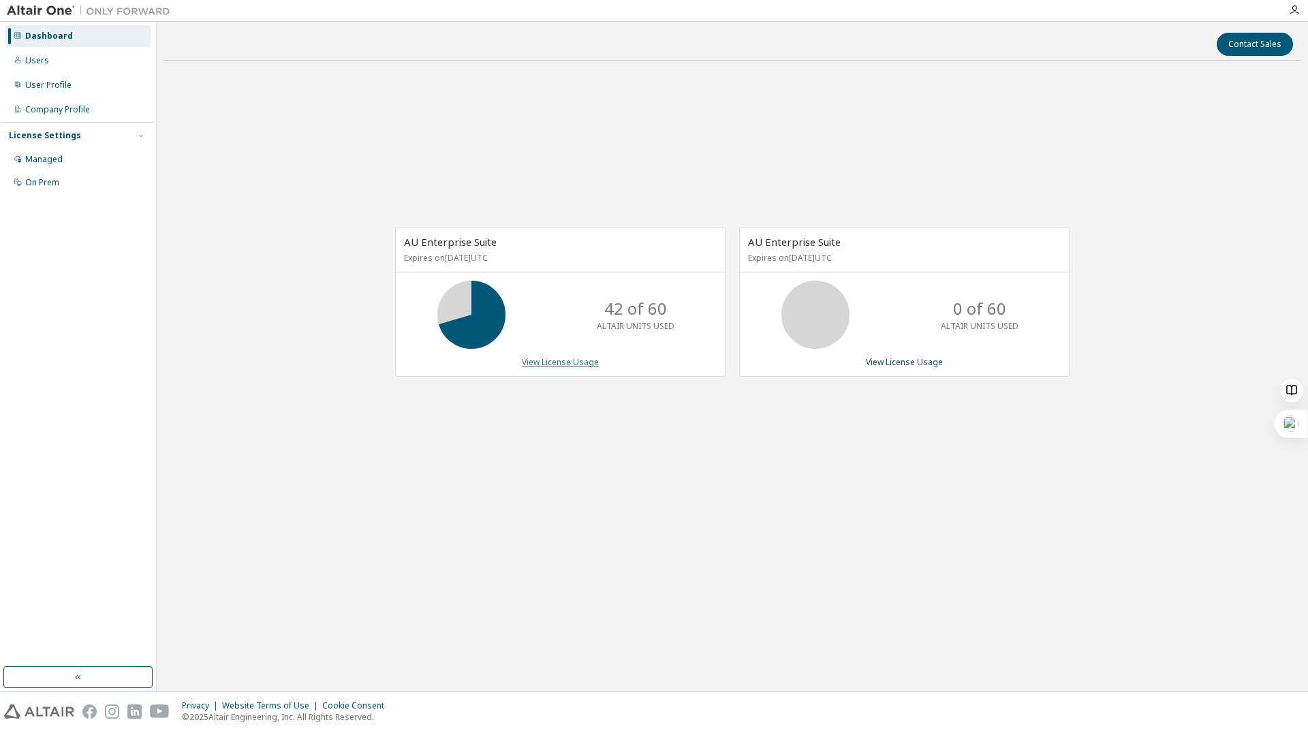
click at [556, 365] on link "View License Usage" at bounding box center [560, 362] width 77 height 12
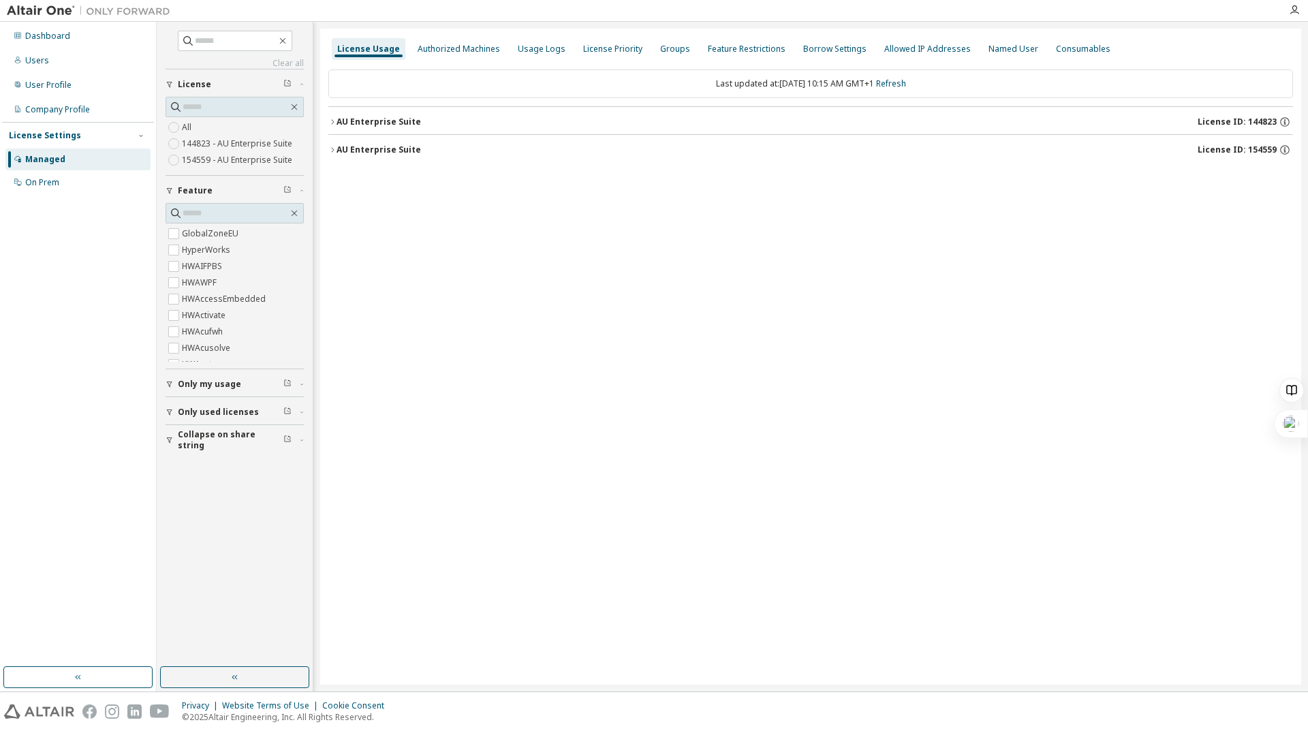
click at [167, 382] on icon "button" at bounding box center [170, 384] width 8 height 8
click at [166, 399] on button "Only used licenses" at bounding box center [235, 412] width 138 height 30
click at [337, 120] on div "AU Enterprise Suite" at bounding box center [379, 122] width 84 height 11
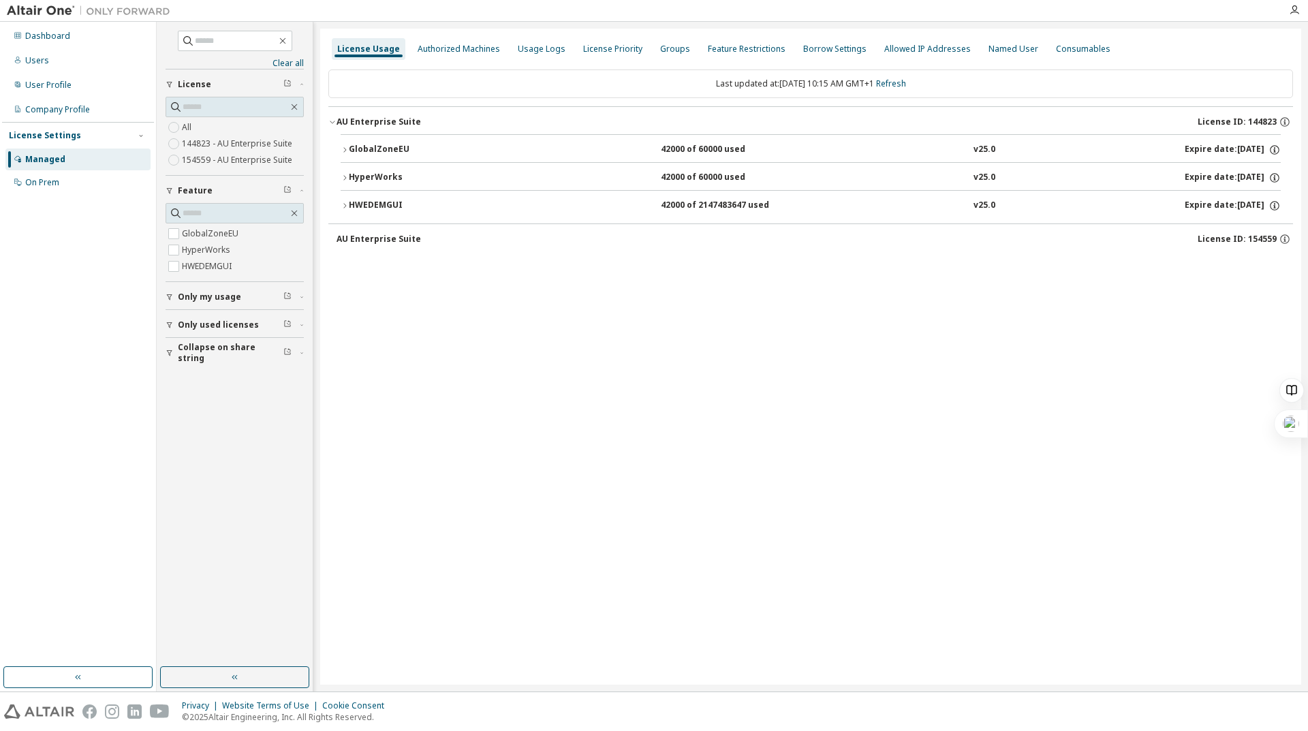
click at [349, 155] on div "GlobalZoneEU" at bounding box center [410, 150] width 123 height 12
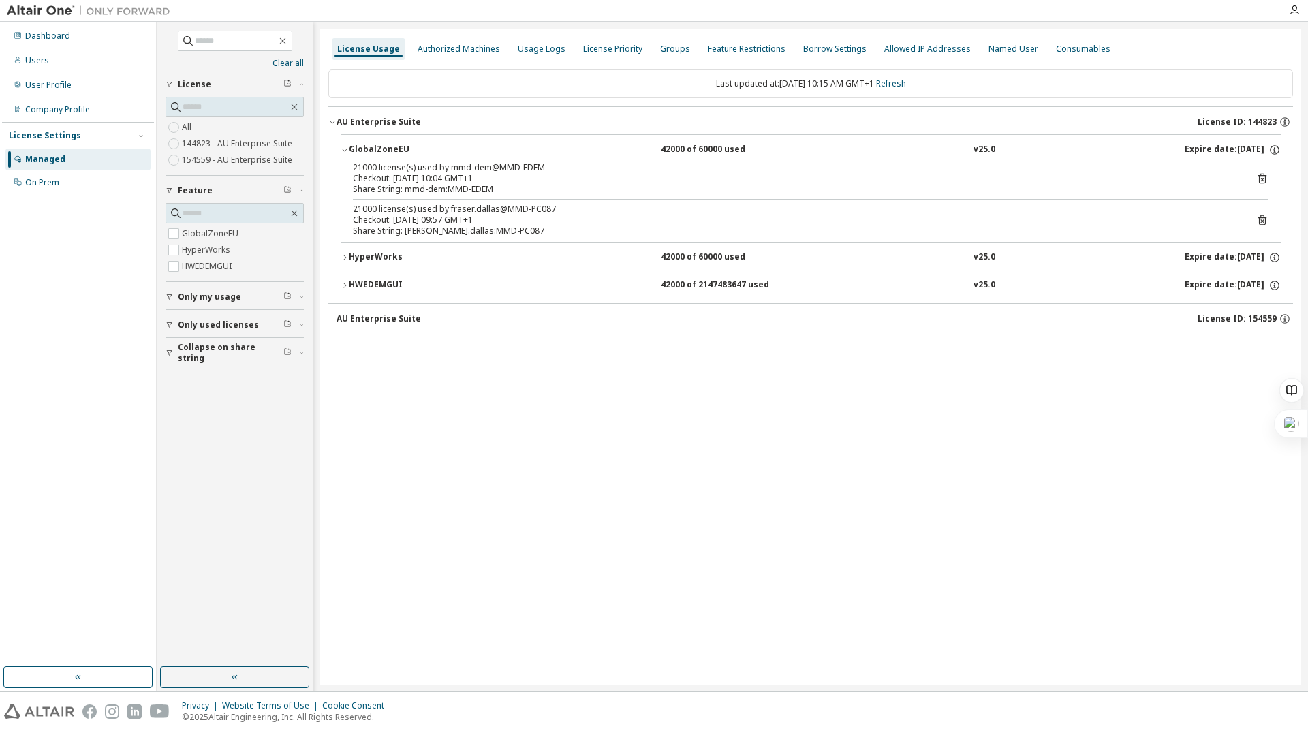
click at [1263, 214] on icon at bounding box center [1262, 220] width 12 height 12
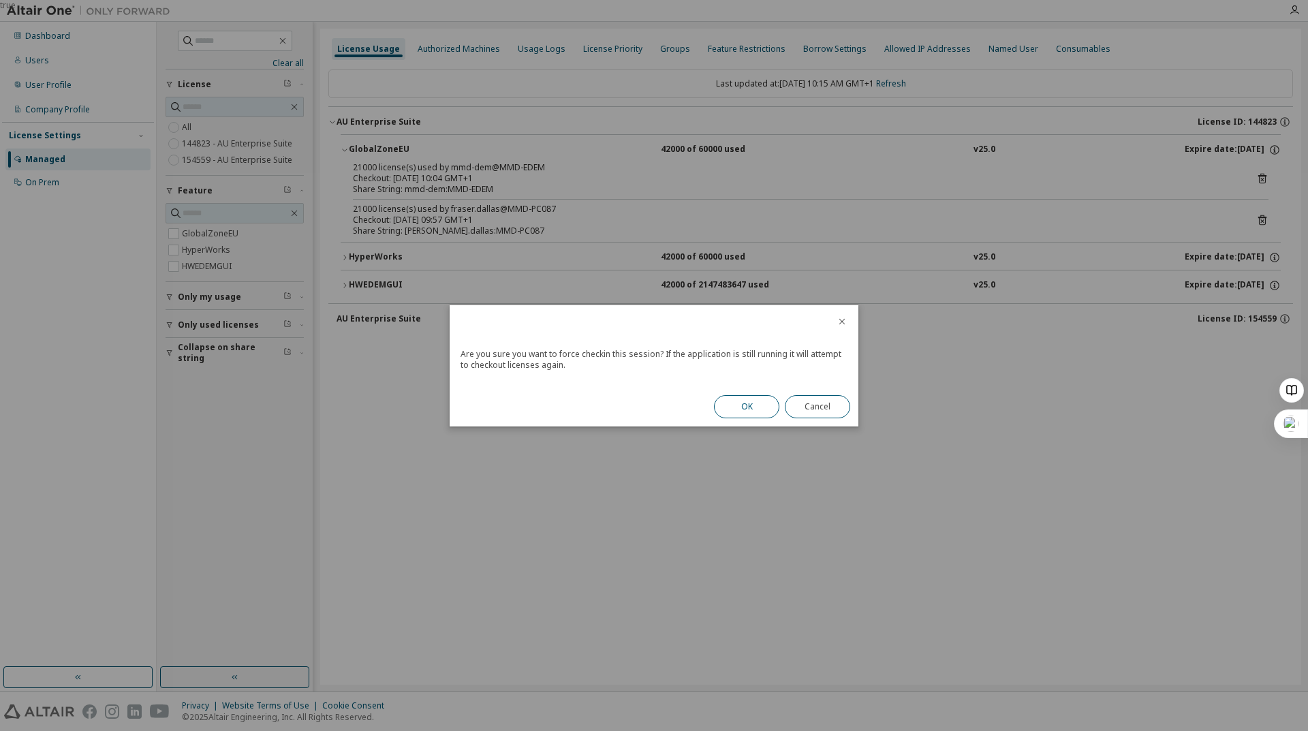
click at [759, 406] on button "OK" at bounding box center [746, 406] width 65 height 23
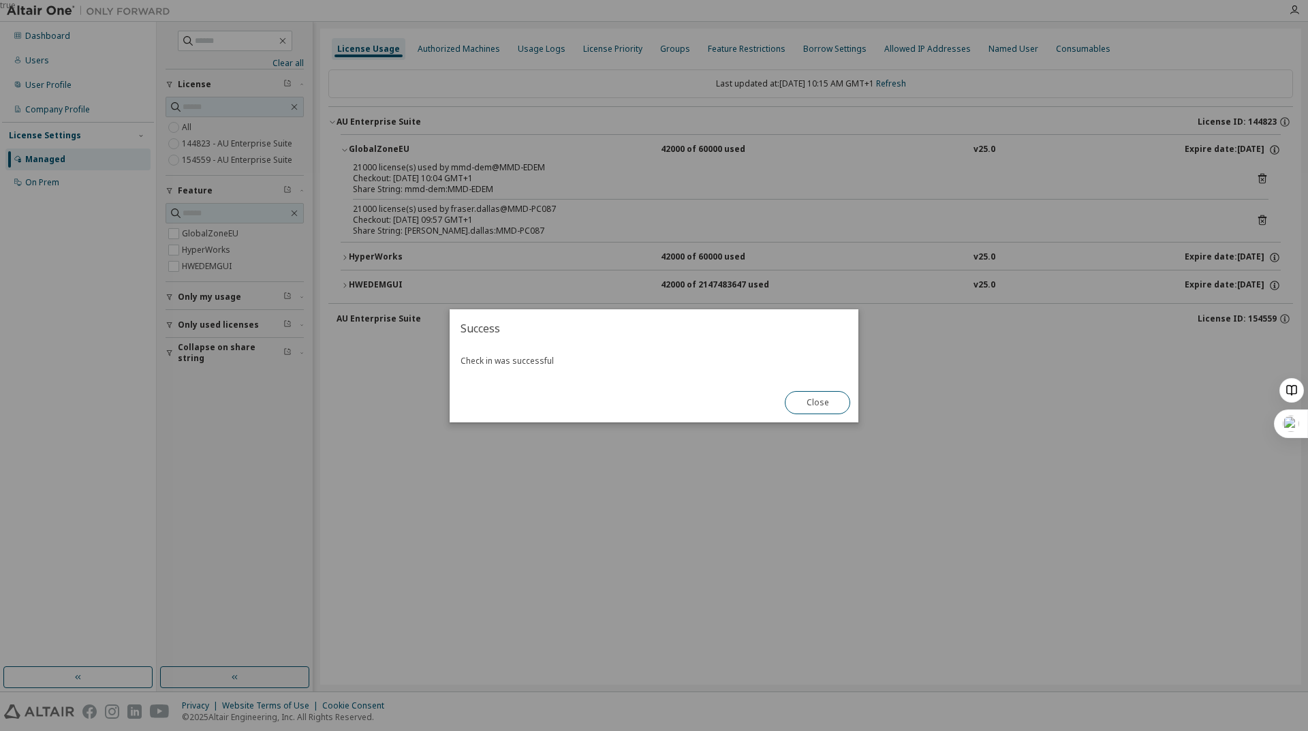
click at [343, 260] on div "true" at bounding box center [654, 365] width 1308 height 731
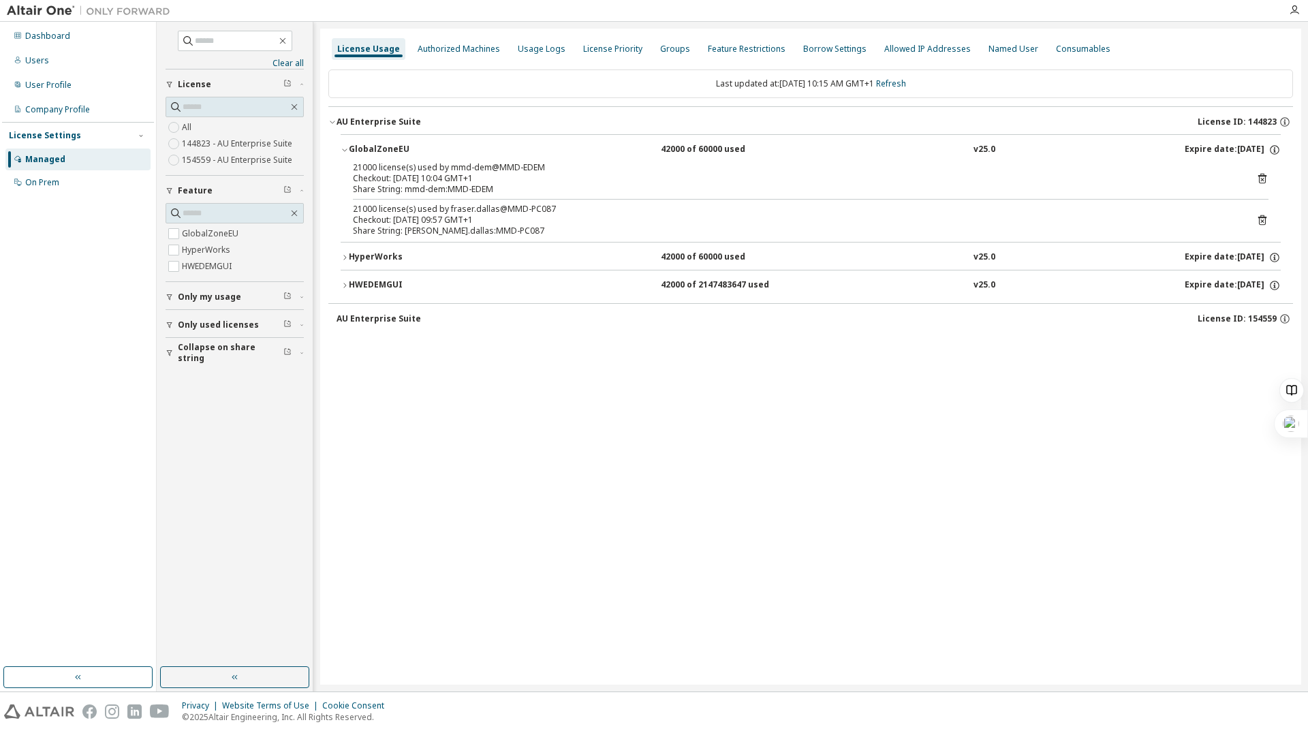
click at [352, 255] on div "HyperWorks" at bounding box center [410, 257] width 123 height 12
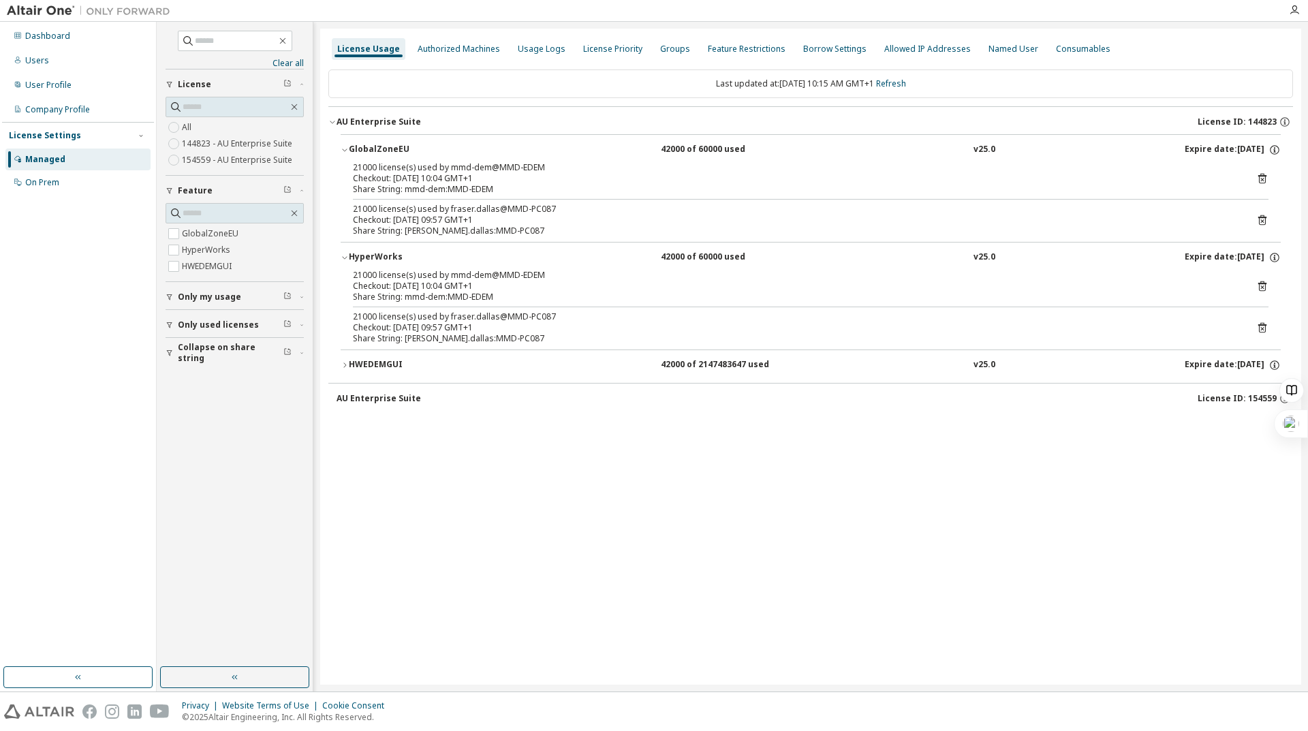
click at [1258, 328] on icon at bounding box center [1262, 328] width 12 height 12
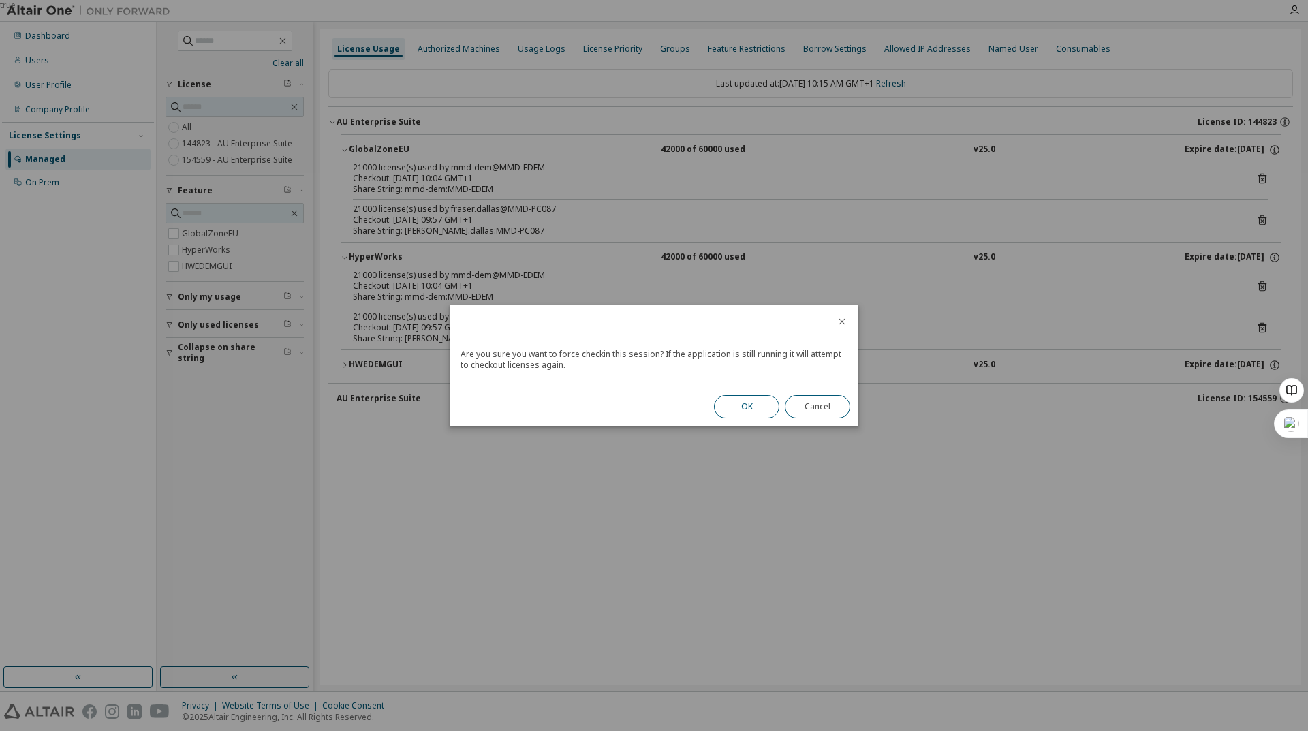
click at [737, 407] on button "OK" at bounding box center [746, 406] width 65 height 23
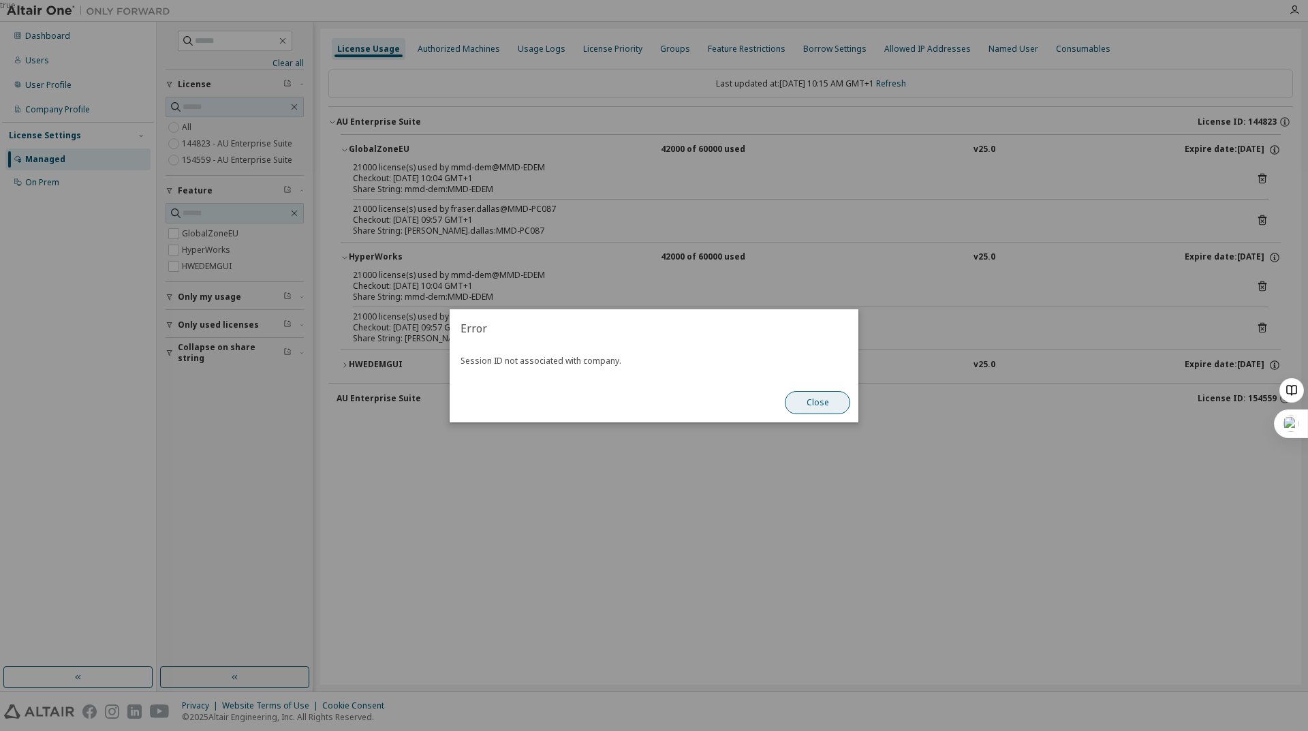
click at [819, 405] on button "Close" at bounding box center [817, 402] width 65 height 23
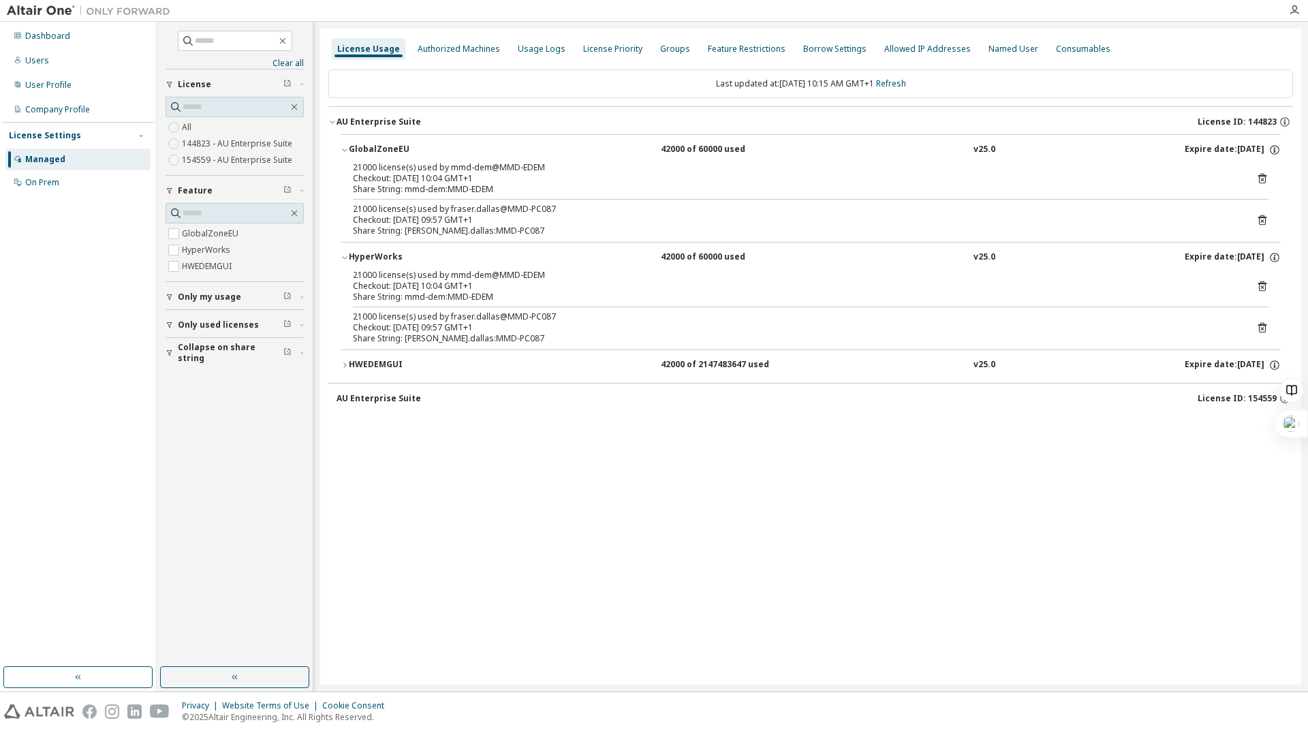
click at [345, 359] on button "HWEDEMGUI 42000 of 2147483647 used v25.0 Expire date: 2026-06-18" at bounding box center [811, 365] width 940 height 30
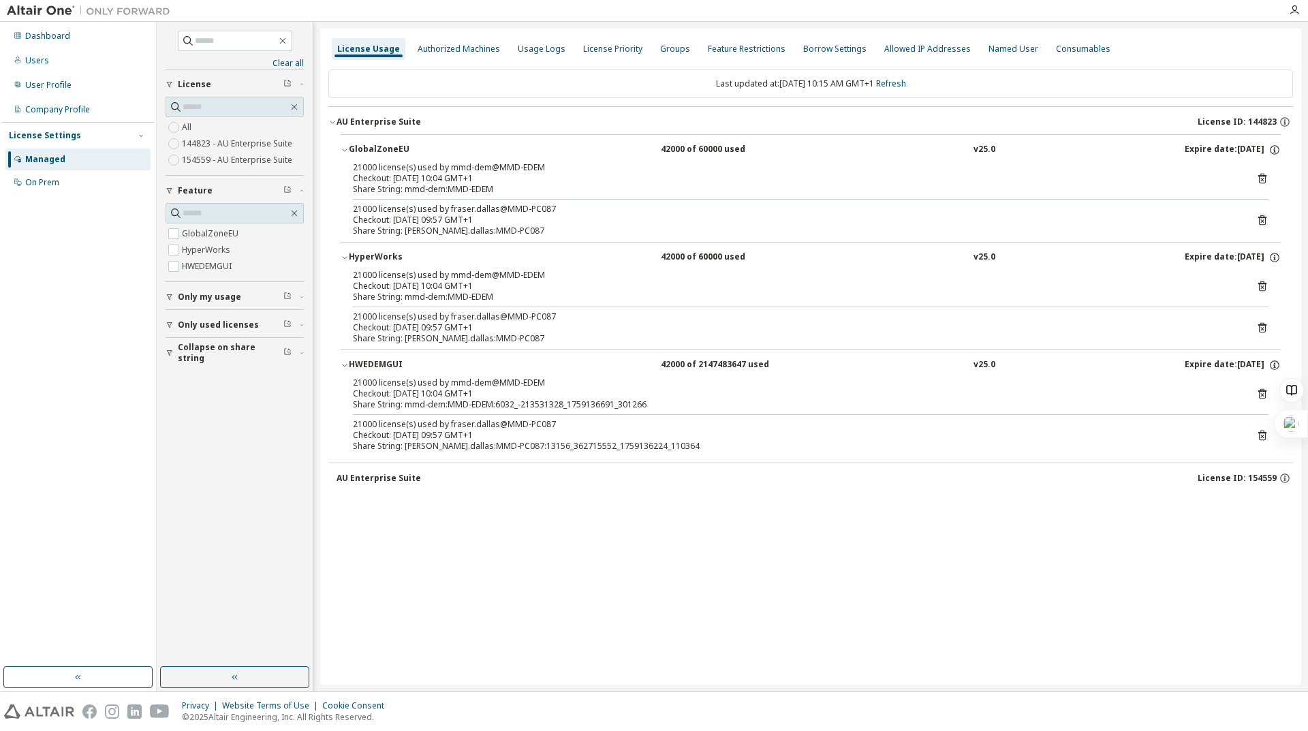
click at [1266, 435] on icon at bounding box center [1263, 436] width 8 height 10
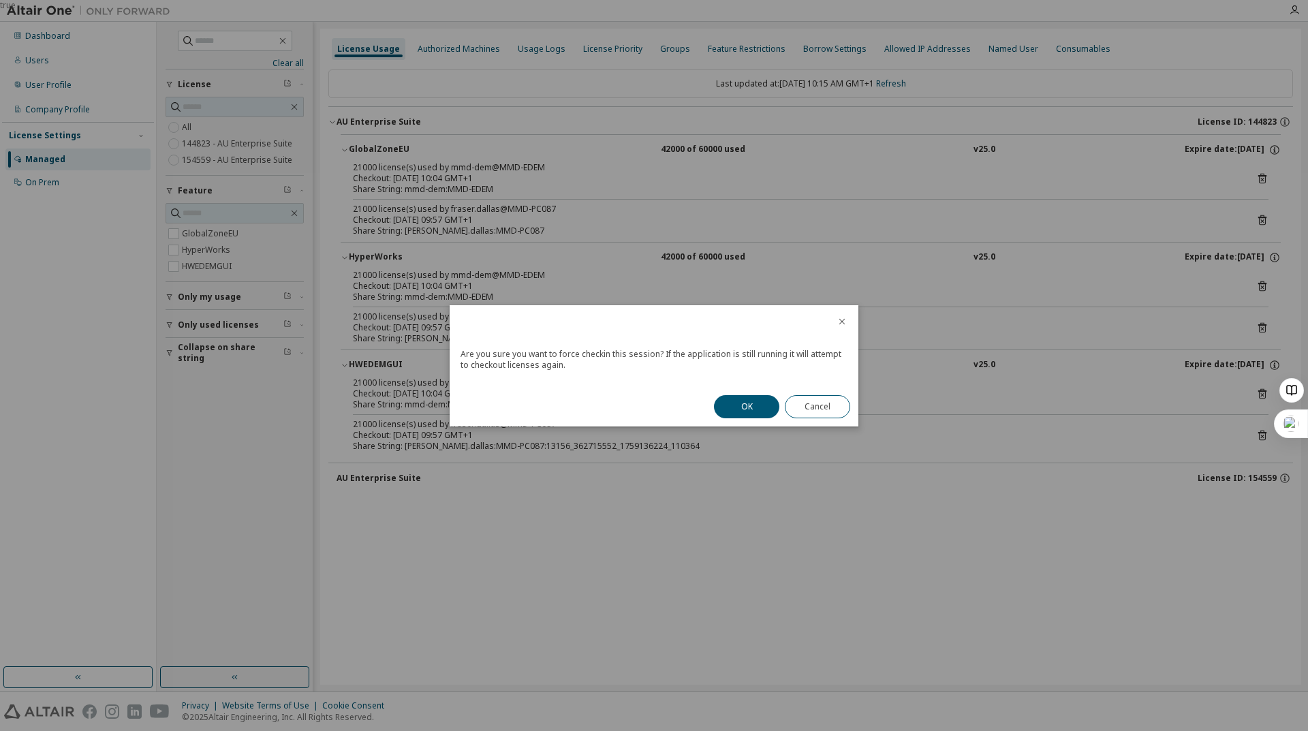
click at [734, 395] on div "OK Cancel" at bounding box center [782, 407] width 153 height 40
click at [741, 412] on button "OK" at bounding box center [746, 406] width 65 height 23
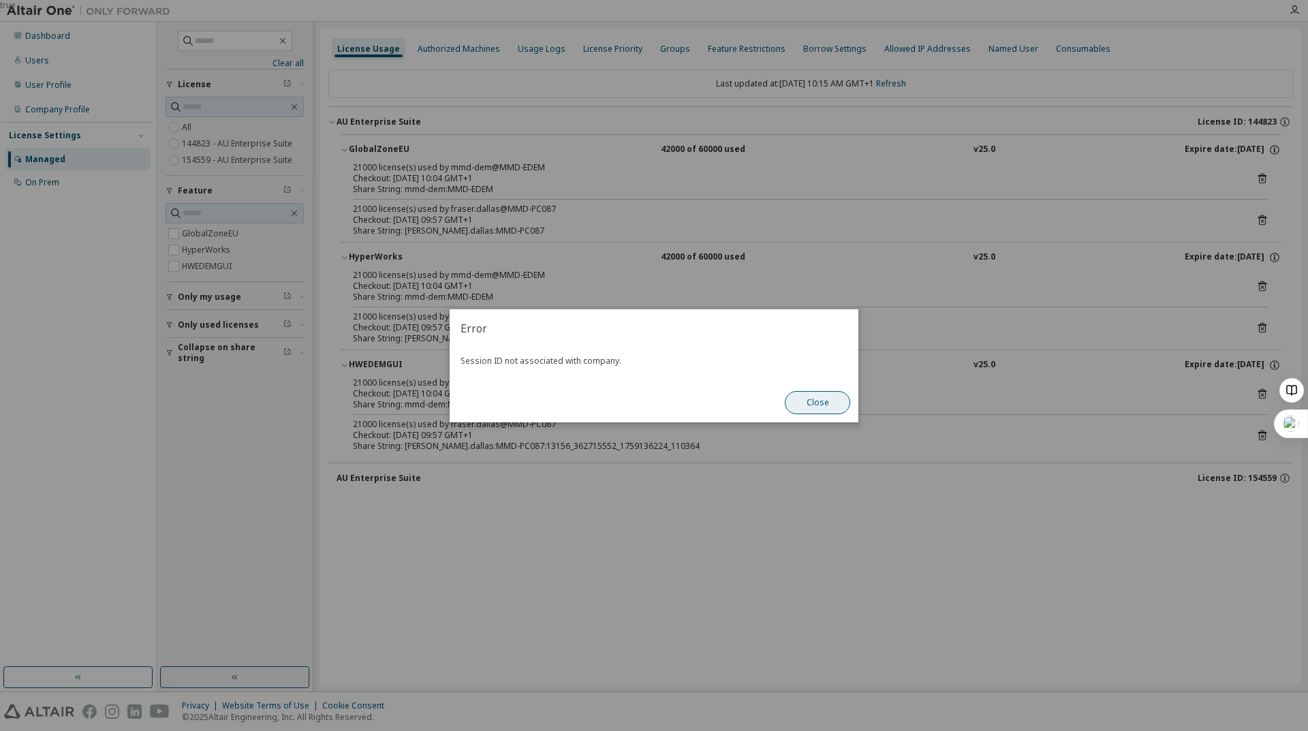
click at [845, 409] on button "Close" at bounding box center [817, 402] width 65 height 23
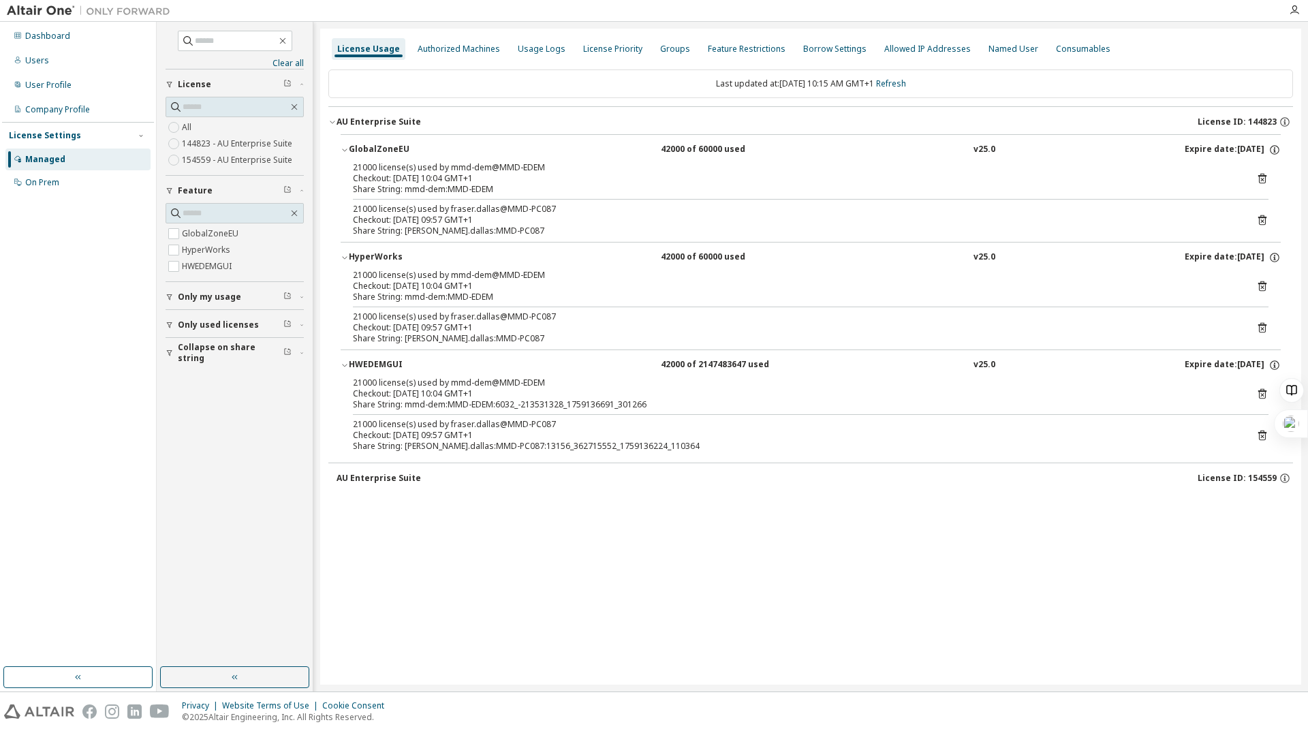
click at [1265, 329] on icon at bounding box center [1262, 328] width 12 height 12
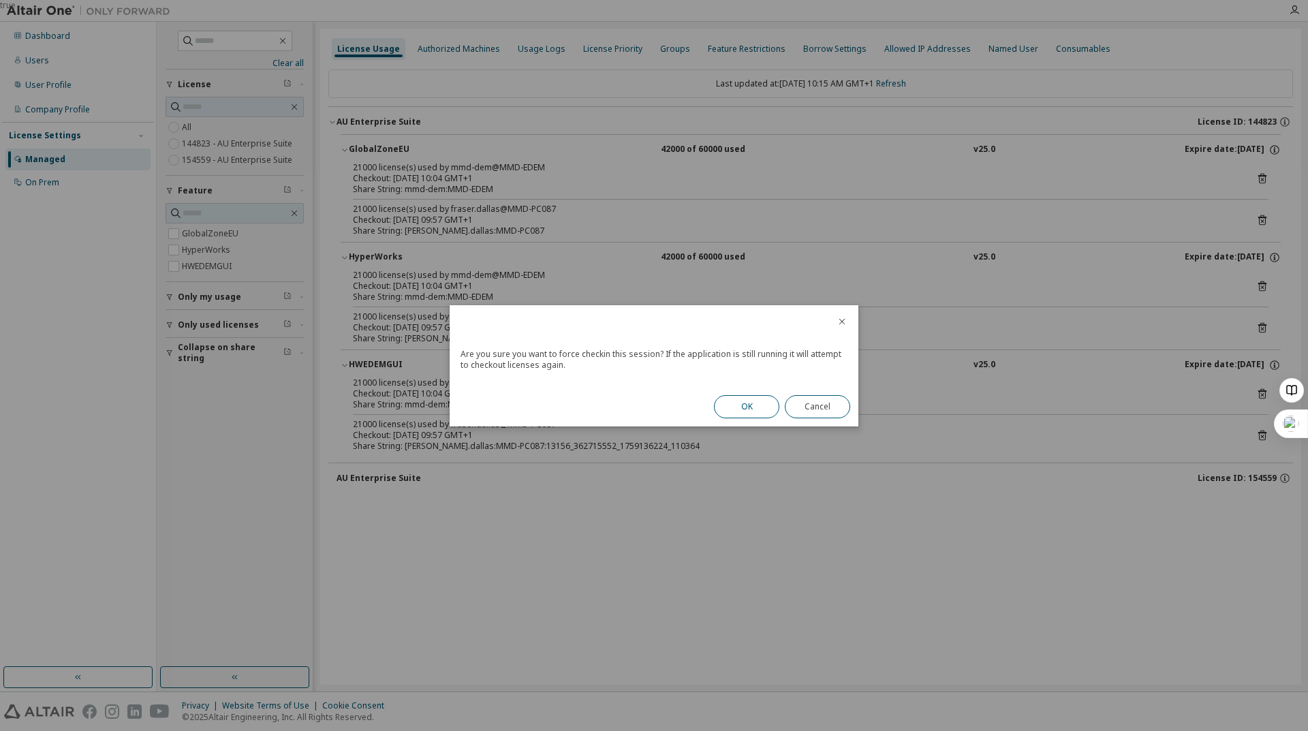
click at [735, 405] on button "OK" at bounding box center [746, 406] width 65 height 23
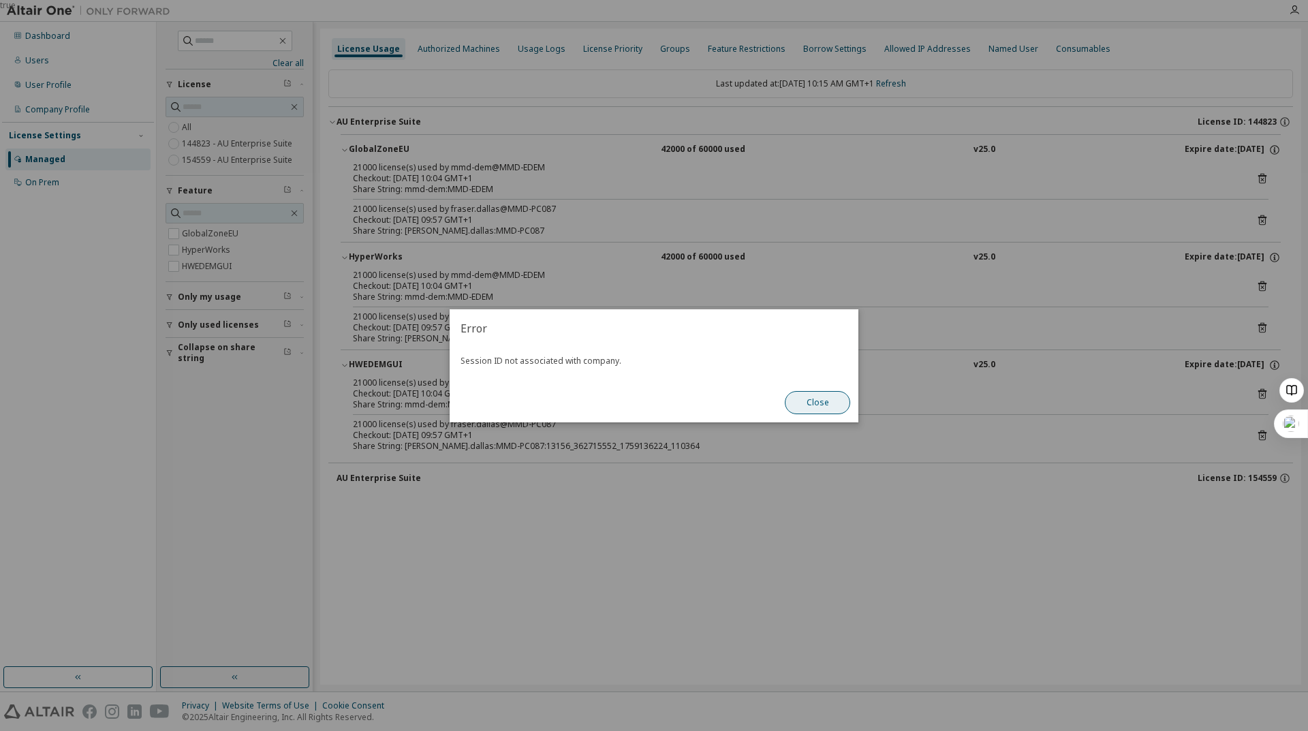
click at [827, 405] on button "Close" at bounding box center [817, 402] width 65 height 23
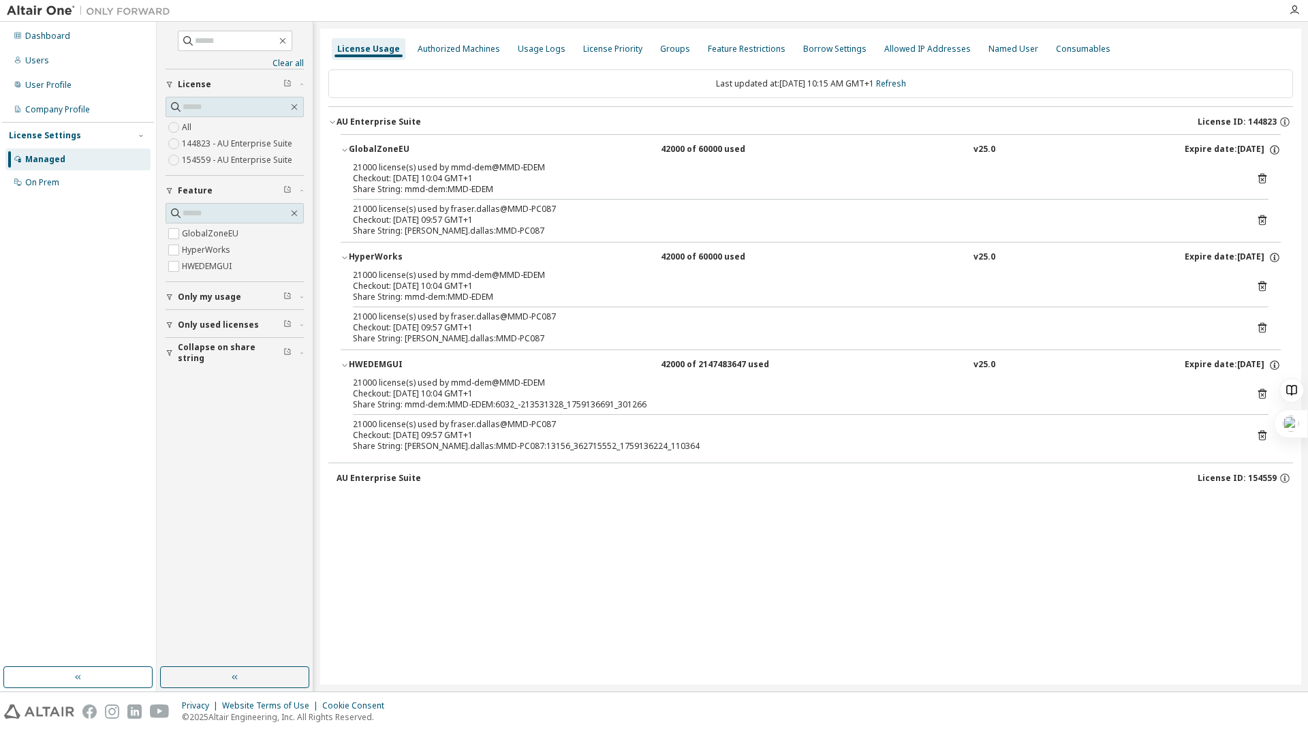
click at [1259, 219] on icon at bounding box center [1262, 220] width 12 height 12
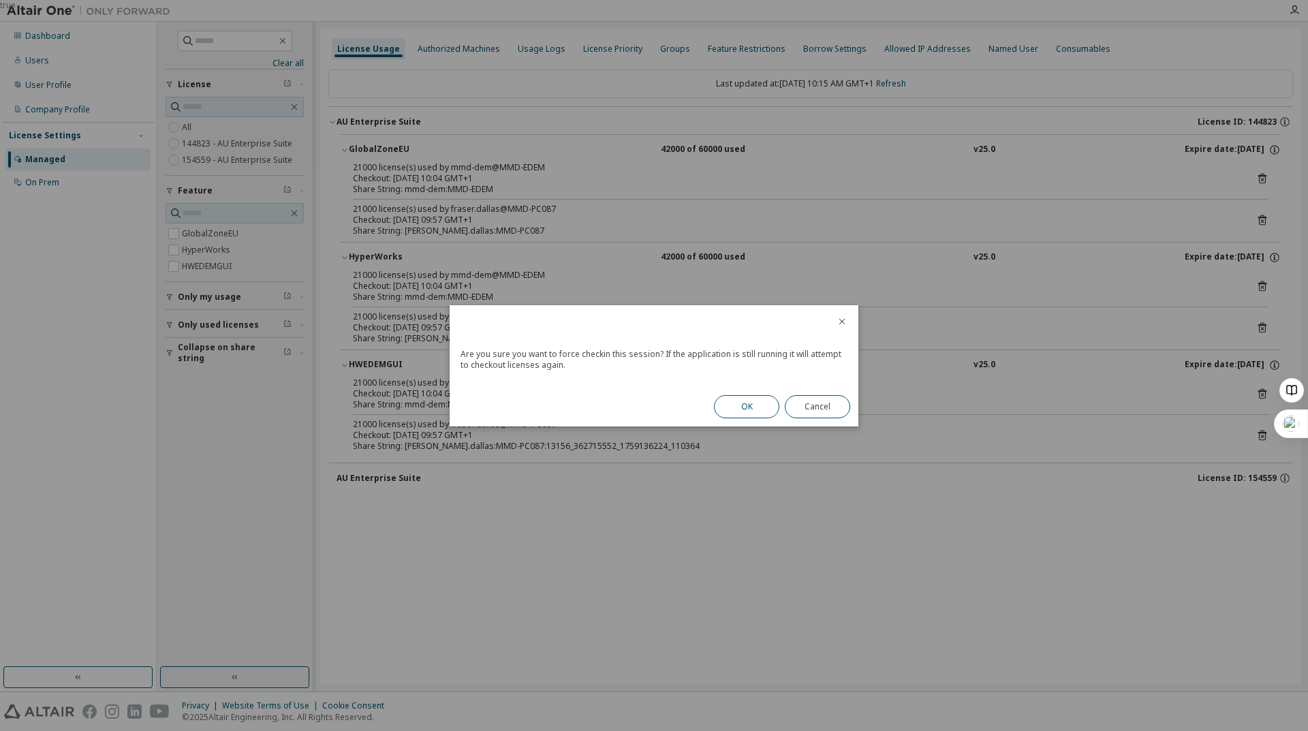
click at [748, 410] on button "OK" at bounding box center [746, 406] width 65 height 23
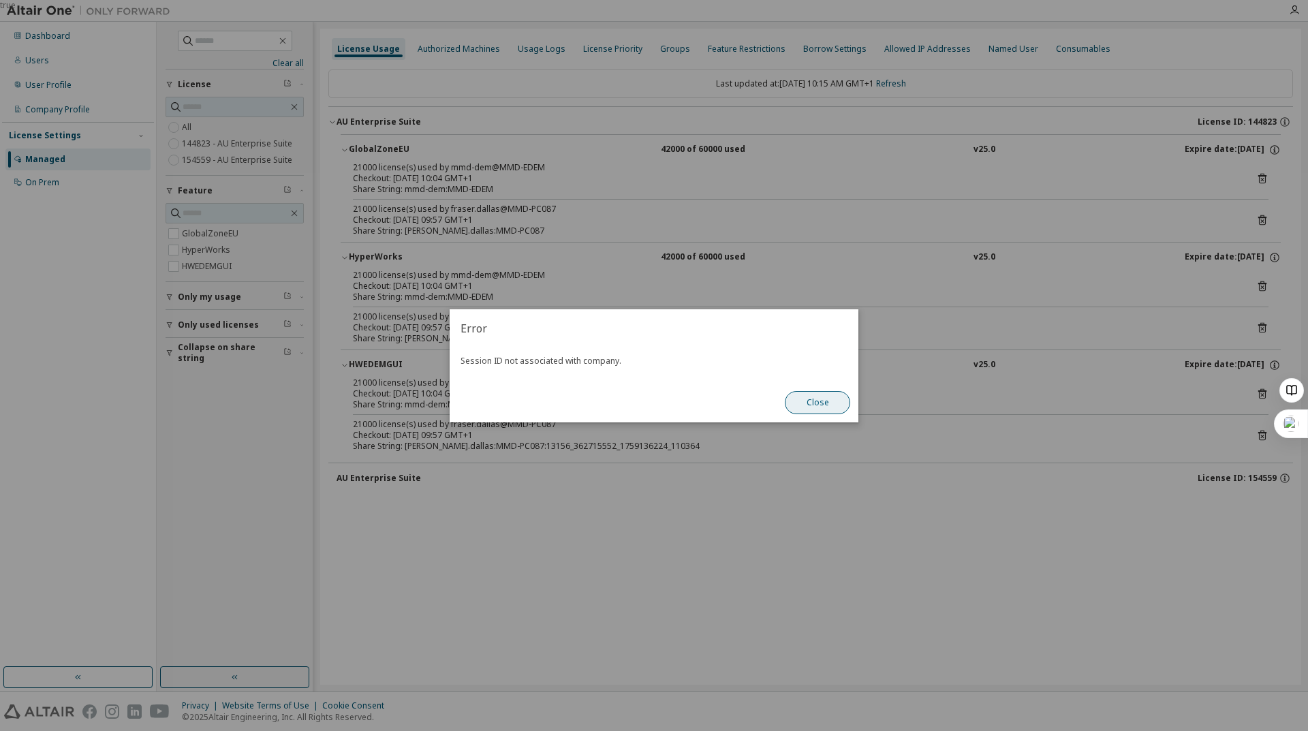
click at [840, 409] on button "Close" at bounding box center [817, 402] width 65 height 23
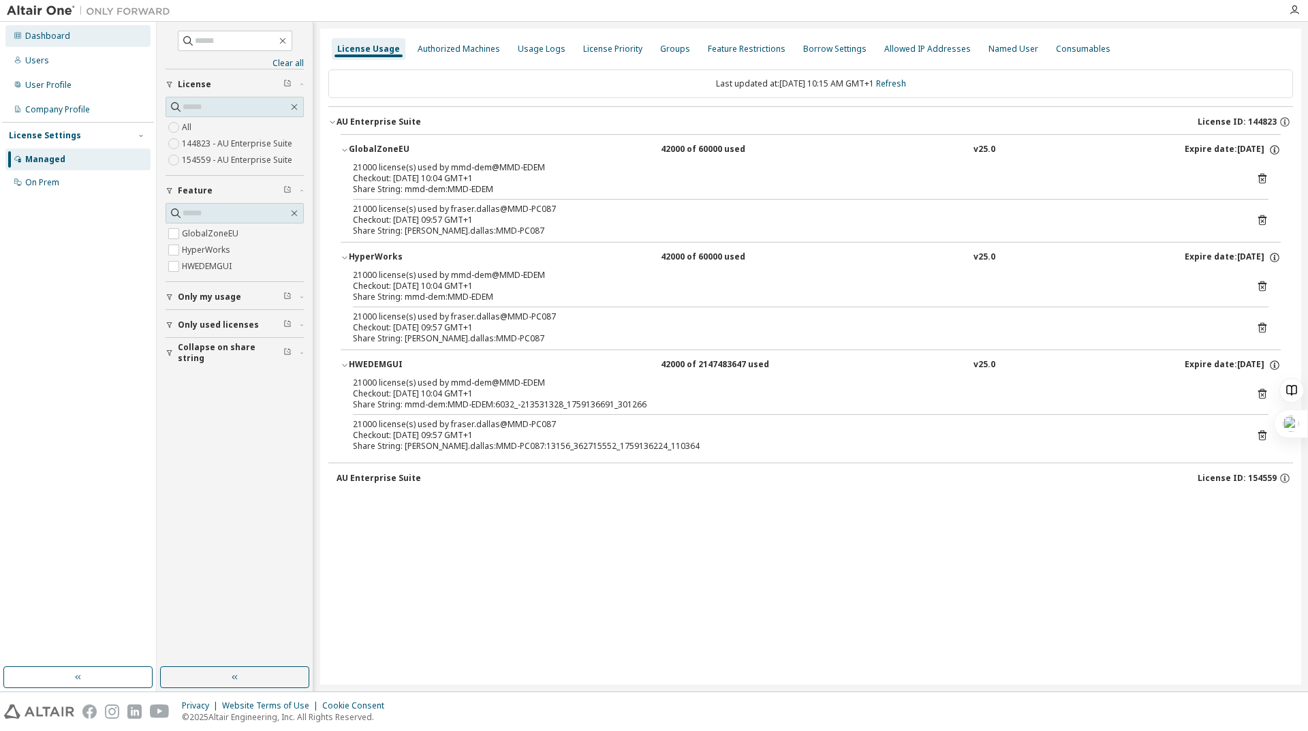
click at [58, 36] on div "Dashboard" at bounding box center [47, 36] width 45 height 11
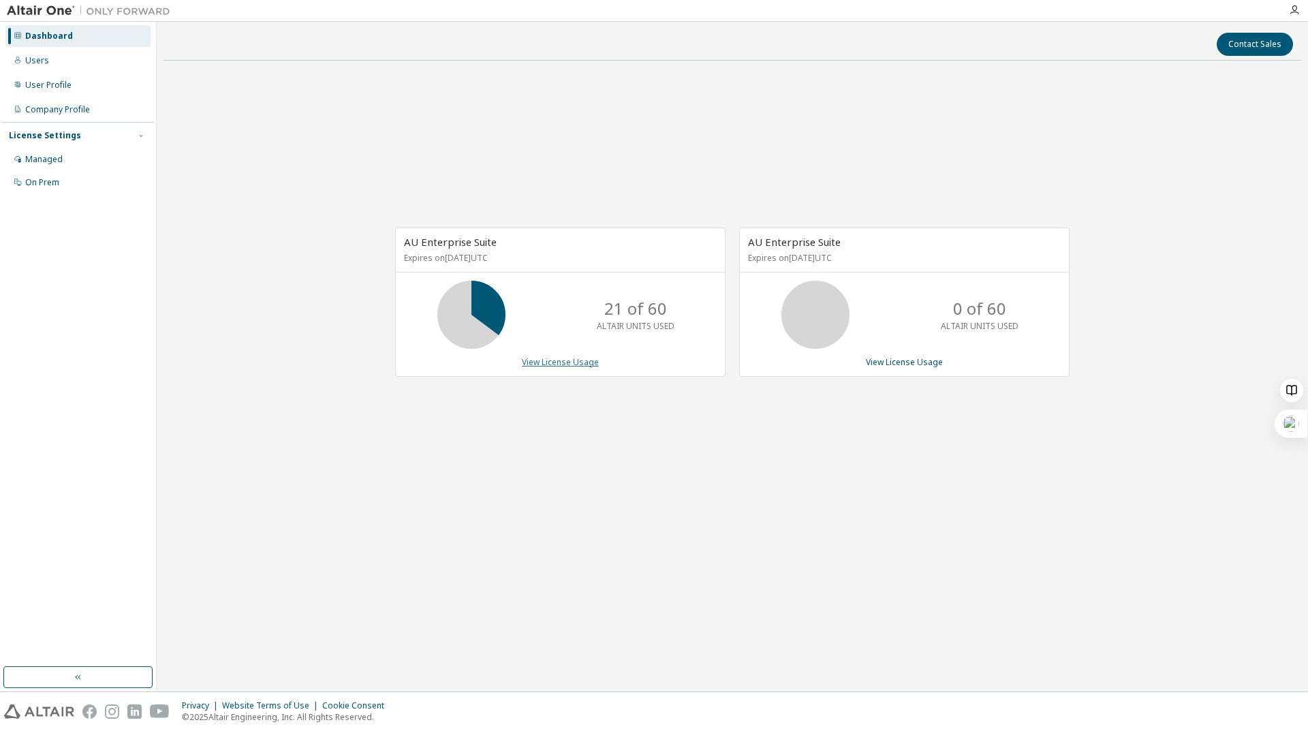
click at [576, 363] on link "View License Usage" at bounding box center [560, 362] width 77 height 12
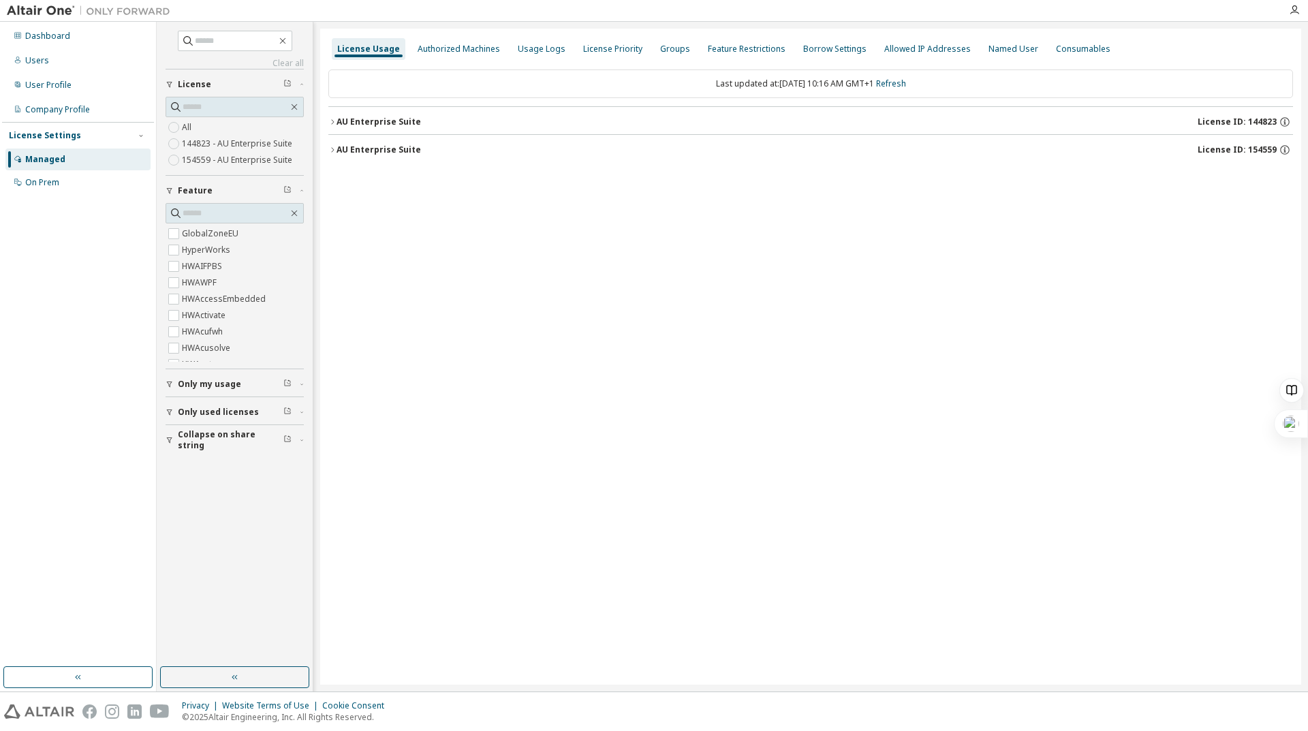
click at [335, 119] on icon "button" at bounding box center [332, 122] width 8 height 8
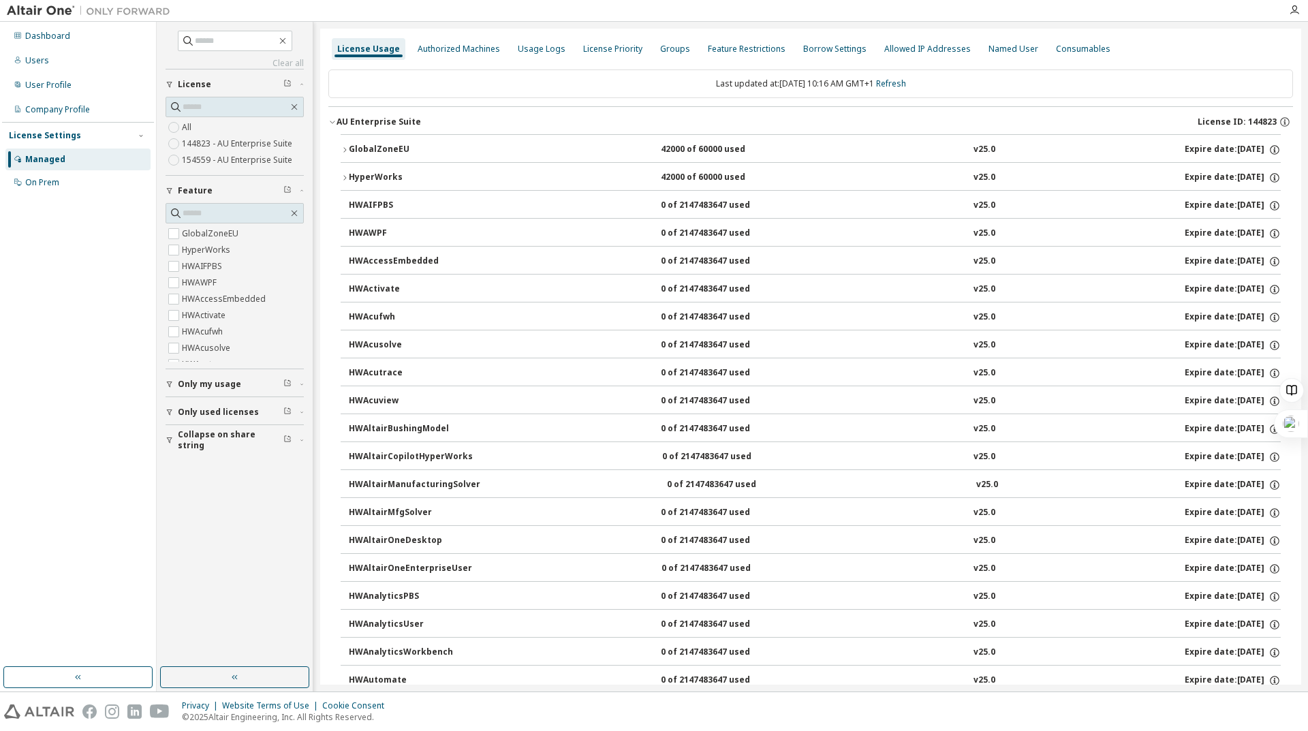
click at [350, 147] on div "GlobalZoneEU" at bounding box center [410, 150] width 123 height 12
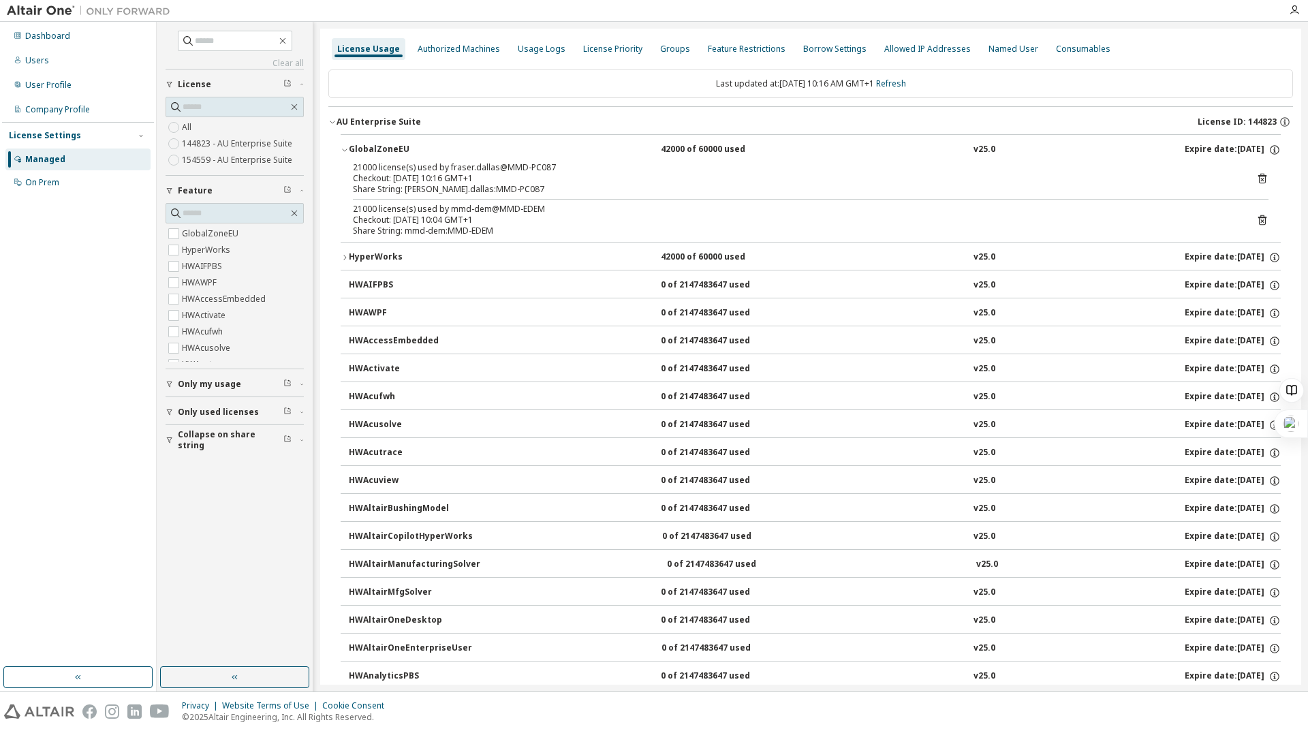
click at [1259, 216] on icon at bounding box center [1263, 220] width 8 height 10
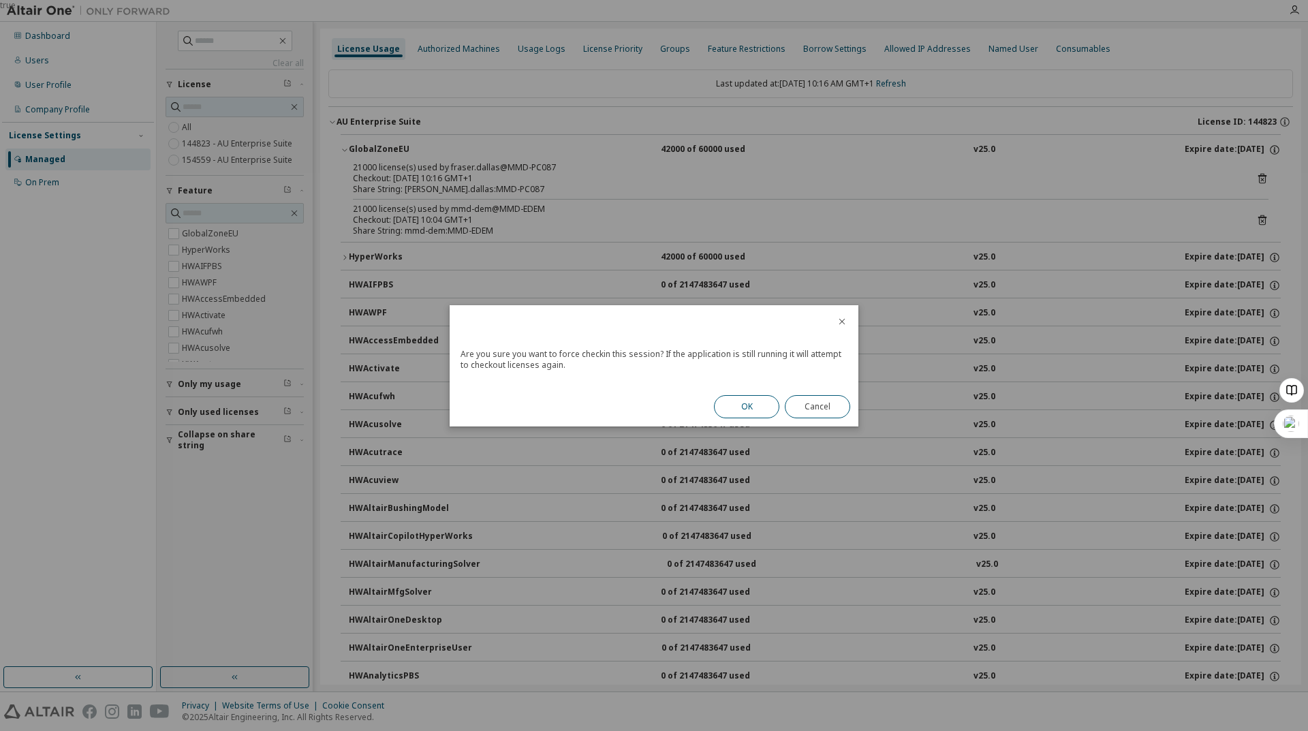
click at [765, 401] on button "OK" at bounding box center [746, 406] width 65 height 23
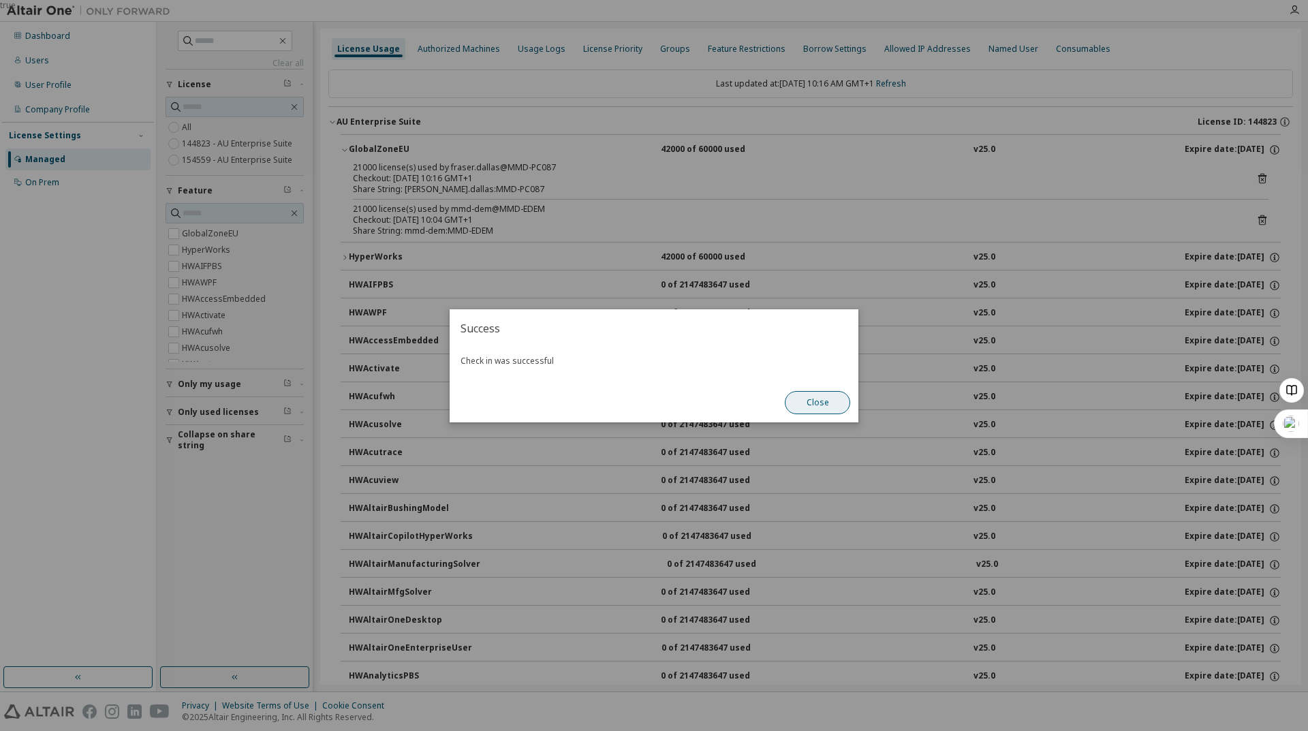
click at [817, 402] on button "Close" at bounding box center [817, 402] width 65 height 23
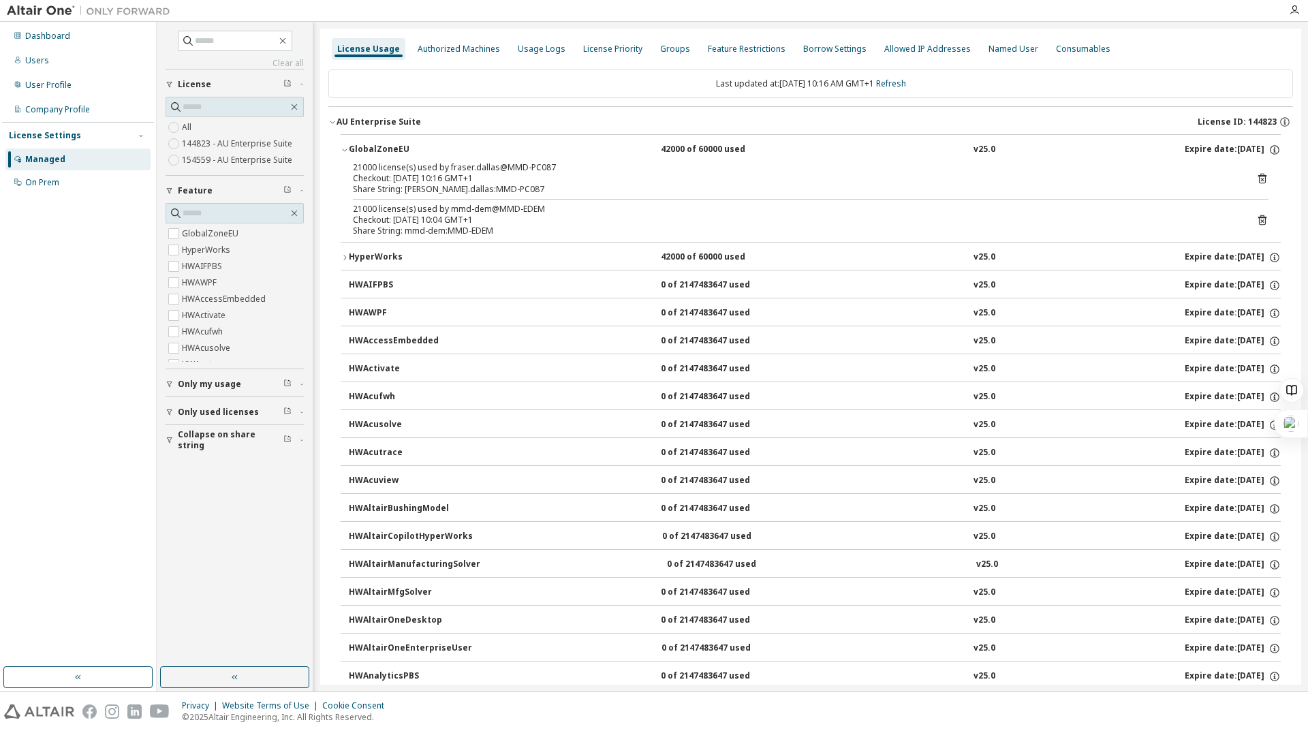
click at [1259, 179] on icon at bounding box center [1263, 179] width 8 height 10
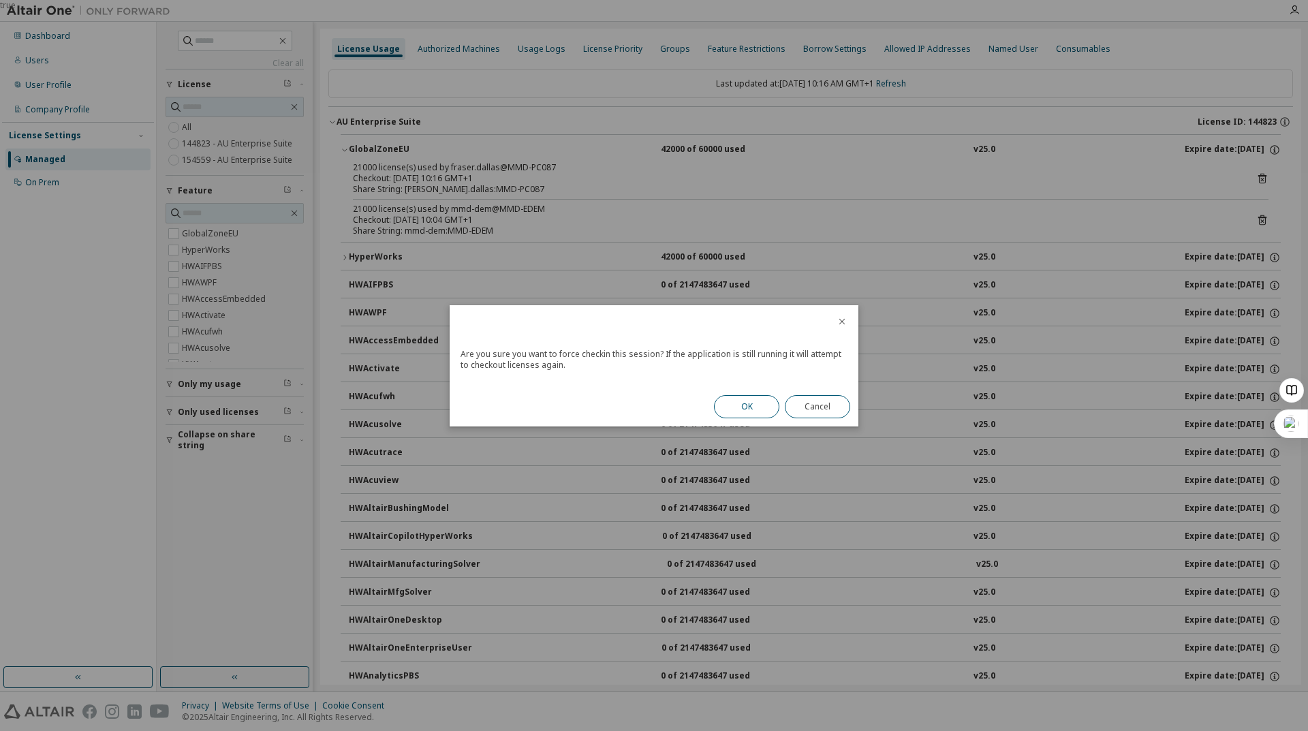
click at [739, 402] on button "OK" at bounding box center [746, 406] width 65 height 23
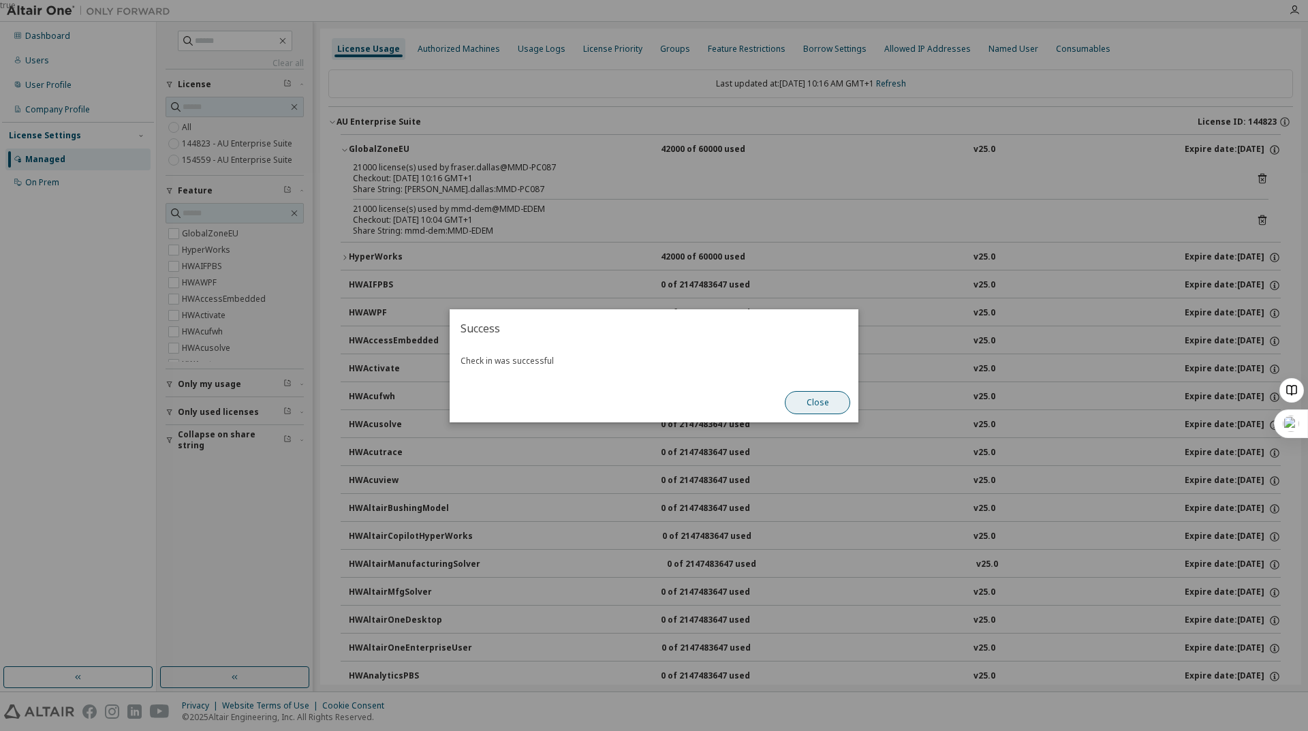
click at [818, 403] on button "Close" at bounding box center [817, 402] width 65 height 23
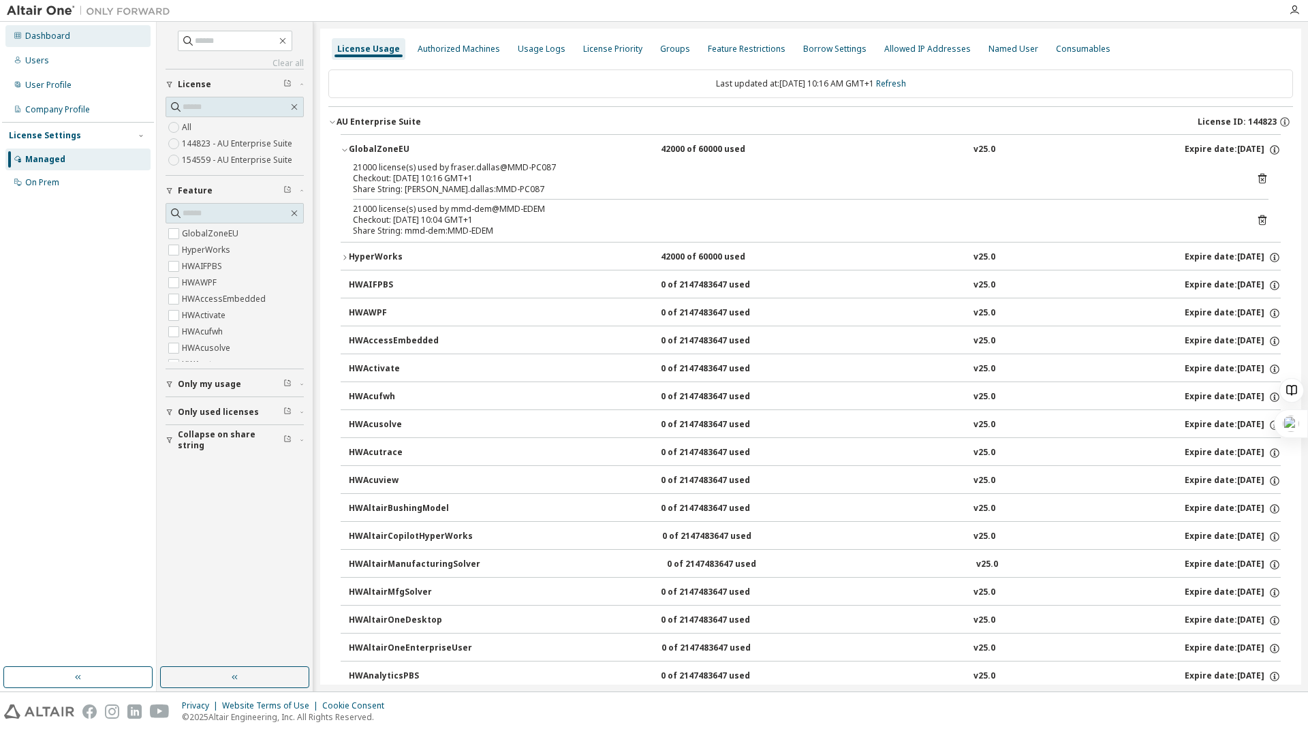
click at [70, 35] on div "Dashboard" at bounding box center [77, 36] width 145 height 22
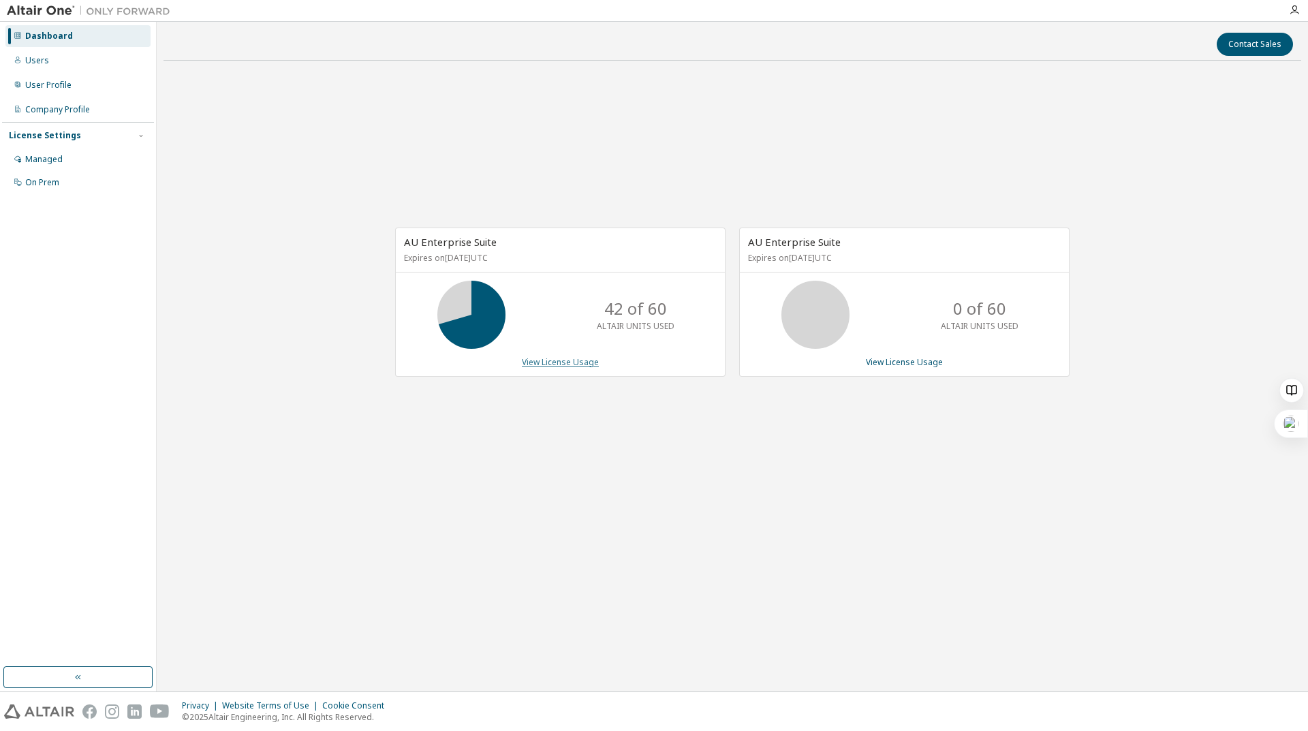
click at [535, 363] on link "View License Usage" at bounding box center [560, 362] width 77 height 12
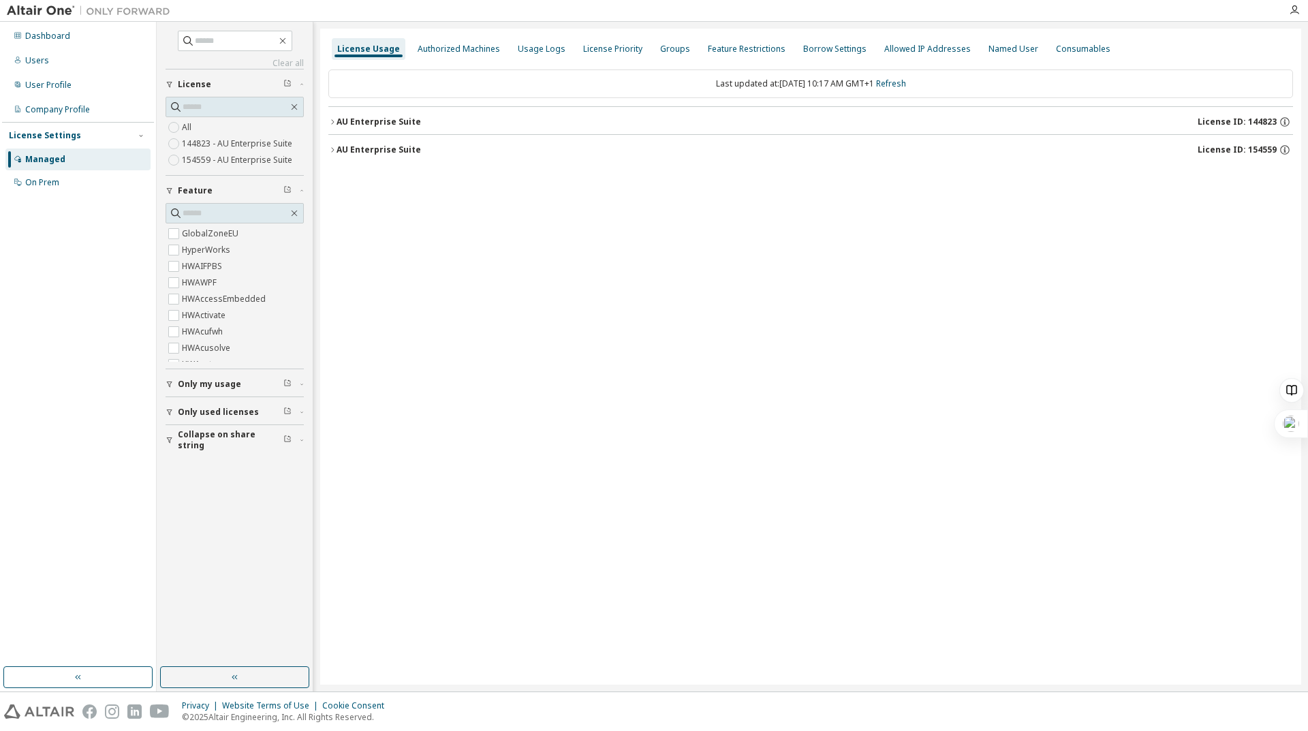
click at [172, 404] on button "Only used licenses" at bounding box center [235, 412] width 138 height 30
drag, startPoint x: 331, startPoint y: 150, endPoint x: 339, endPoint y: 151, distance: 7.6
click at [337, 151] on div "AU Enterprise Suite License ID: 154559" at bounding box center [810, 148] width 965 height 28
click at [339, 151] on div "AU Enterprise Suite" at bounding box center [379, 149] width 84 height 11
click at [333, 127] on button "AU Enterprise Suite License ID: 144823" at bounding box center [810, 122] width 965 height 30
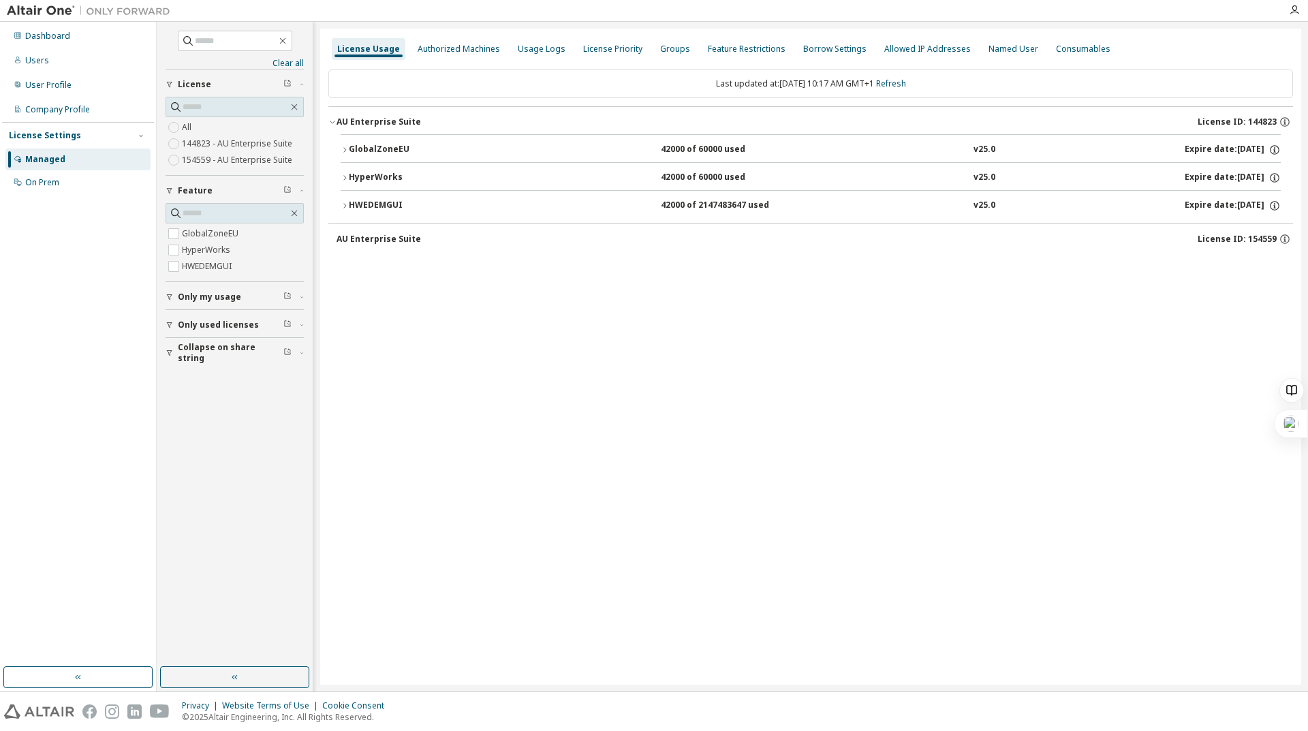
click at [343, 145] on button "GlobalZoneEU 42000 of 60000 used v25.0 Expire date: [DATE]" at bounding box center [811, 150] width 940 height 30
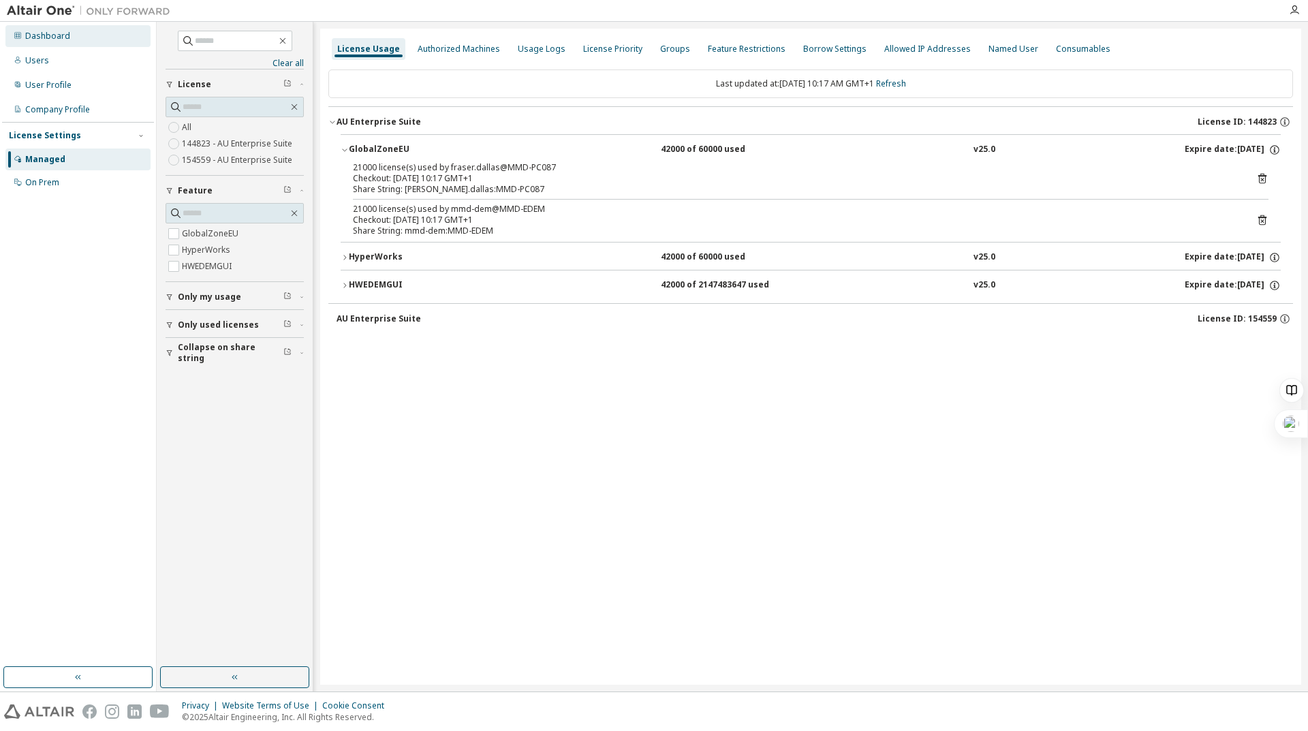
click at [52, 43] on div "Dashboard" at bounding box center [77, 36] width 145 height 22
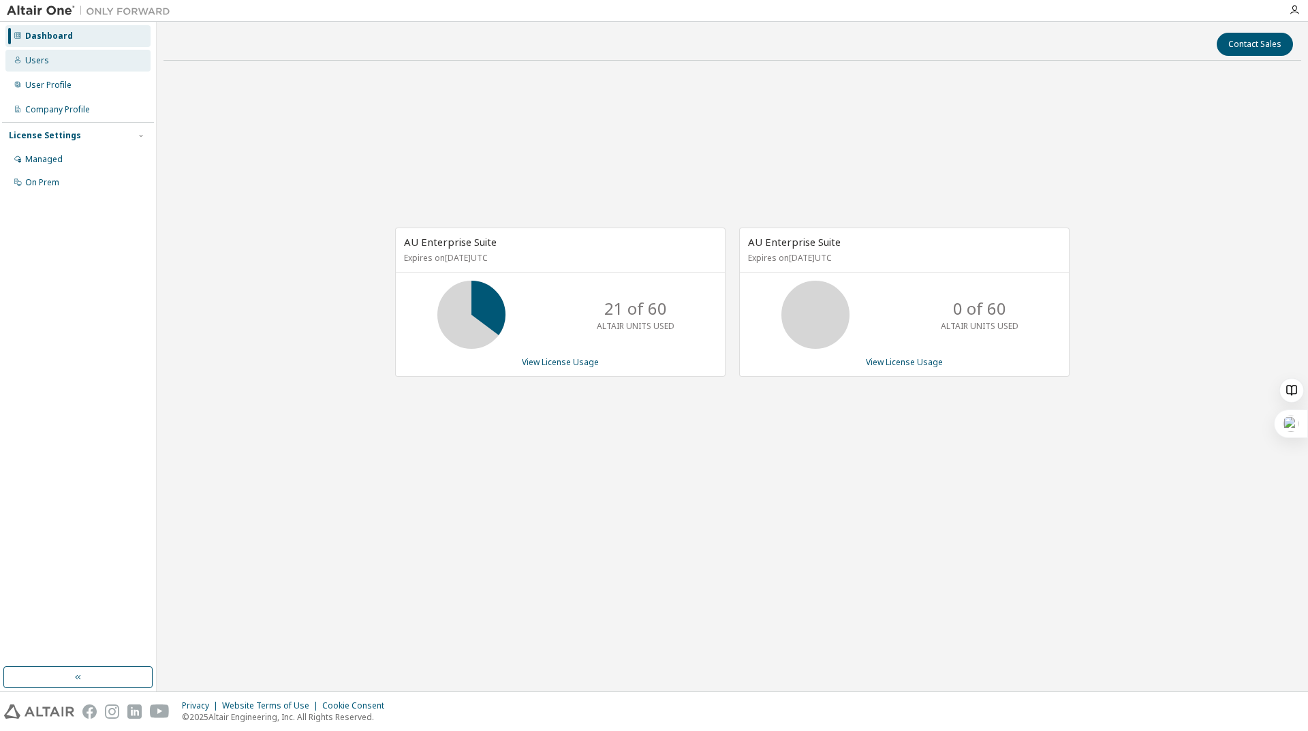
click at [51, 61] on div "Users" at bounding box center [77, 61] width 145 height 22
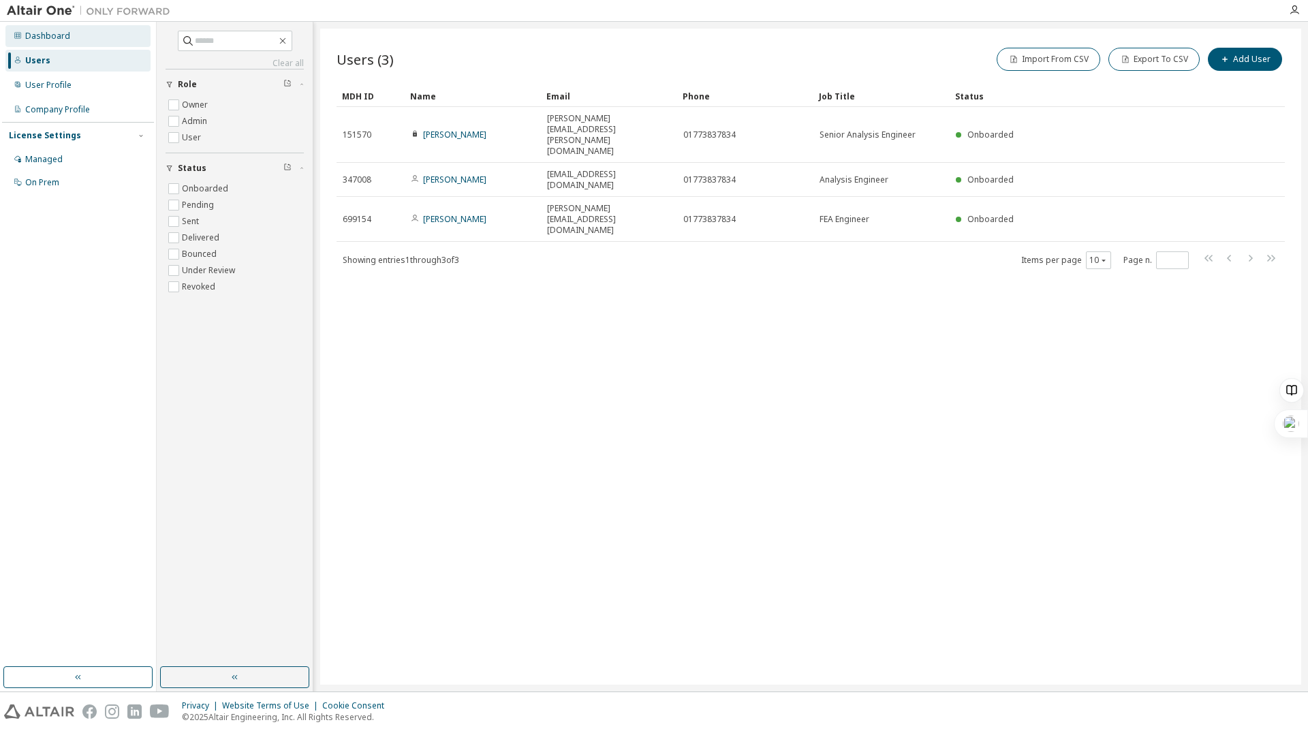
click at [42, 33] on div "Dashboard" at bounding box center [47, 36] width 45 height 11
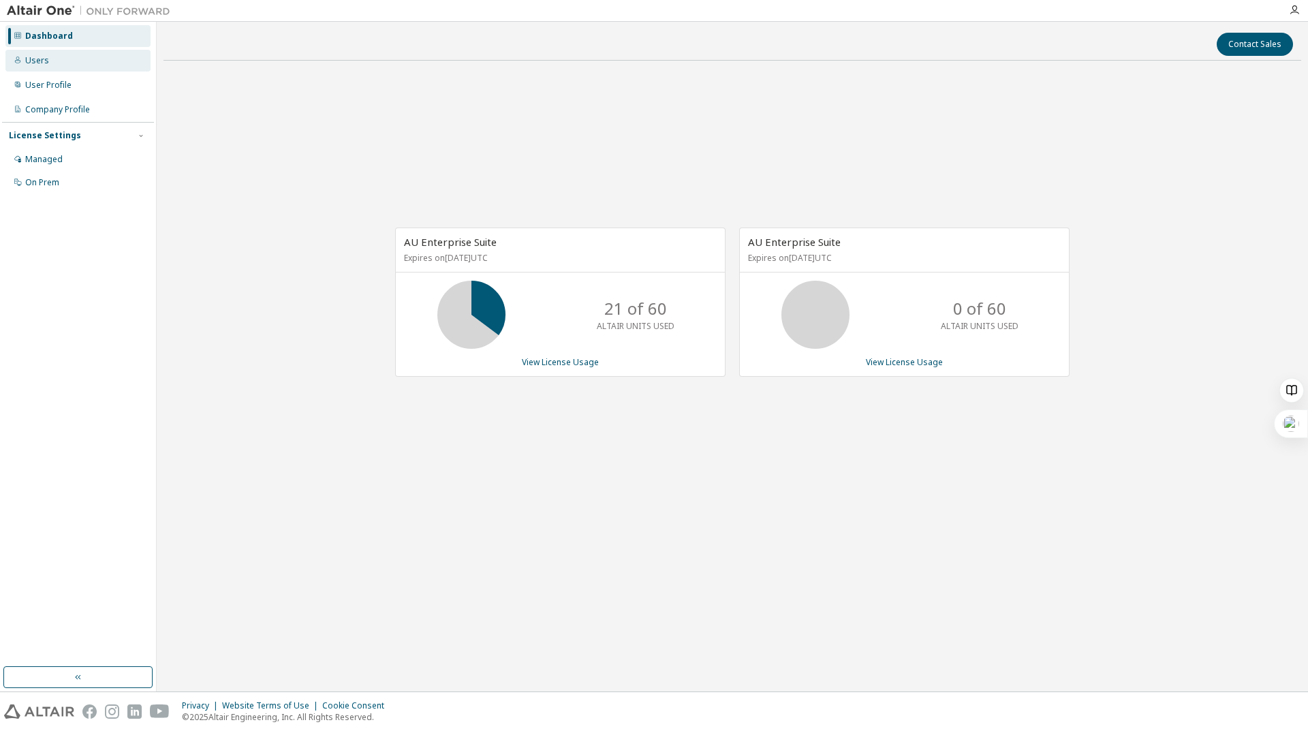
click at [57, 63] on div "Users" at bounding box center [77, 61] width 145 height 22
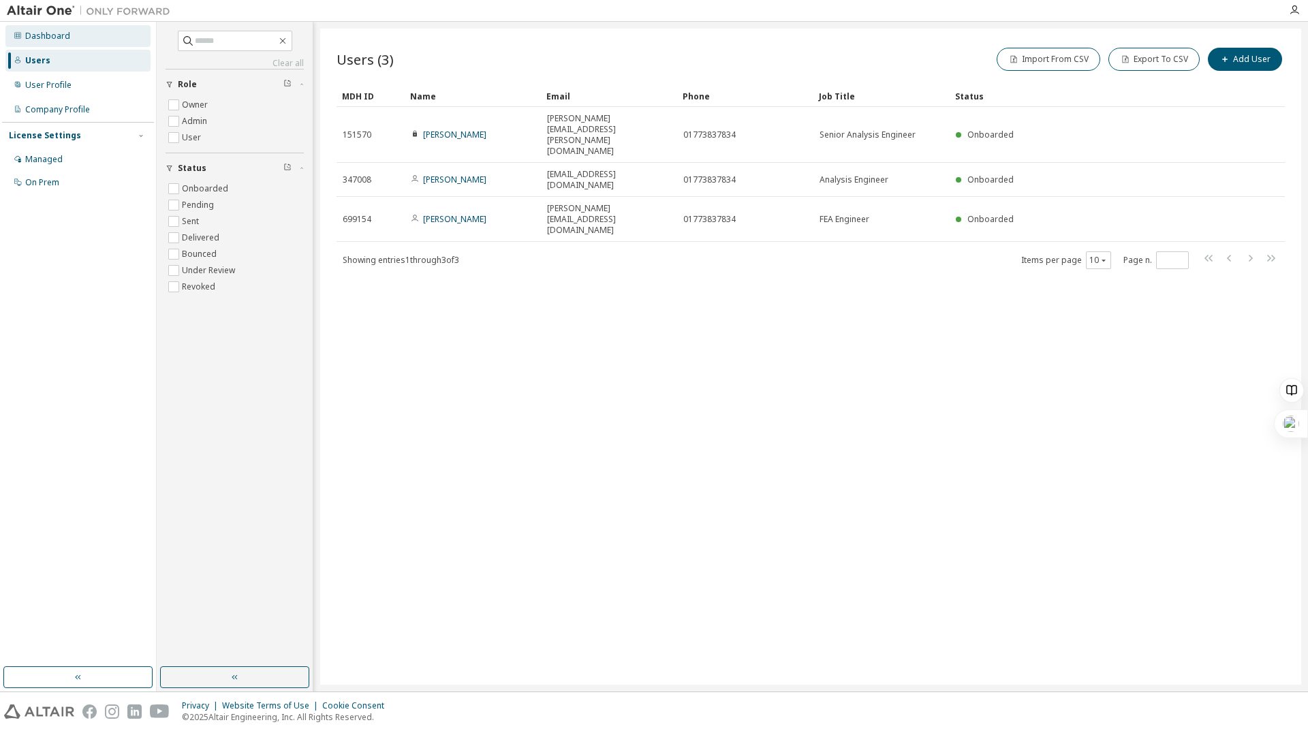
click at [50, 31] on div "Dashboard" at bounding box center [47, 36] width 45 height 11
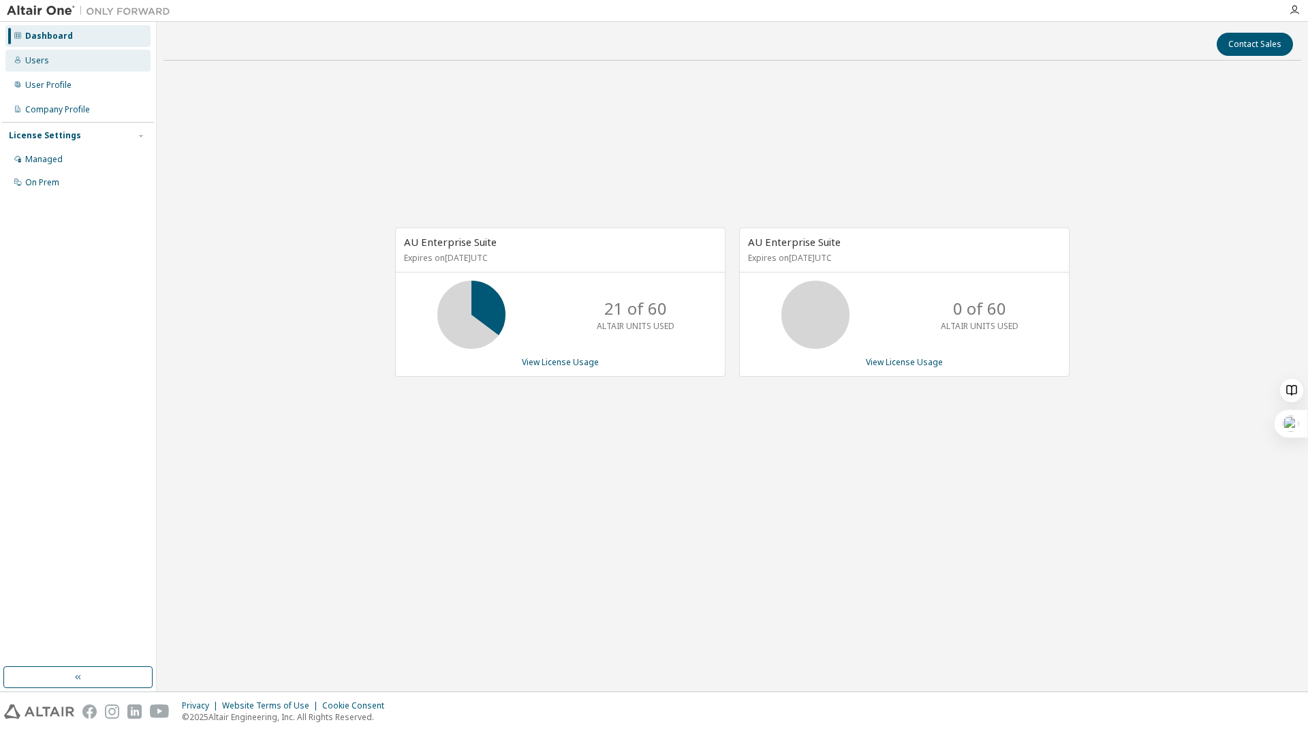
click at [82, 63] on div "Users" at bounding box center [77, 61] width 145 height 22
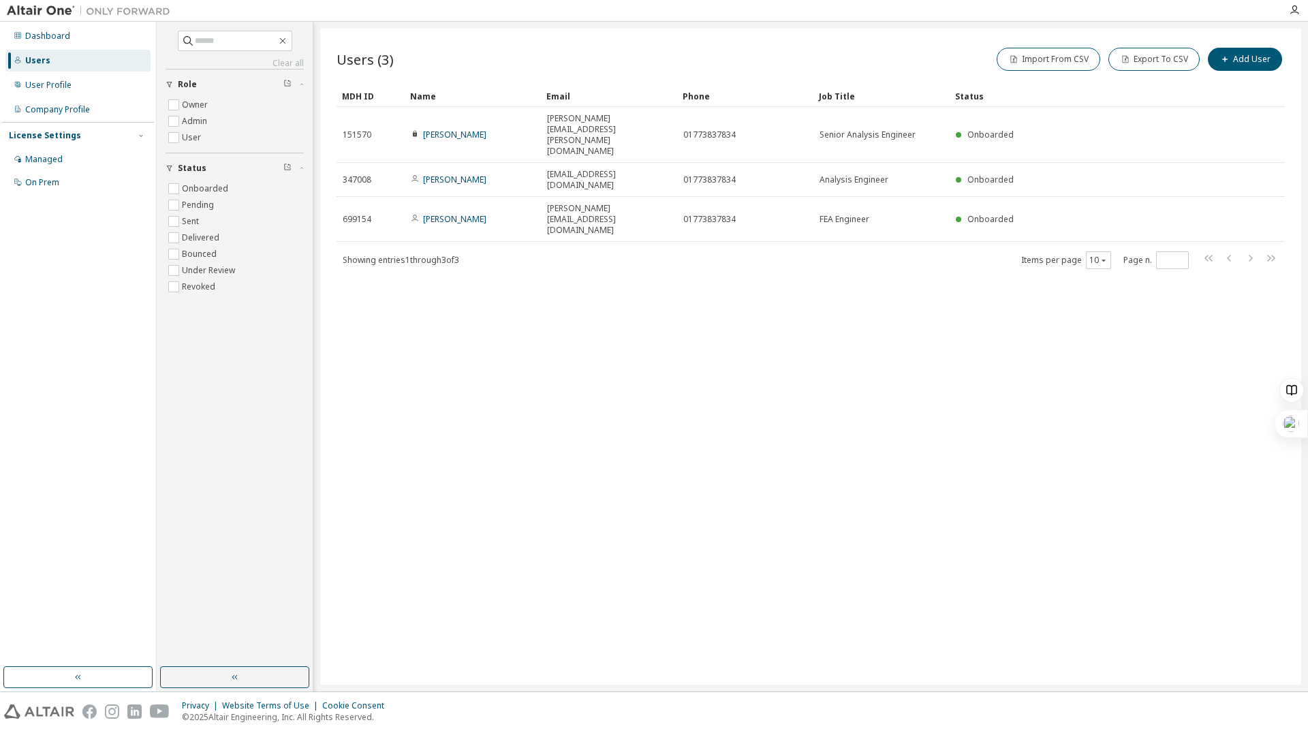
click at [553, 292] on div "Users (3) Import From CSV Export To CSV Add User Clear Load Save Save As Field …" at bounding box center [810, 357] width 981 height 656
click at [57, 40] on div "Dashboard" at bounding box center [47, 36] width 45 height 11
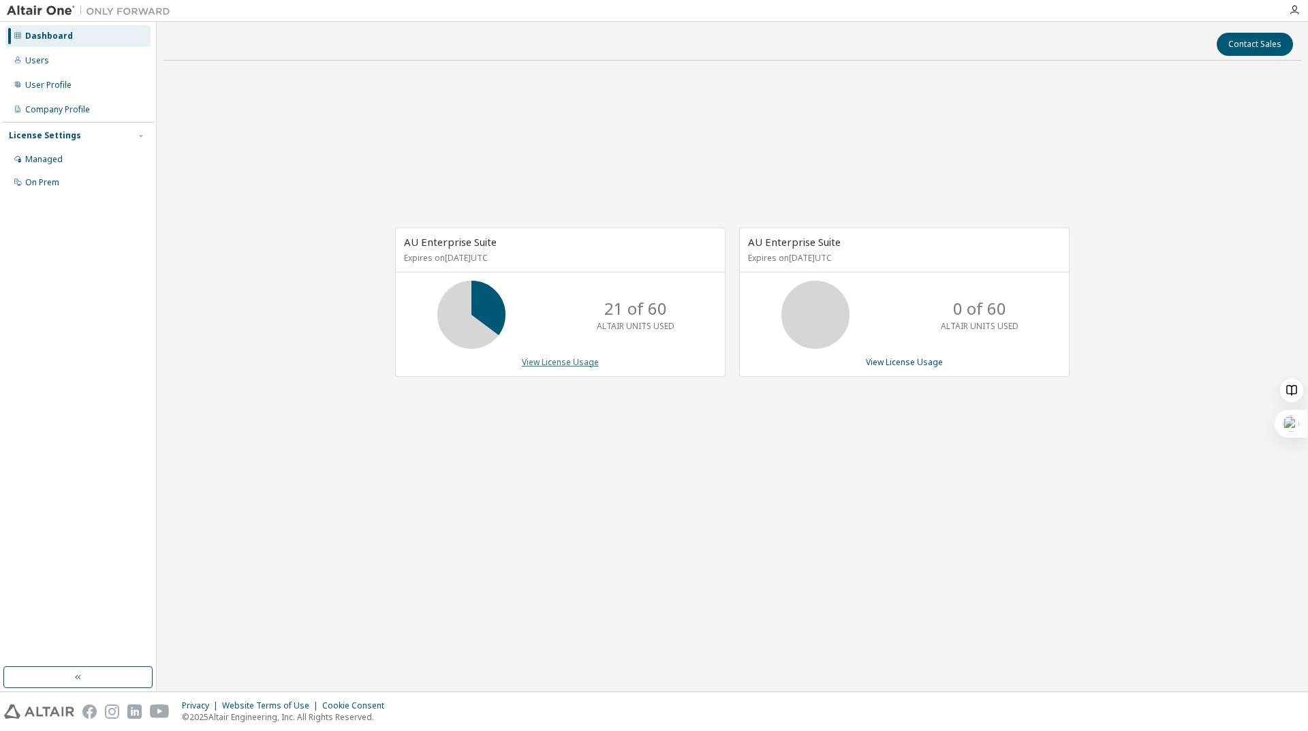
click at [574, 361] on link "View License Usage" at bounding box center [560, 362] width 77 height 12
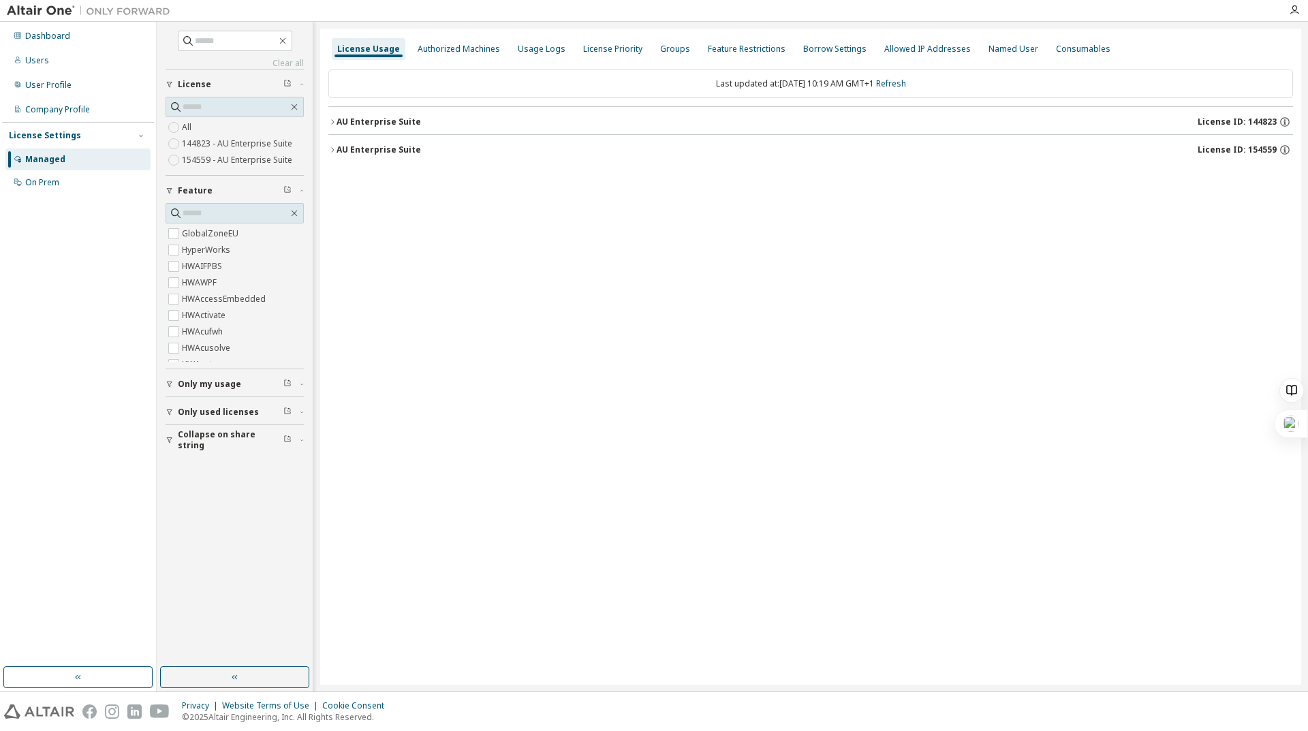
click at [323, 122] on div "License Usage Authorized Machines Usage Logs License Priority Groups Feature Re…" at bounding box center [810, 357] width 981 height 656
drag, startPoint x: 334, startPoint y: 123, endPoint x: 336, endPoint y: 131, distance: 7.8
click at [334, 123] on icon "button" at bounding box center [332, 122] width 8 height 8
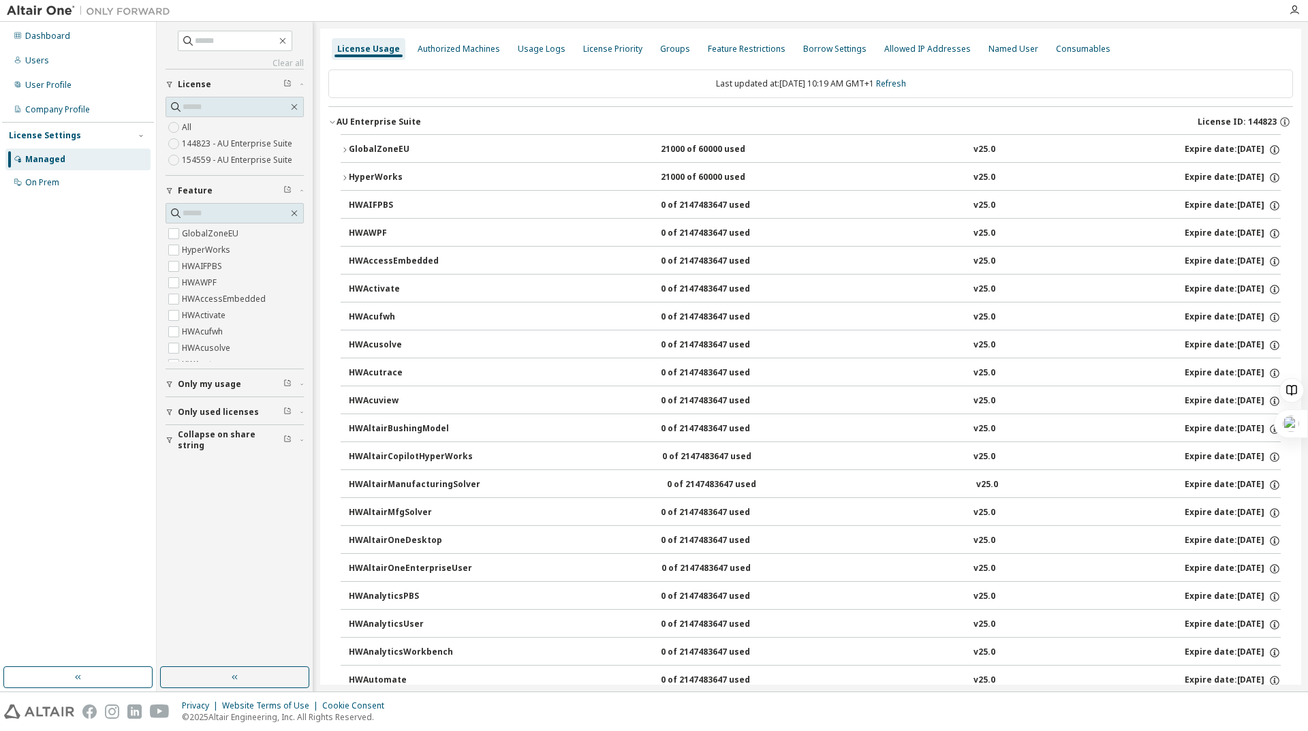
click at [335, 120] on icon "button" at bounding box center [332, 122] width 8 height 8
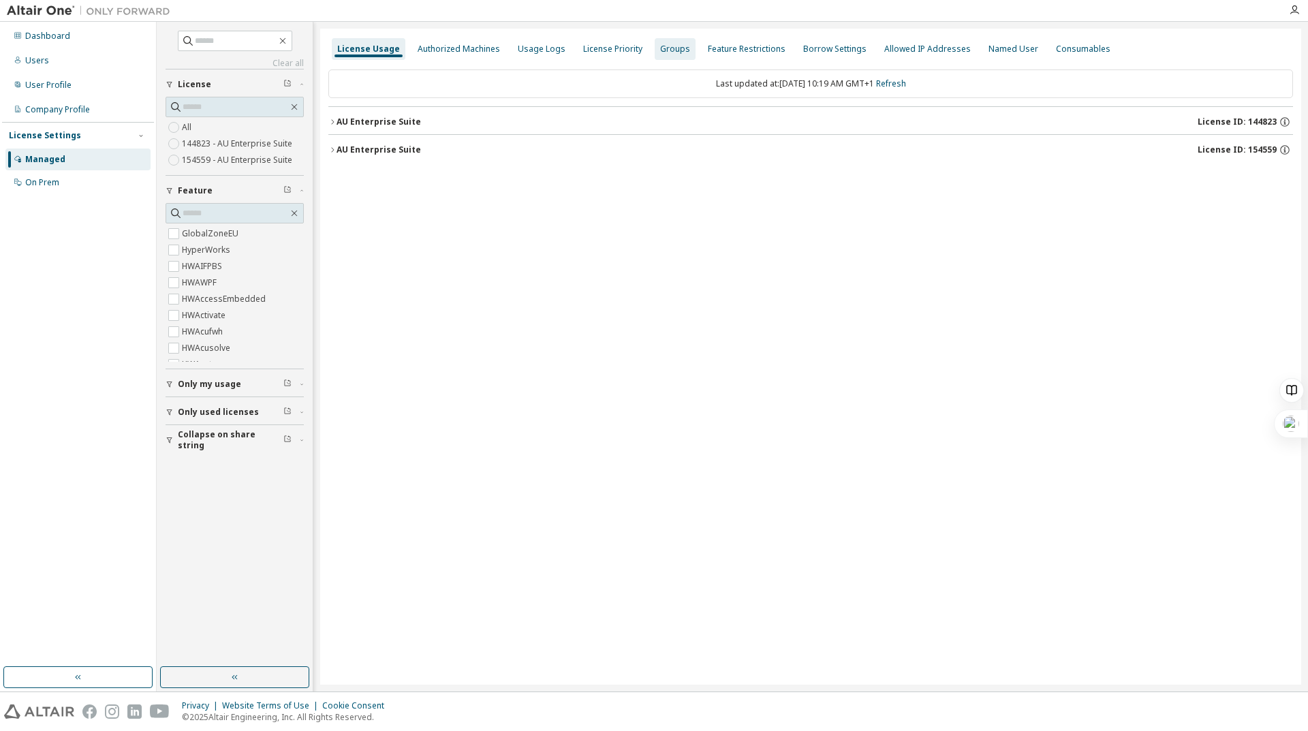
click at [676, 46] on div "Groups" at bounding box center [675, 49] width 30 height 11
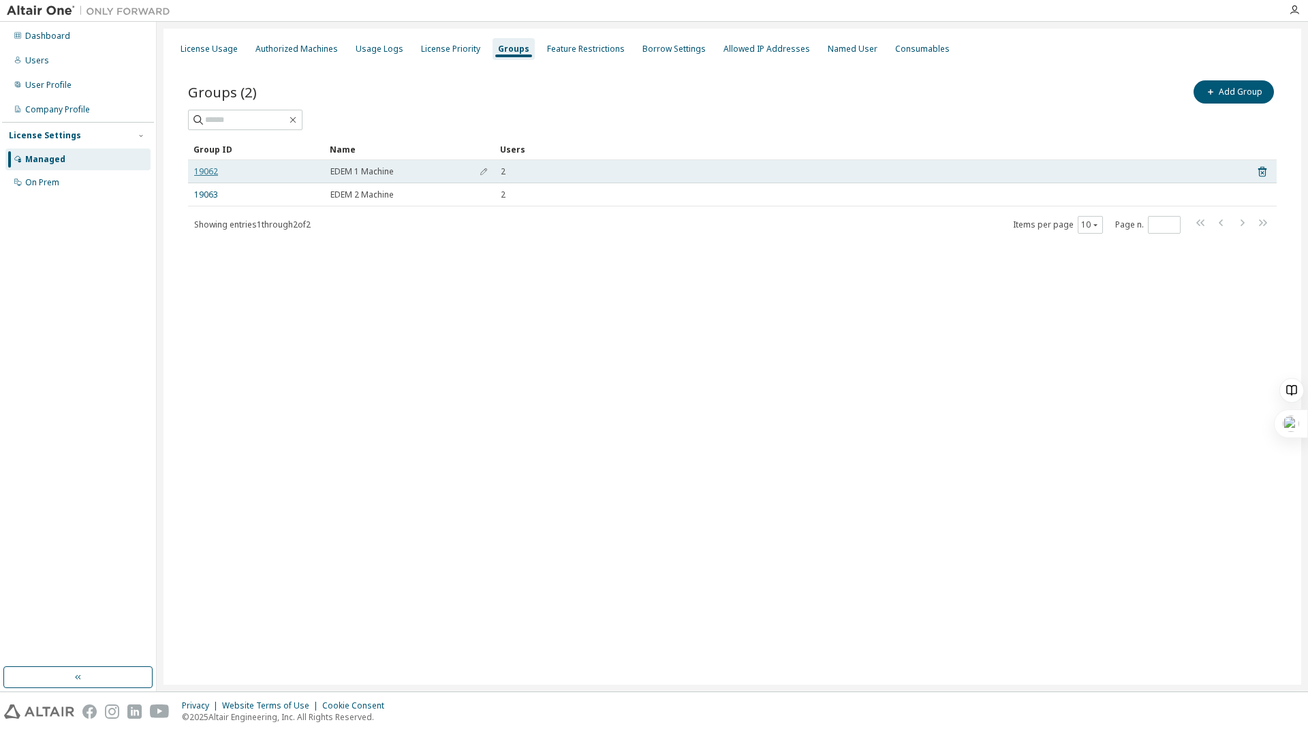
click at [209, 174] on link "19062" at bounding box center [206, 171] width 24 height 11
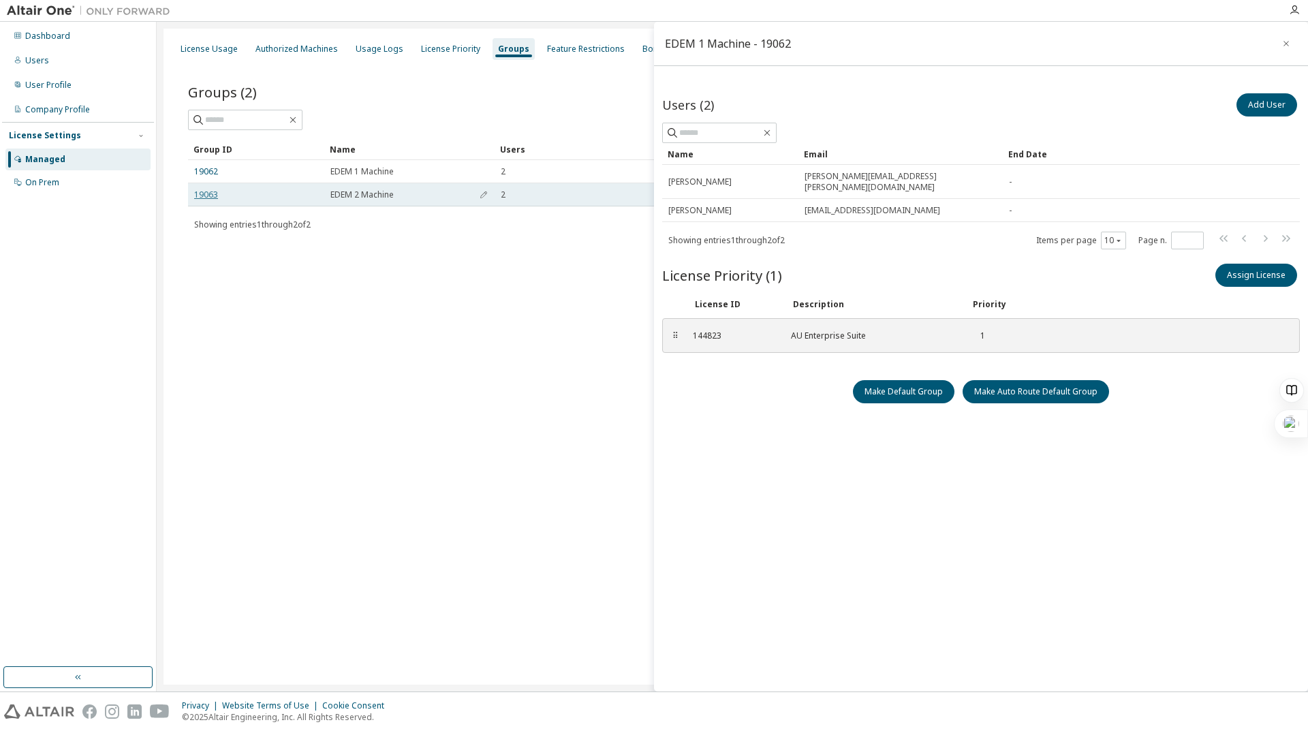
click at [202, 195] on link "19063" at bounding box center [206, 194] width 24 height 11
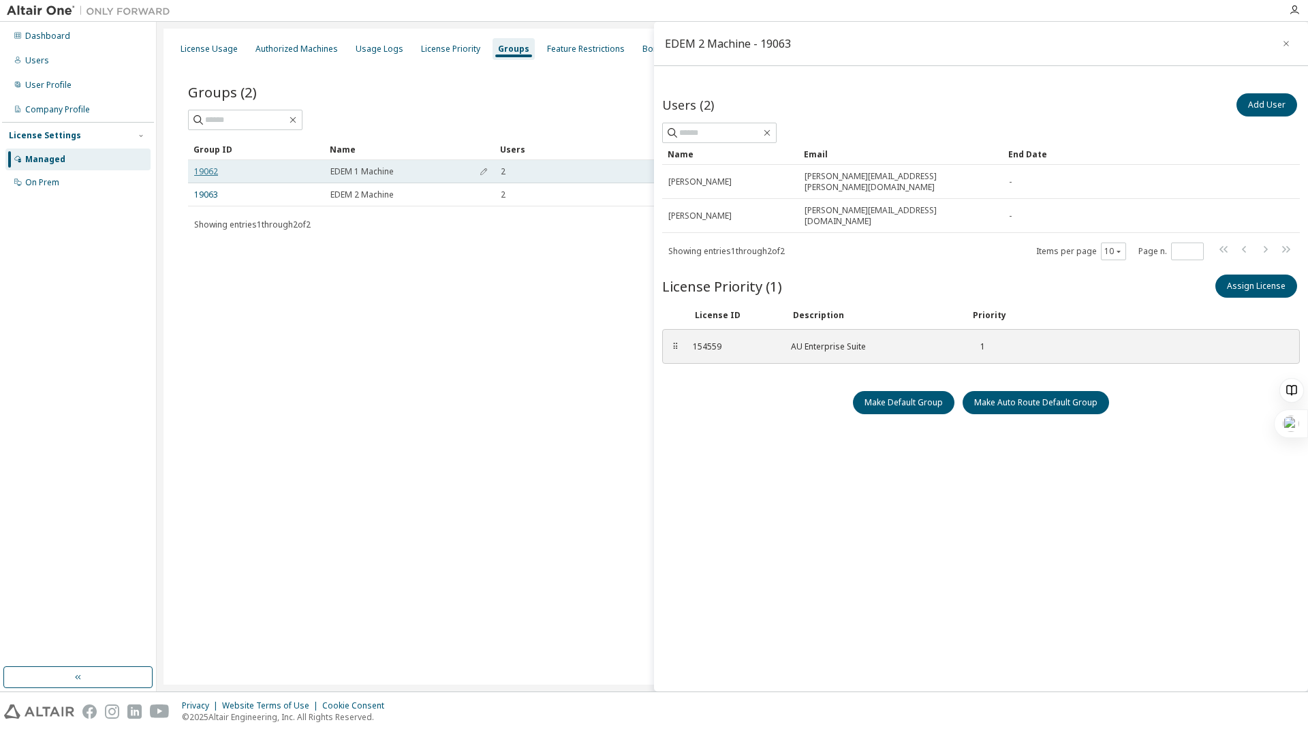
click at [208, 168] on link "19062" at bounding box center [206, 171] width 24 height 11
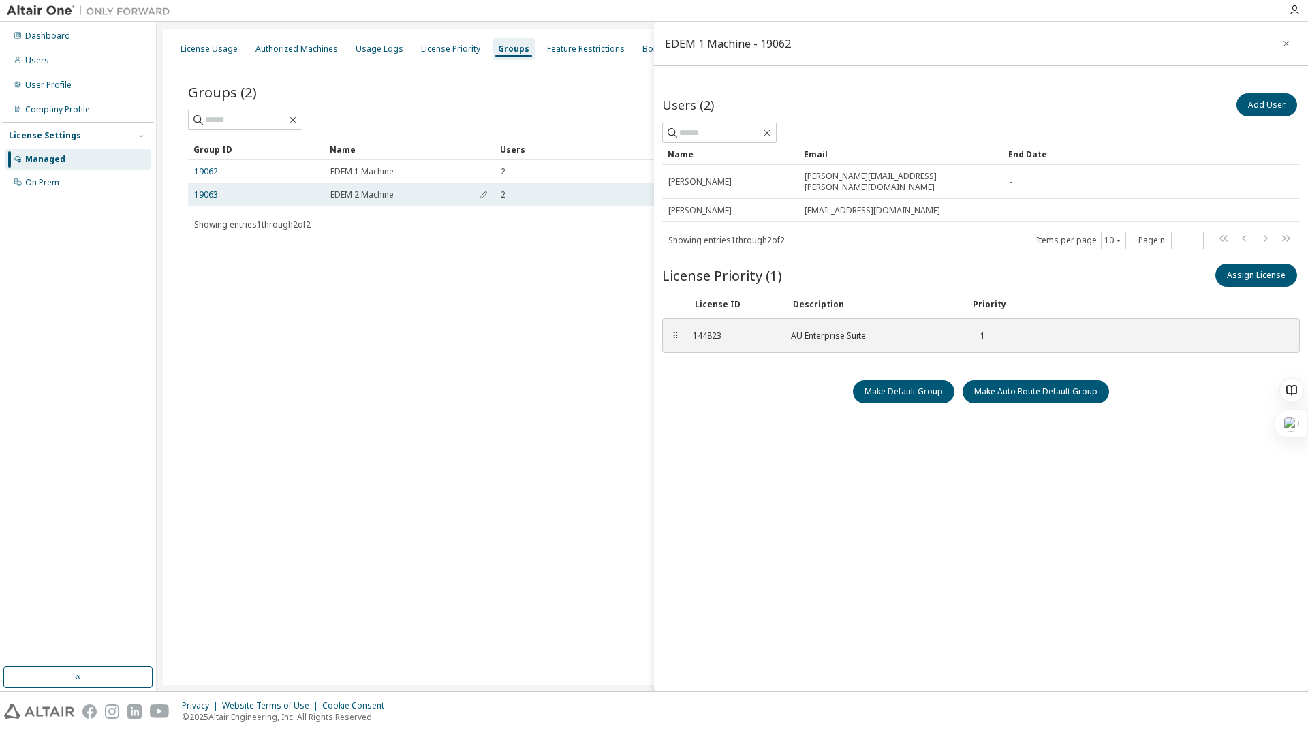
click at [200, 187] on td "19063" at bounding box center [256, 194] width 136 height 23
click at [204, 192] on link "19063" at bounding box center [206, 194] width 24 height 11
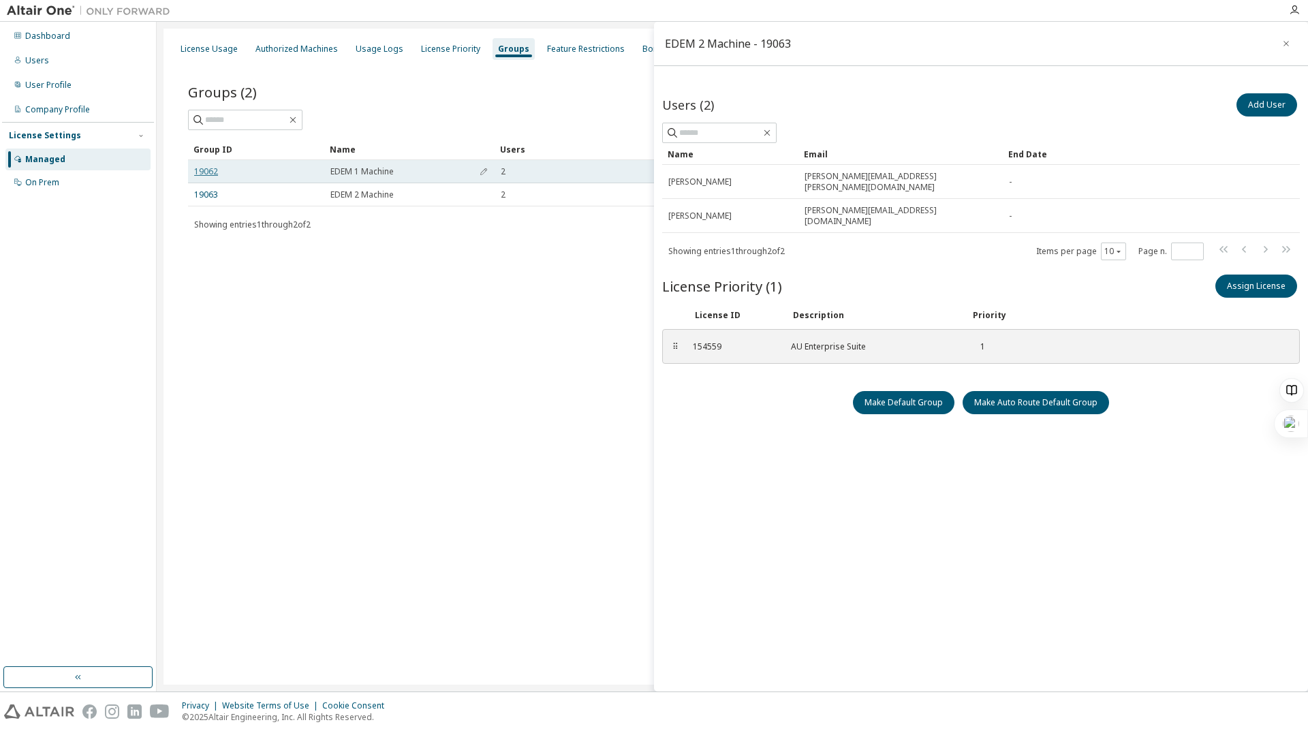
click at [209, 175] on link "19062" at bounding box center [206, 171] width 24 height 11
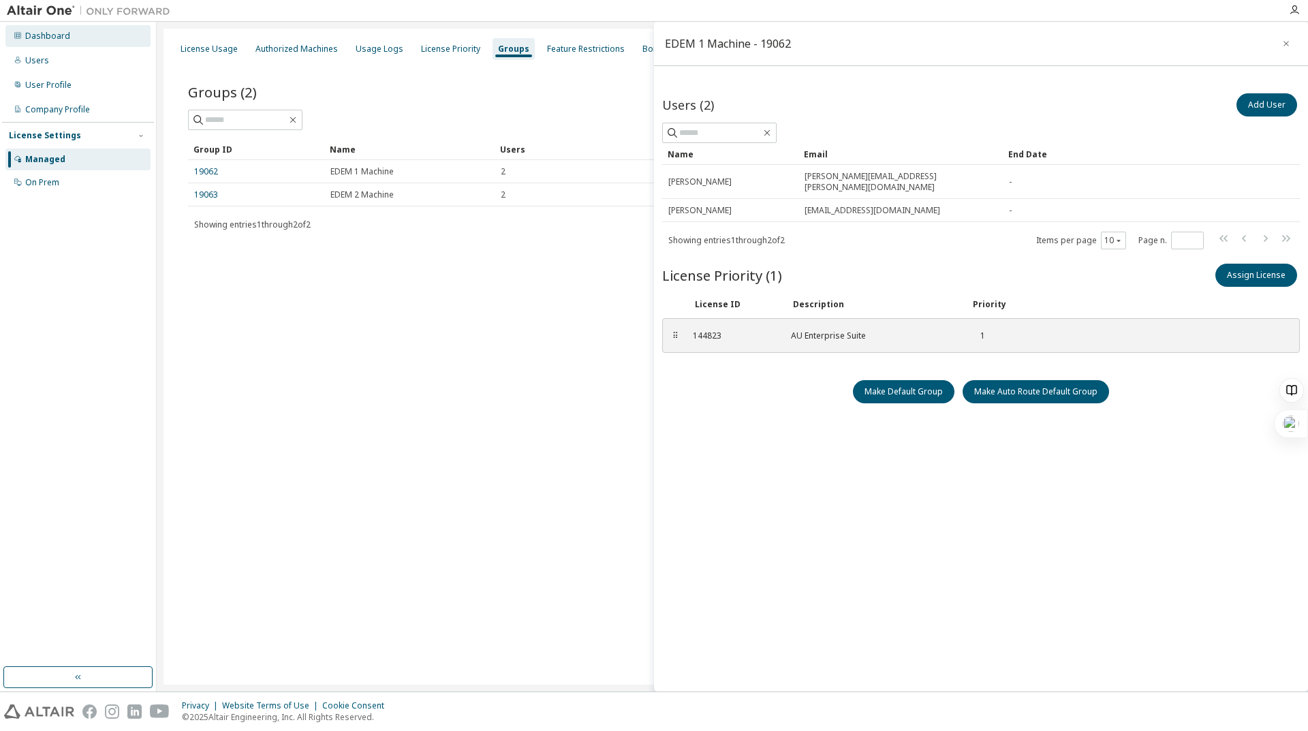
click at [84, 42] on div "Dashboard" at bounding box center [77, 36] width 145 height 22
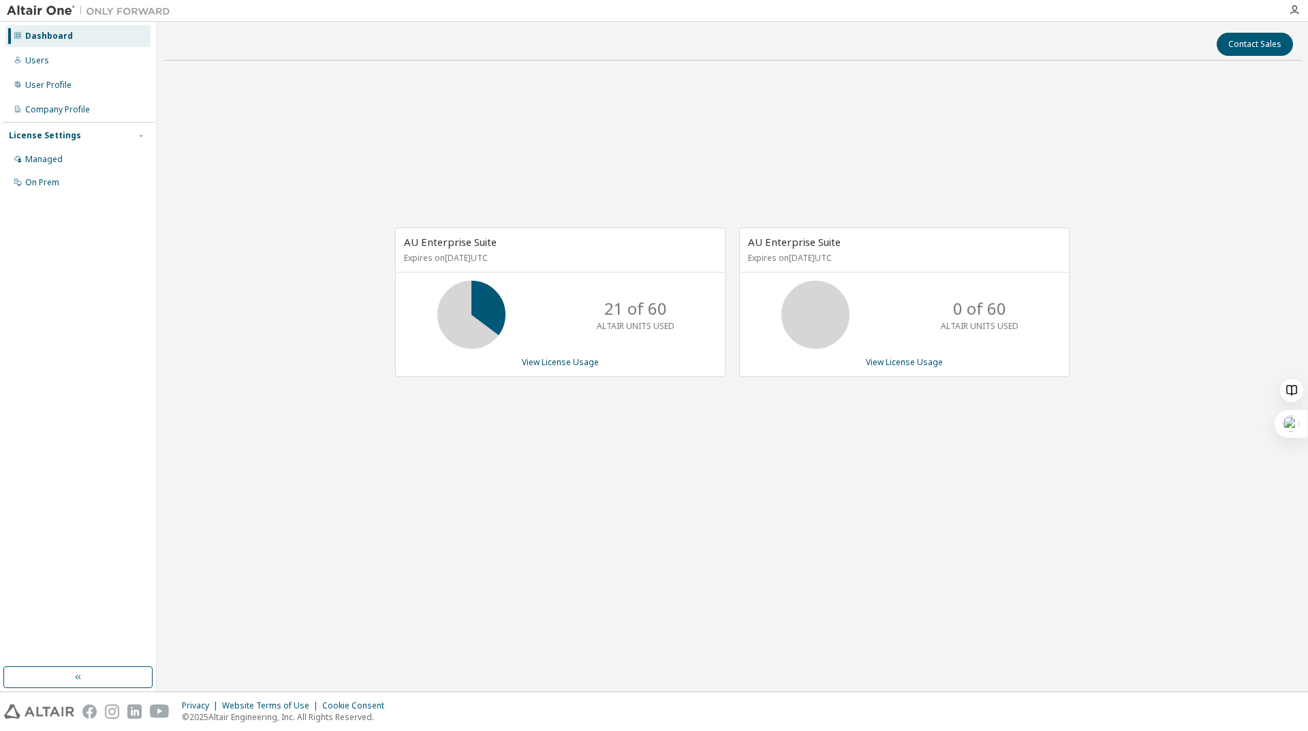
click at [649, 476] on div "AU Enterprise Suite Expires on [DATE] UTC 21 of 60 ALTAIR UNITS USED View Licen…" at bounding box center [733, 309] width 1138 height 475
click at [553, 360] on link "View License Usage" at bounding box center [560, 362] width 77 height 12
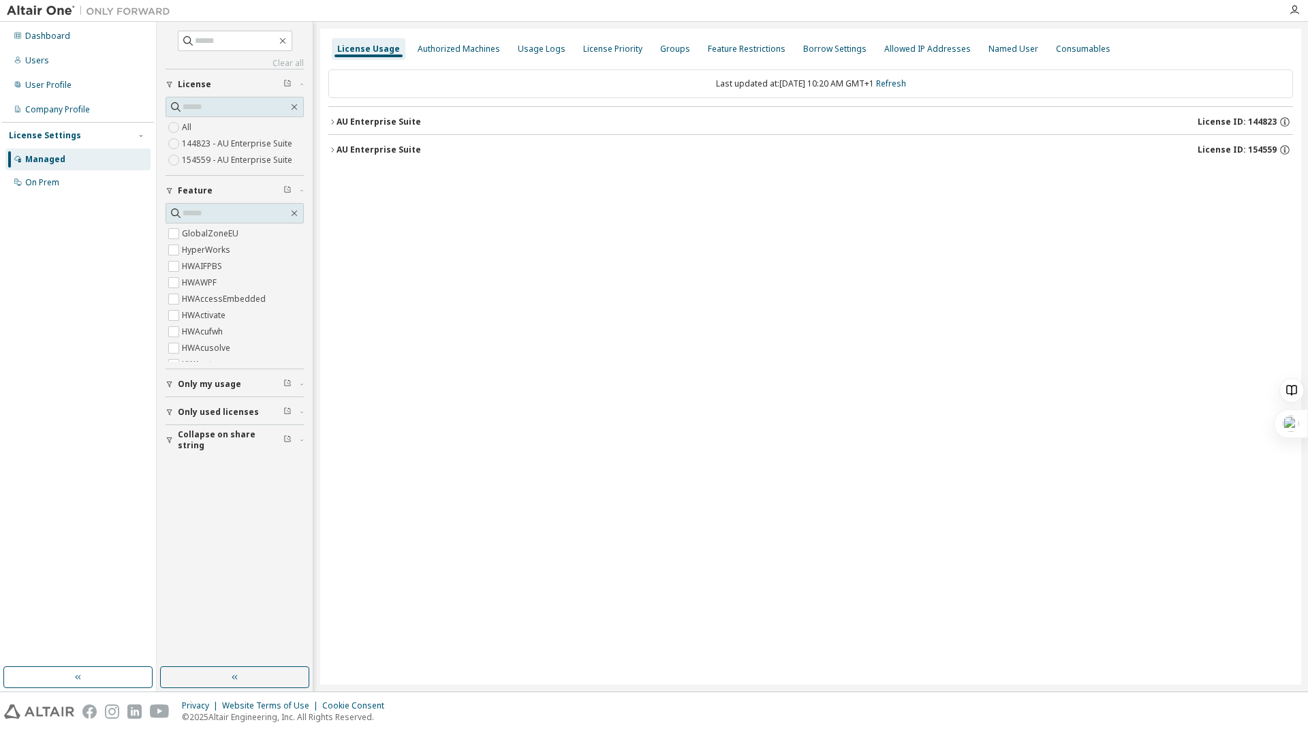
click at [329, 121] on icon "button" at bounding box center [332, 122] width 8 height 8
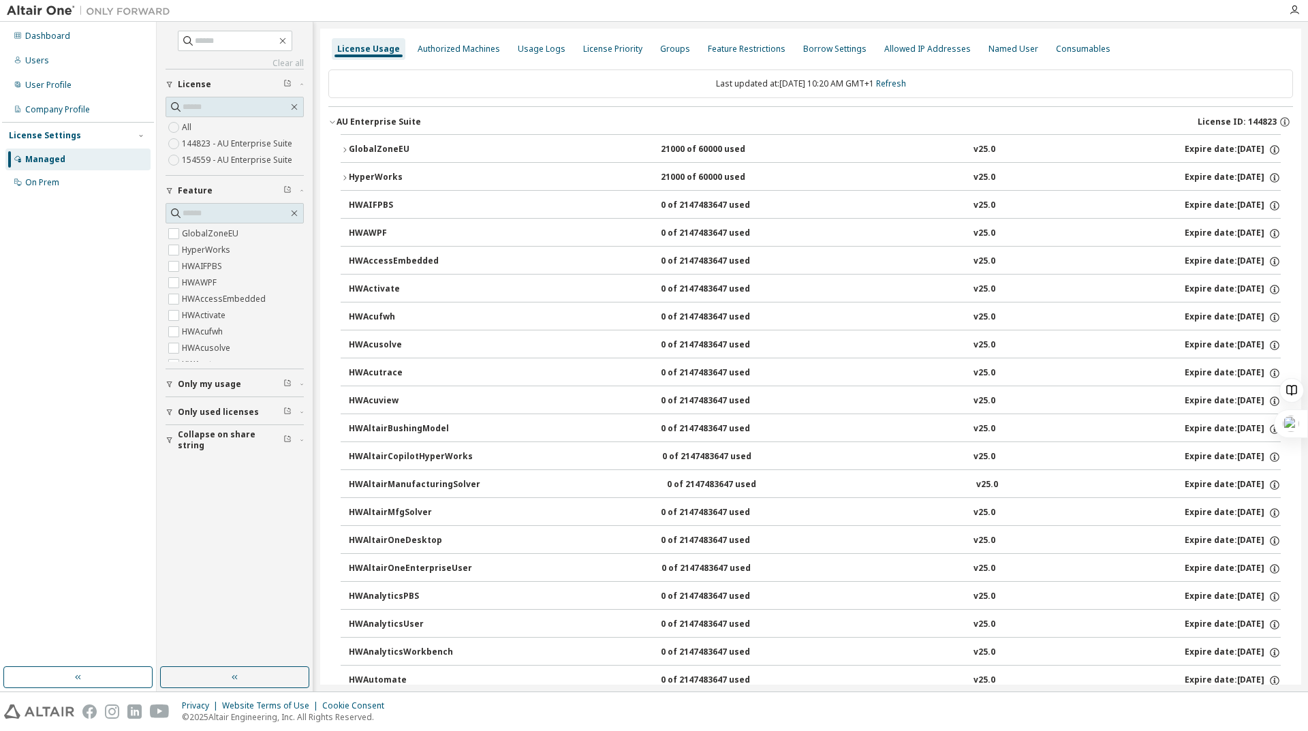
click at [331, 121] on icon "button" at bounding box center [332, 122] width 8 height 8
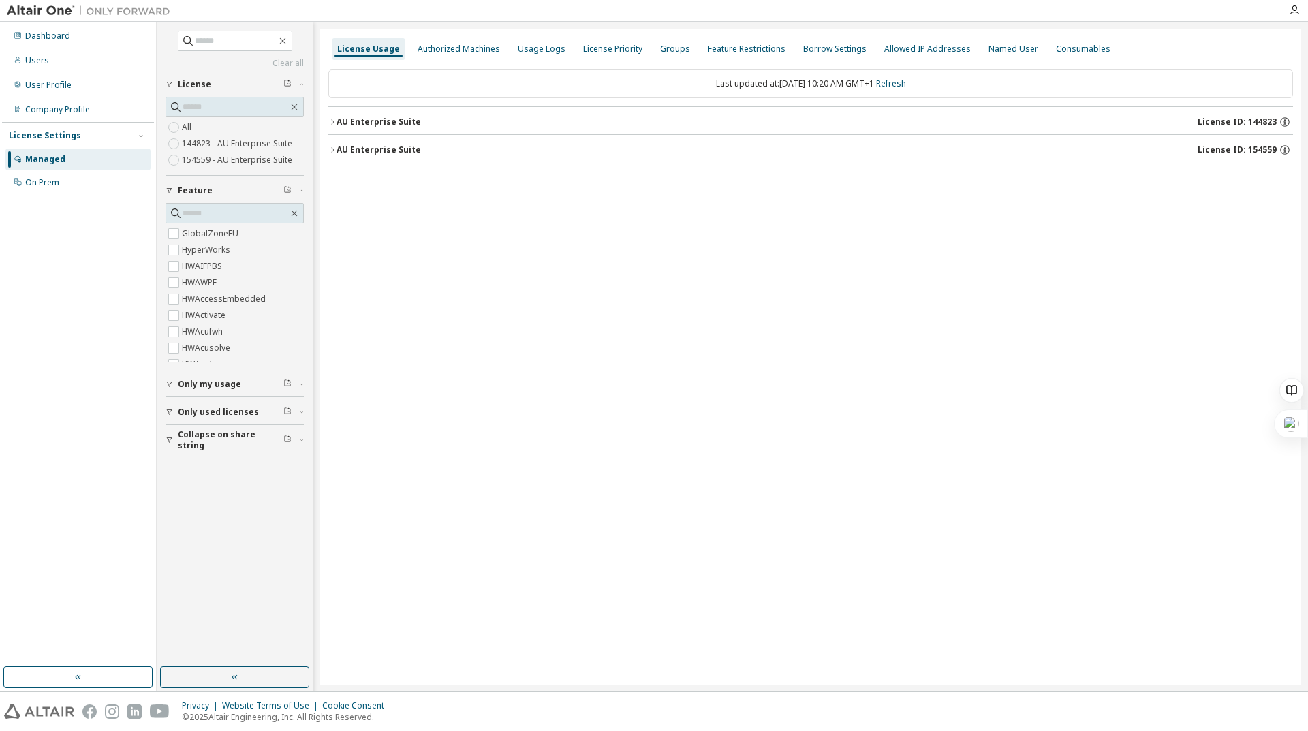
click at [332, 127] on button "AU Enterprise Suite License ID: 144823" at bounding box center [810, 122] width 965 height 30
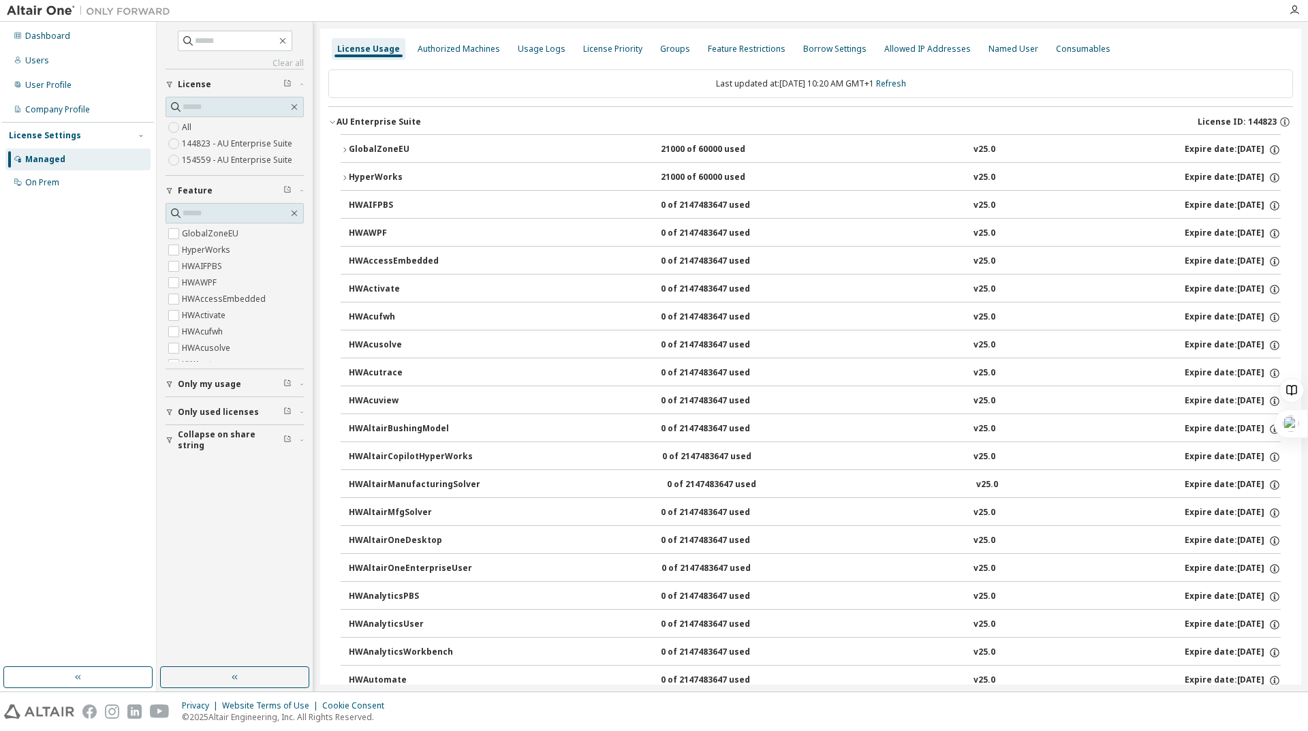
click at [332, 127] on button "AU Enterprise Suite License ID: 144823" at bounding box center [810, 122] width 965 height 30
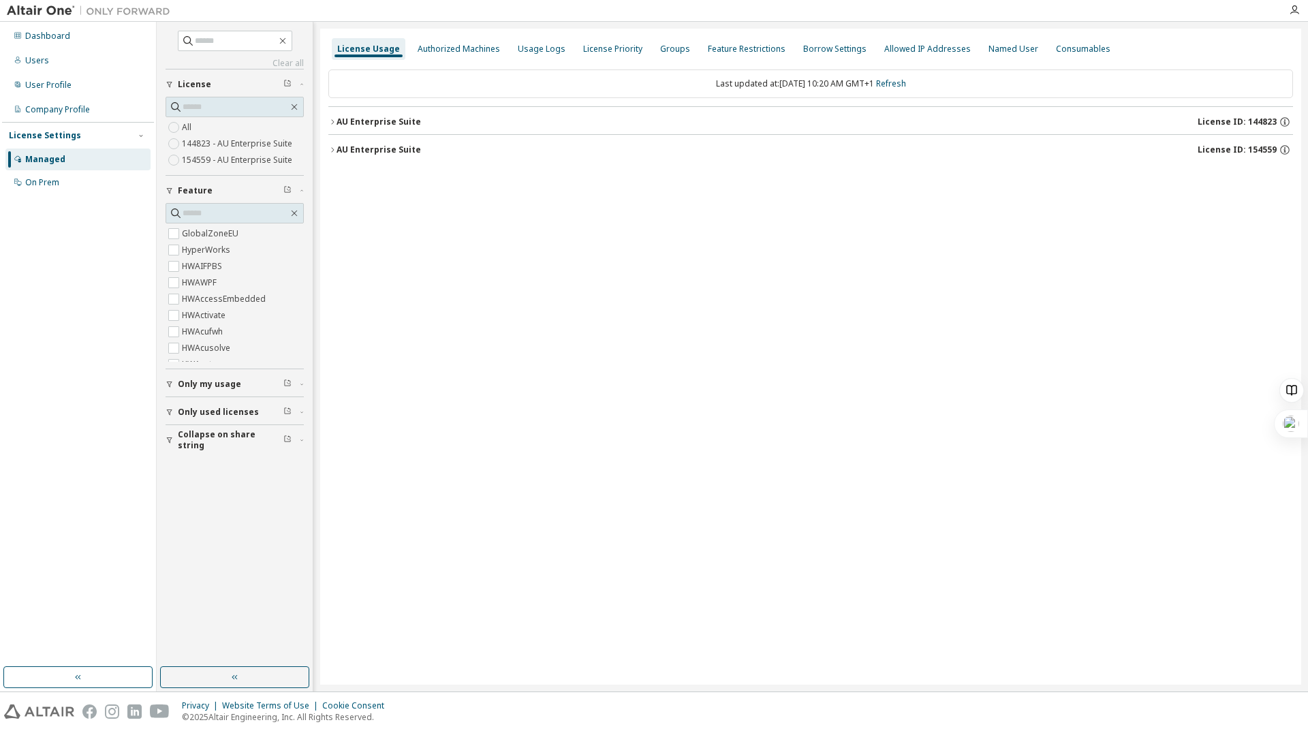
click at [176, 410] on div "button" at bounding box center [172, 412] width 12 height 8
click at [199, 433] on div "Yes No" at bounding box center [235, 441] width 138 height 33
click at [333, 127] on button "AU Enterprise Suite License ID: 144823" at bounding box center [810, 122] width 965 height 30
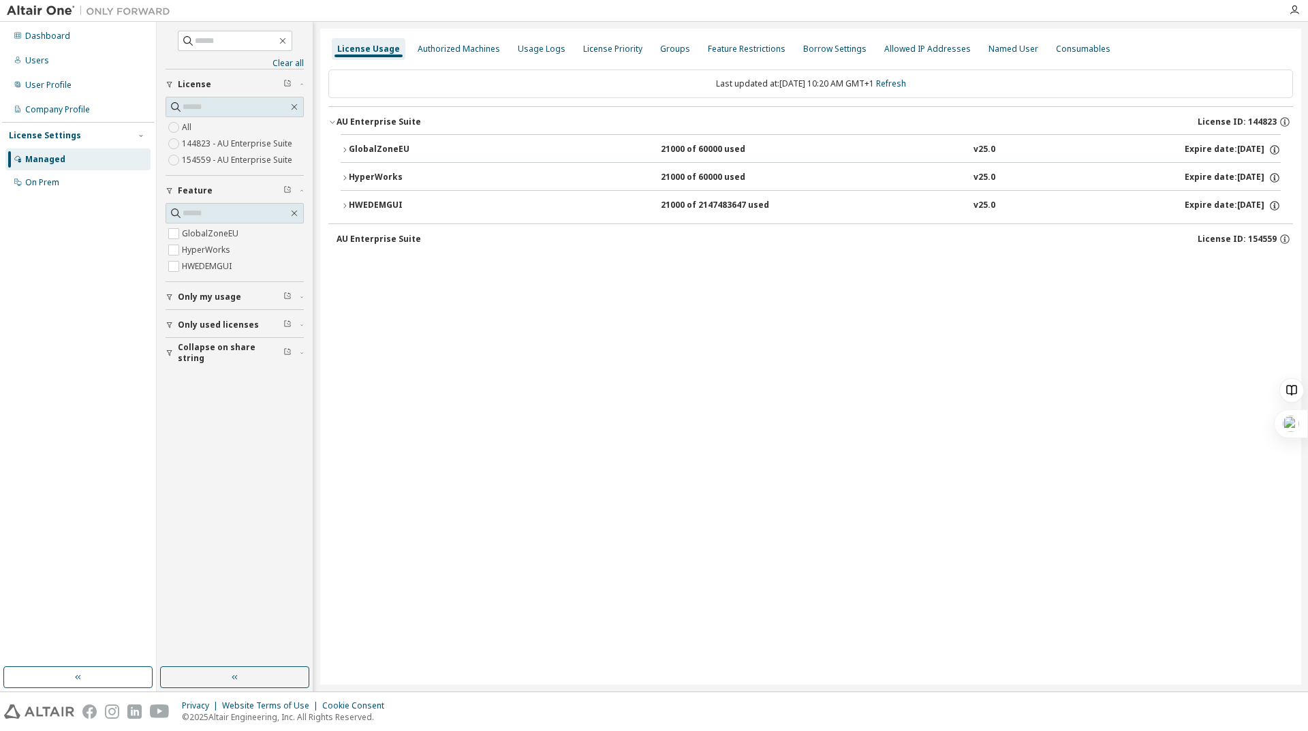
click at [348, 148] on icon "button" at bounding box center [345, 150] width 8 height 8
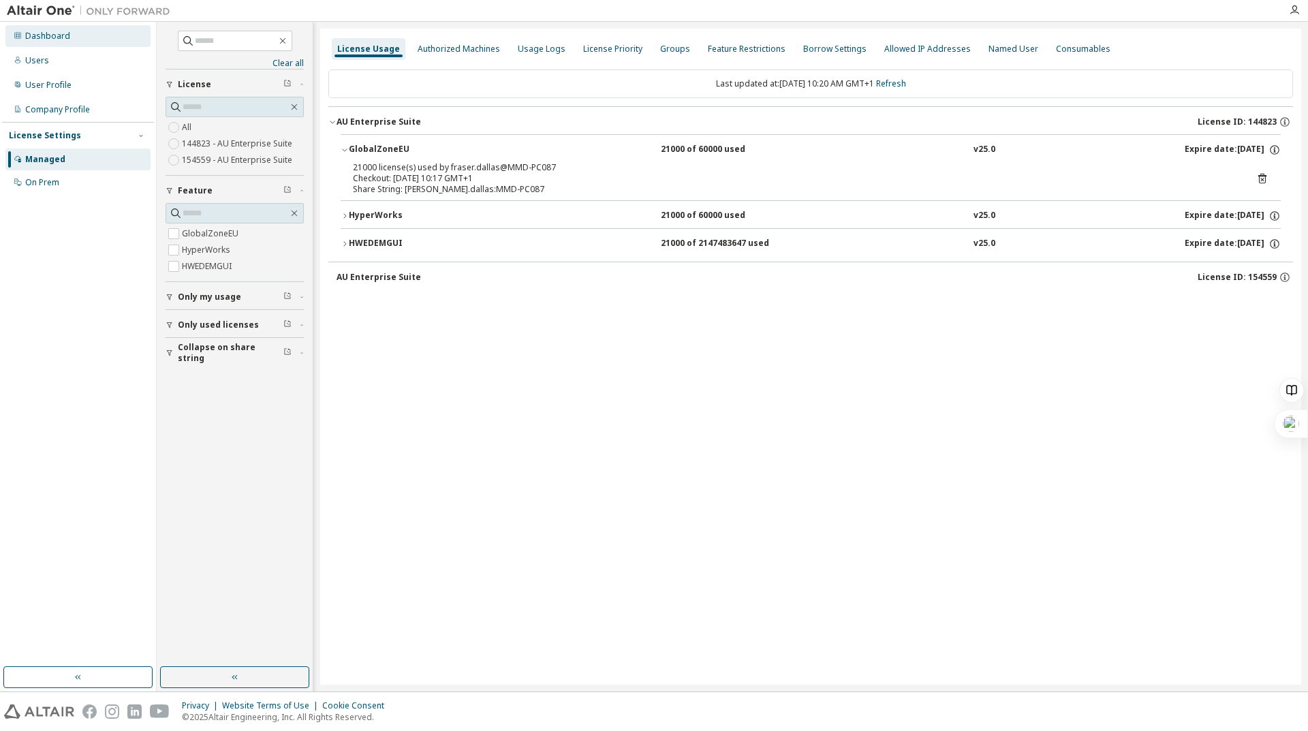
click at [51, 39] on div "Dashboard" at bounding box center [47, 36] width 45 height 11
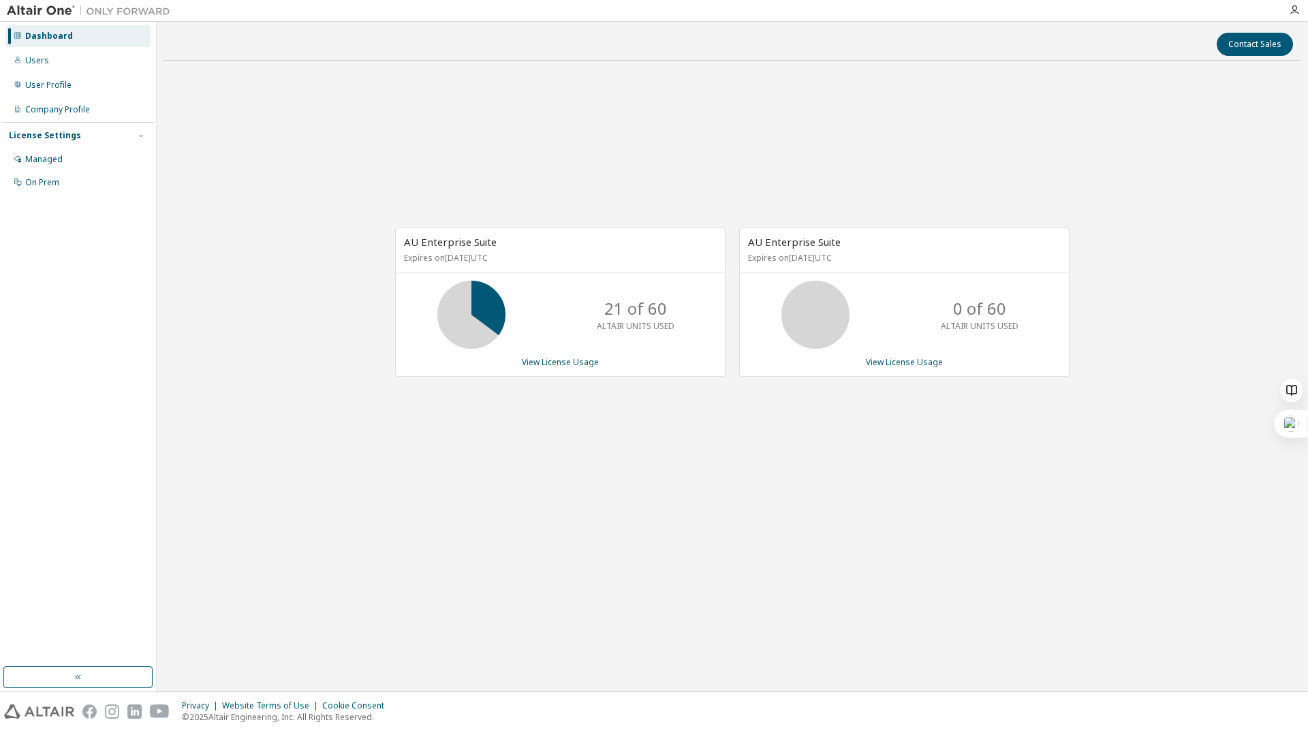
click at [889, 496] on div "AU Enterprise Suite Expires on [DATE] UTC 21 of 60 ALTAIR UNITS USED View Licen…" at bounding box center [733, 309] width 1138 height 475
click at [585, 362] on link "View License Usage" at bounding box center [560, 362] width 77 height 12
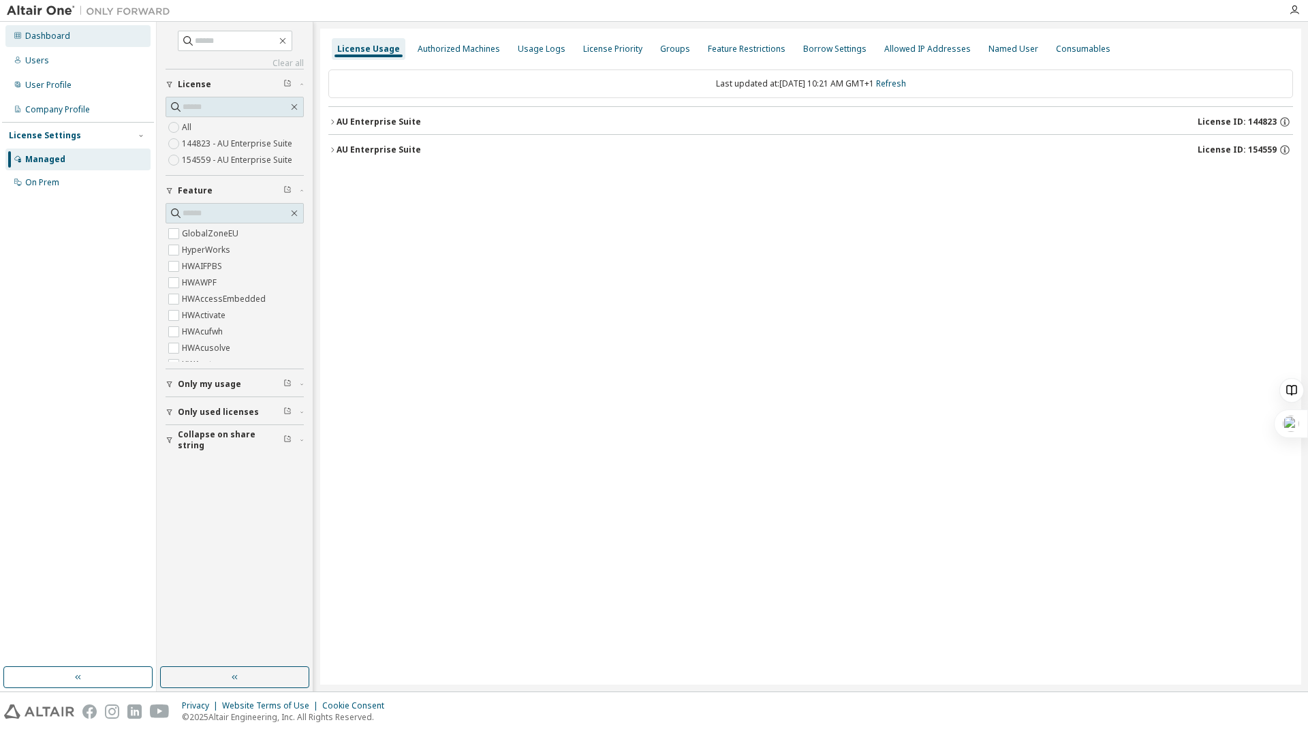
click at [59, 33] on div "Dashboard" at bounding box center [47, 36] width 45 height 11
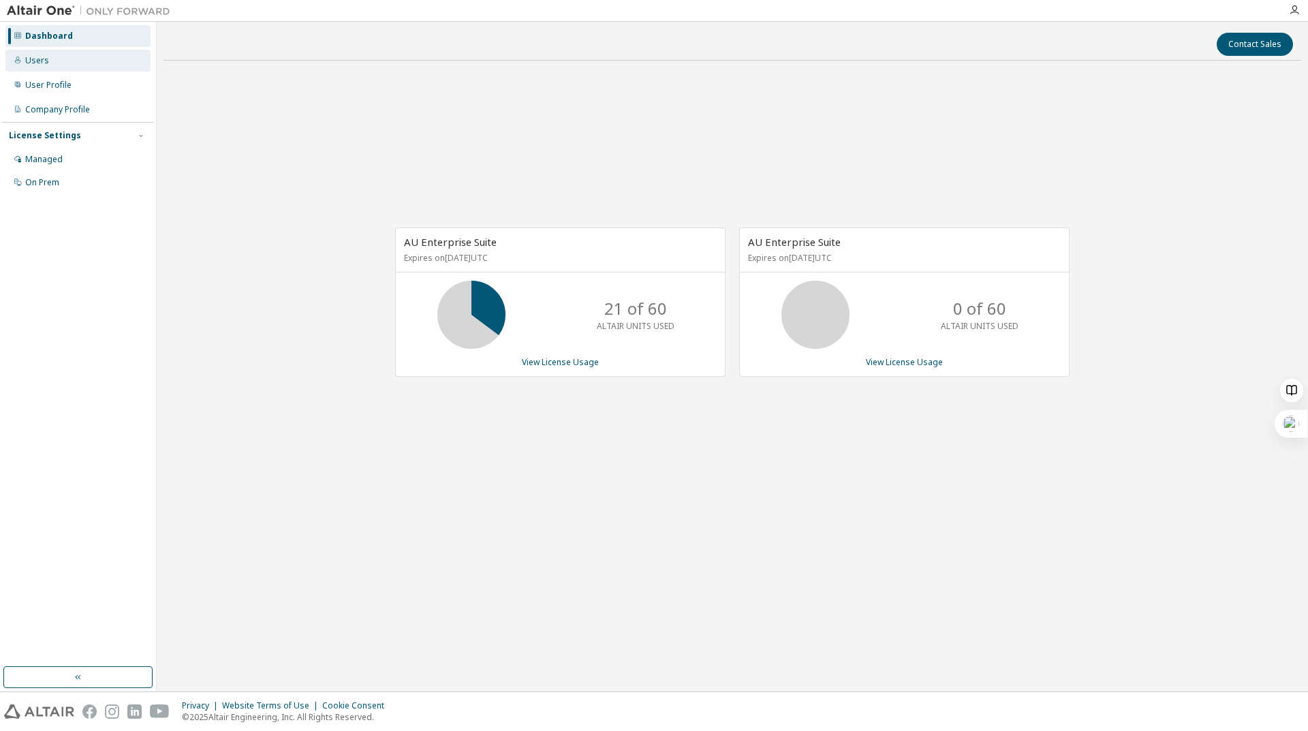
click at [63, 61] on div "Users" at bounding box center [77, 61] width 145 height 22
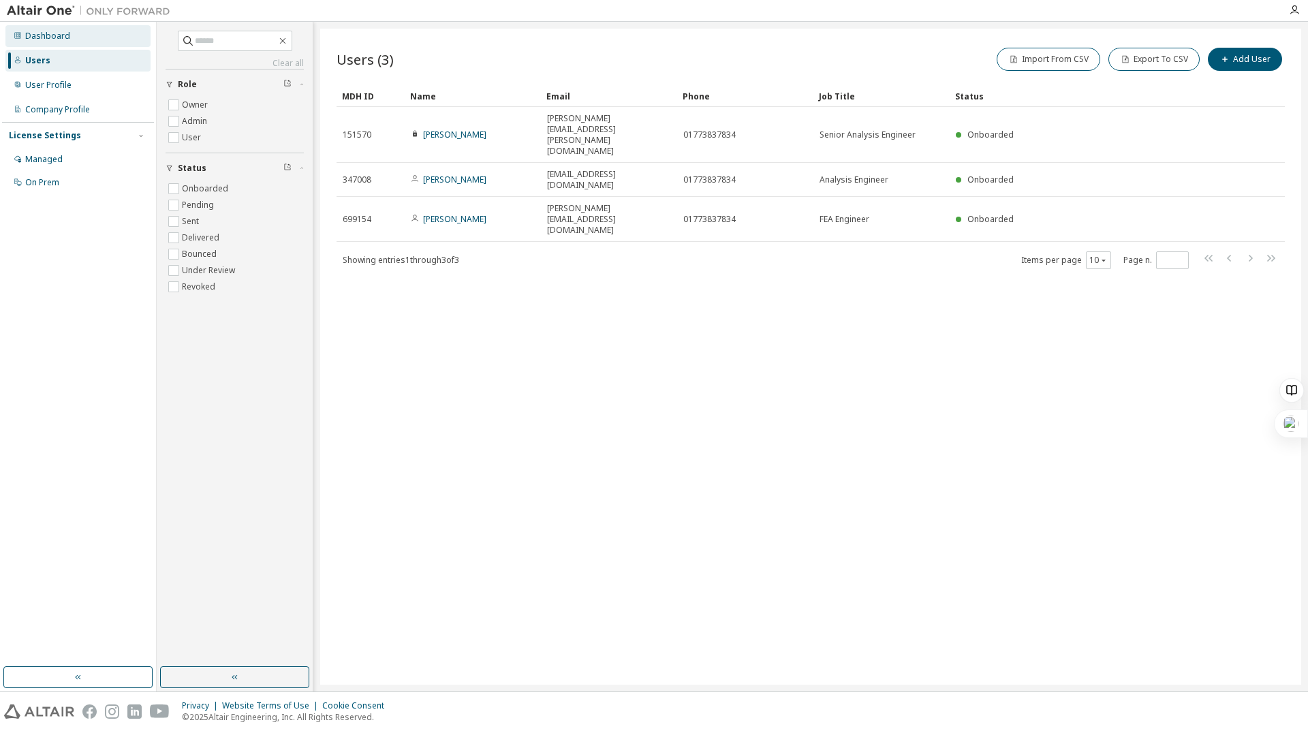
click at [66, 46] on div "Dashboard" at bounding box center [77, 36] width 145 height 22
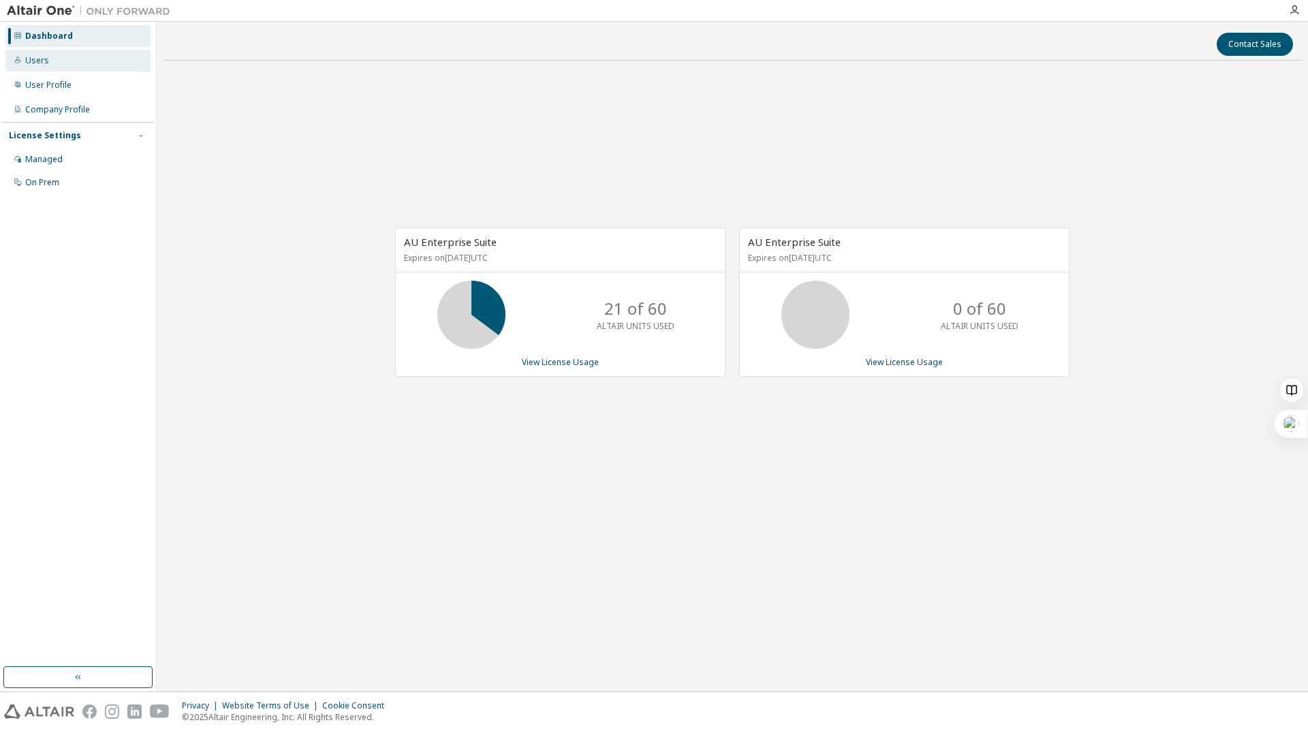
click at [96, 63] on div "Users" at bounding box center [77, 61] width 145 height 22
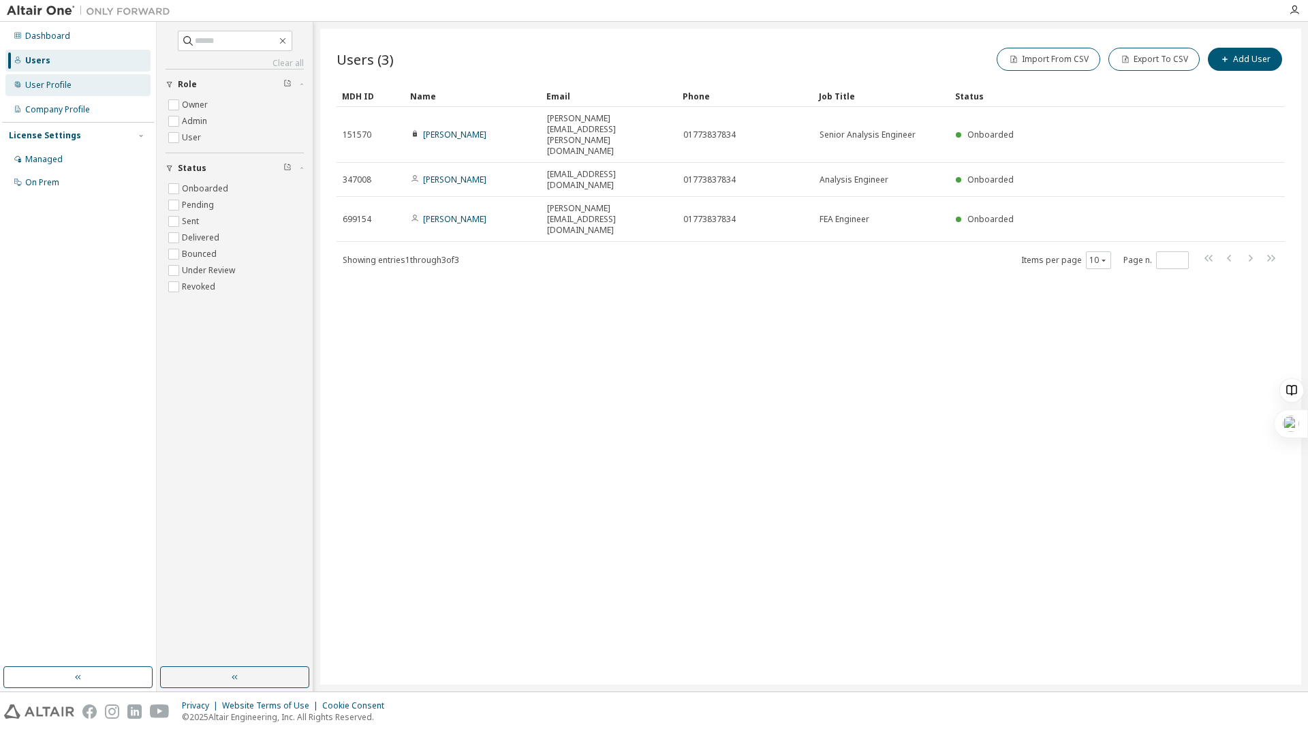
click at [72, 80] on div "User Profile" at bounding box center [77, 85] width 145 height 22
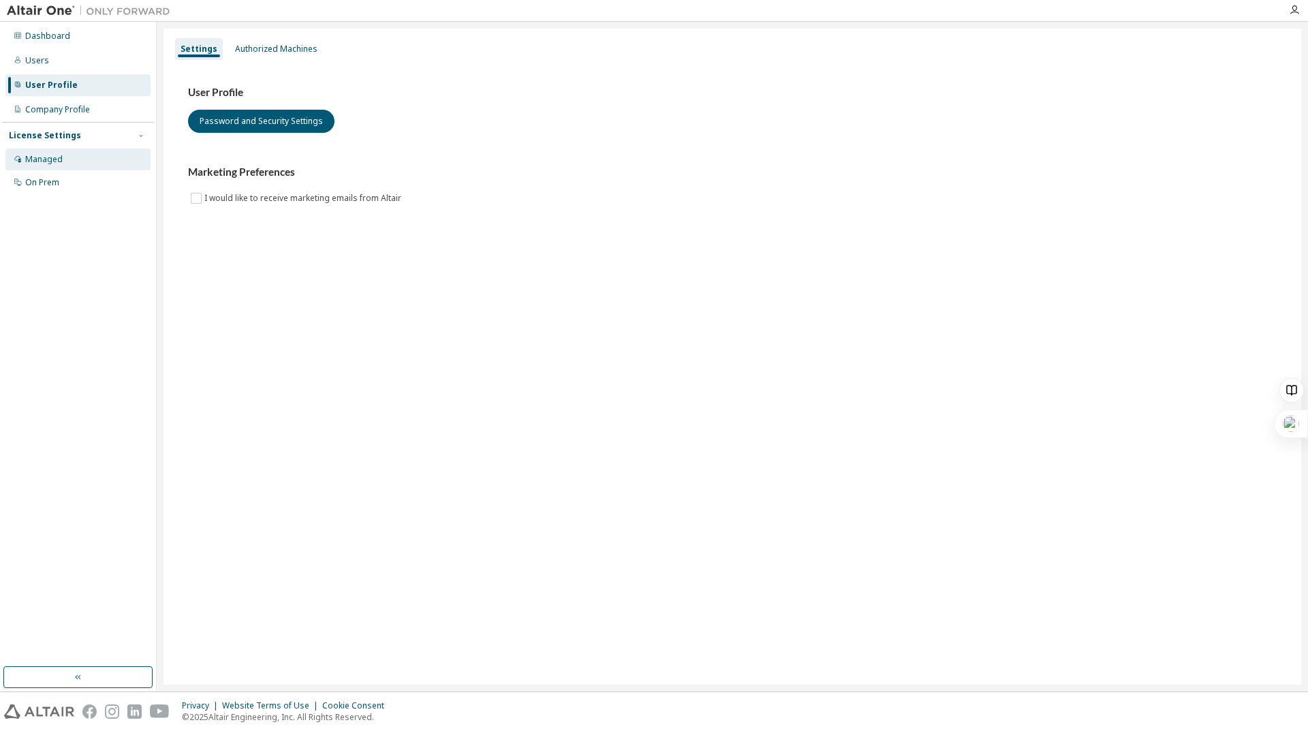
click at [72, 157] on div "Managed" at bounding box center [77, 160] width 145 height 22
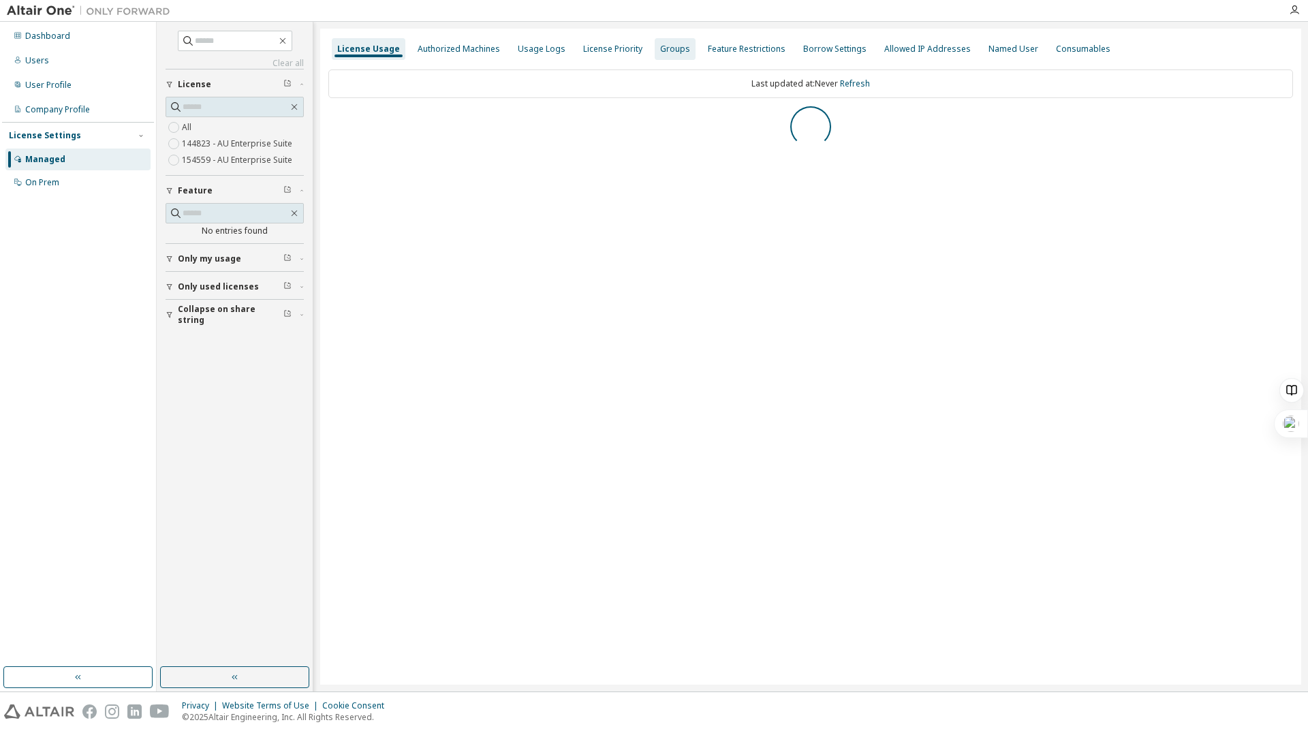
click at [672, 52] on div "Groups" at bounding box center [675, 49] width 30 height 11
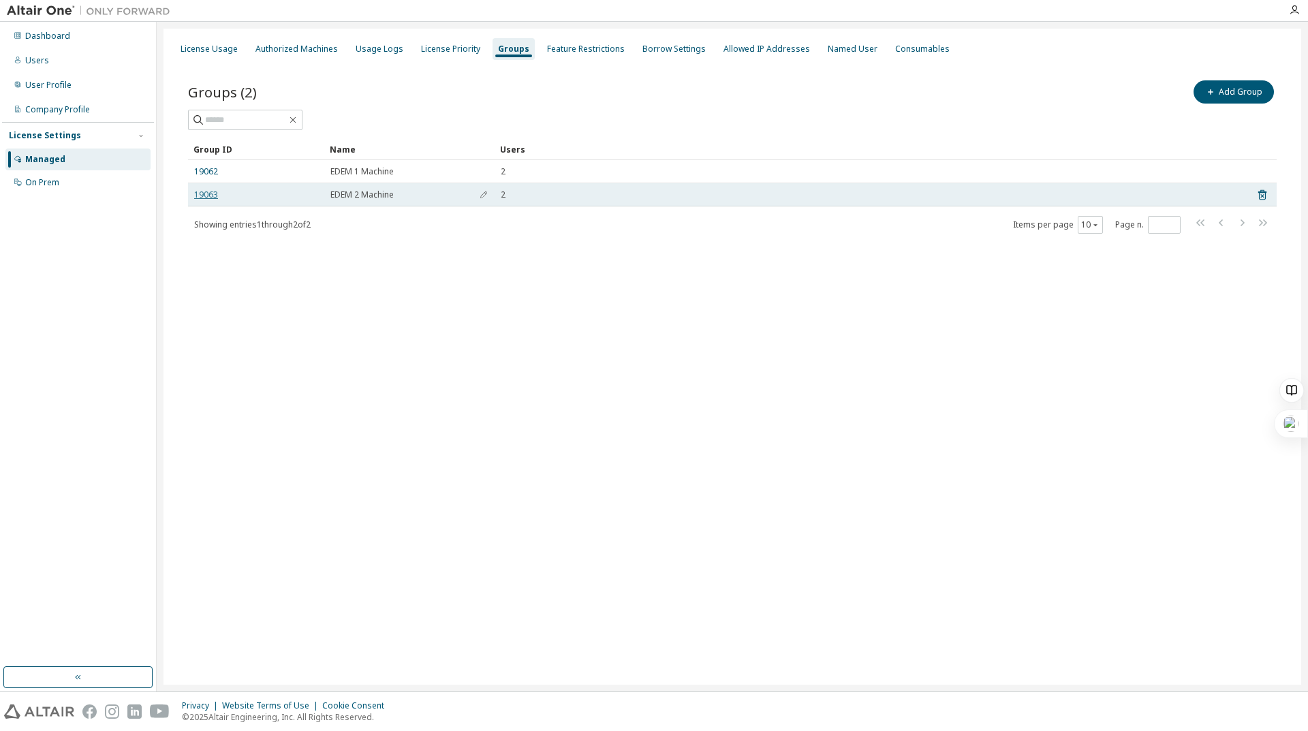
click at [212, 190] on link "19063" at bounding box center [206, 194] width 24 height 11
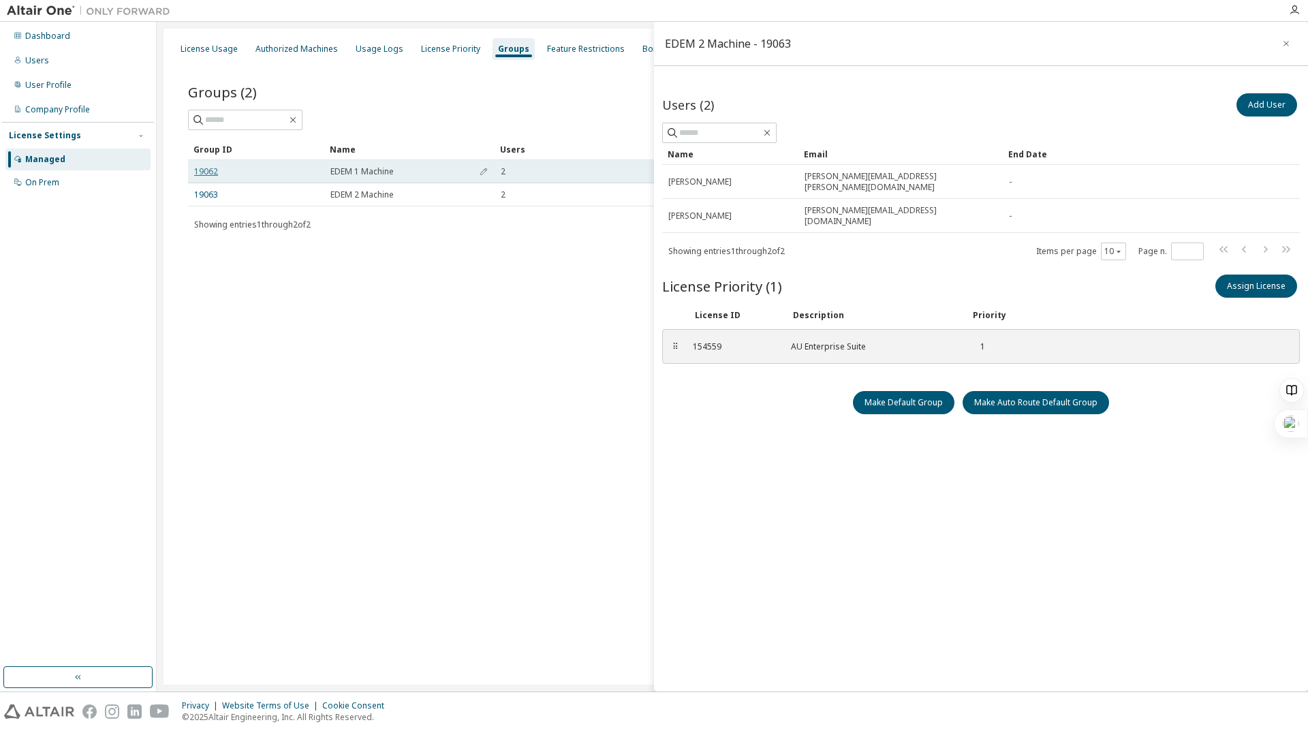
click at [217, 174] on link "19062" at bounding box center [206, 171] width 24 height 11
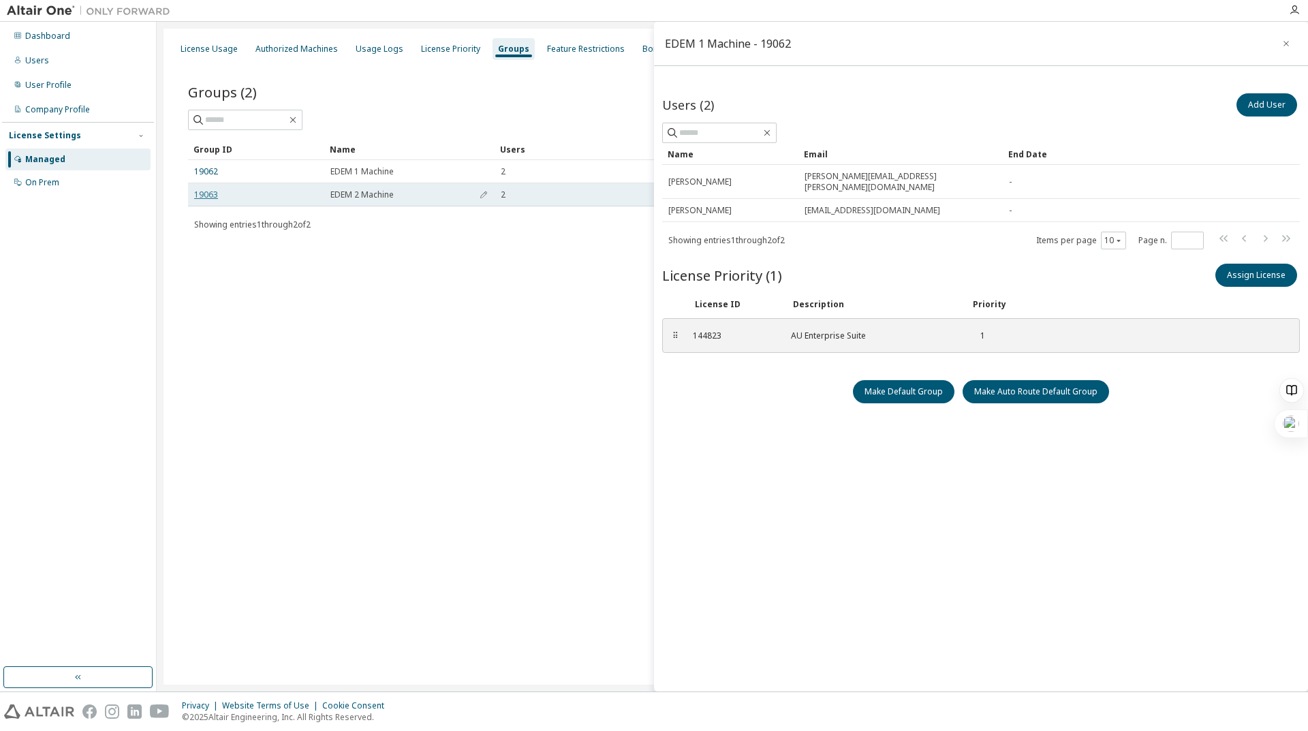
click at [214, 191] on link "19063" at bounding box center [206, 194] width 24 height 11
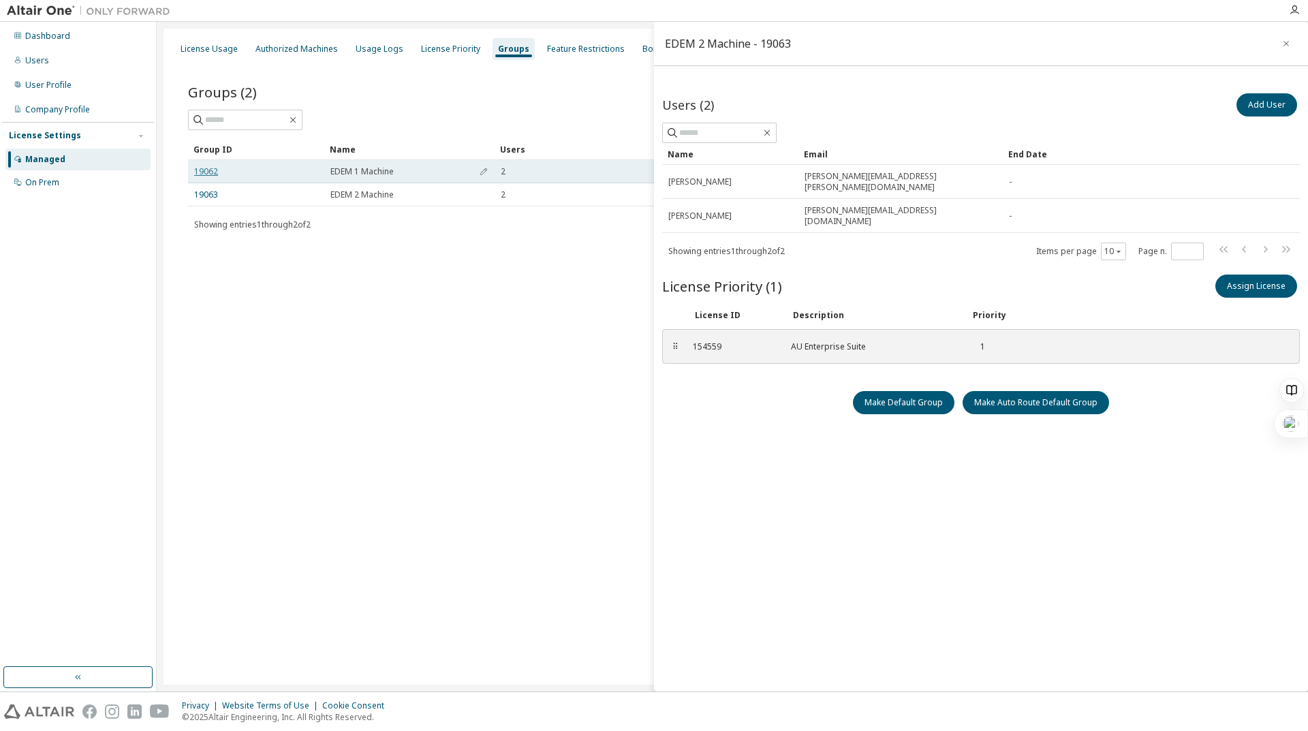
click at [211, 172] on link "19062" at bounding box center [206, 171] width 24 height 11
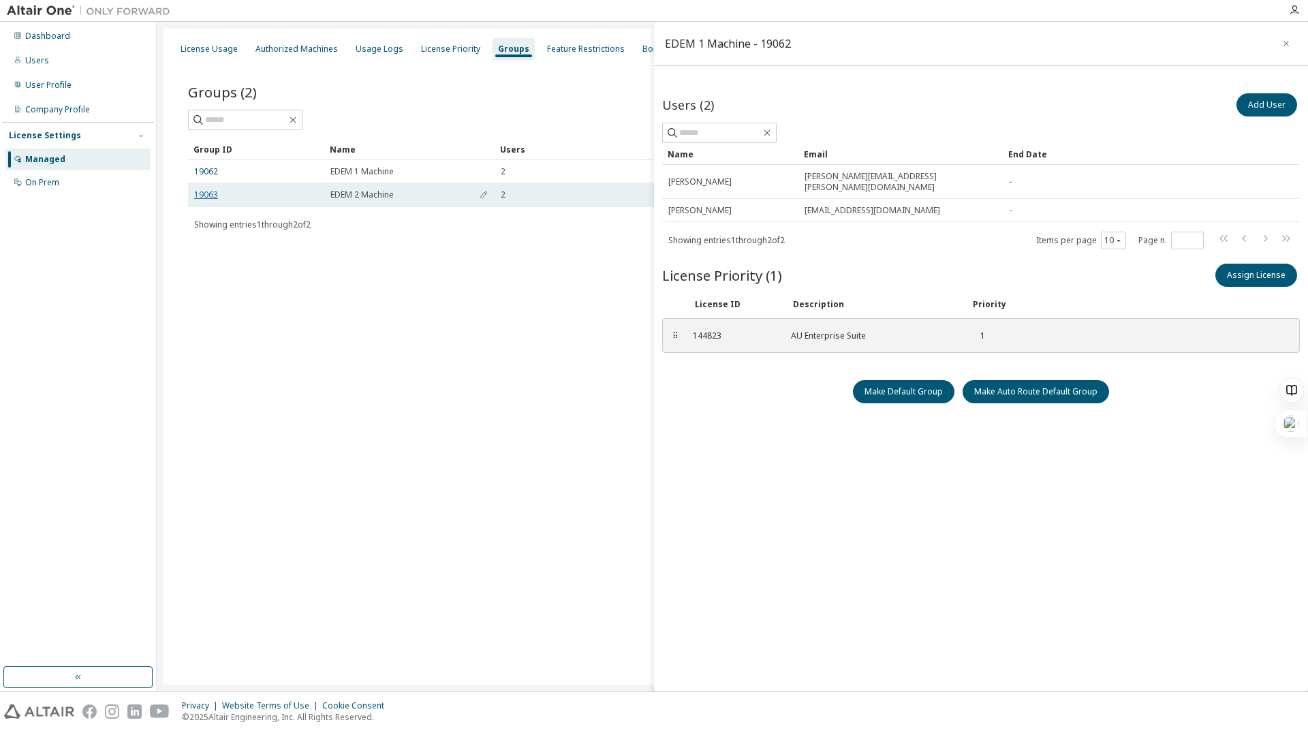
click at [212, 191] on link "19063" at bounding box center [206, 194] width 24 height 11
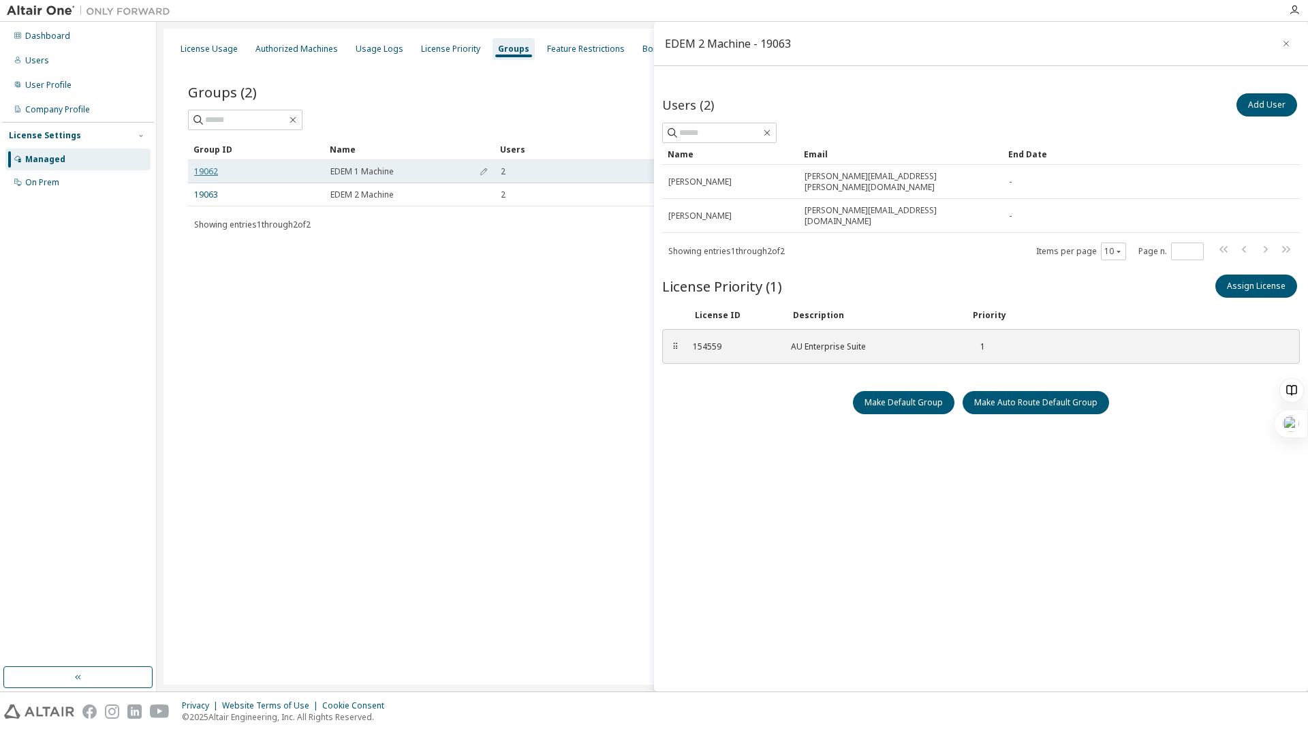
click at [212, 172] on link "19062" at bounding box center [206, 171] width 24 height 11
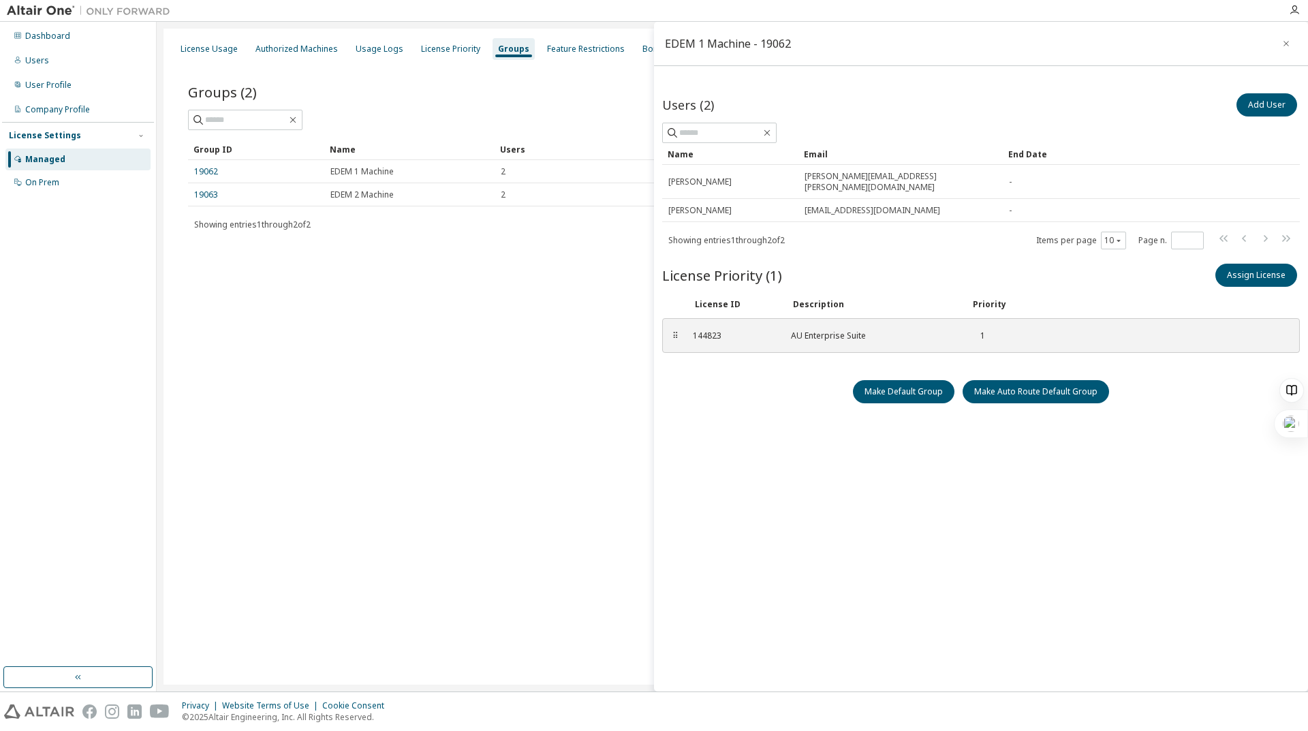
click at [465, 384] on div "License Usage Authorized Machines Usage Logs License Priority Groups Feature Re…" at bounding box center [733, 357] width 1138 height 656
click at [457, 55] on div "License Priority" at bounding box center [451, 49] width 70 height 22
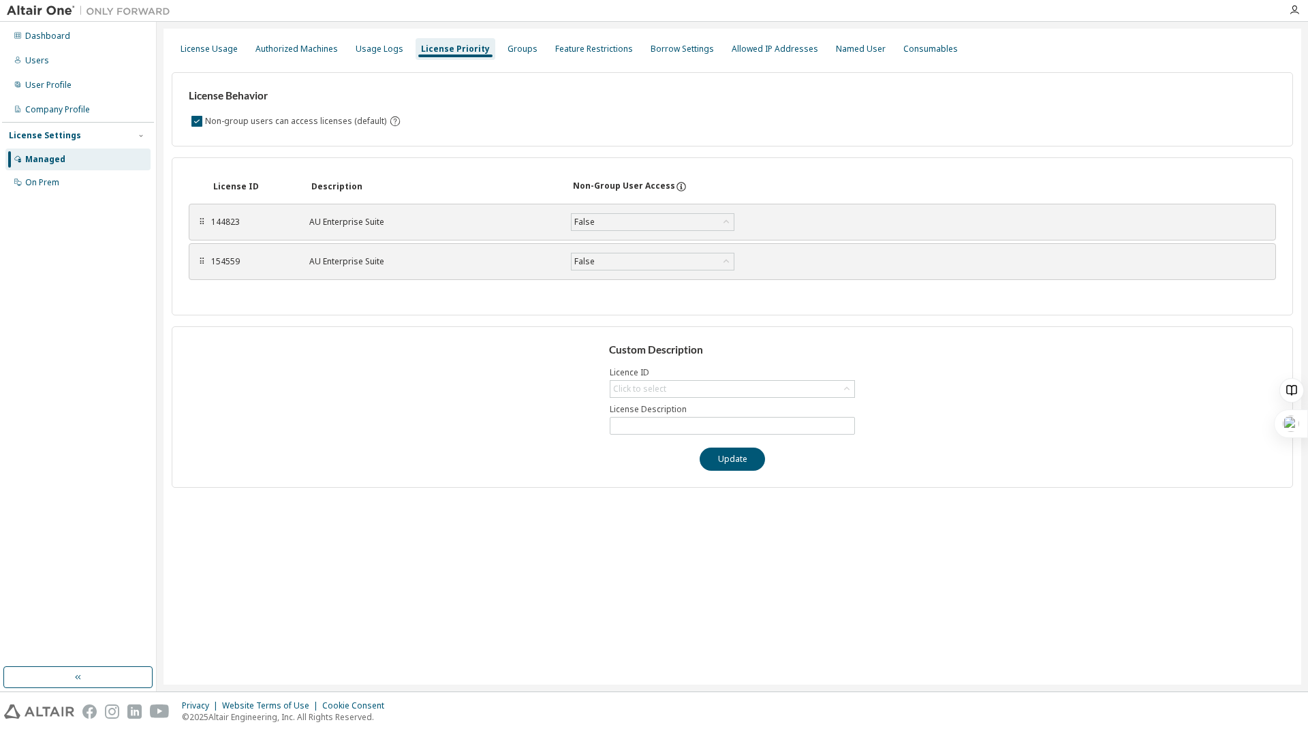
click at [675, 186] on icon at bounding box center [681, 187] width 12 height 12
click at [69, 63] on div "Users" at bounding box center [77, 61] width 145 height 22
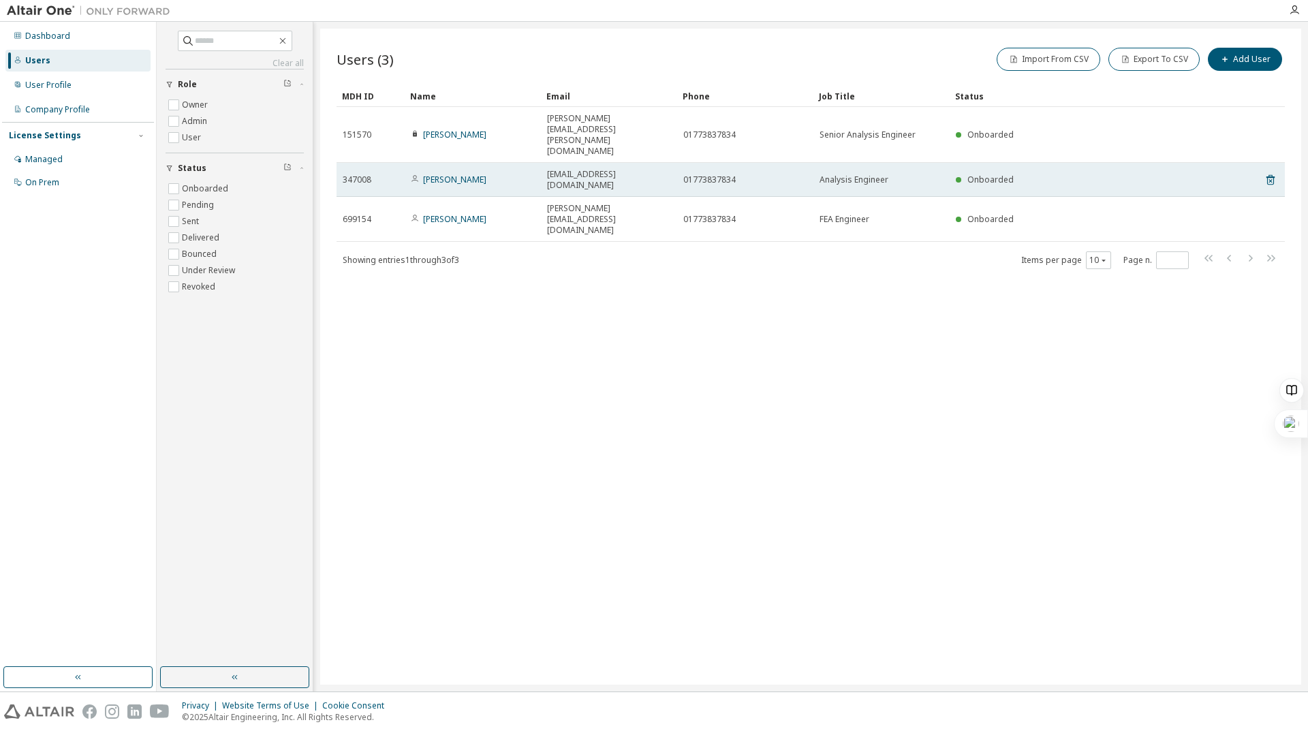
click at [596, 169] on span "[EMAIL_ADDRESS][DOMAIN_NAME]" at bounding box center [609, 180] width 124 height 22
click at [438, 174] on link "[PERSON_NAME]" at bounding box center [454, 180] width 63 height 12
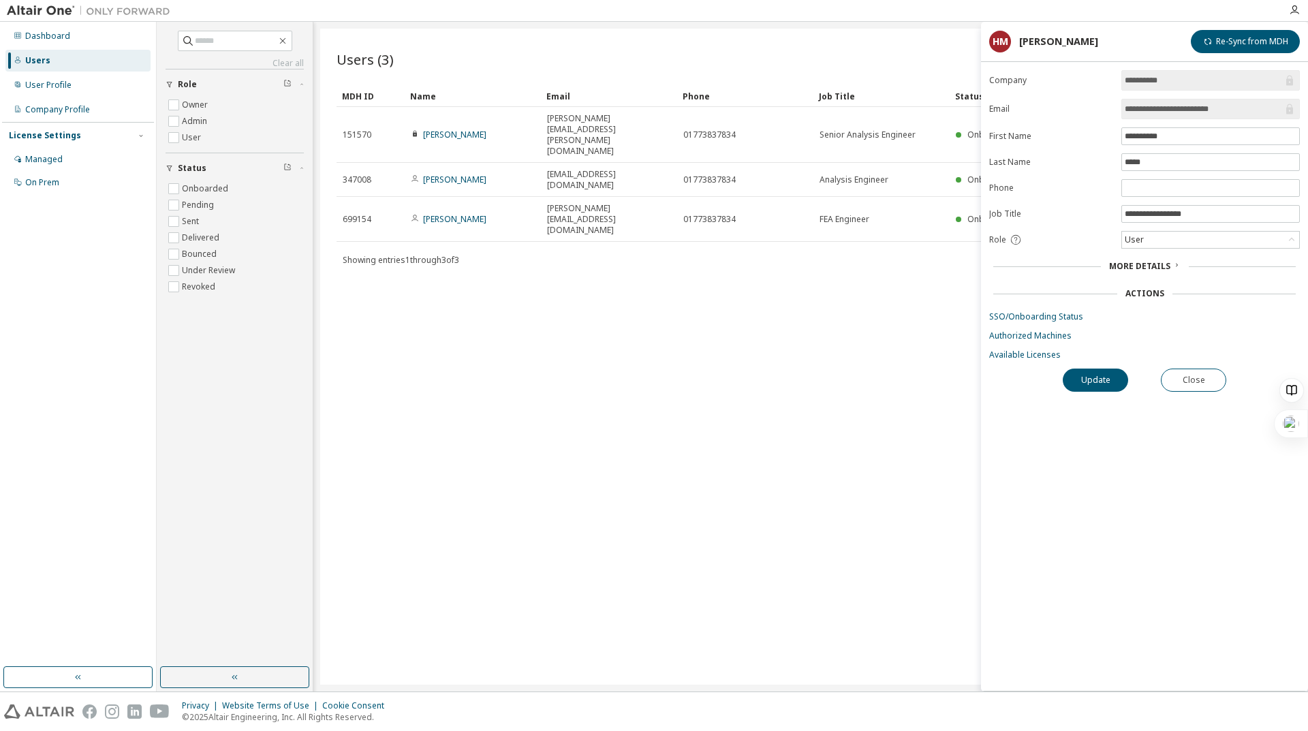
click at [1129, 264] on span "More Details" at bounding box center [1139, 266] width 61 height 12
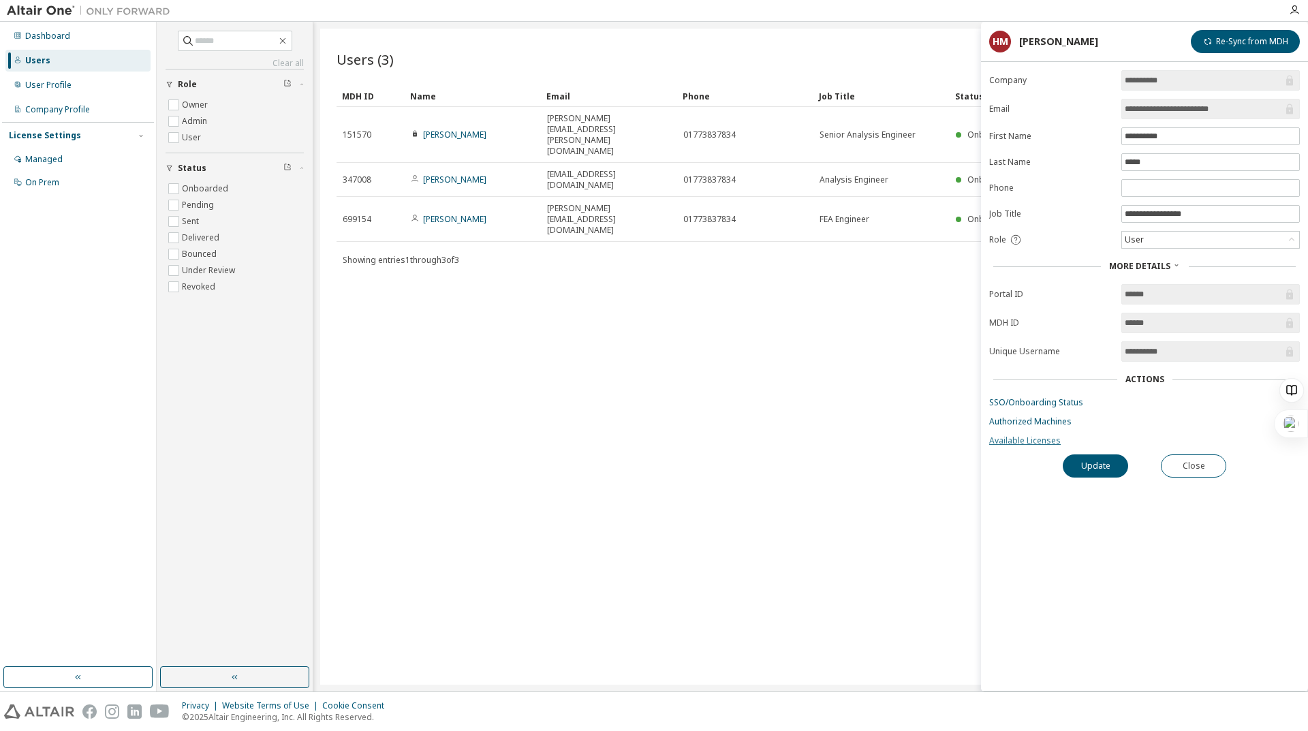
click at [1034, 442] on link "Available Licenses" at bounding box center [1144, 440] width 311 height 11
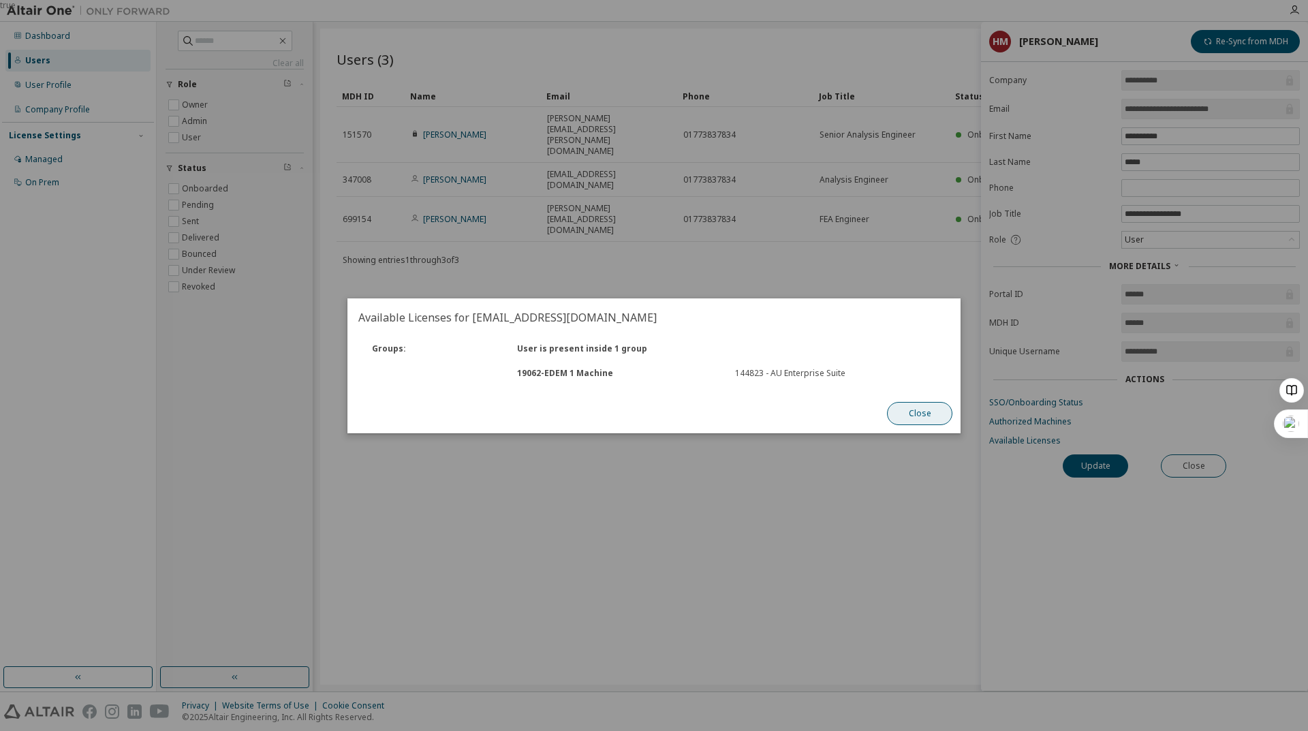
click at [909, 418] on button "Close" at bounding box center [919, 413] width 65 height 23
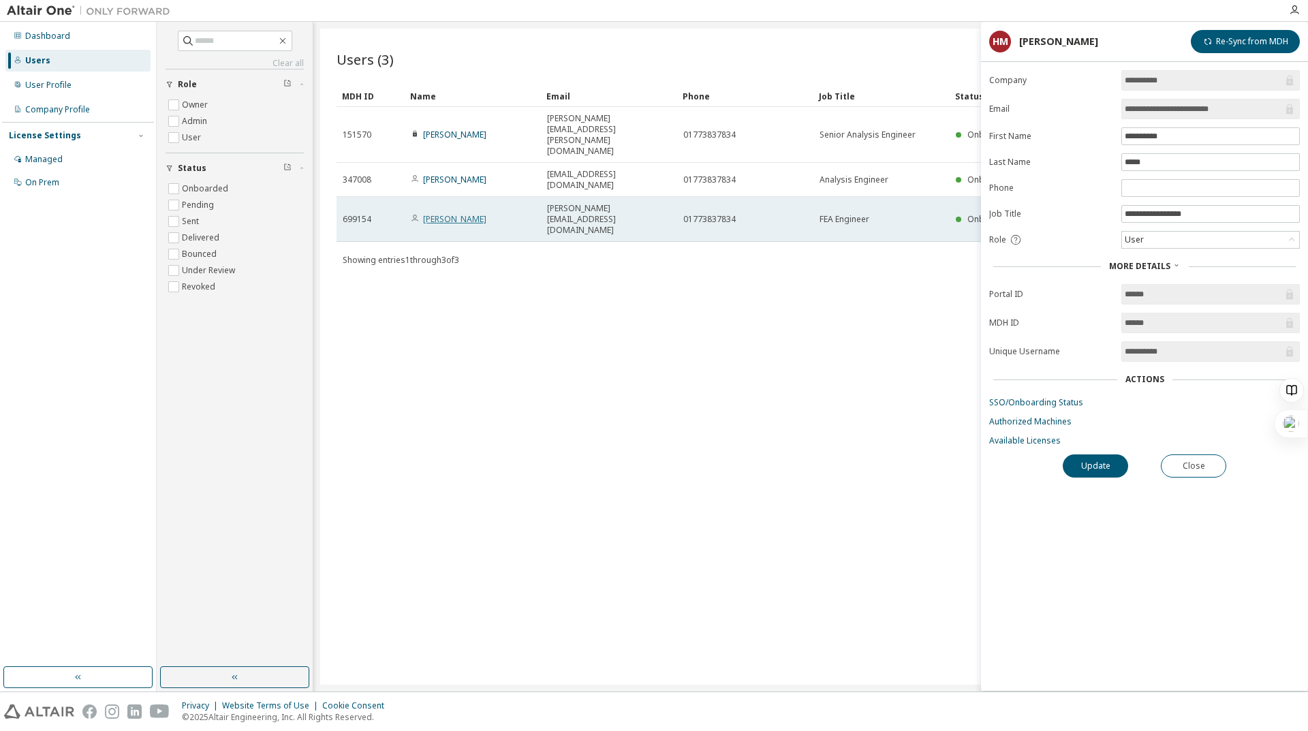
click at [457, 213] on link "[PERSON_NAME]" at bounding box center [454, 219] width 63 height 12
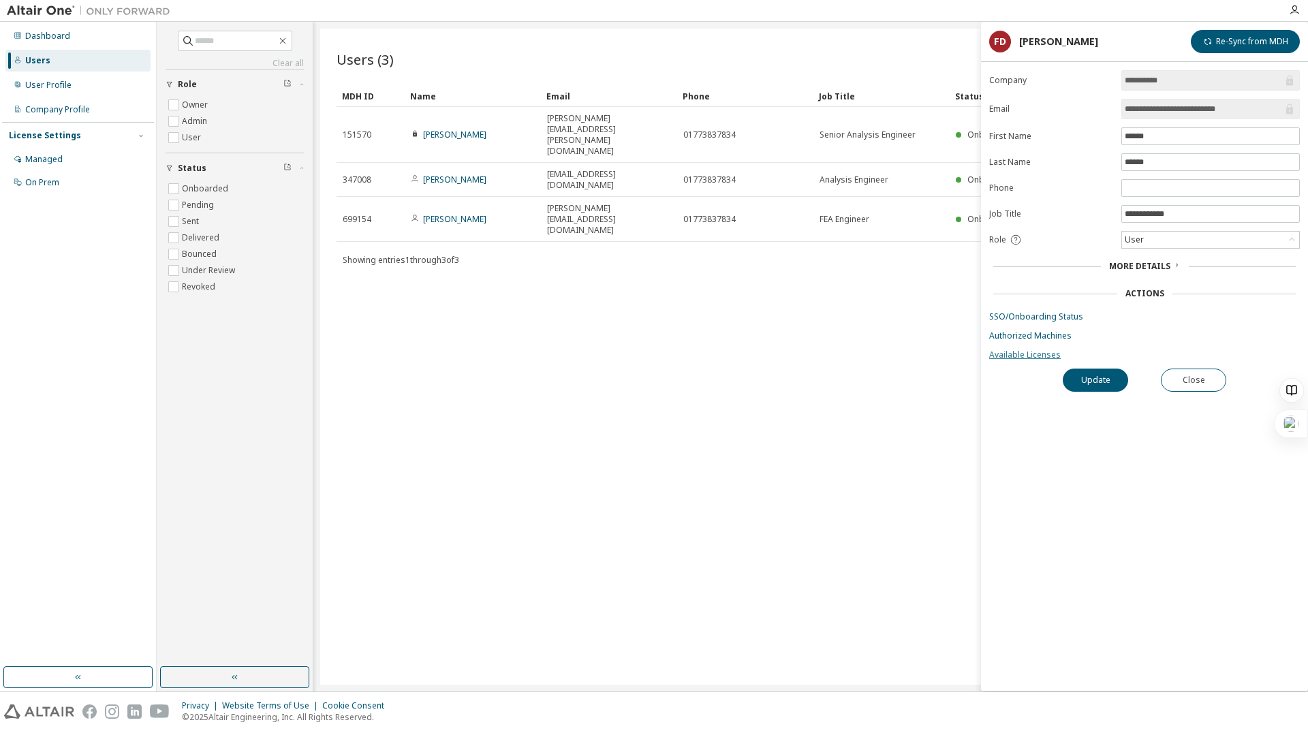
click at [1050, 356] on link "Available Licenses" at bounding box center [1144, 355] width 311 height 11
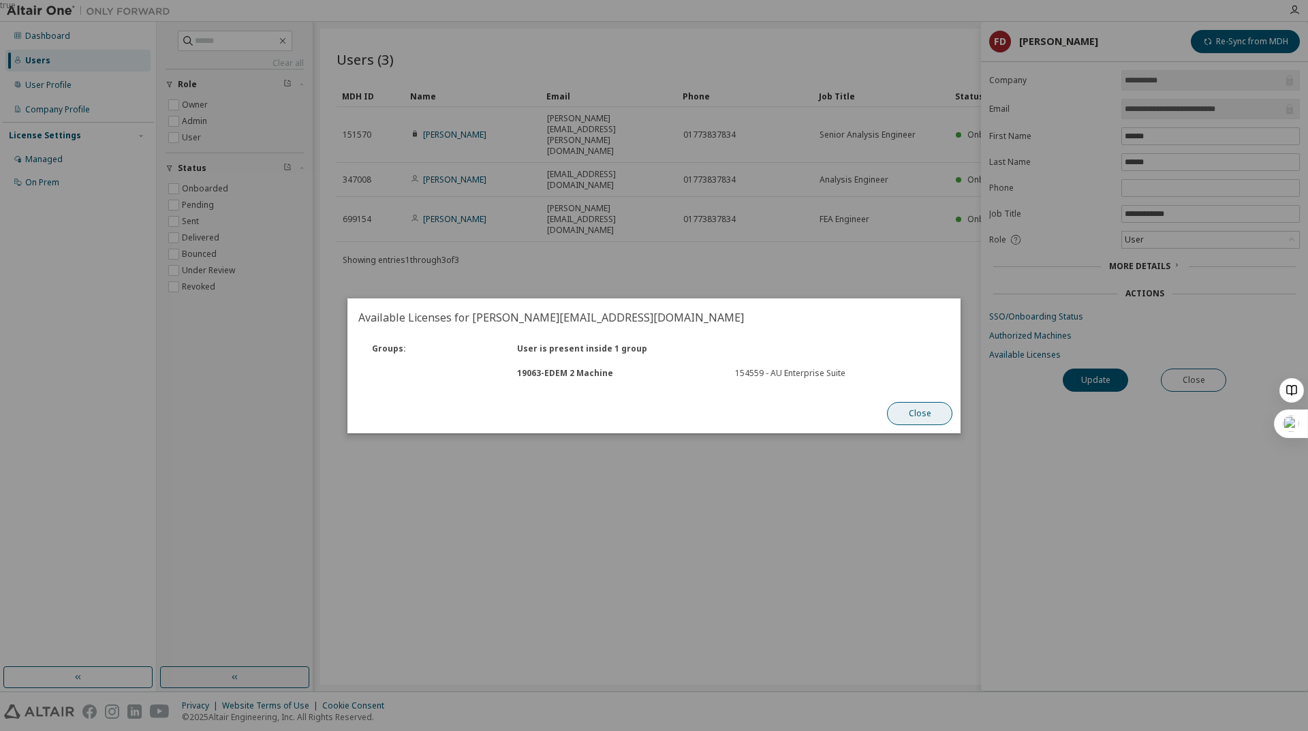
click at [918, 409] on button "Close" at bounding box center [919, 413] width 65 height 23
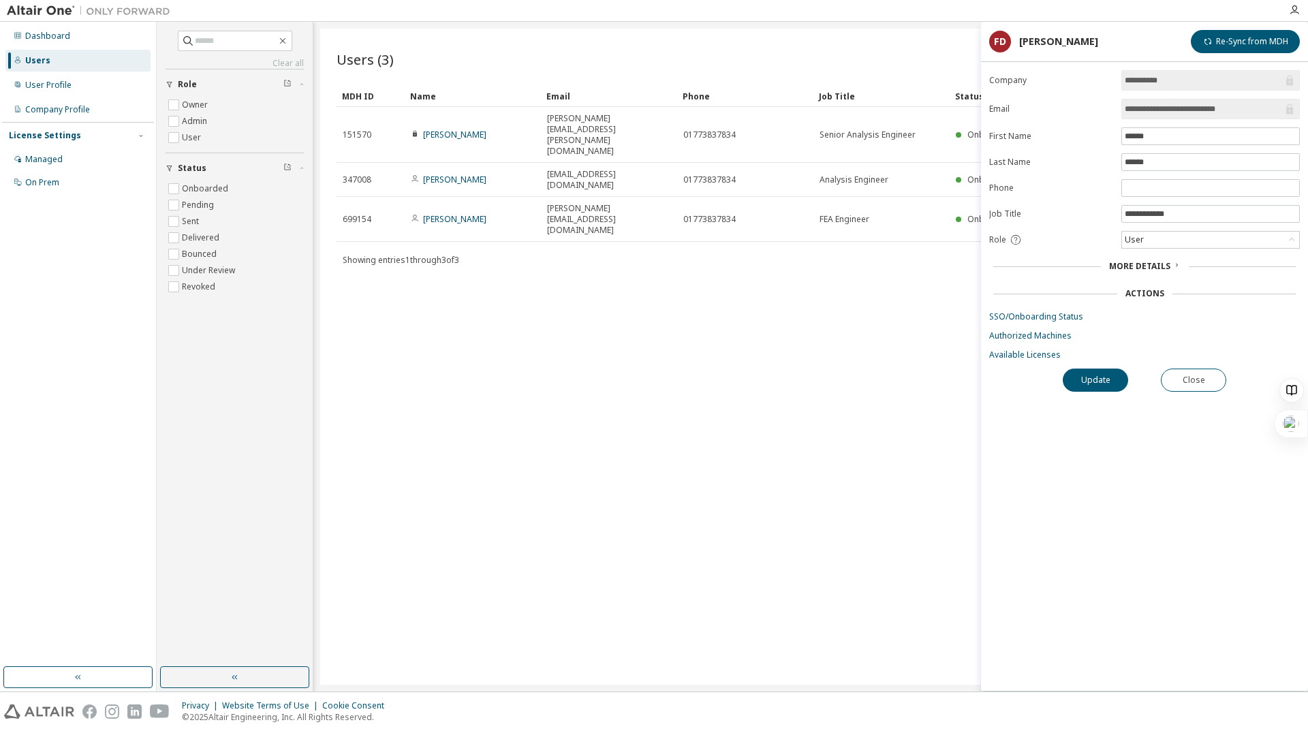
click at [1163, 267] on span "More Details" at bounding box center [1139, 266] width 61 height 12
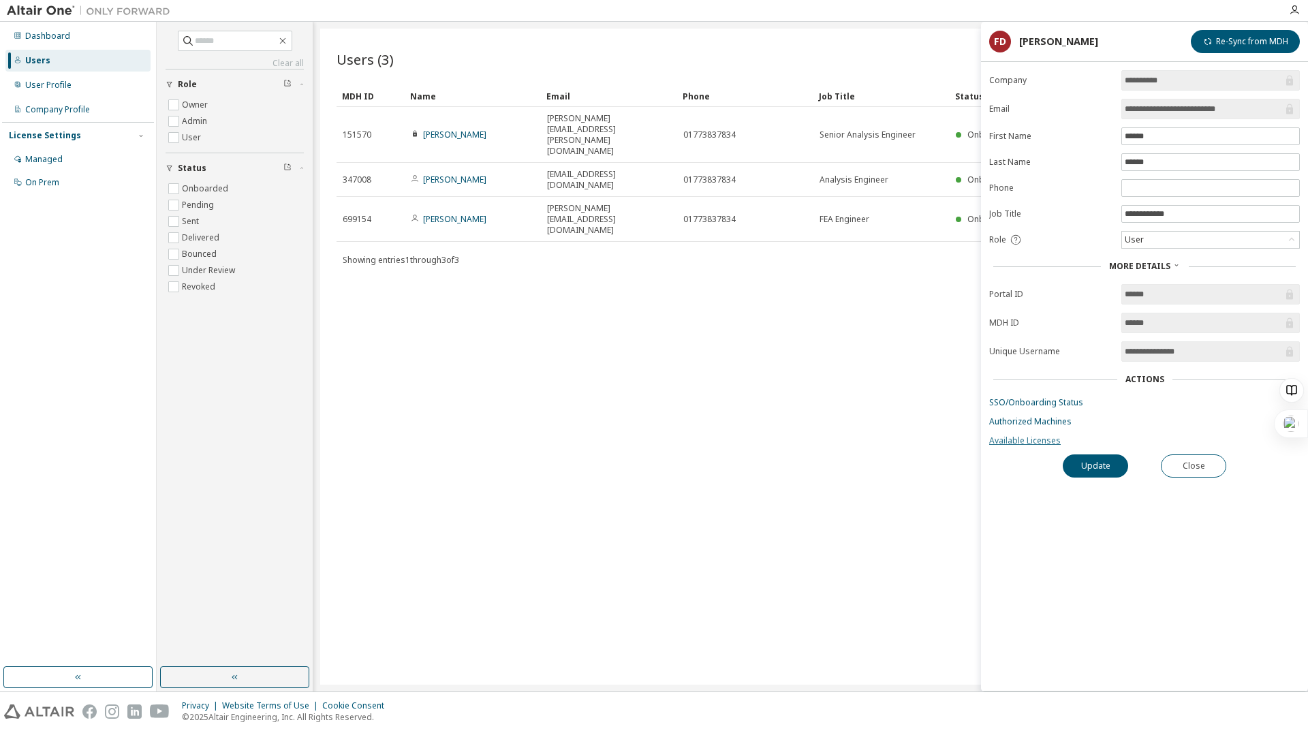
click at [1047, 437] on link "Available Licenses" at bounding box center [1144, 440] width 311 height 11
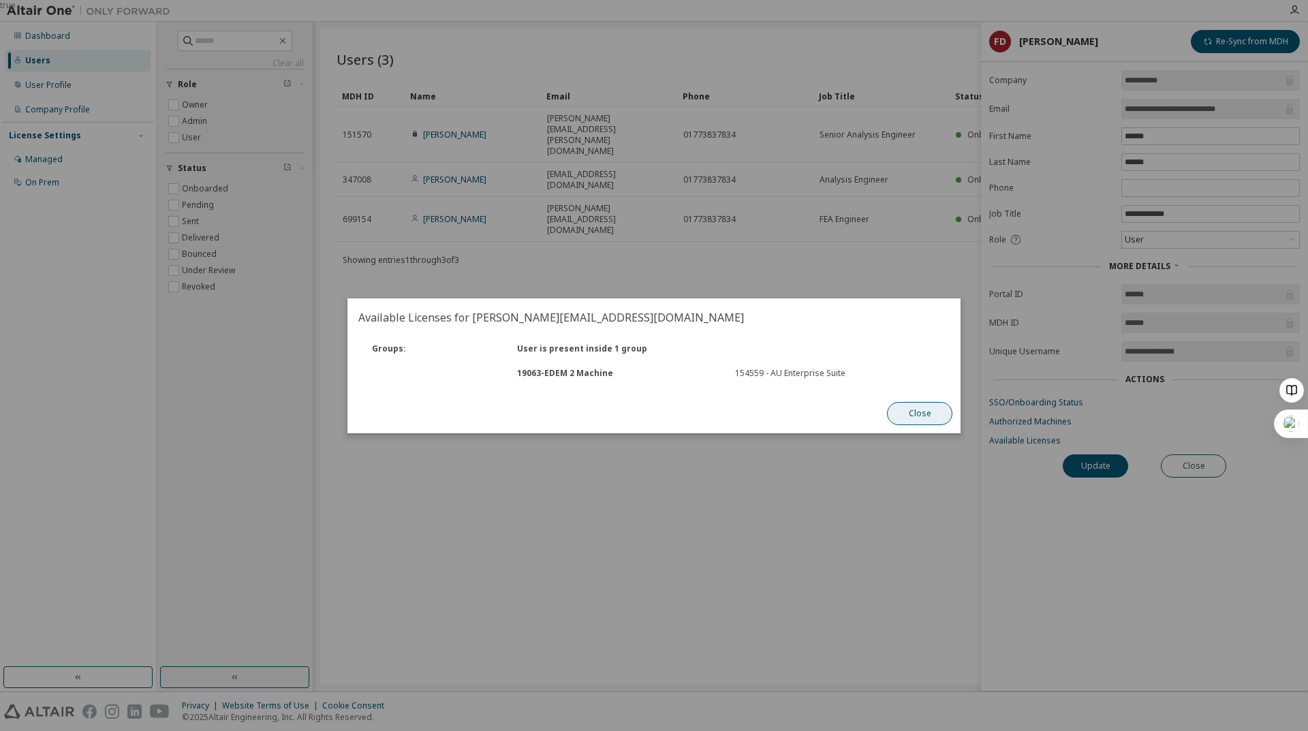
click at [908, 415] on button "Close" at bounding box center [919, 413] width 65 height 23
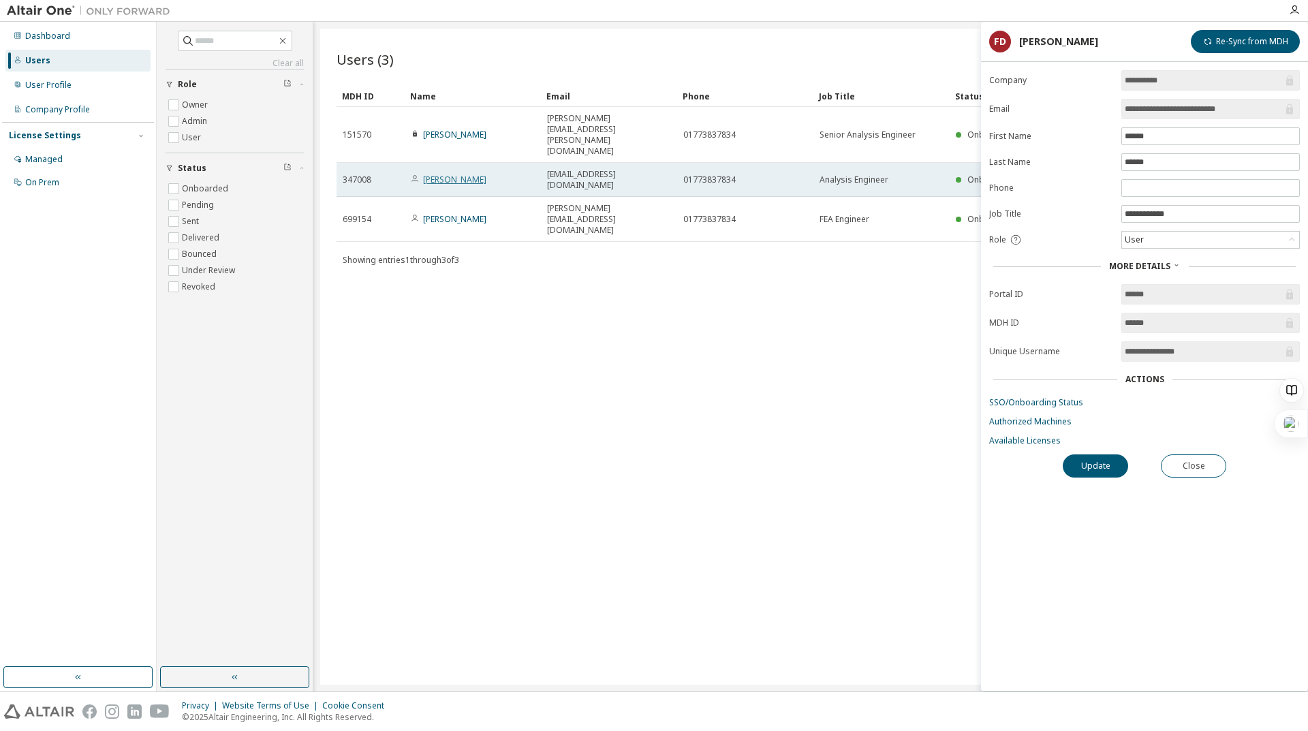
click at [447, 174] on link "[PERSON_NAME]" at bounding box center [454, 180] width 63 height 12
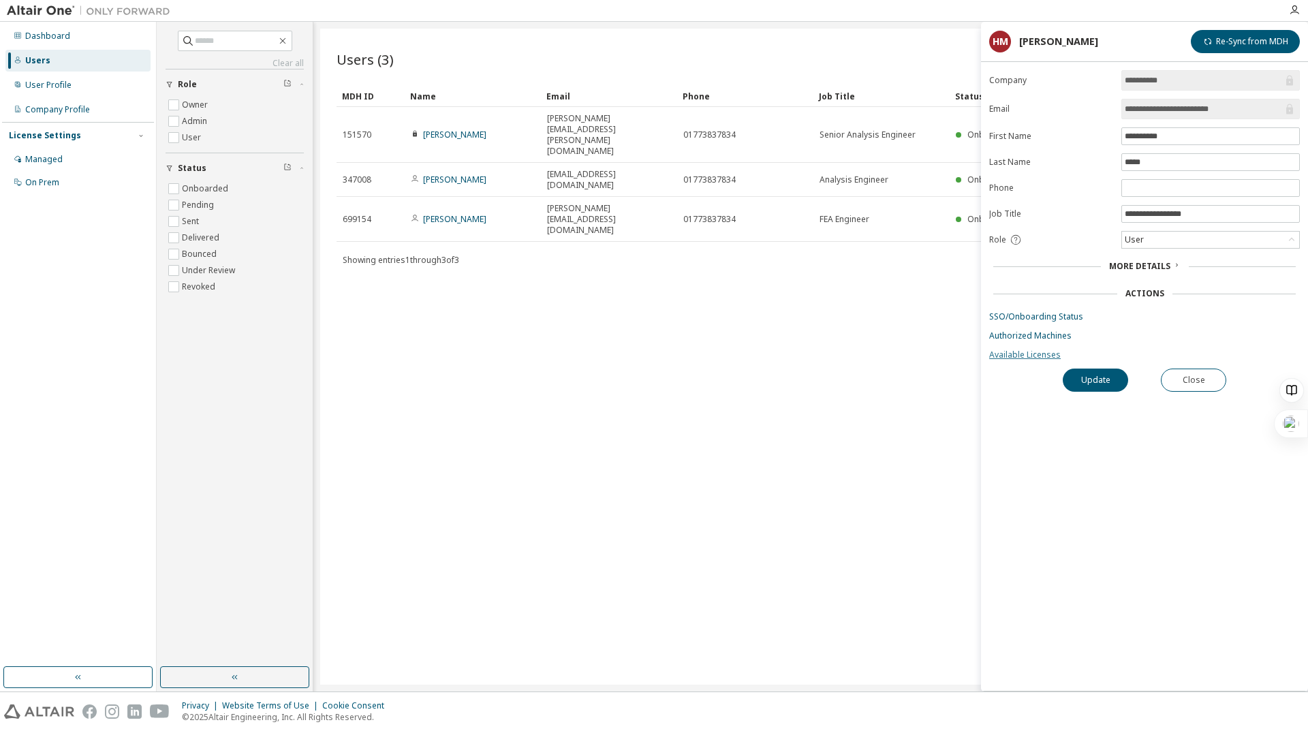
click at [1030, 353] on link "Available Licenses" at bounding box center [1144, 355] width 311 height 11
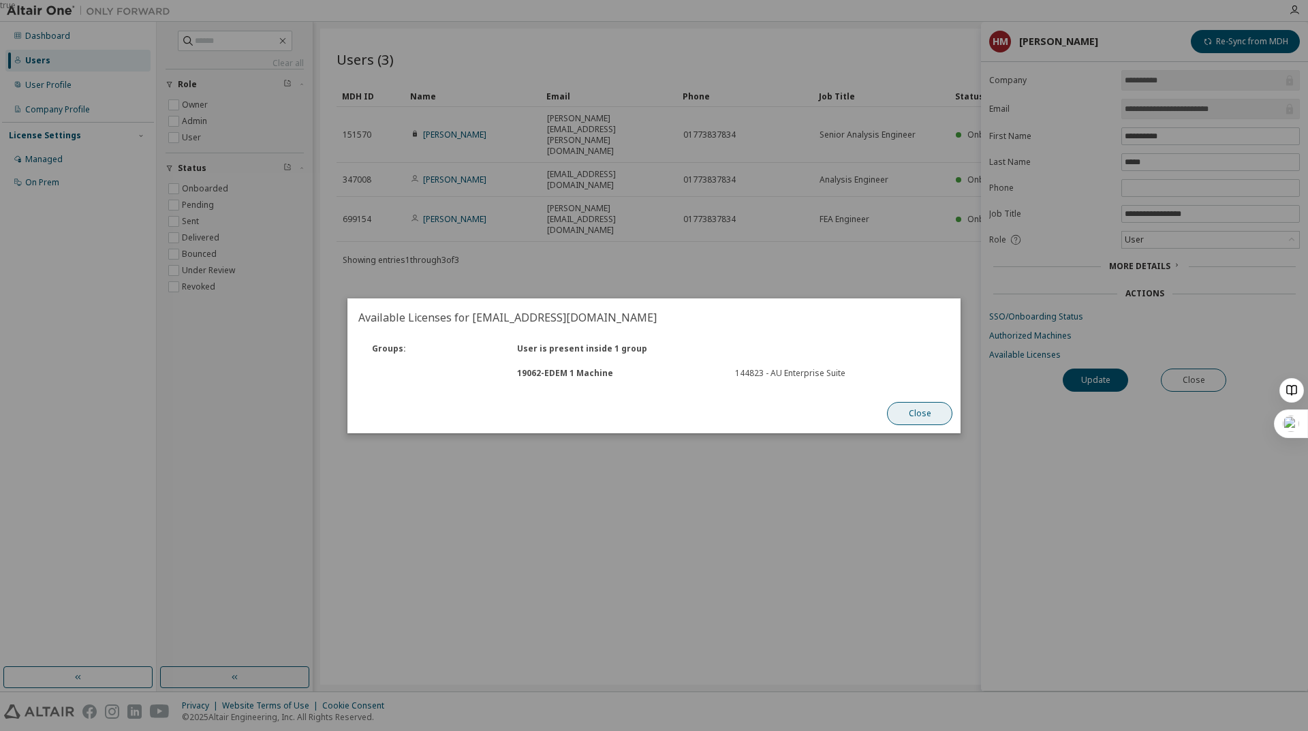
click at [908, 410] on button "Close" at bounding box center [919, 413] width 65 height 23
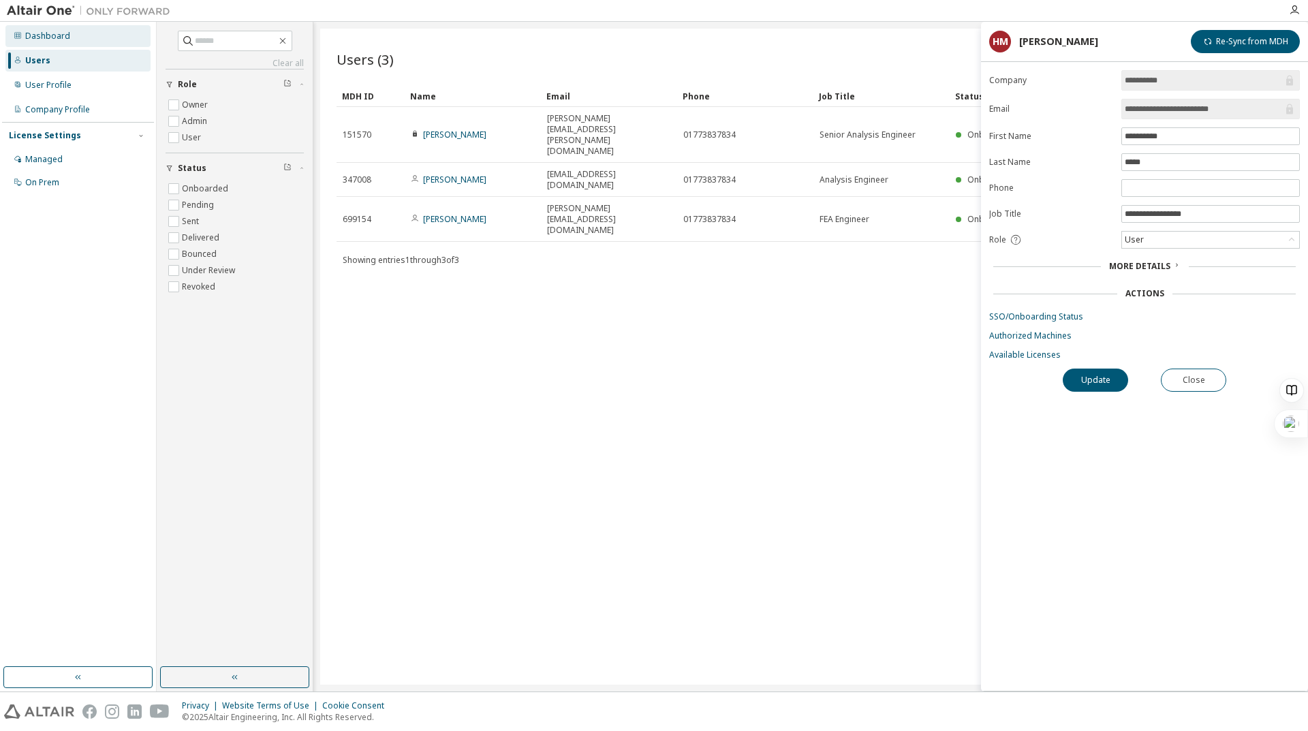
click at [52, 36] on div "Dashboard" at bounding box center [47, 36] width 45 height 11
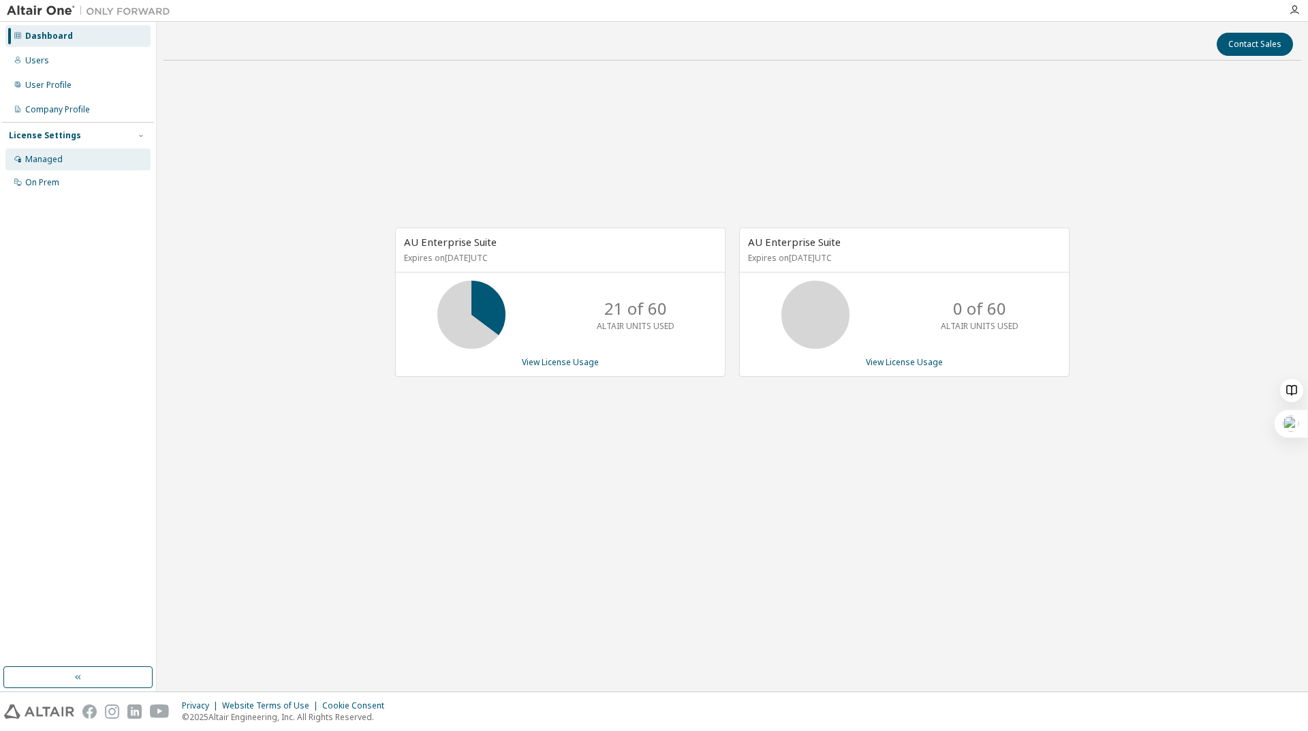
click at [48, 170] on div "Managed" at bounding box center [77, 160] width 145 height 22
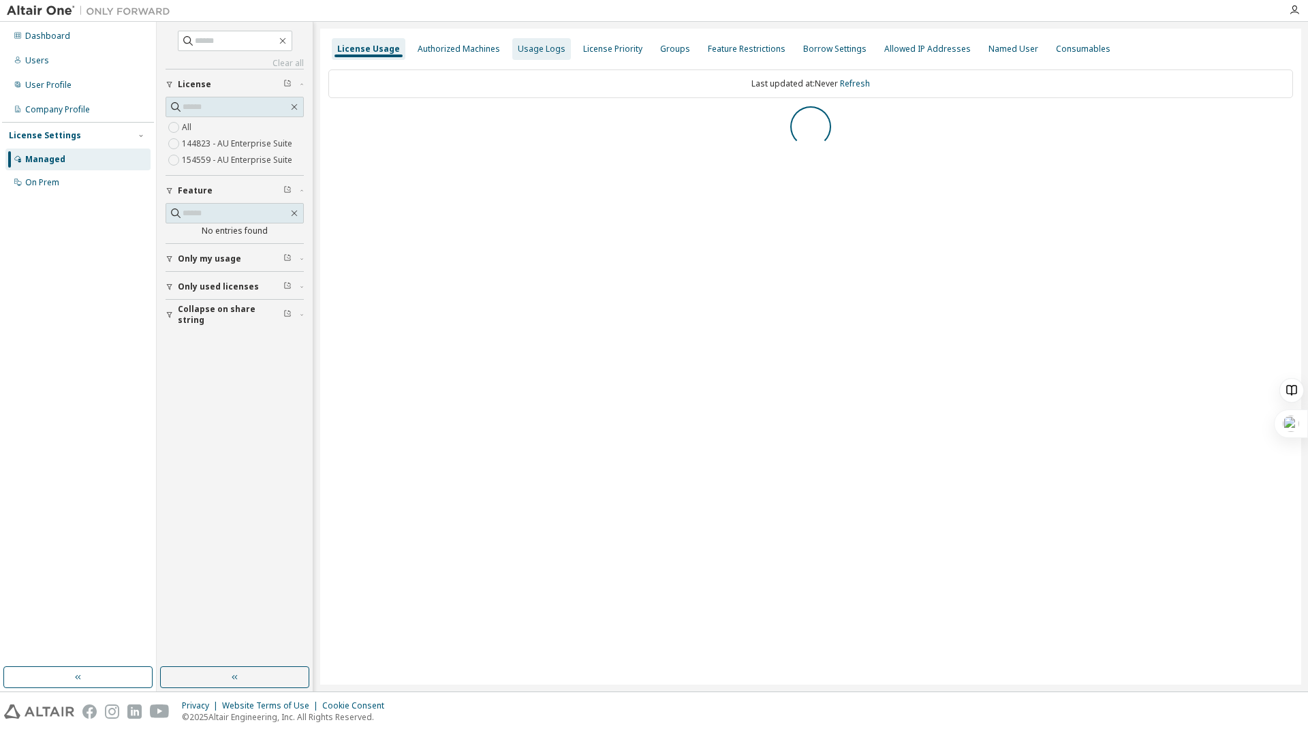
click at [540, 51] on div "Usage Logs" at bounding box center [542, 49] width 48 height 11
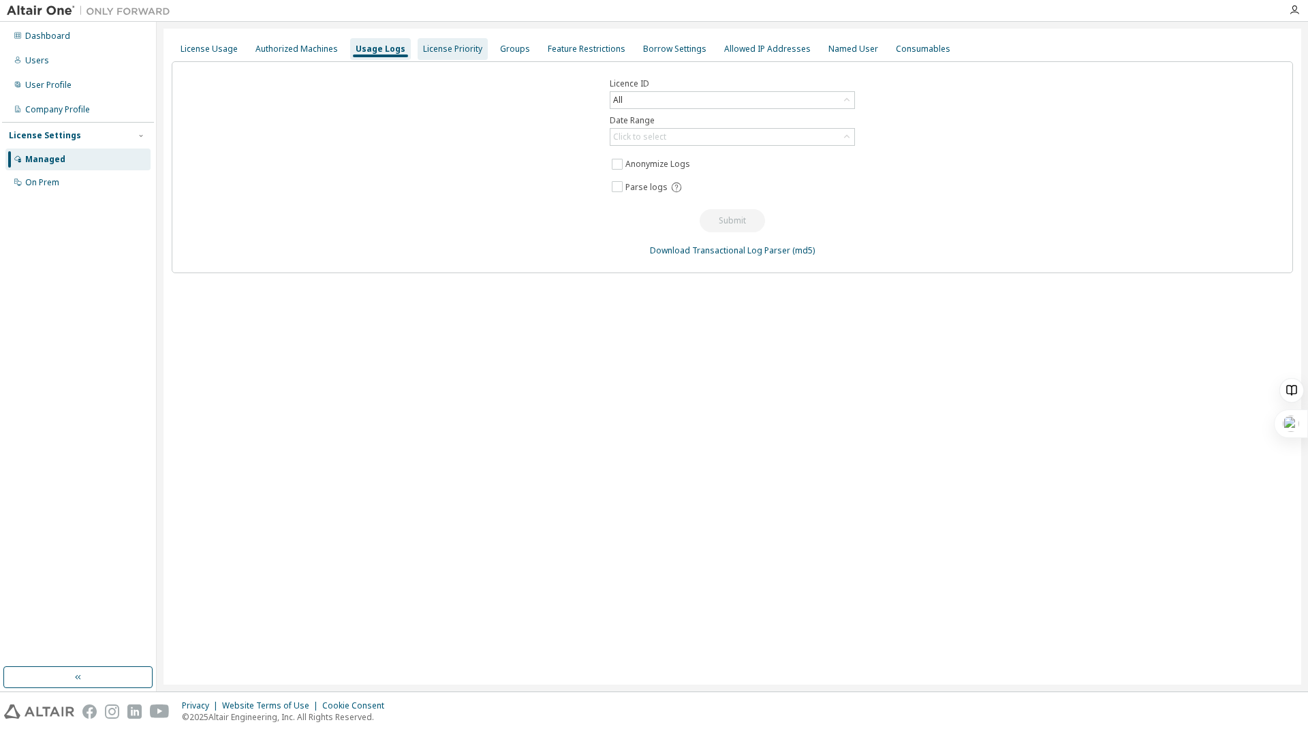
click at [466, 57] on div "License Priority" at bounding box center [453, 49] width 70 height 22
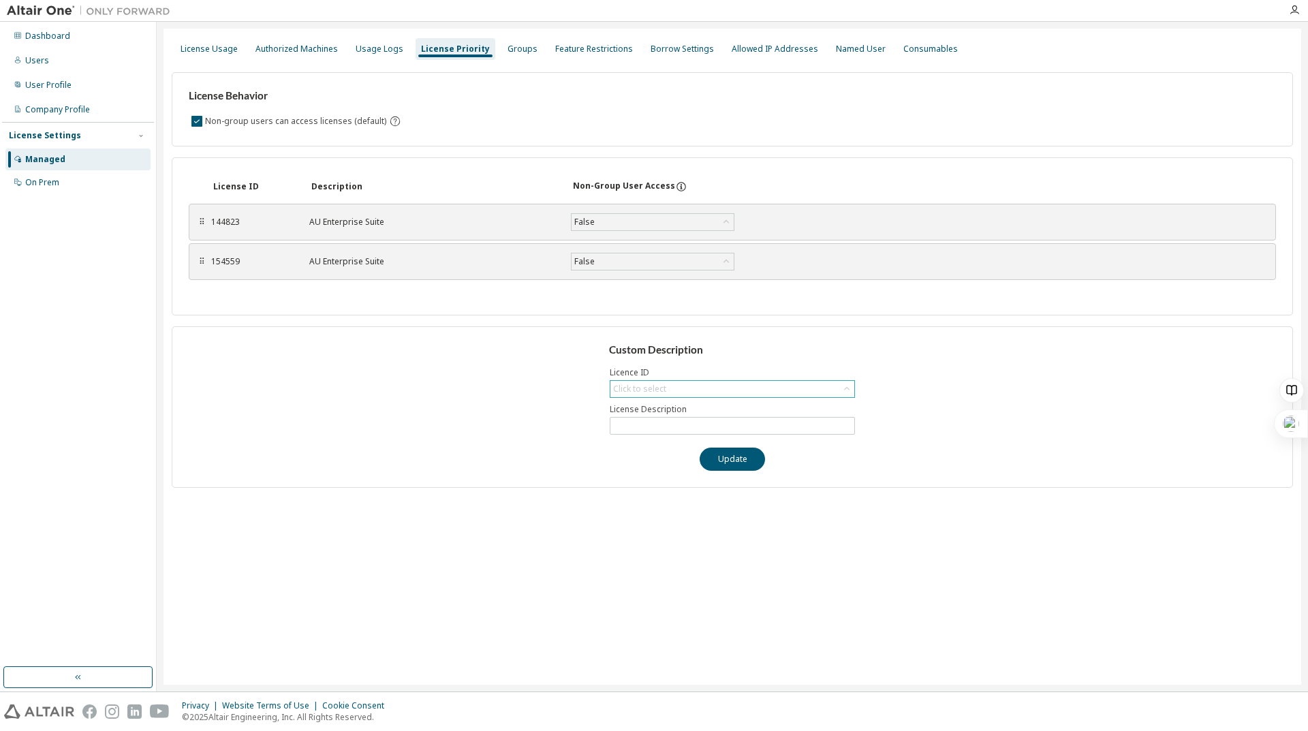
click at [760, 388] on div "Click to select" at bounding box center [733, 389] width 244 height 16
click at [756, 427] on li "144823 - AU Enterprise Suite" at bounding box center [731, 427] width 241 height 18
type input "**********"
click at [771, 387] on div "144823 - AU Enterprise Suite" at bounding box center [733, 389] width 244 height 16
click at [757, 442] on li "154559 - AU Enterprise Suite" at bounding box center [731, 445] width 241 height 18
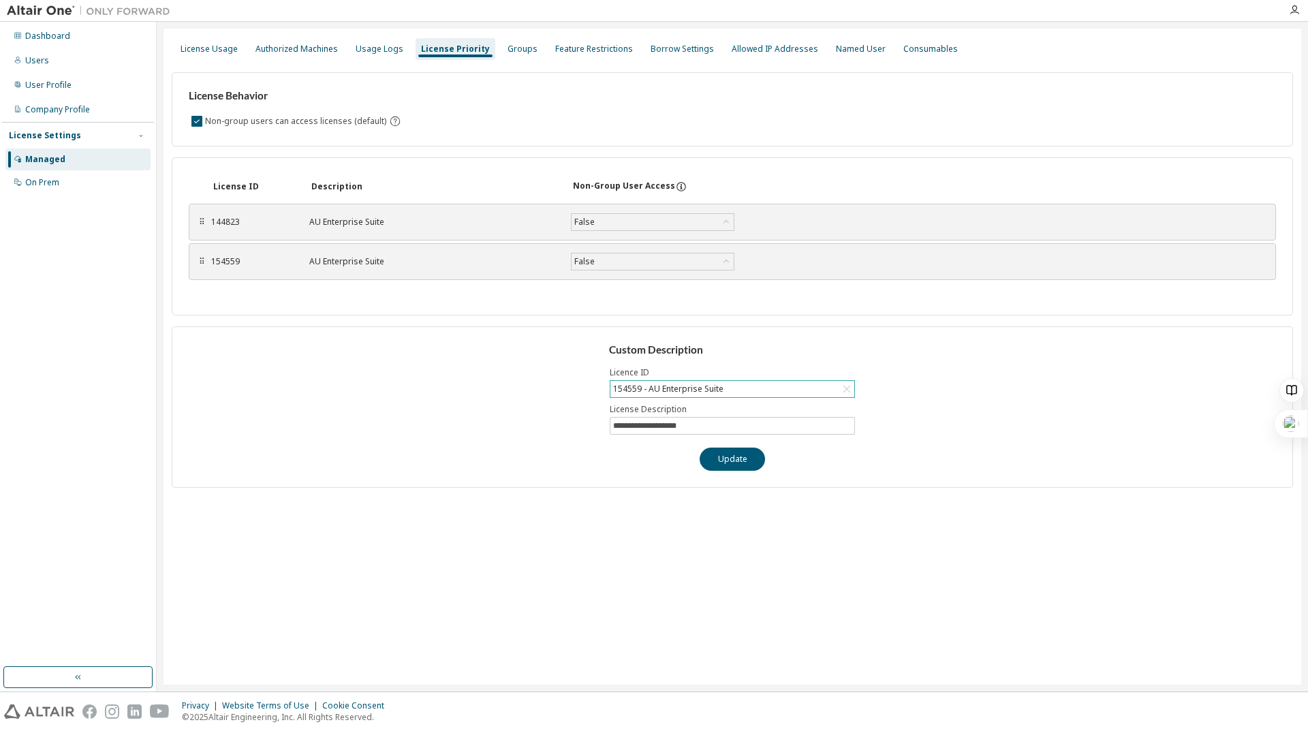
click at [750, 393] on div "154559 - AU Enterprise Suite" at bounding box center [733, 389] width 244 height 16
click at [732, 427] on li "144823 - AU Enterprise Suite" at bounding box center [731, 427] width 241 height 18
click at [942, 331] on div "**********" at bounding box center [733, 406] width 1122 height 161
click at [676, 187] on icon at bounding box center [681, 187] width 12 height 12
click at [514, 52] on div "Groups" at bounding box center [523, 49] width 30 height 11
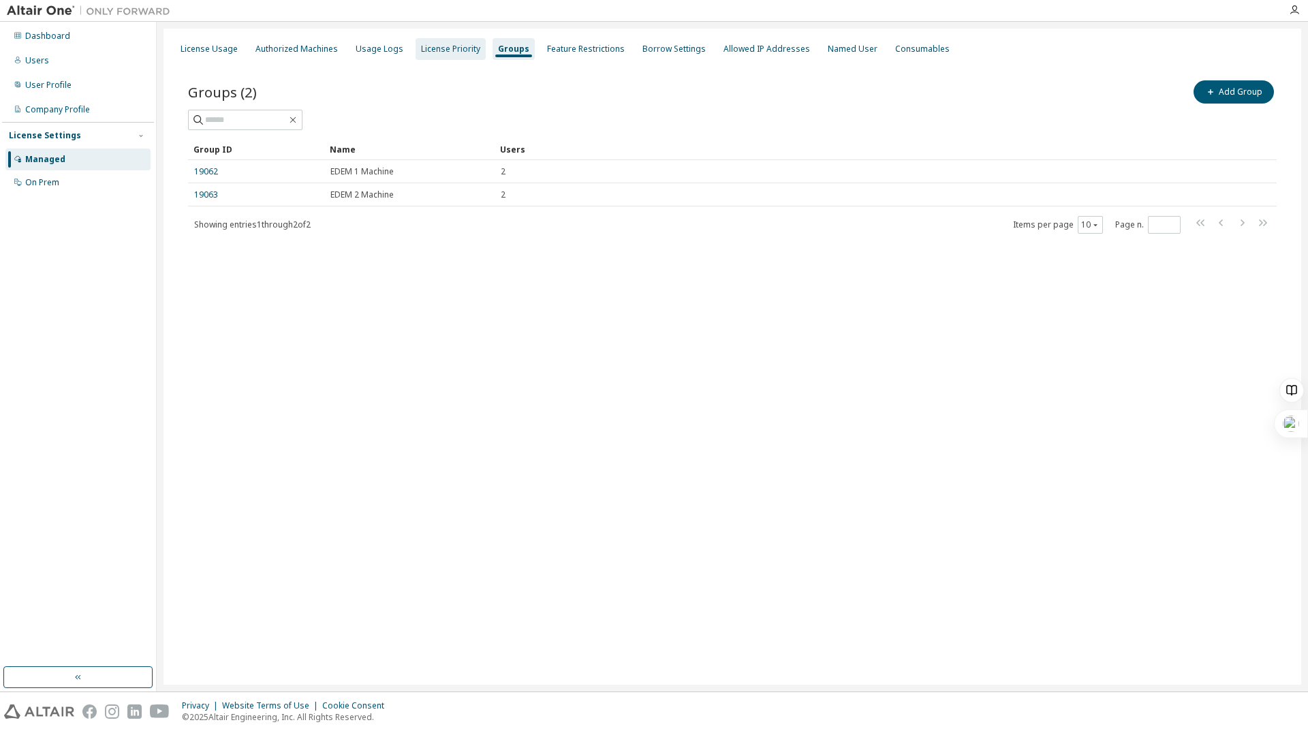
click at [428, 42] on div "License Priority" at bounding box center [451, 49] width 70 height 22
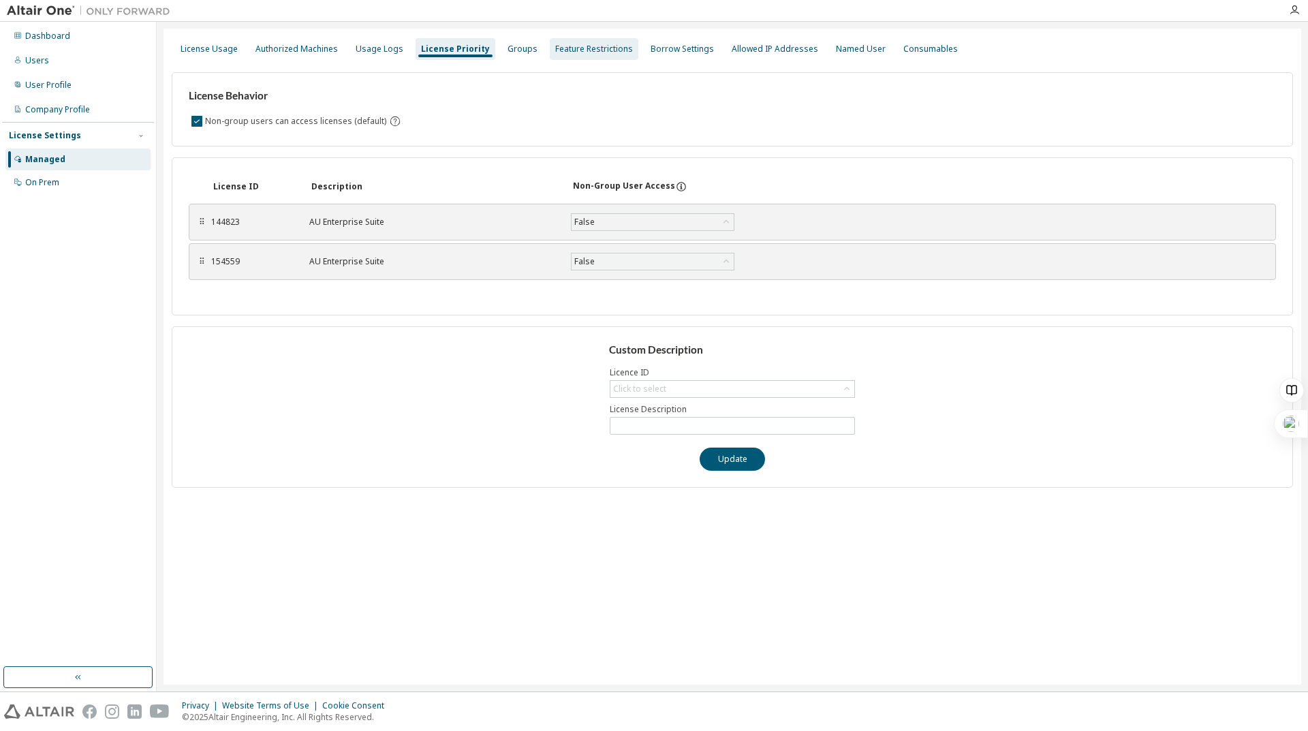
click at [573, 39] on div "Feature Restrictions" at bounding box center [594, 49] width 89 height 22
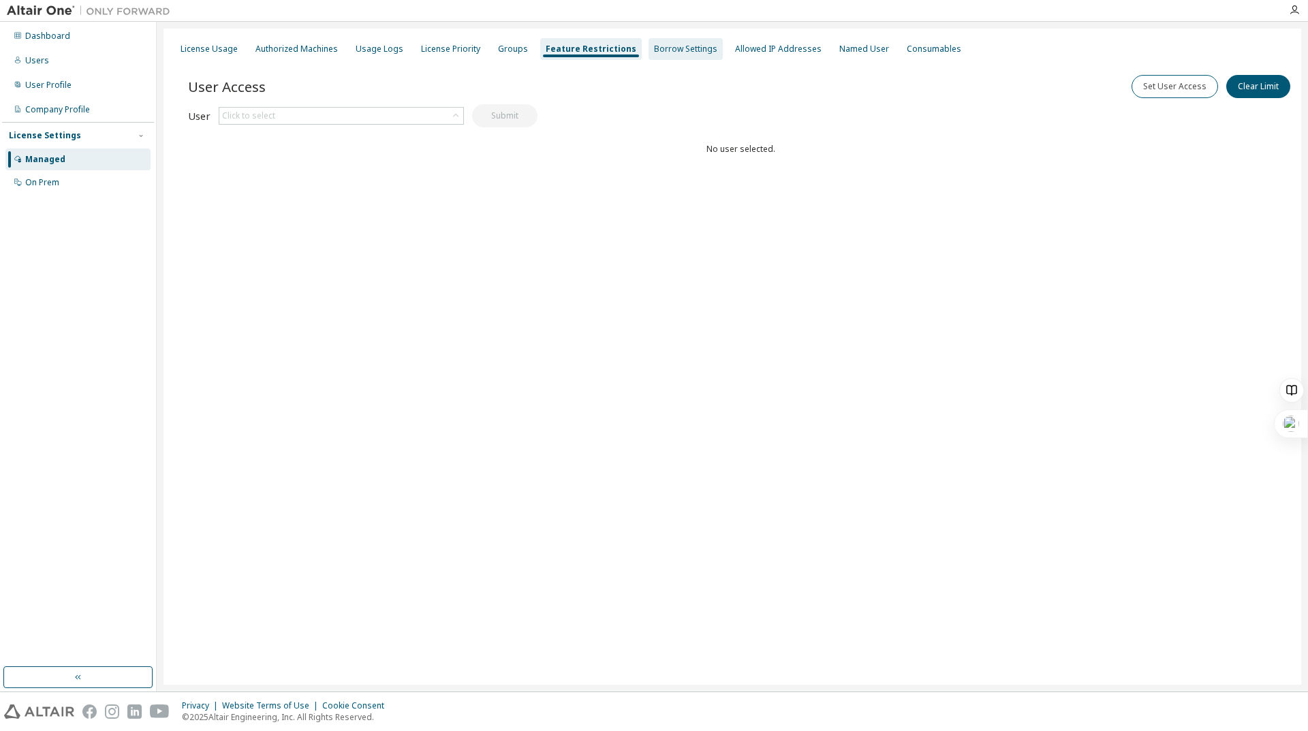
click at [679, 51] on div "Borrow Settings" at bounding box center [685, 49] width 63 height 11
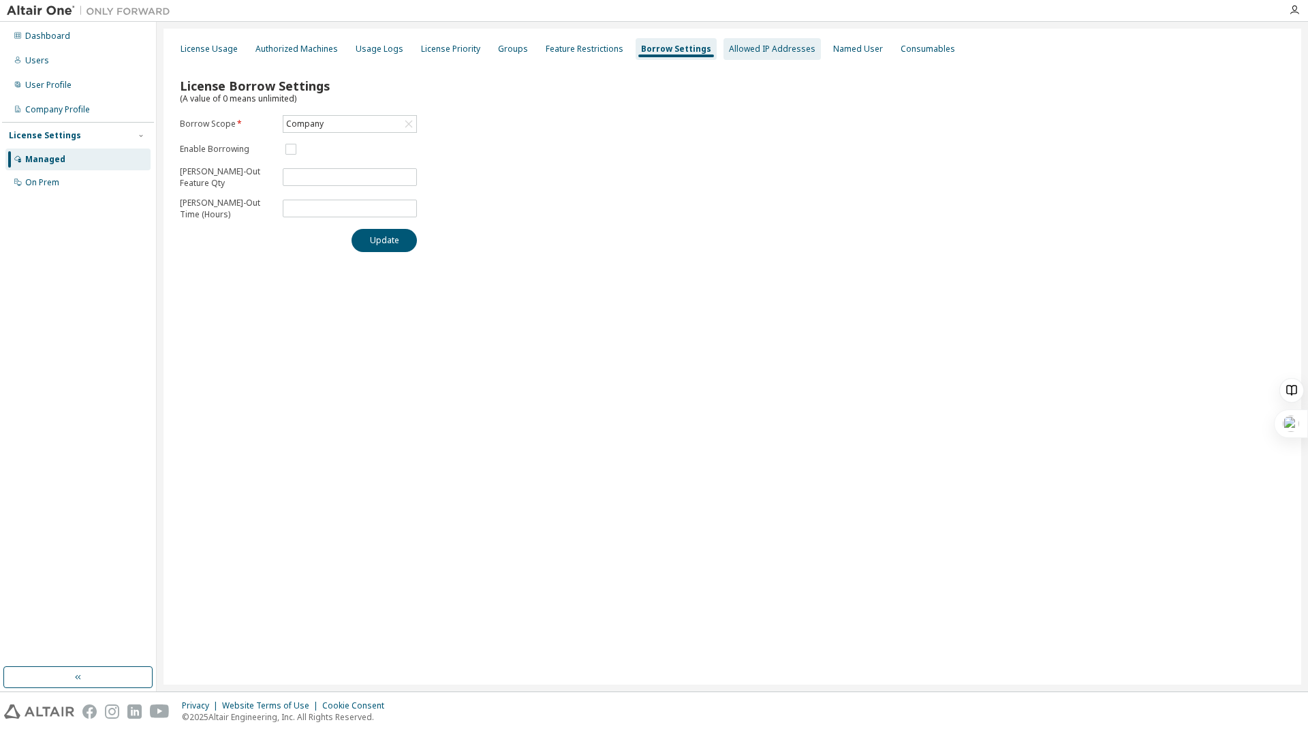
click at [732, 46] on div "Allowed IP Addresses" at bounding box center [772, 49] width 87 height 11
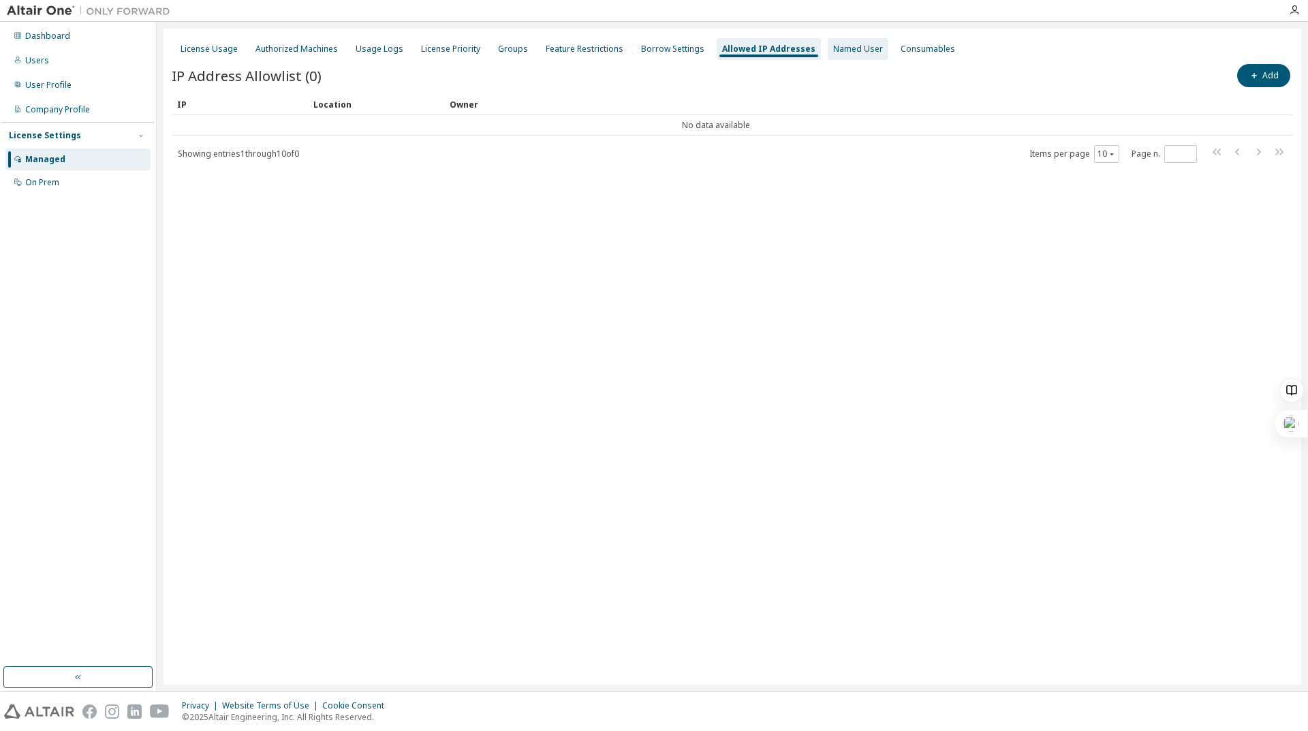
click at [842, 52] on div "Named User" at bounding box center [858, 49] width 50 height 11
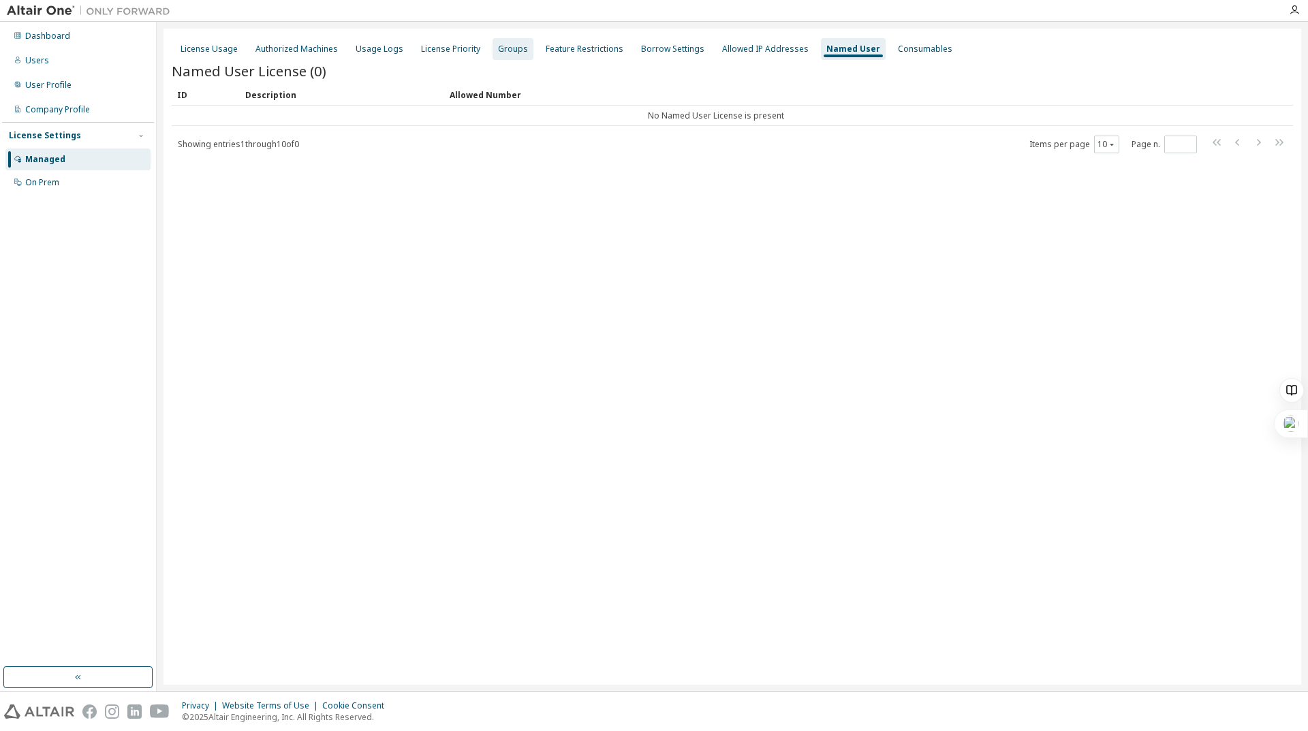
click at [508, 49] on div "Groups" at bounding box center [513, 49] width 30 height 11
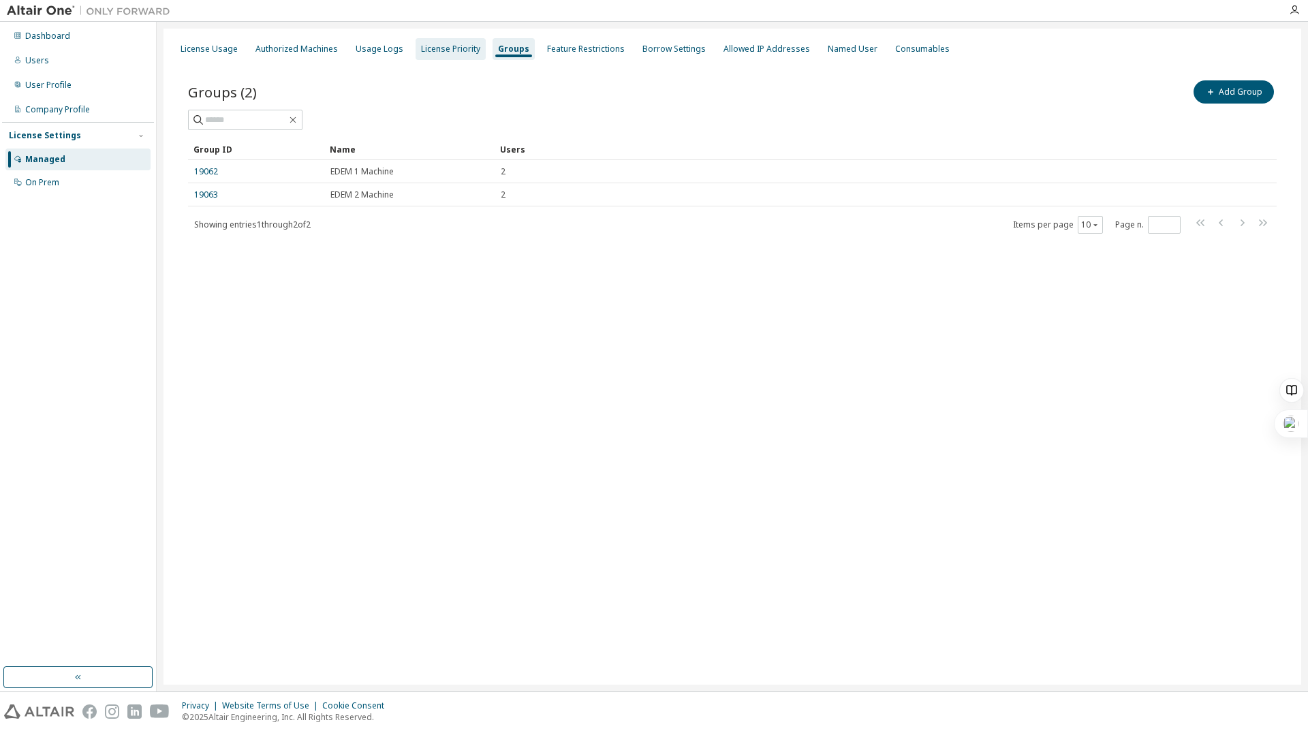
click at [448, 47] on div "License Priority" at bounding box center [450, 49] width 59 height 11
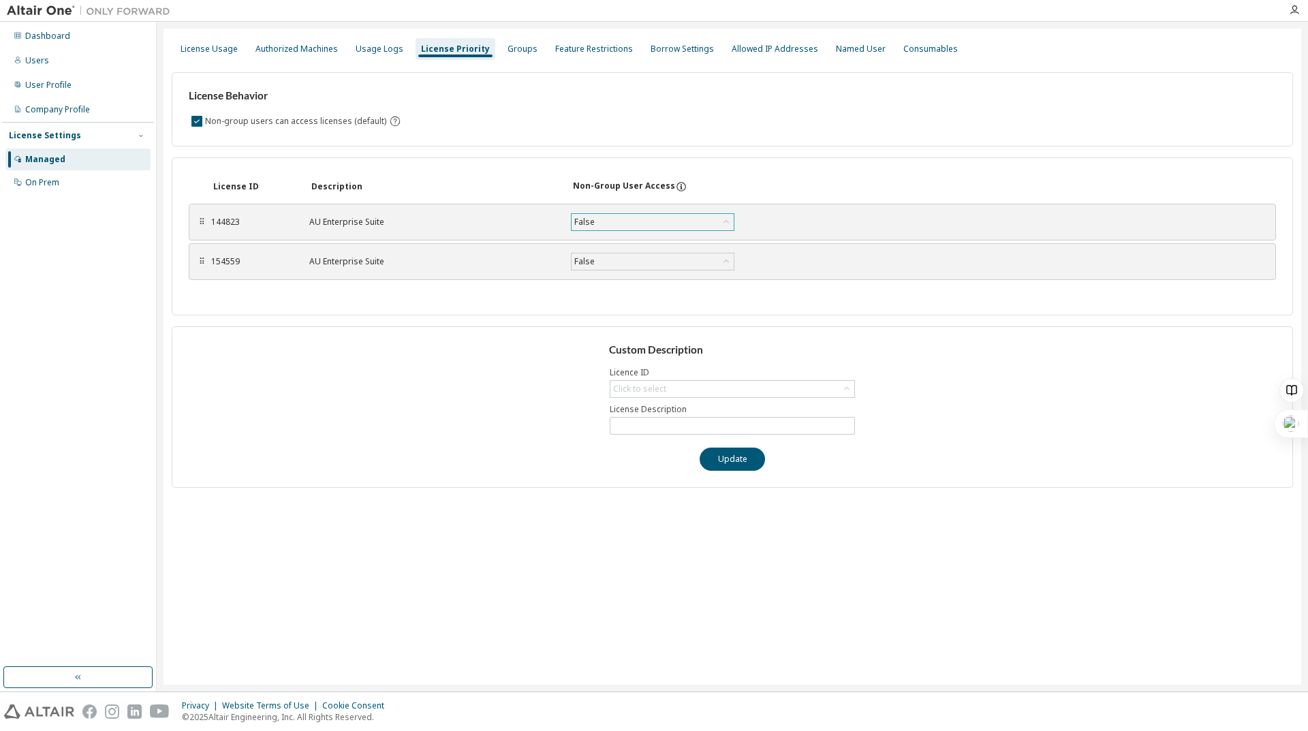
click at [683, 219] on div "False" at bounding box center [653, 222] width 162 height 16
click at [703, 178] on div "License ID Description Non-Group User Access" at bounding box center [733, 186] width 1088 height 25
click at [677, 191] on icon at bounding box center [682, 187] width 10 height 10
click at [189, 53] on div "License Usage" at bounding box center [209, 49] width 57 height 11
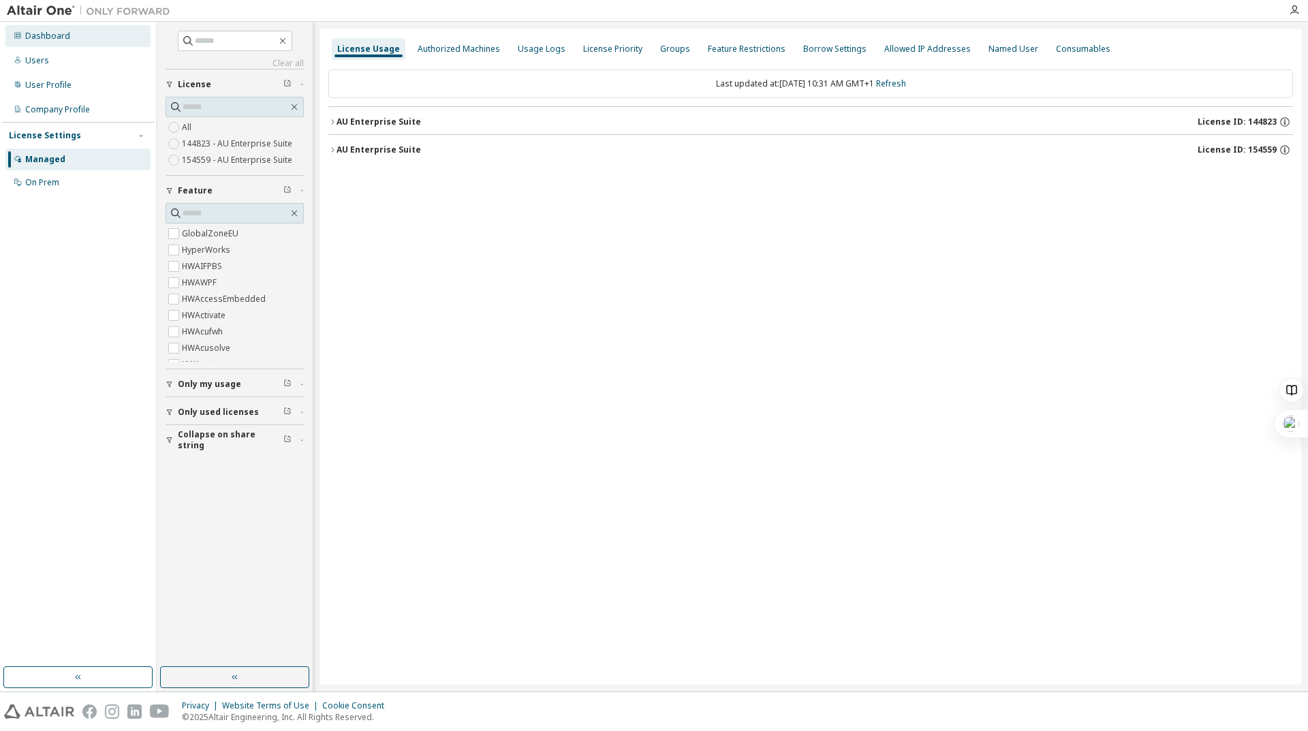
click at [48, 35] on div "Dashboard" at bounding box center [47, 36] width 45 height 11
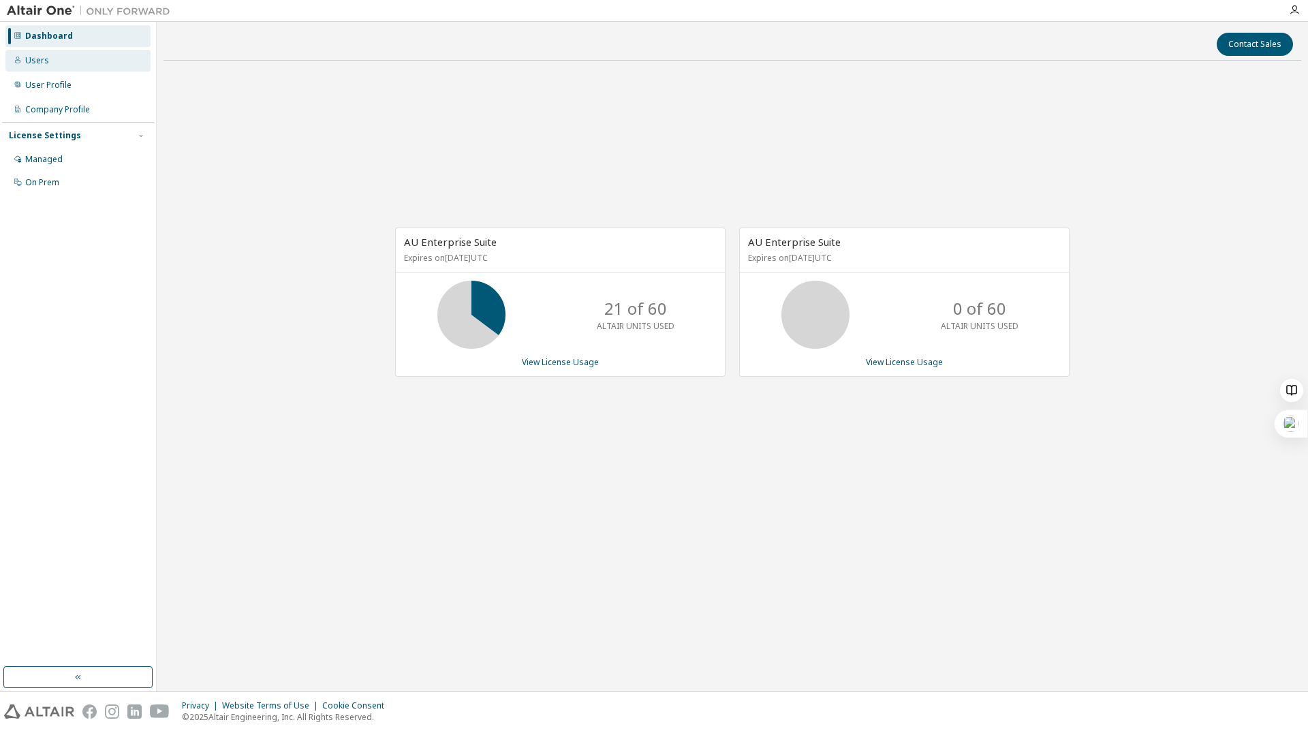
click at [94, 70] on div "Users" at bounding box center [77, 61] width 145 height 22
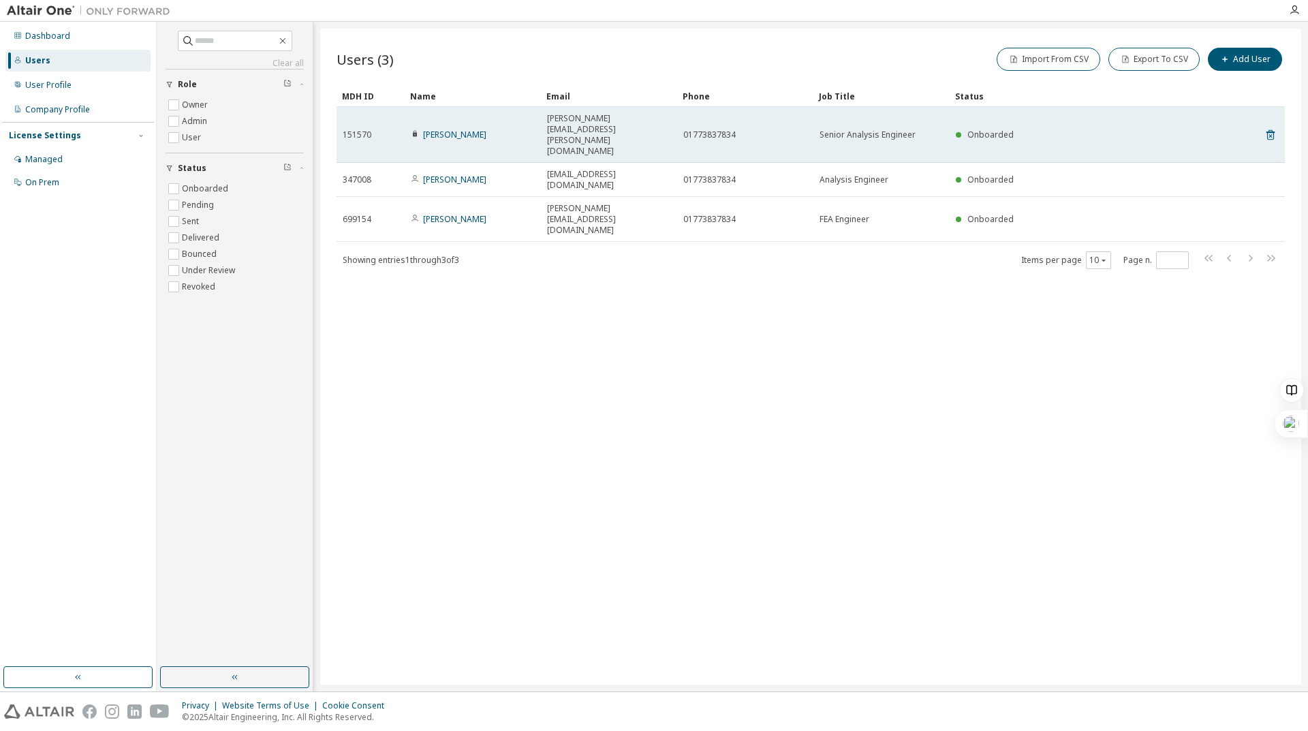
click at [861, 129] on span "Senior Analysis Engineer" at bounding box center [868, 134] width 96 height 11
